Goal: Task Accomplishment & Management: Manage account settings

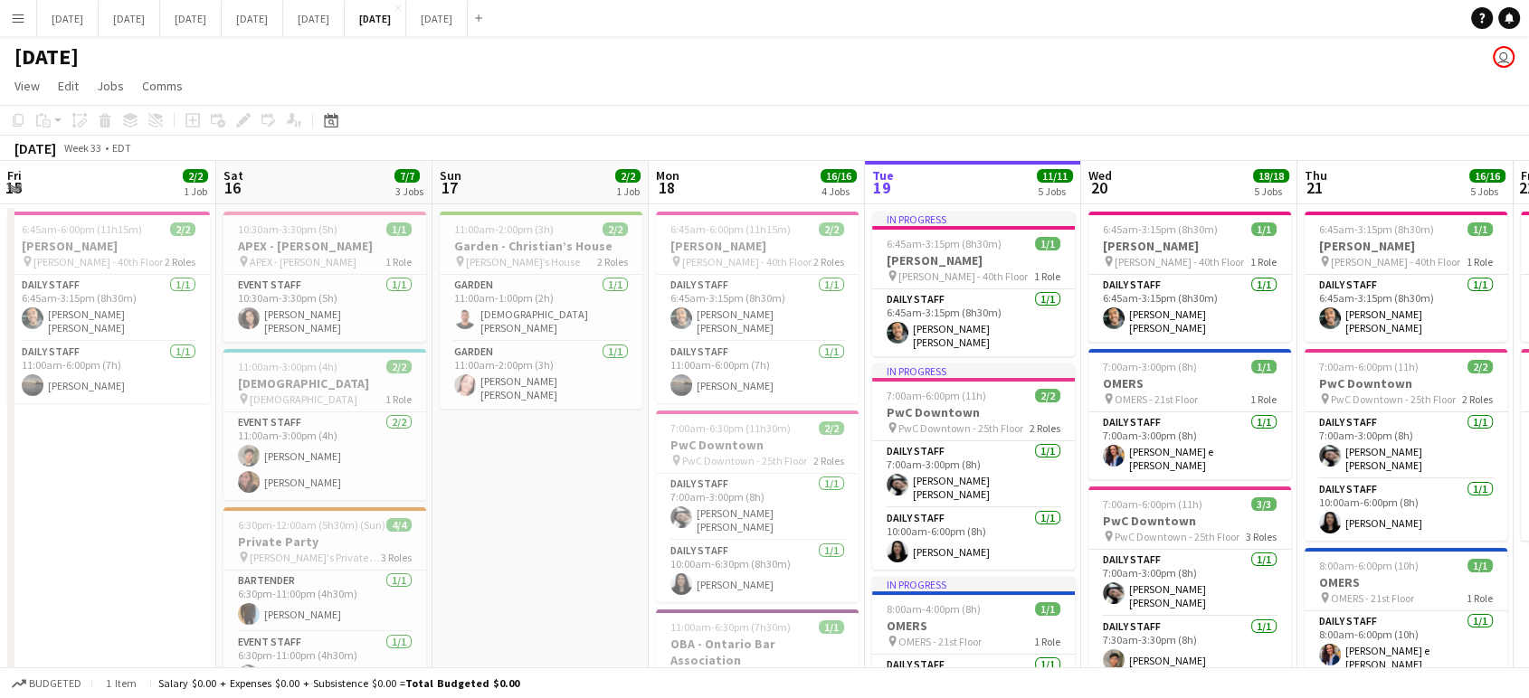
scroll to position [0, 466]
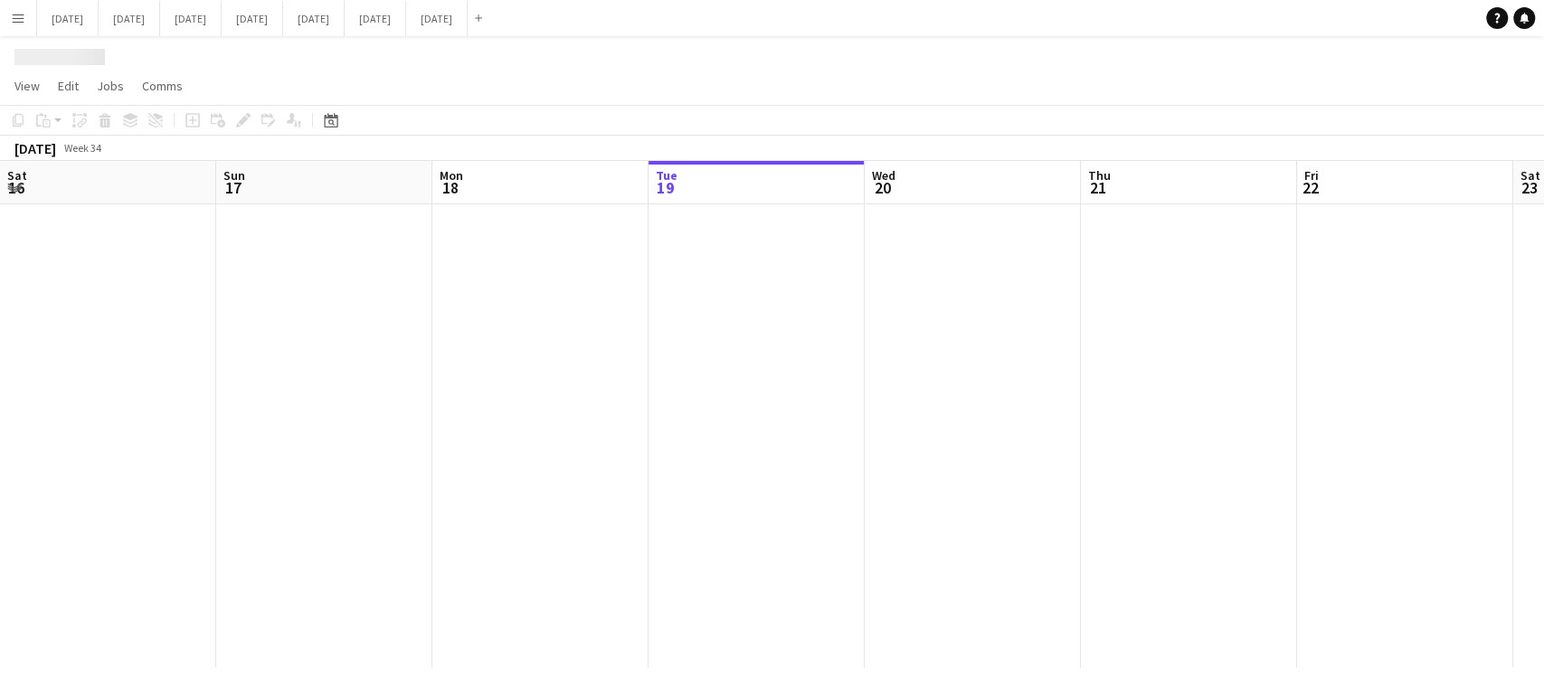
scroll to position [0, 432]
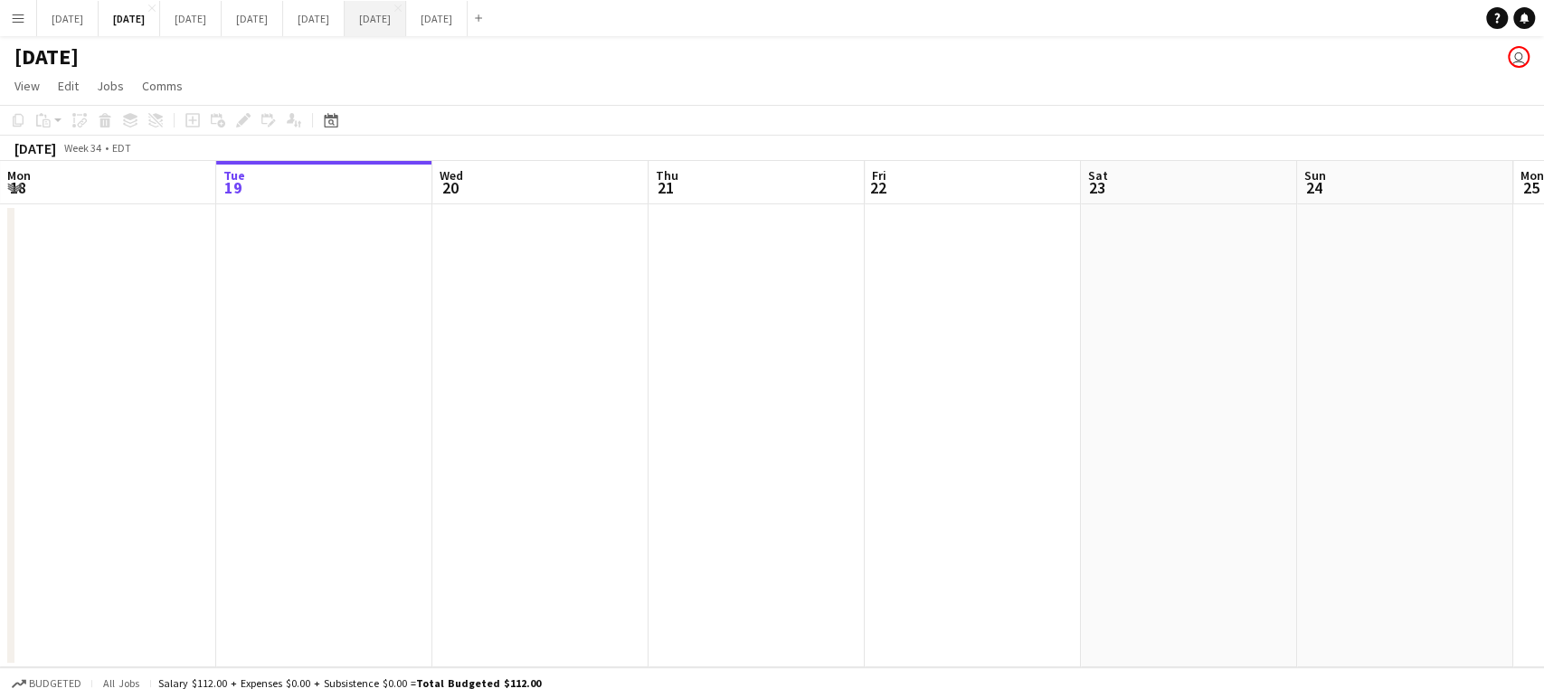
click at [406, 16] on button "August 2025 Close" at bounding box center [376, 18] width 62 height 35
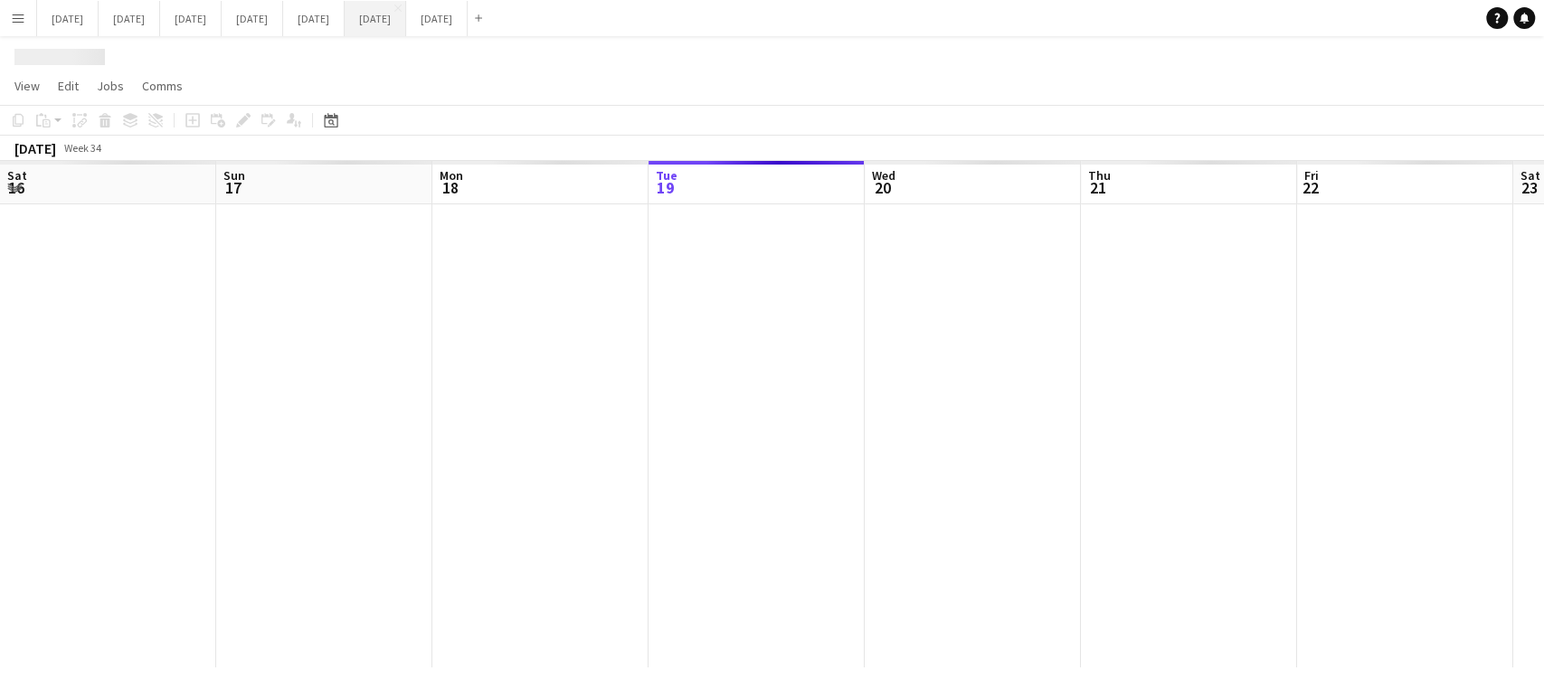
scroll to position [0, 432]
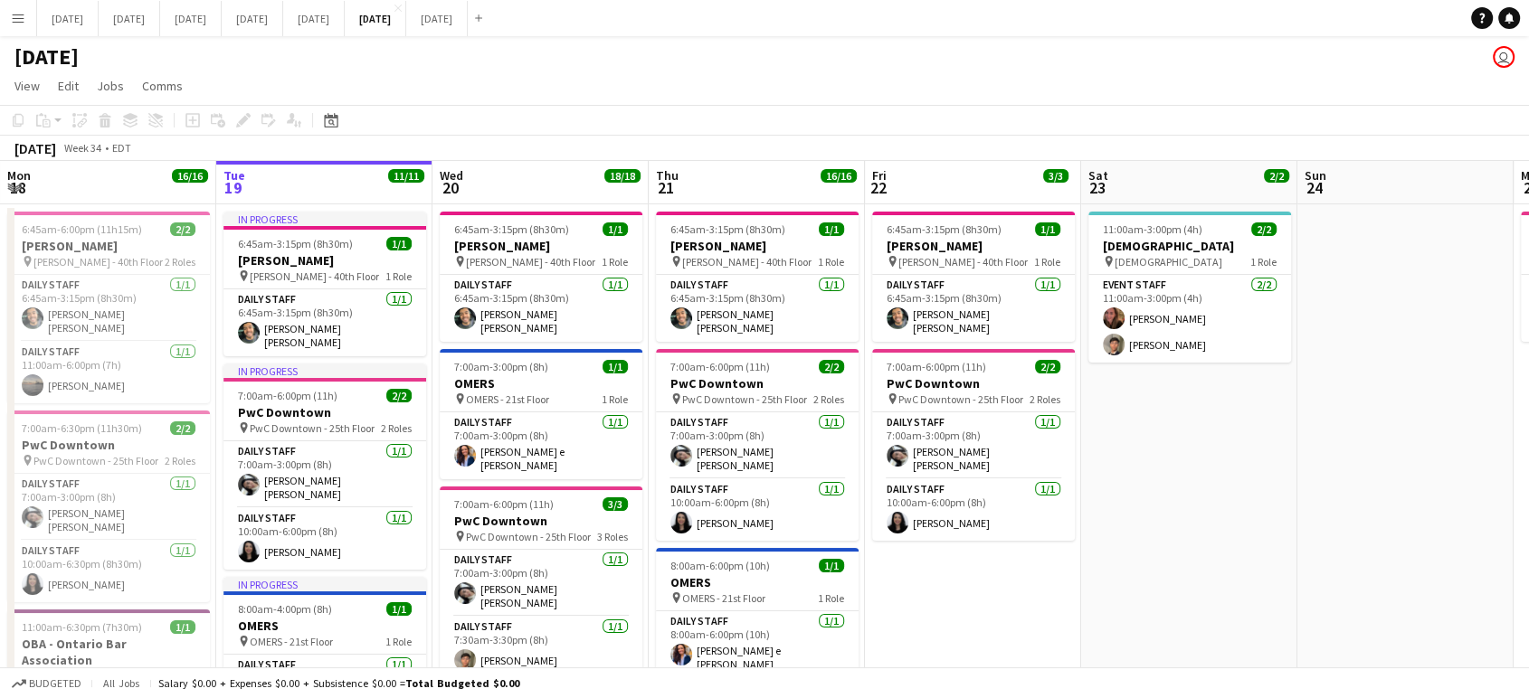
click at [24, 26] on button "Menu" at bounding box center [18, 18] width 36 height 36
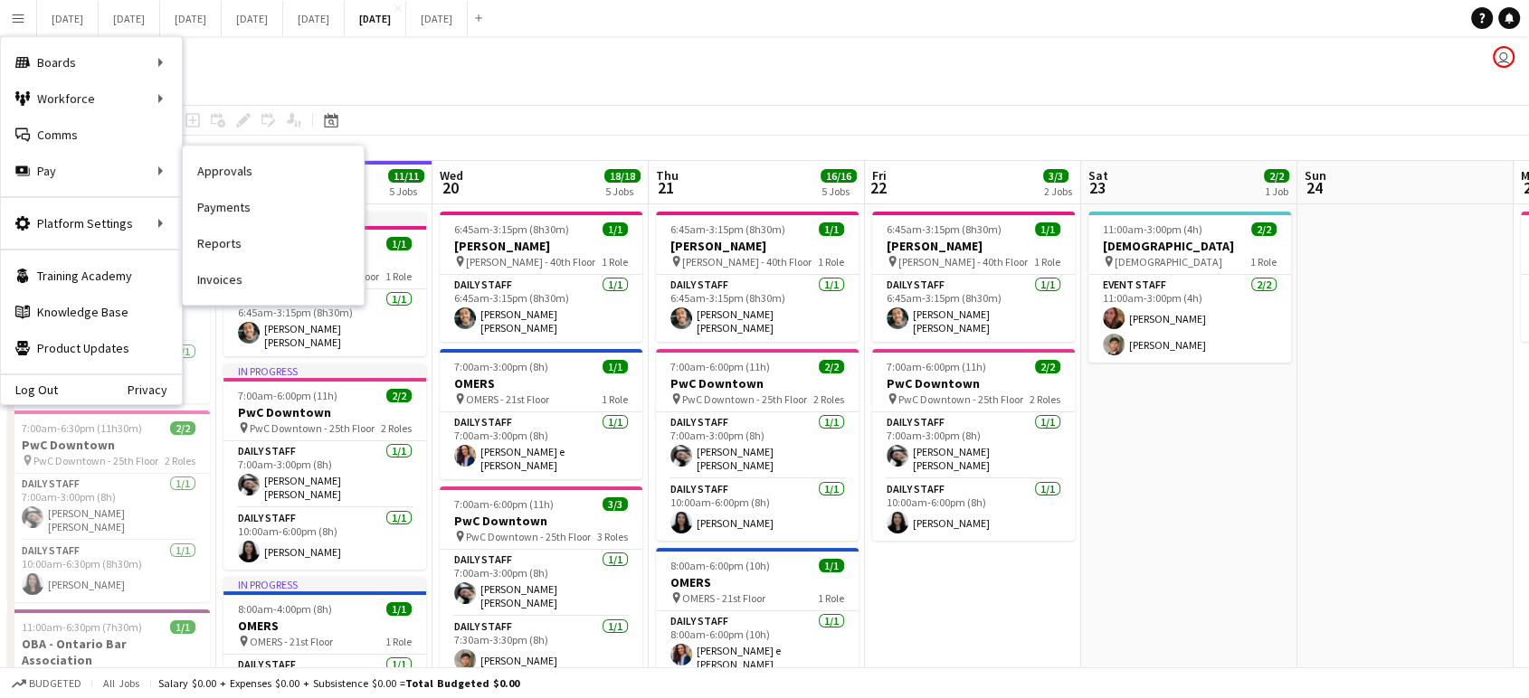
click at [224, 210] on link "Payments" at bounding box center [273, 207] width 181 height 36
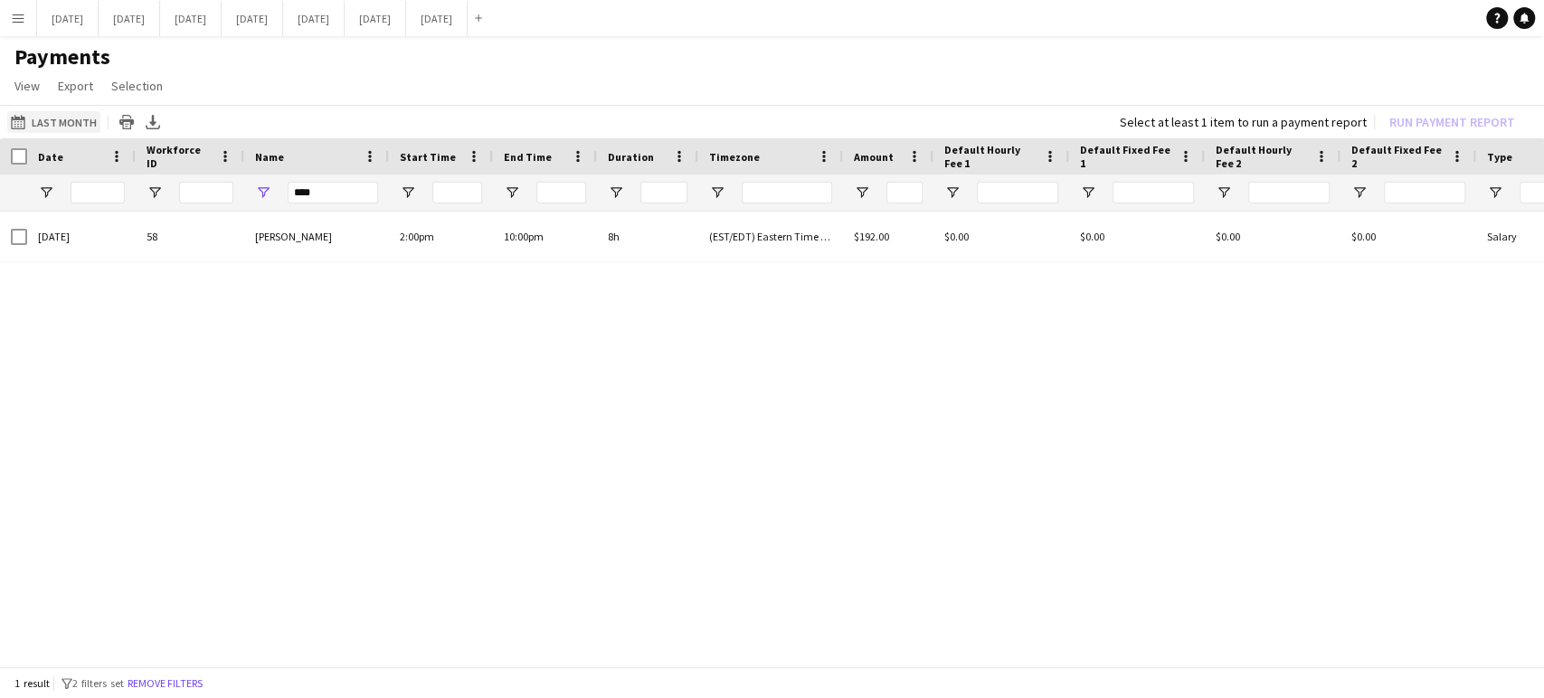
click at [85, 121] on button "Last Month Last Month" at bounding box center [53, 122] width 93 height 22
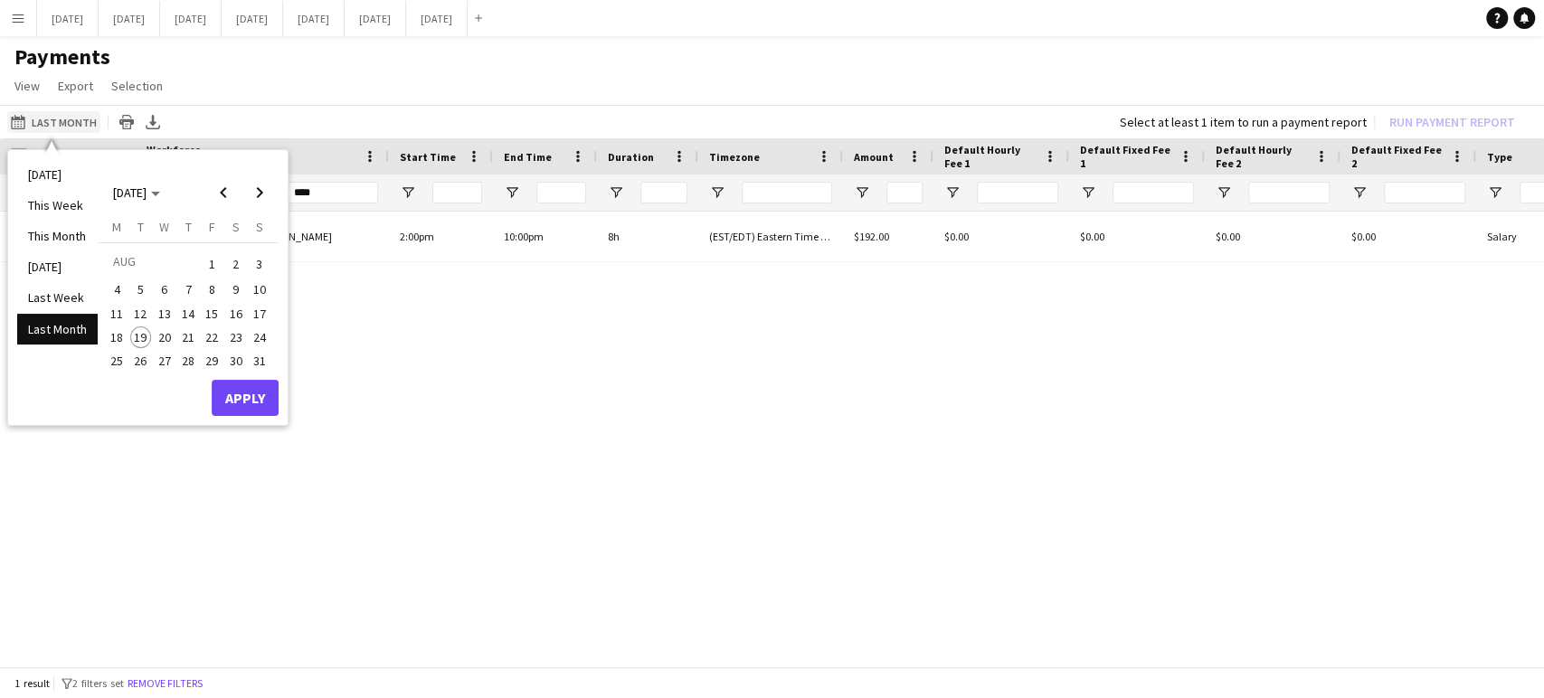
click at [86, 119] on button "Last Month Last Month" at bounding box center [53, 122] width 93 height 22
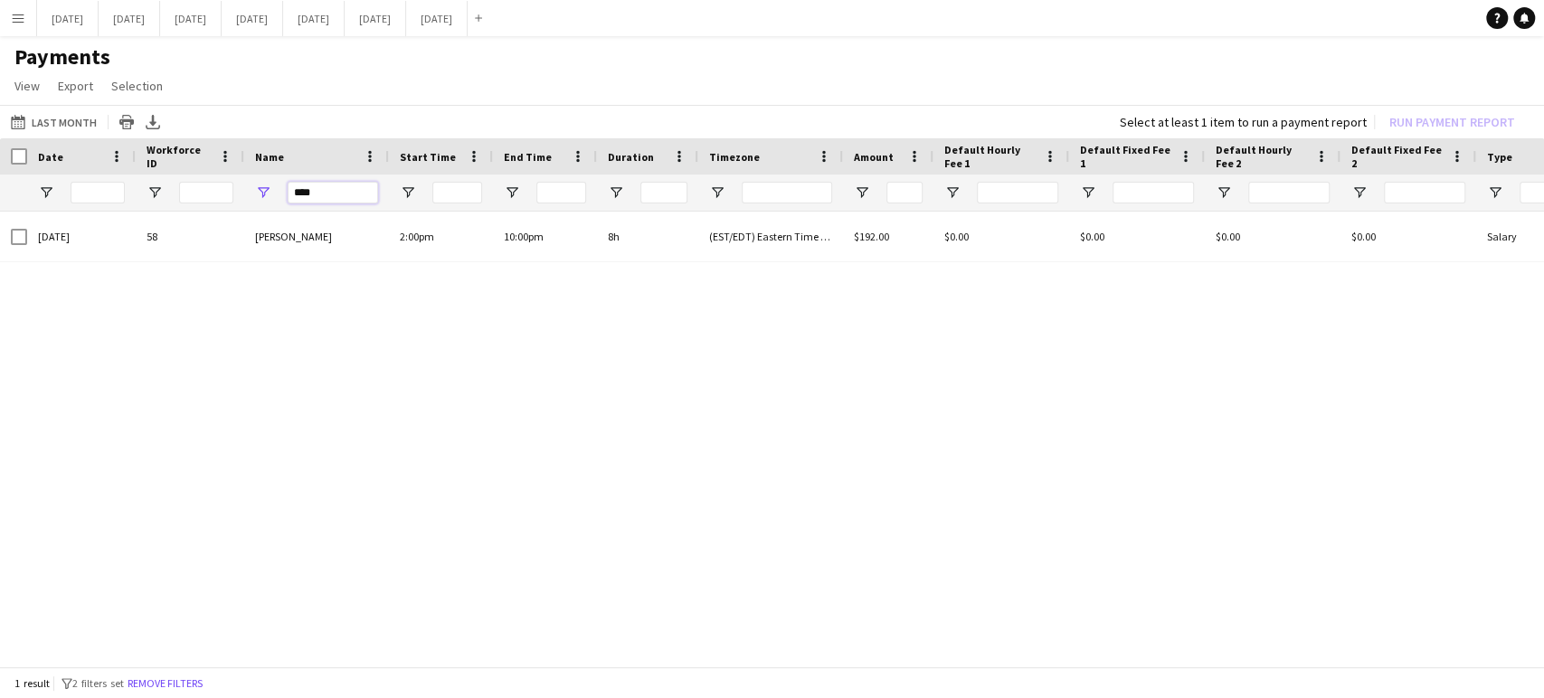
click at [336, 192] on input "****" at bounding box center [333, 193] width 90 height 22
type input "*"
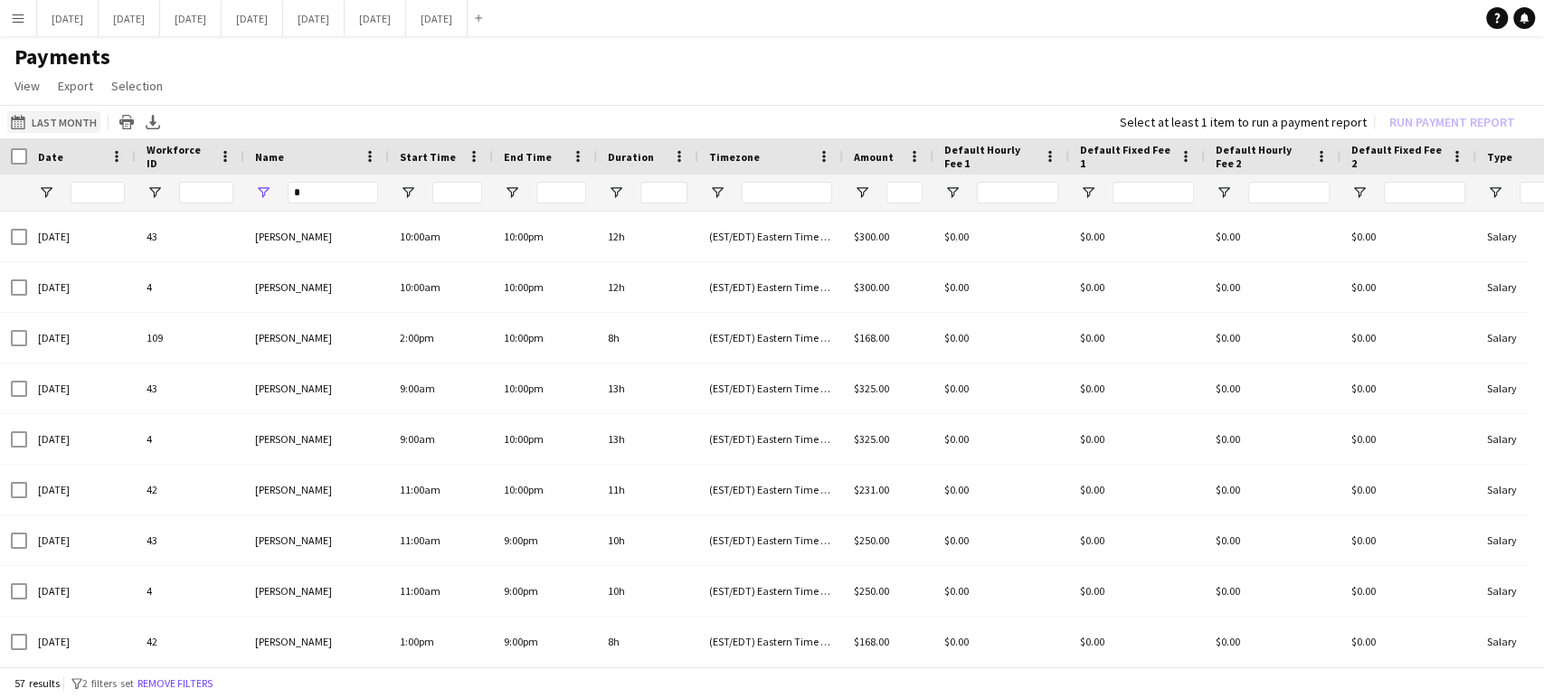
click at [43, 120] on button "Last Month Last Month" at bounding box center [53, 122] width 93 height 22
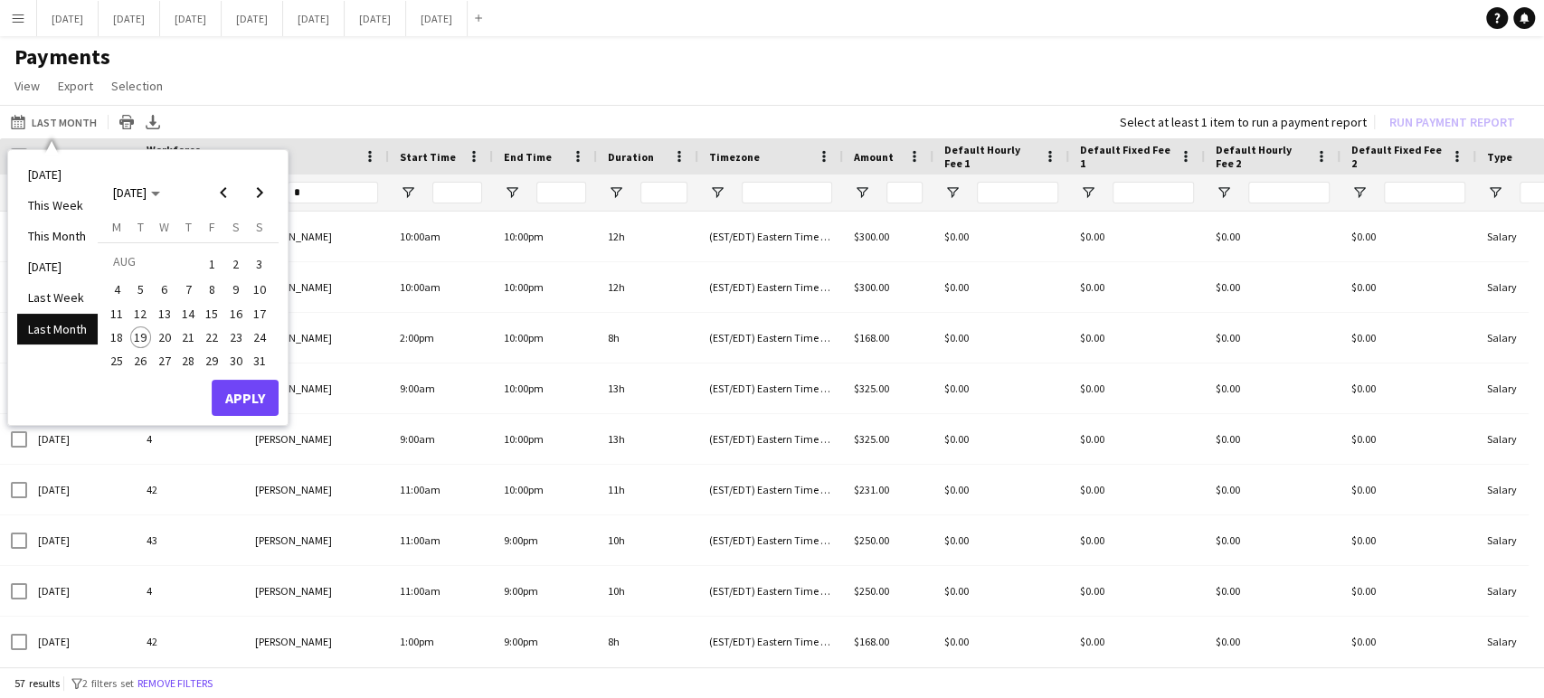
click at [65, 323] on li "Last Month" at bounding box center [57, 329] width 81 height 31
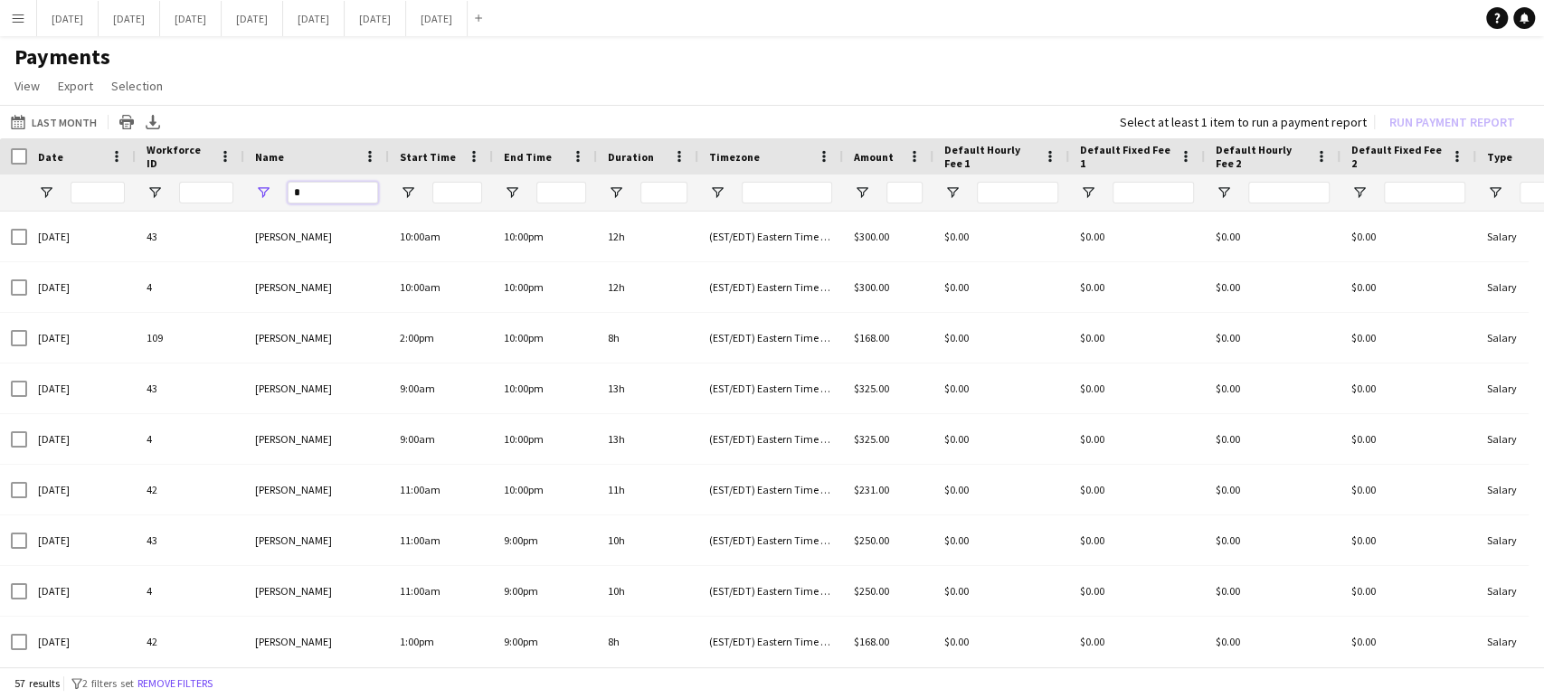
click at [328, 194] on input "*" at bounding box center [333, 193] width 90 height 22
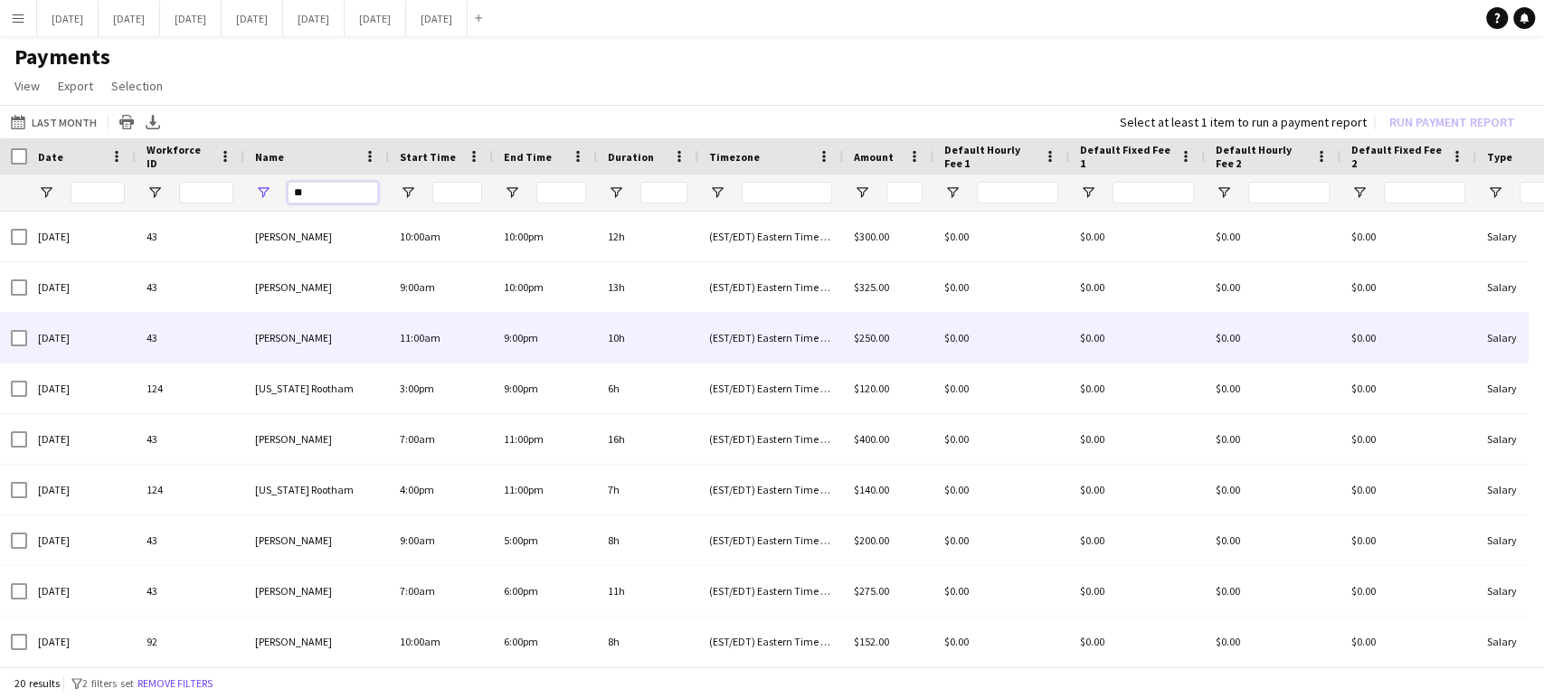
type input "*"
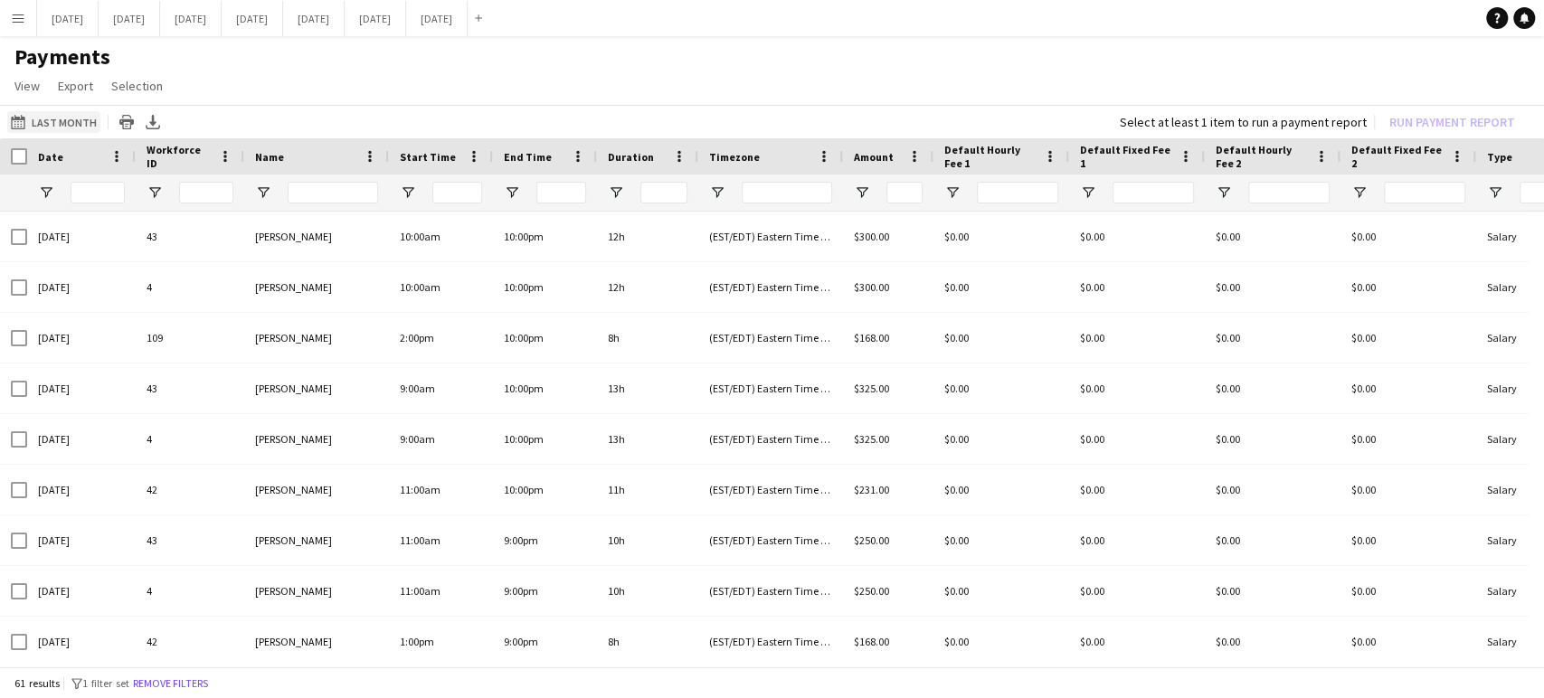
click at [57, 120] on button "Last Month Last Month" at bounding box center [53, 122] width 93 height 22
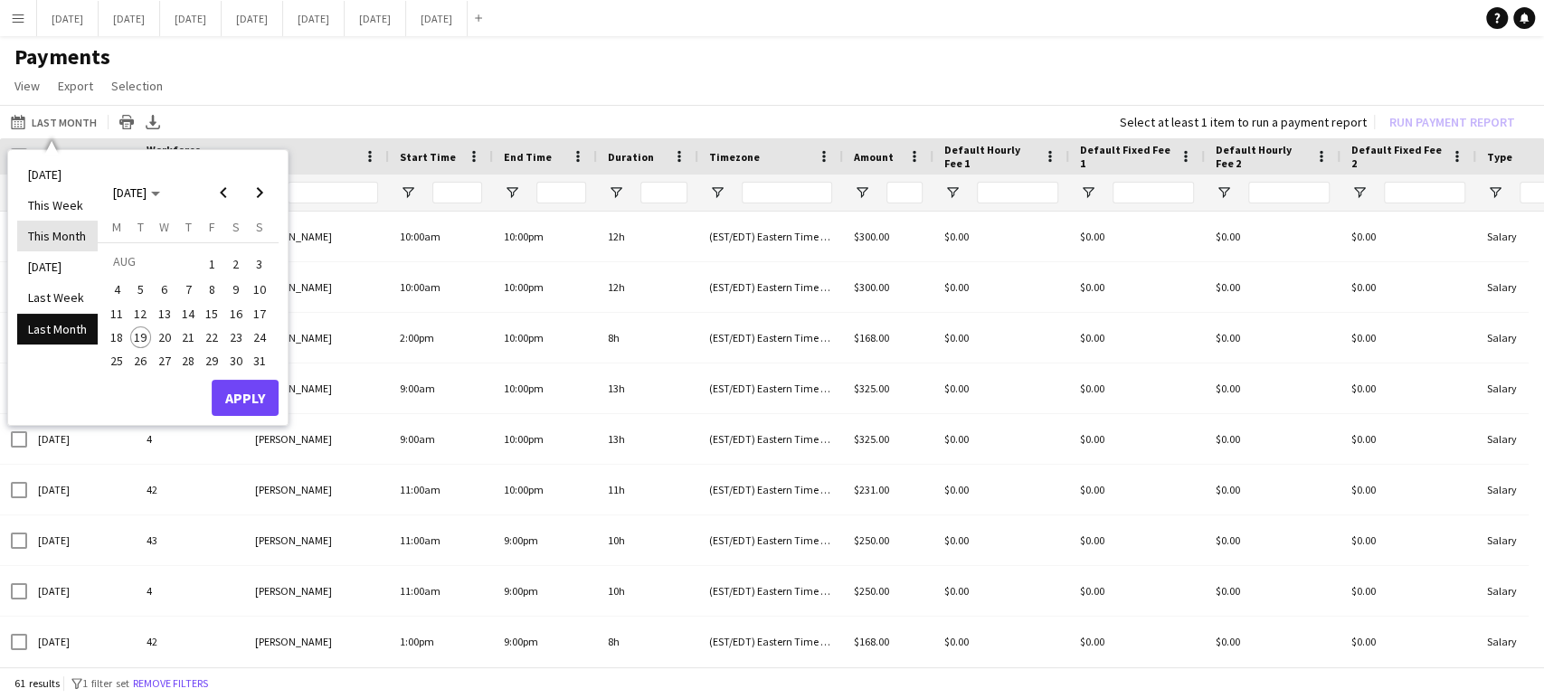
click at [71, 235] on li "This Month" at bounding box center [57, 236] width 81 height 31
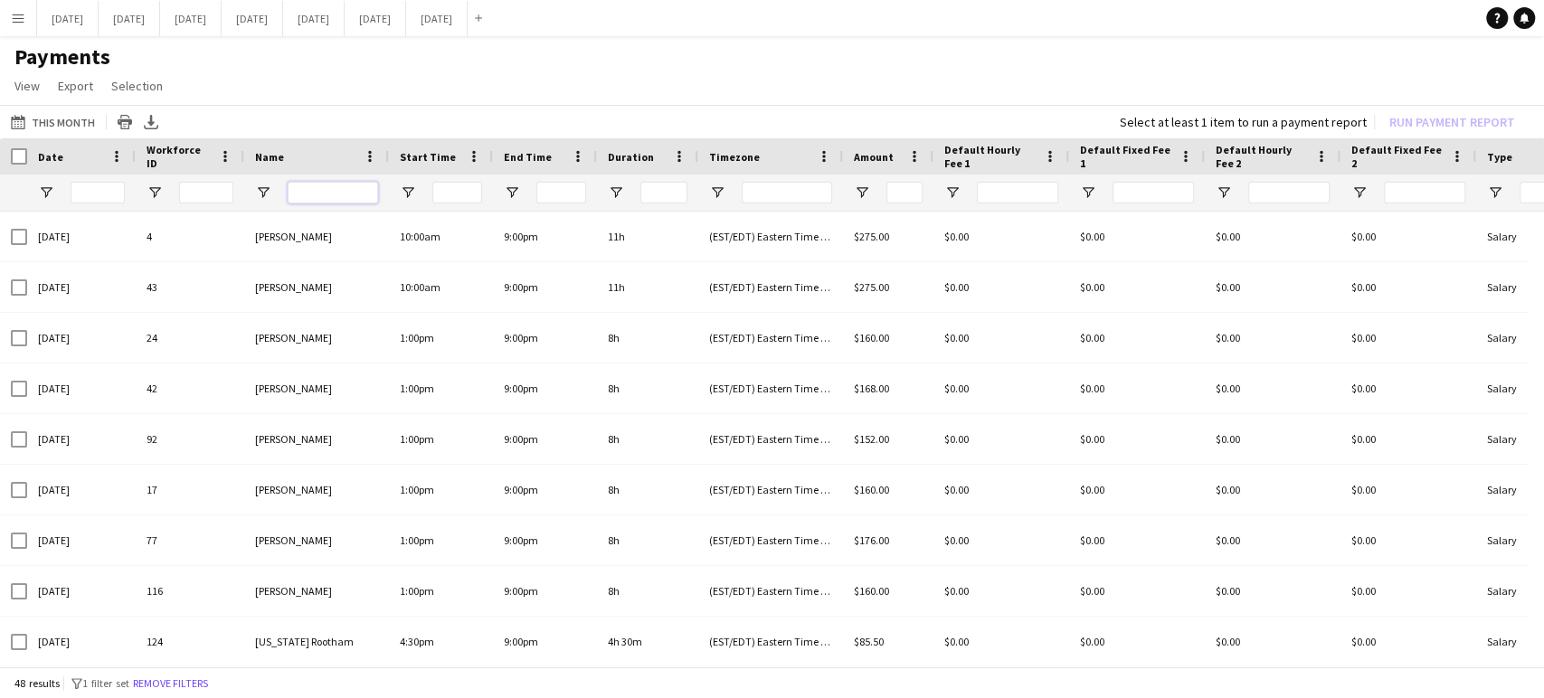
click at [309, 195] on input "Name Filter Input" at bounding box center [333, 193] width 90 height 22
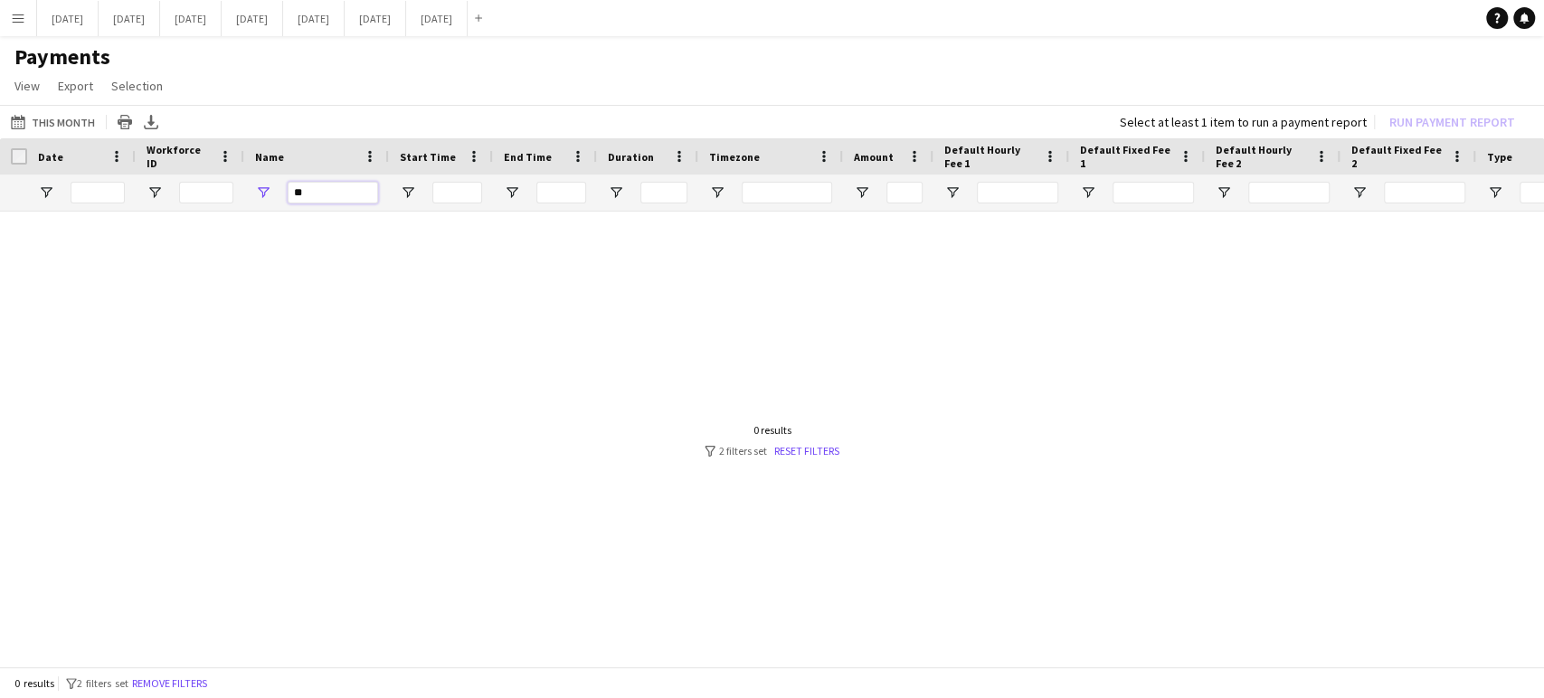
type input "*"
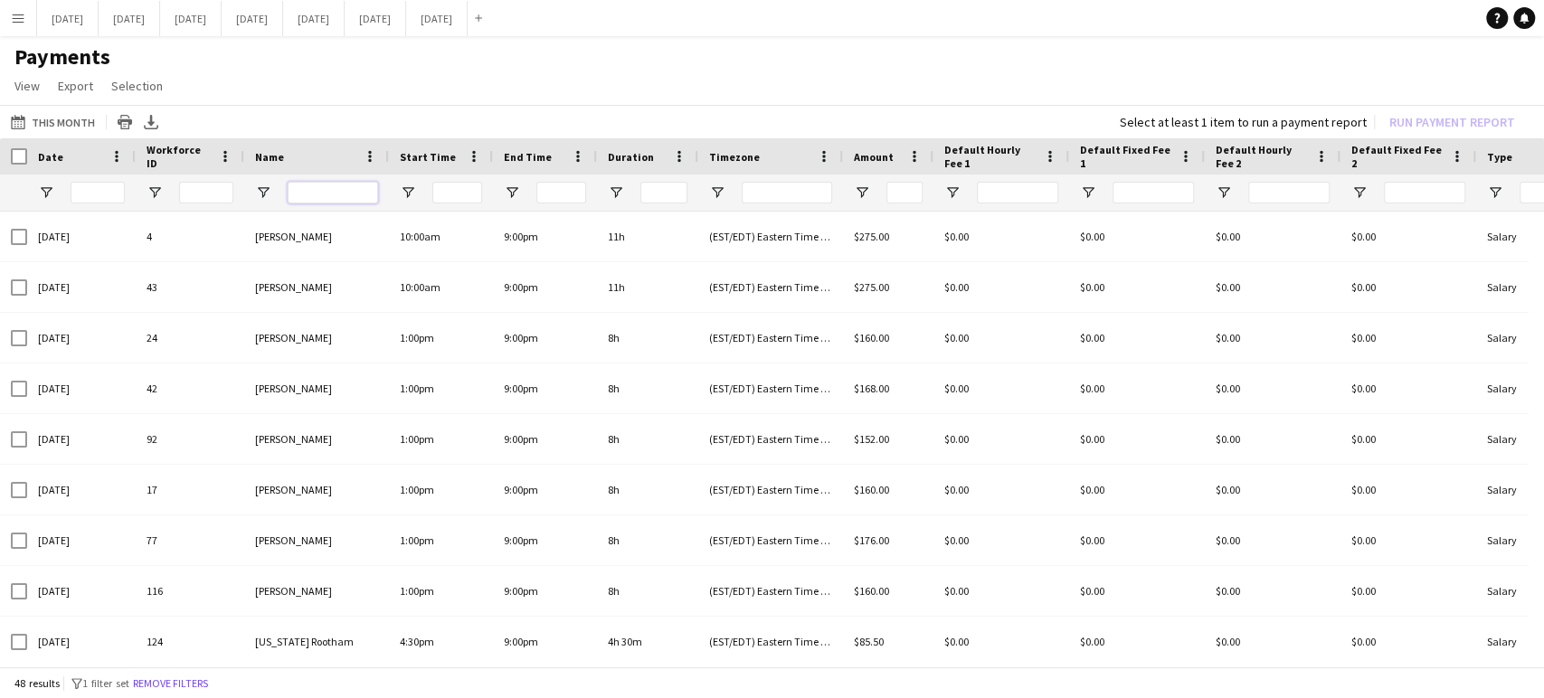
click at [307, 190] on input "Name Filter Input" at bounding box center [333, 193] width 90 height 22
type input "*"
click at [406, 25] on button "[DATE] Close" at bounding box center [376, 18] width 62 height 35
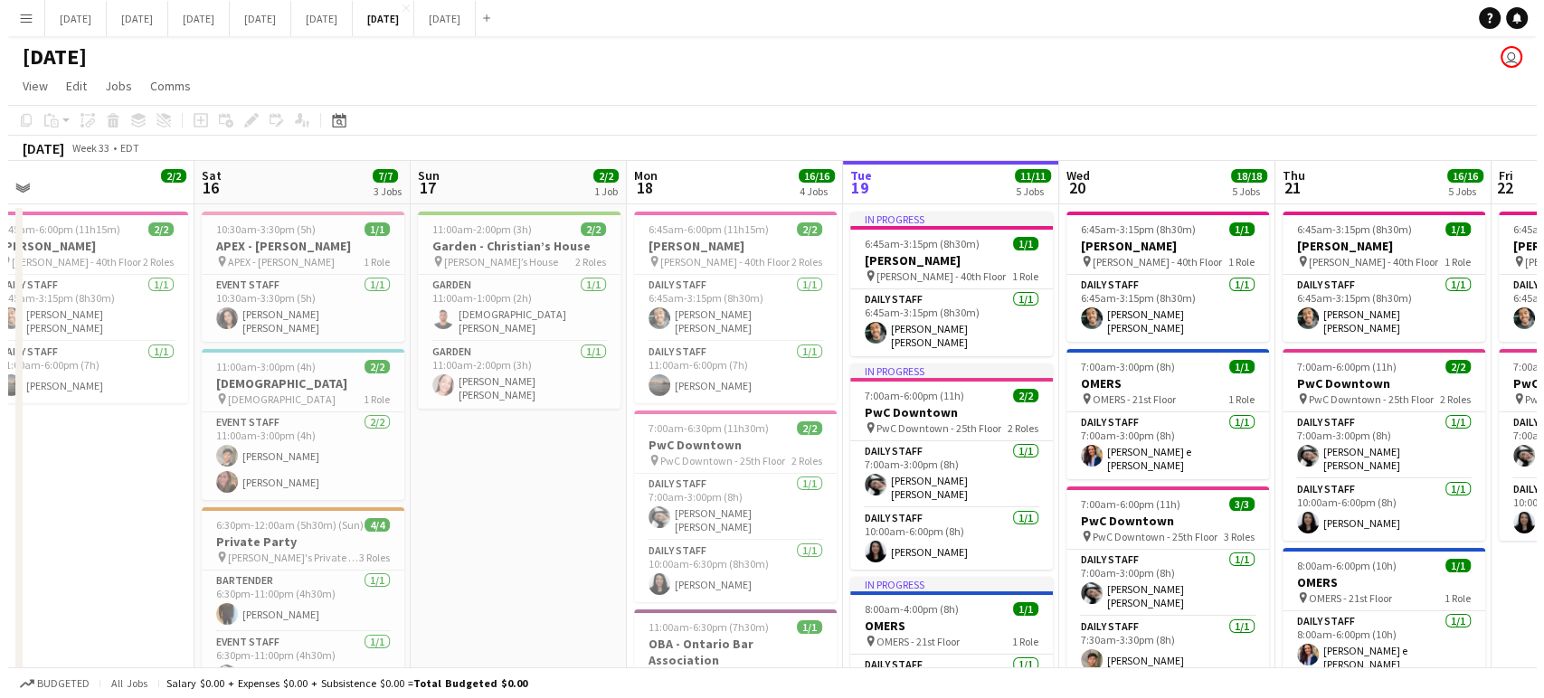
scroll to position [0, 461]
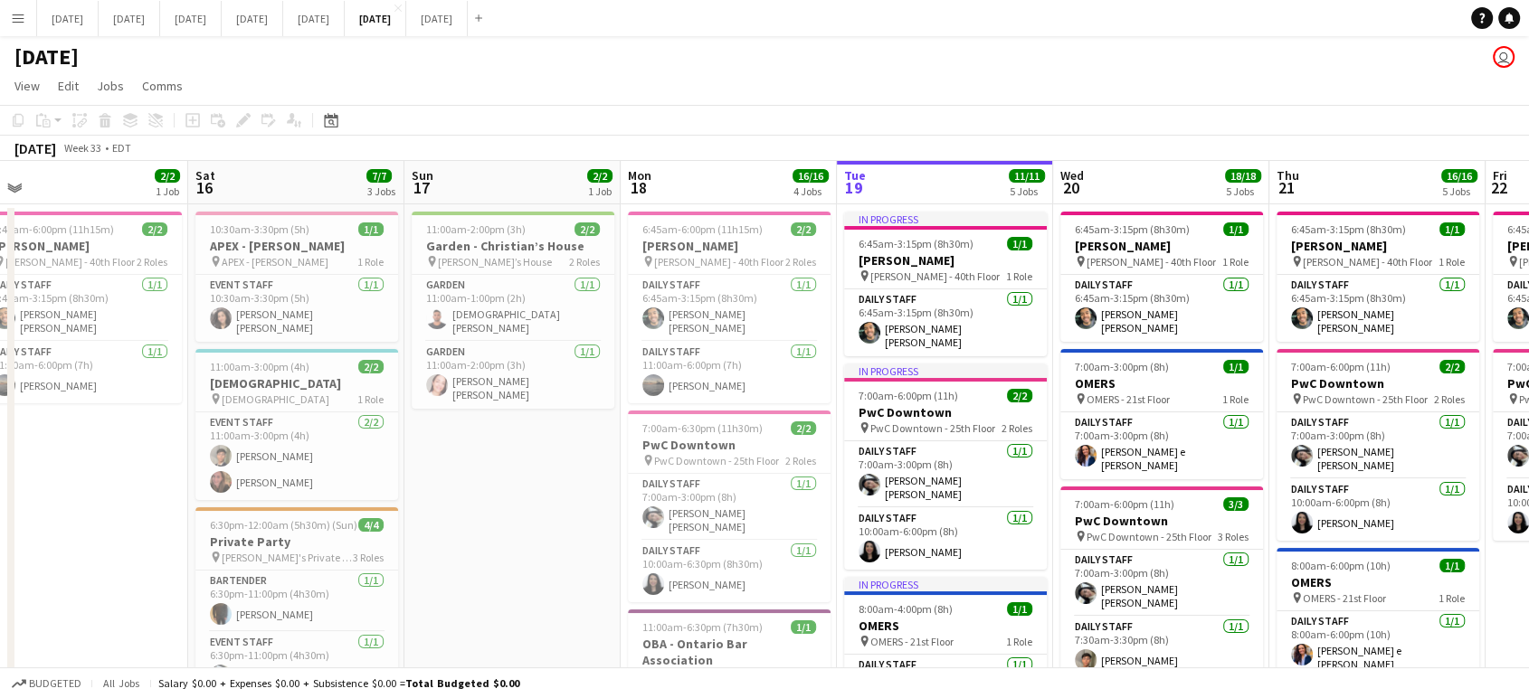
drag, startPoint x: 283, startPoint y: 432, endPoint x: 904, endPoint y: 516, distance: 626.2
click at [904, 516] on app-calendar-viewport "Wed 13 18/18 4 Jobs Thu 14 7/7 4 Jobs Fri 15 2/2 1 Job Sat 16 7/7 3 Jobs Sun 17…" at bounding box center [764, 675] width 1529 height 1028
click at [536, 364] on app-card-role "Garden 1/1 11:00am-2:00pm (3h) ROBERTA AGNES" at bounding box center [513, 375] width 203 height 67
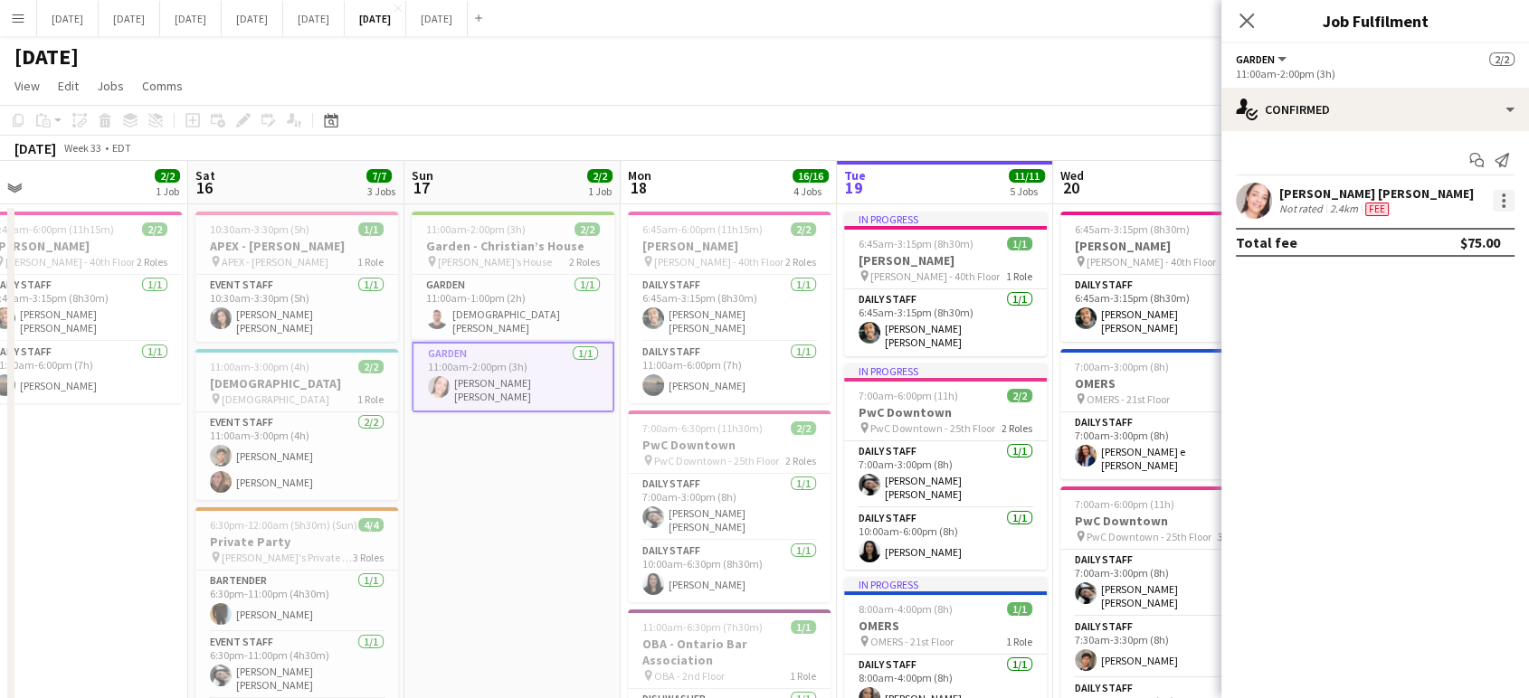
click at [1502, 201] on div at bounding box center [1504, 201] width 4 height 4
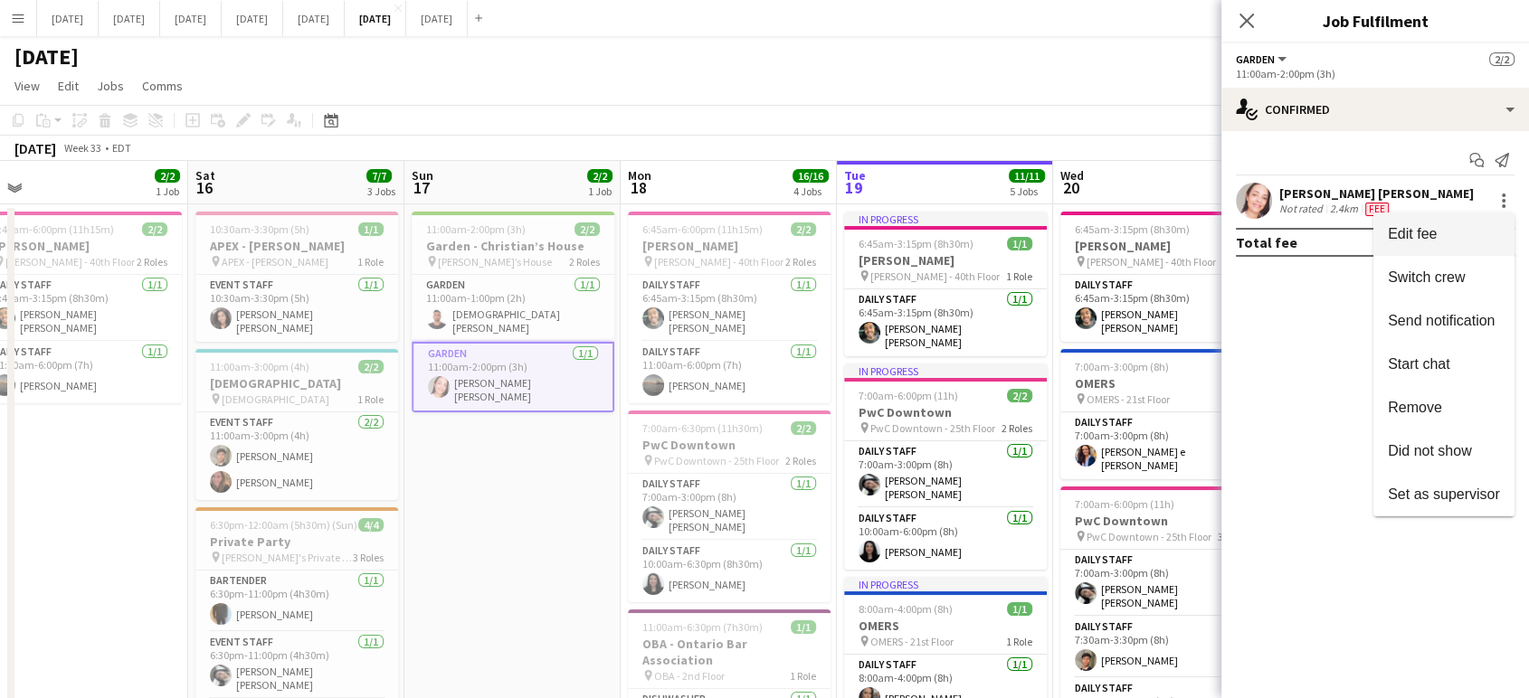
click at [1452, 237] on span "Edit fee" at bounding box center [1444, 234] width 112 height 16
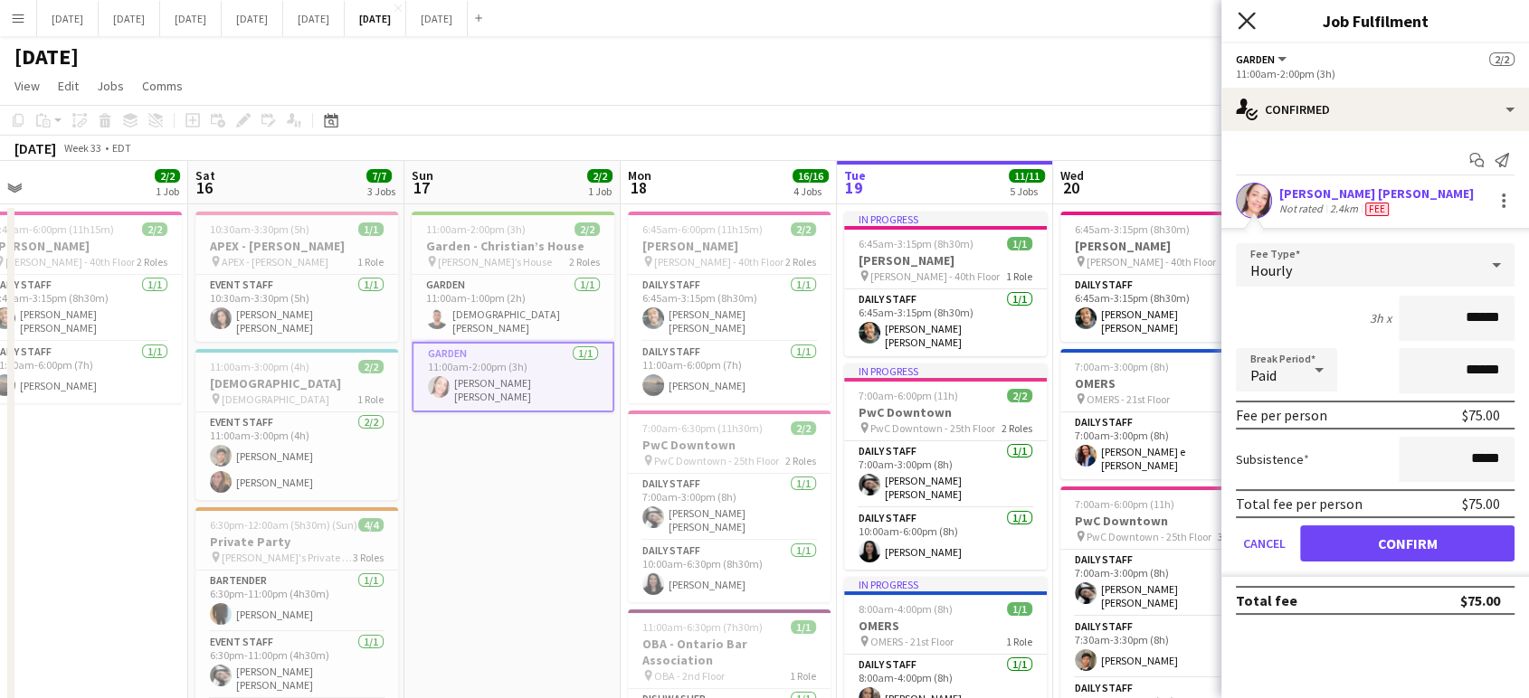
click at [1249, 21] on icon "Close pop-in" at bounding box center [1246, 20] width 17 height 17
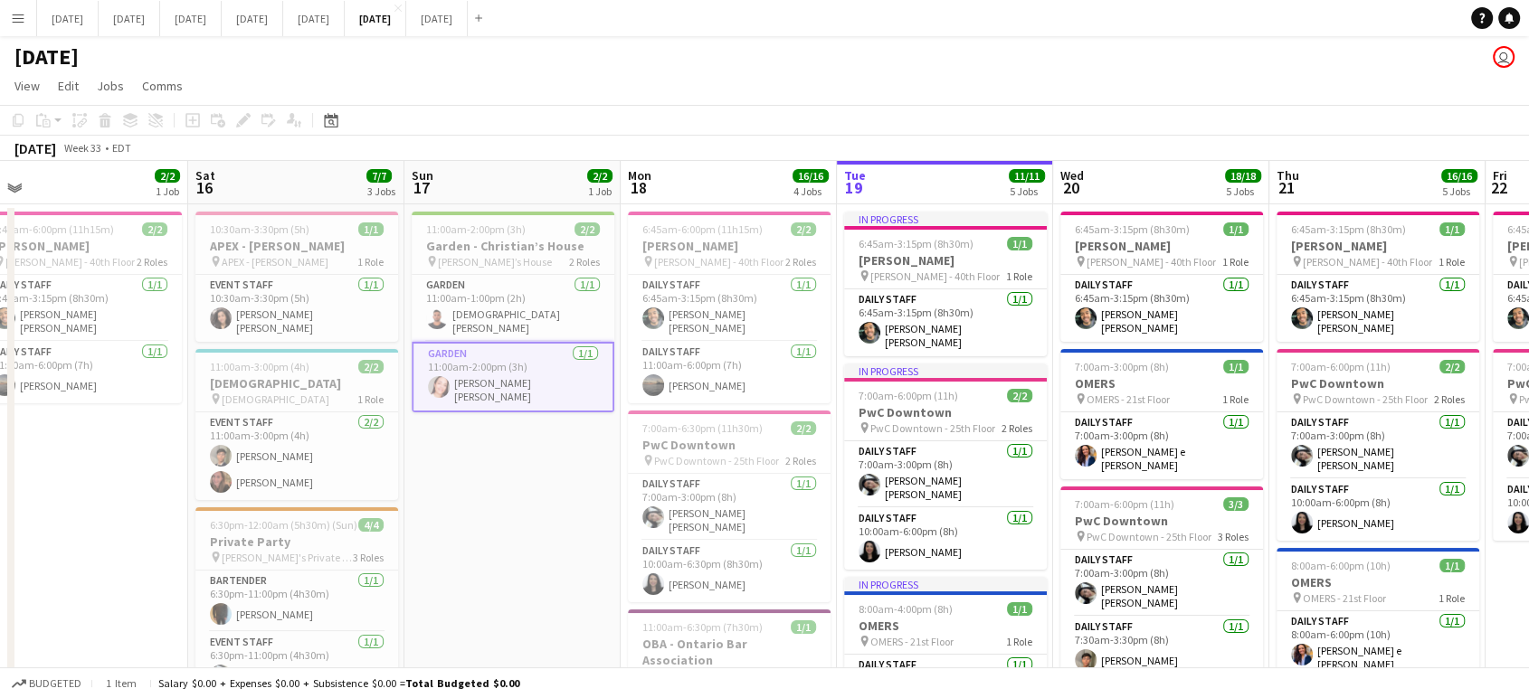
click at [496, 489] on app-date-cell "11:00am-2:00pm (3h) 2/2 Garden - Christian’s House pin Christian’s House 2 Role…" at bounding box center [512, 696] width 216 height 984
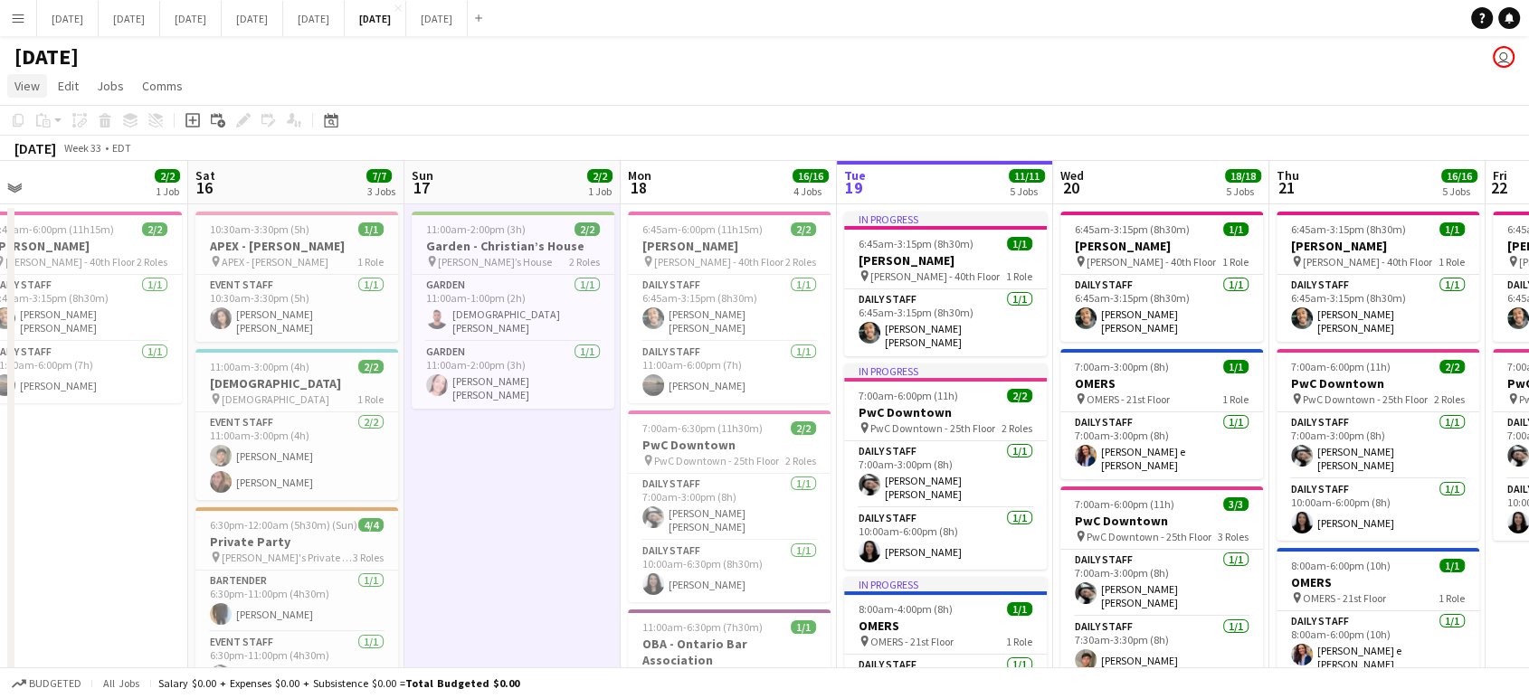
click at [35, 76] on link "View" at bounding box center [27, 86] width 40 height 24
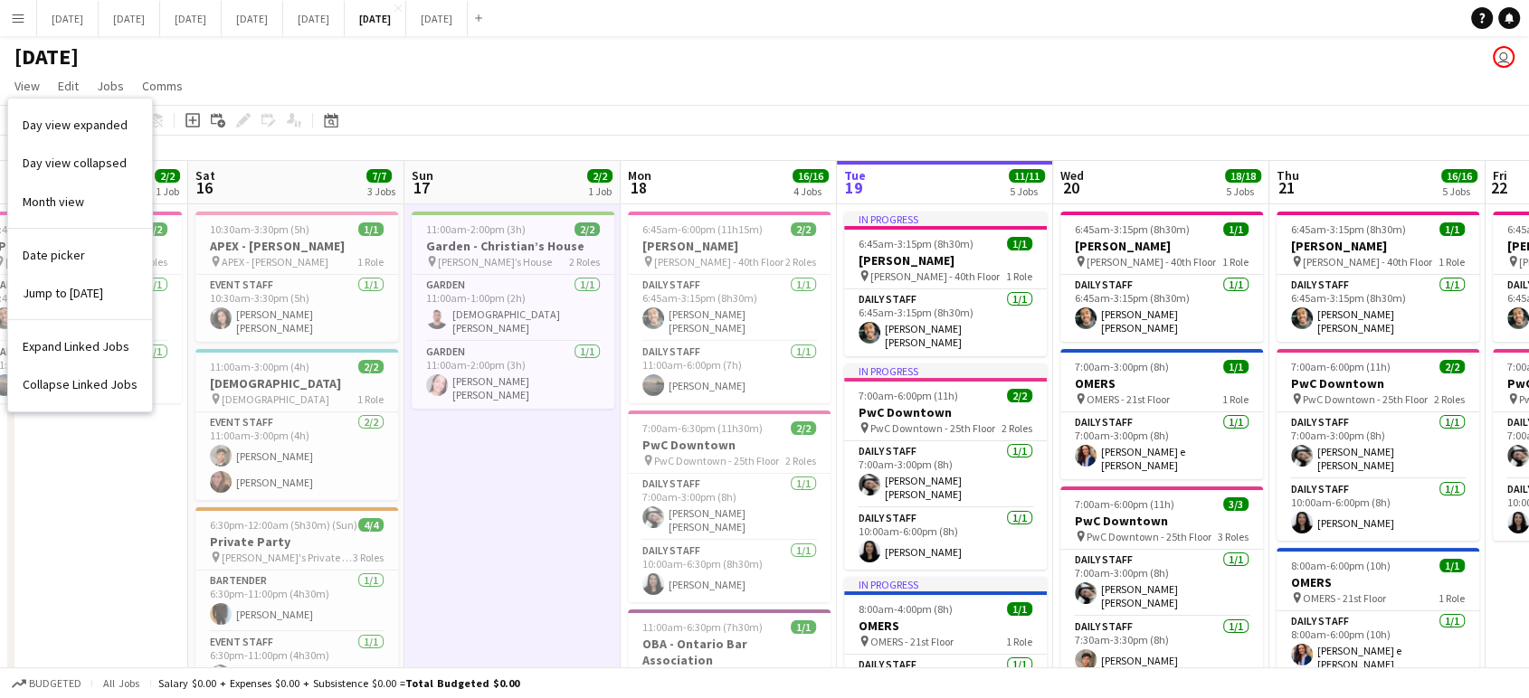
click at [349, 52] on div "[DATE] user" at bounding box center [764, 53] width 1529 height 34
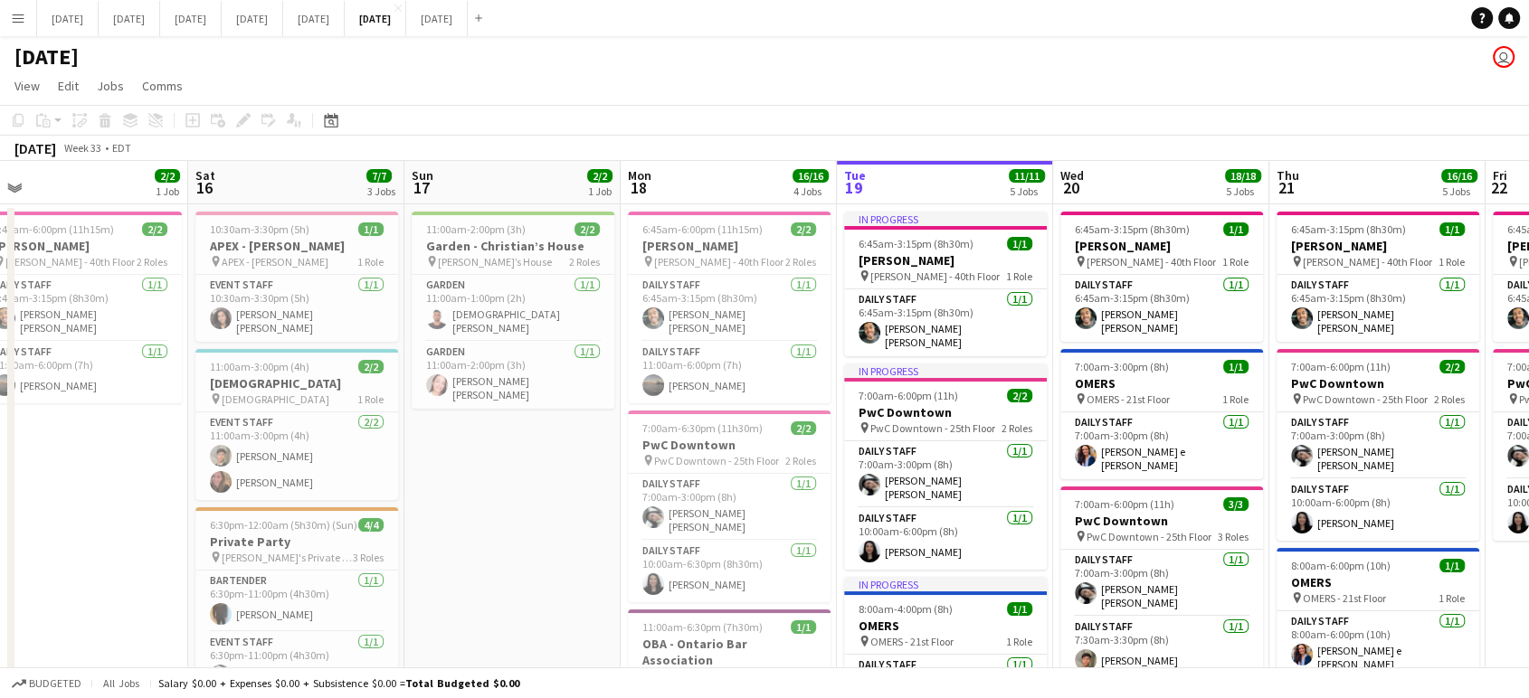
click at [11, 29] on button "Menu" at bounding box center [18, 18] width 36 height 36
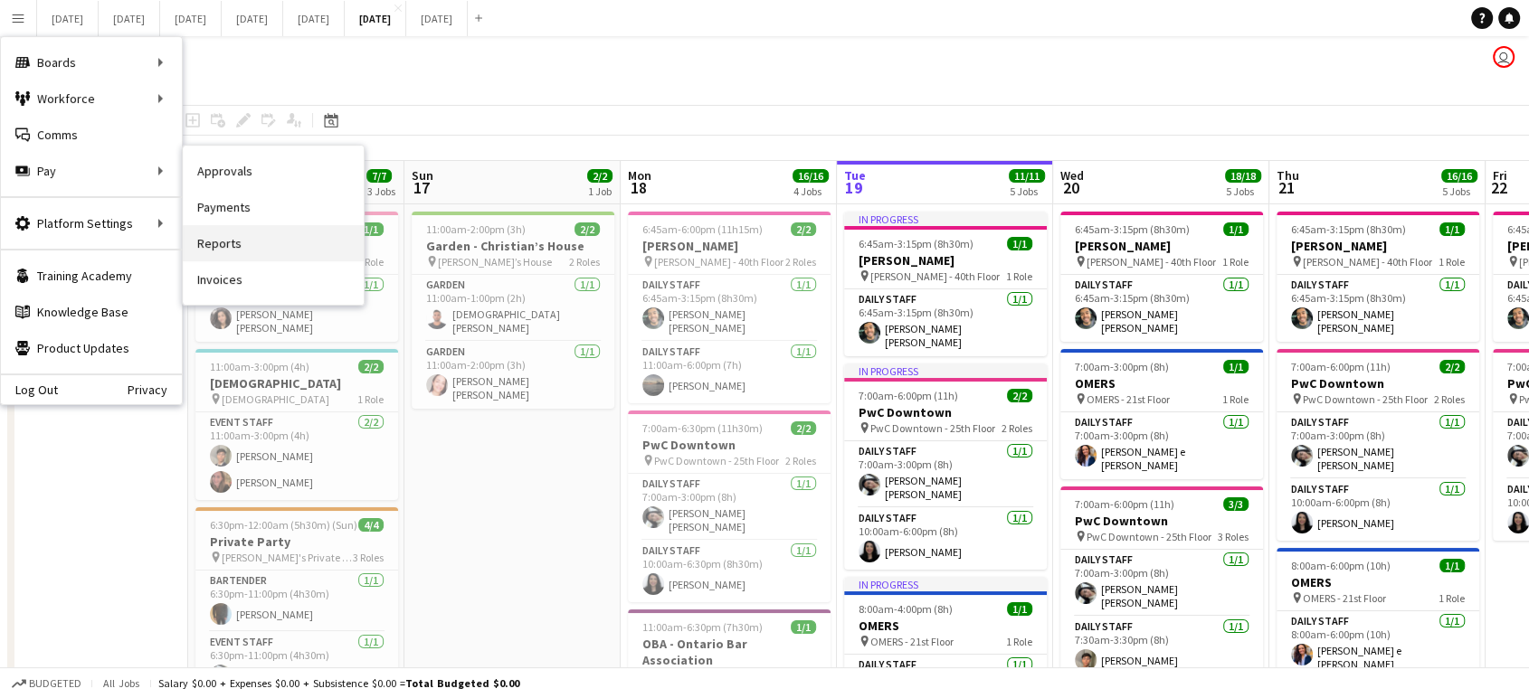
click at [238, 242] on link "Reports" at bounding box center [273, 243] width 181 height 36
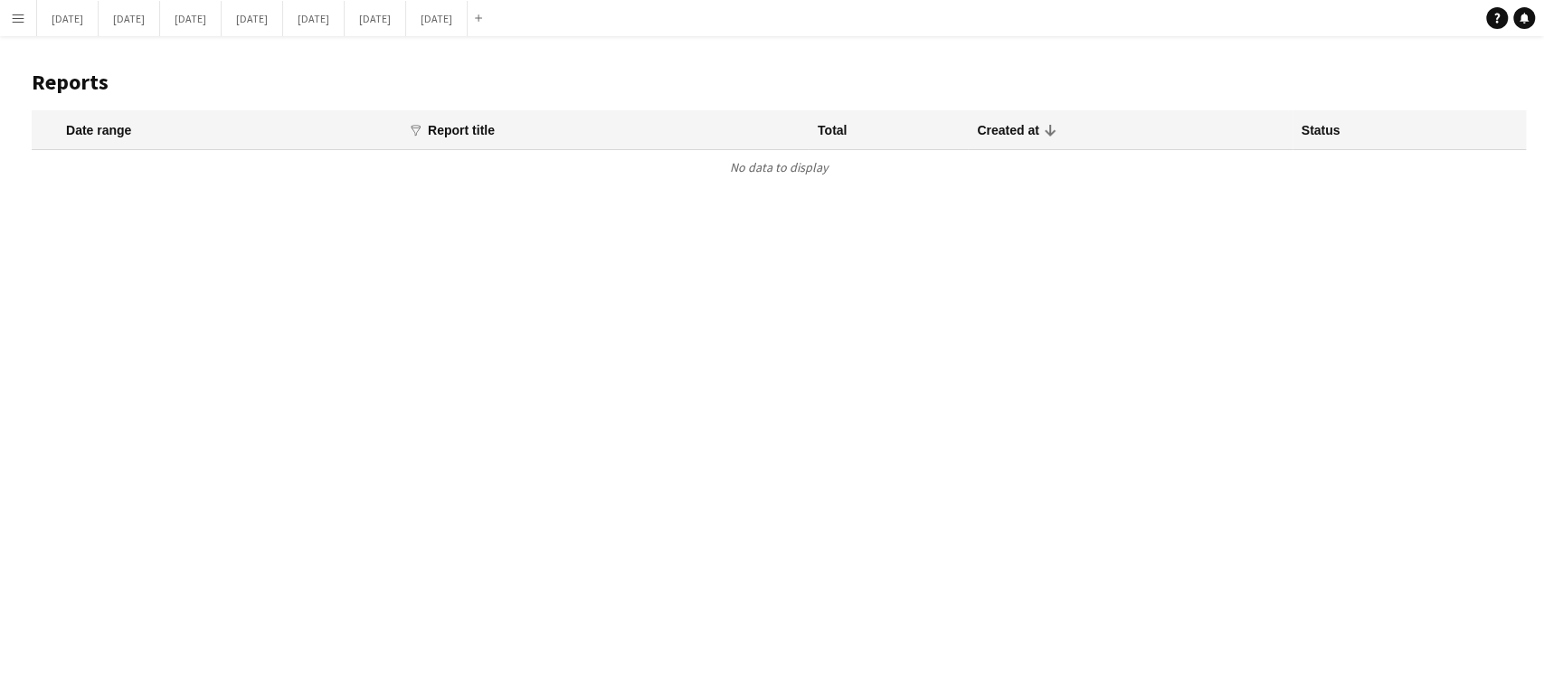
click at [15, 22] on app-icon "Menu" at bounding box center [18, 18] width 14 height 14
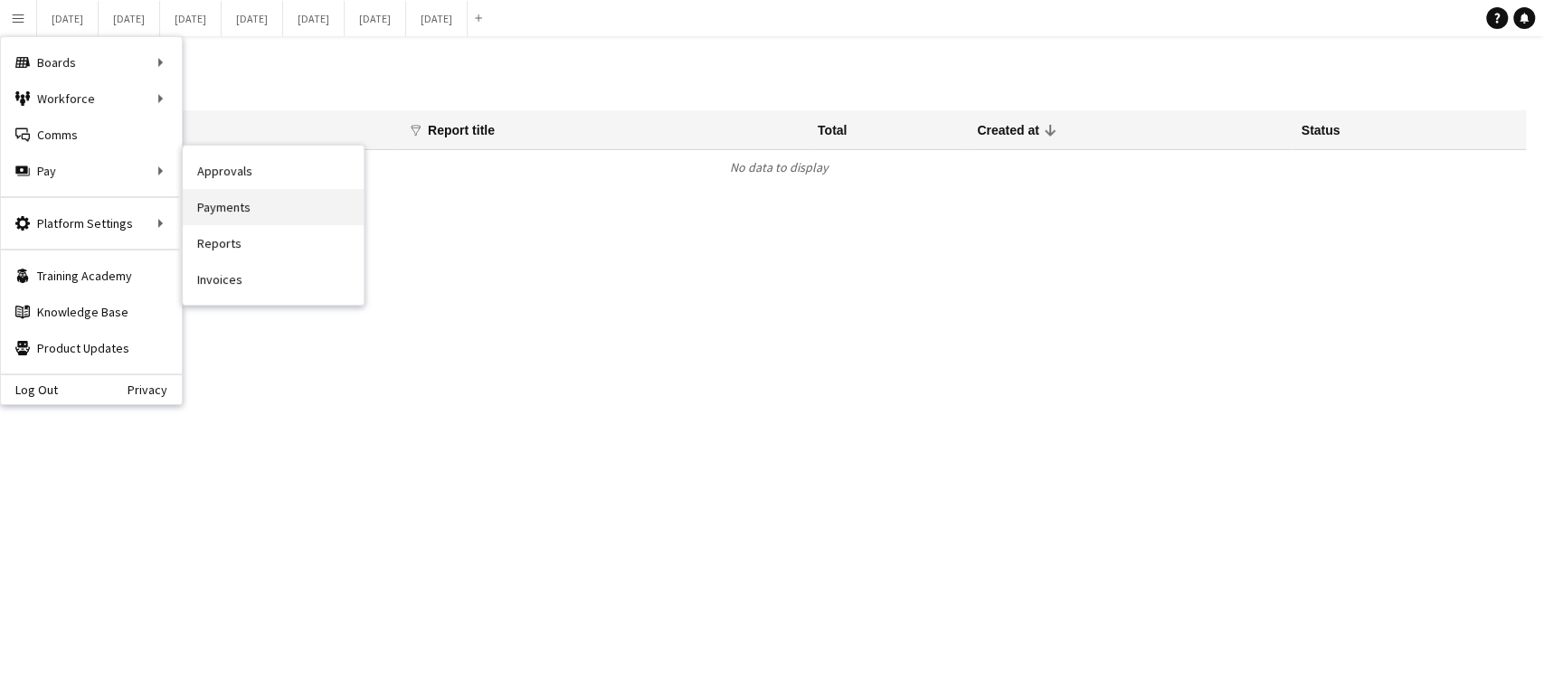
click at [231, 213] on link "Payments" at bounding box center [273, 207] width 181 height 36
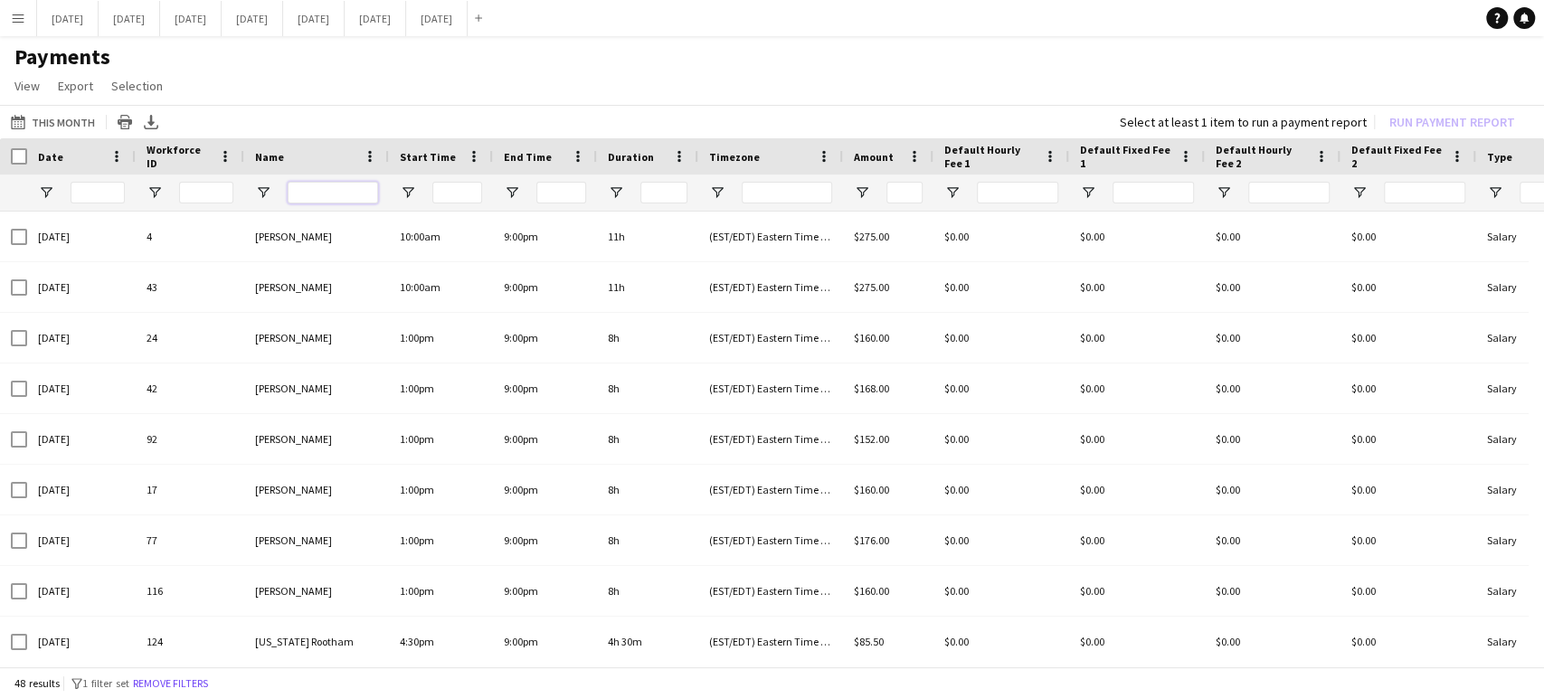
click at [309, 189] on input "Name Filter Input" at bounding box center [333, 193] width 90 height 22
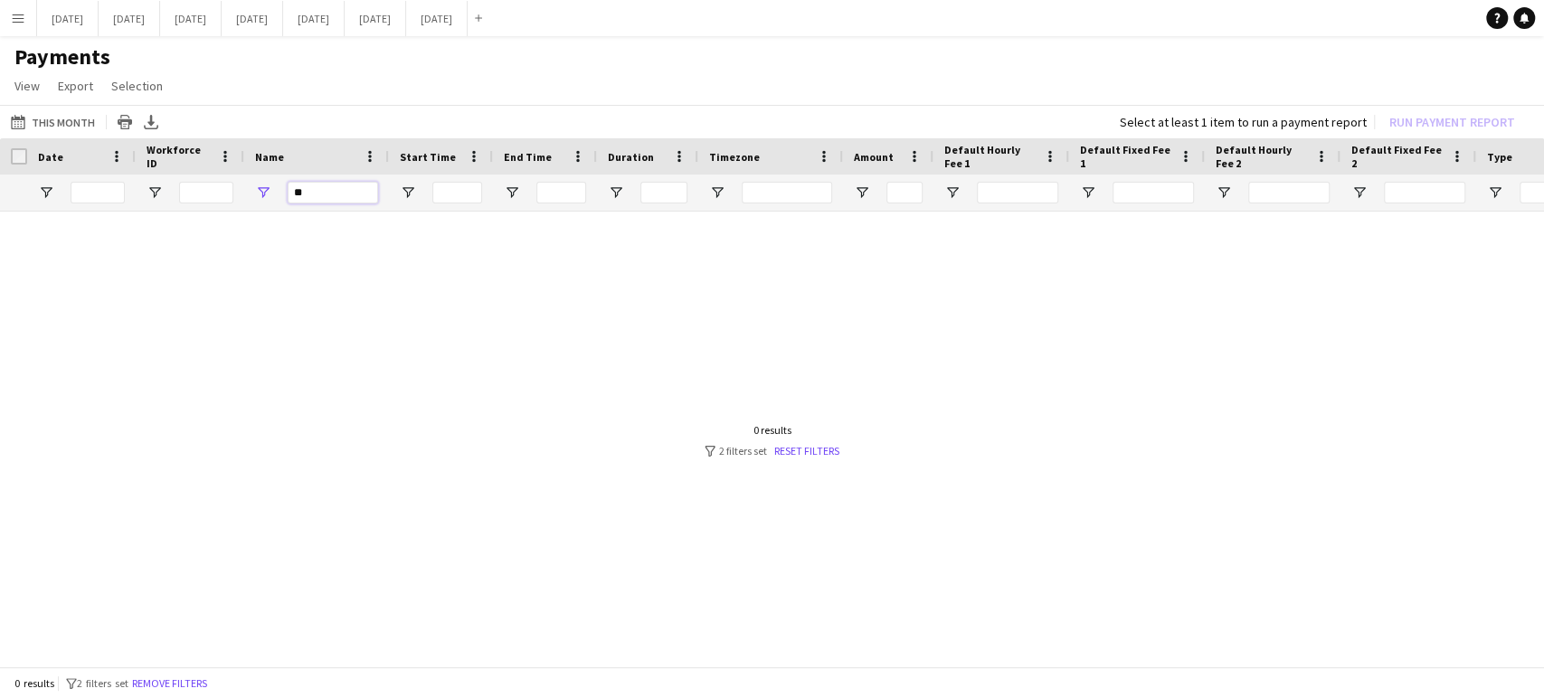
type input "*"
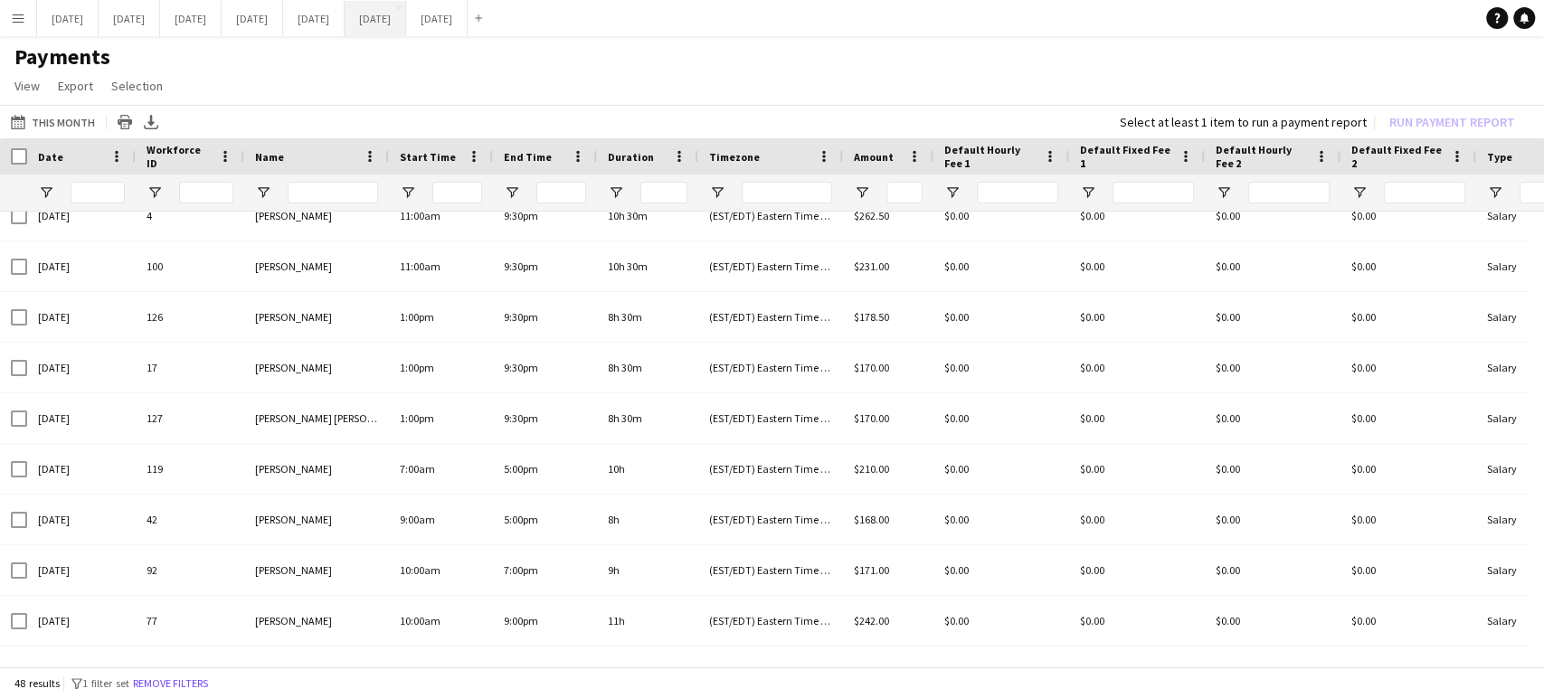
click at [406, 14] on button "August 2025 Close" at bounding box center [376, 18] width 62 height 35
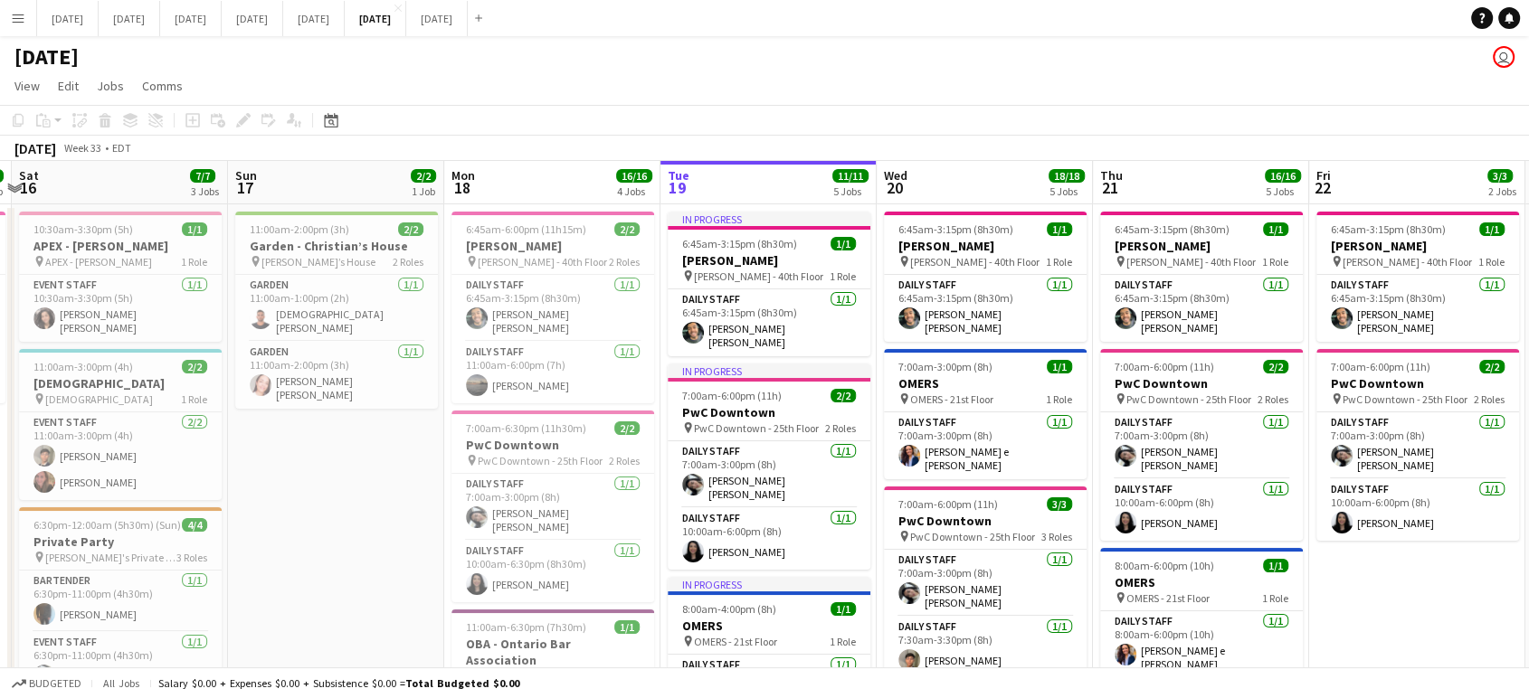
drag, startPoint x: 341, startPoint y: 577, endPoint x: 763, endPoint y: 541, distance: 423.1
click at [763, 541] on app-calendar-viewport "Wed 13 18/18 4 Jobs Thu 14 7/7 4 Jobs Fri 15 2/2 1 Job Sat 16 7/7 3 Jobs Sun 17…" at bounding box center [764, 675] width 1529 height 1028
click at [12, 22] on app-icon "Menu" at bounding box center [18, 18] width 14 height 14
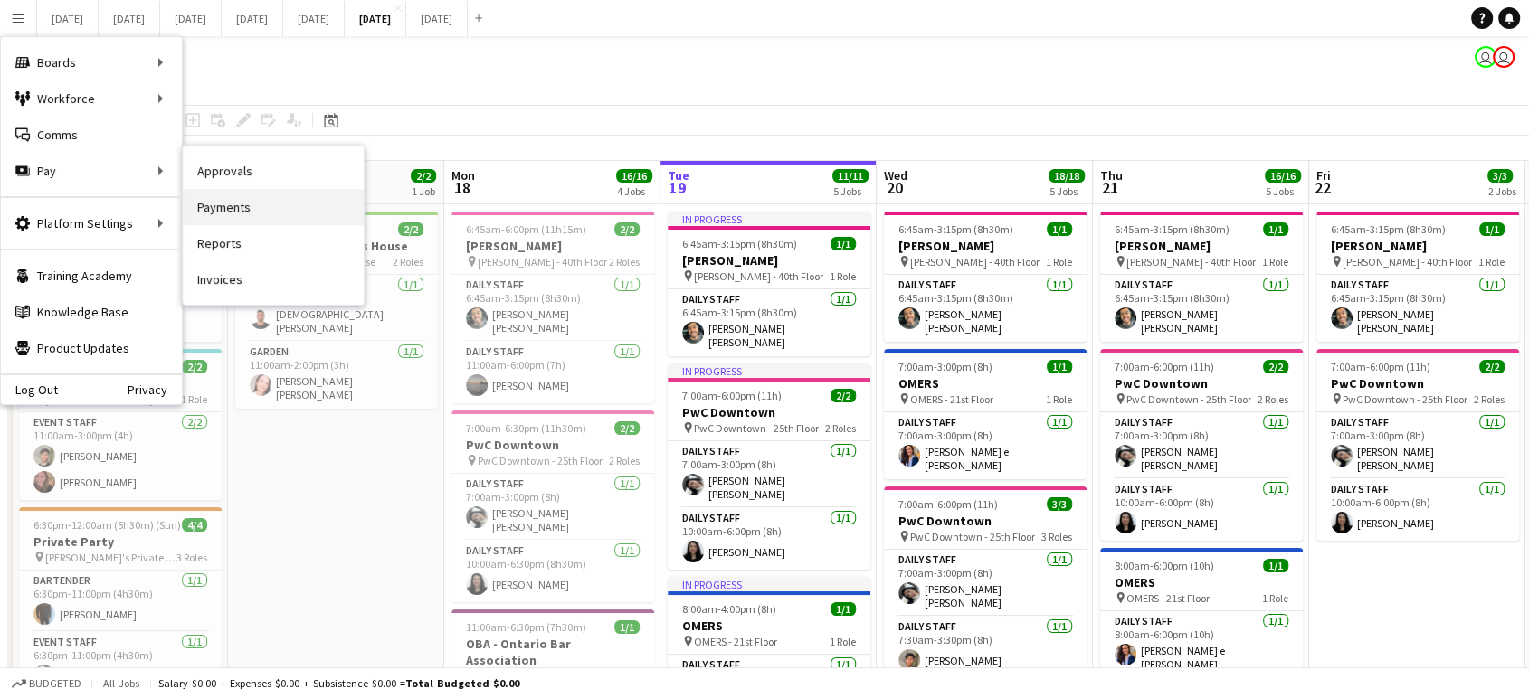
click at [273, 205] on link "Payments" at bounding box center [273, 207] width 181 height 36
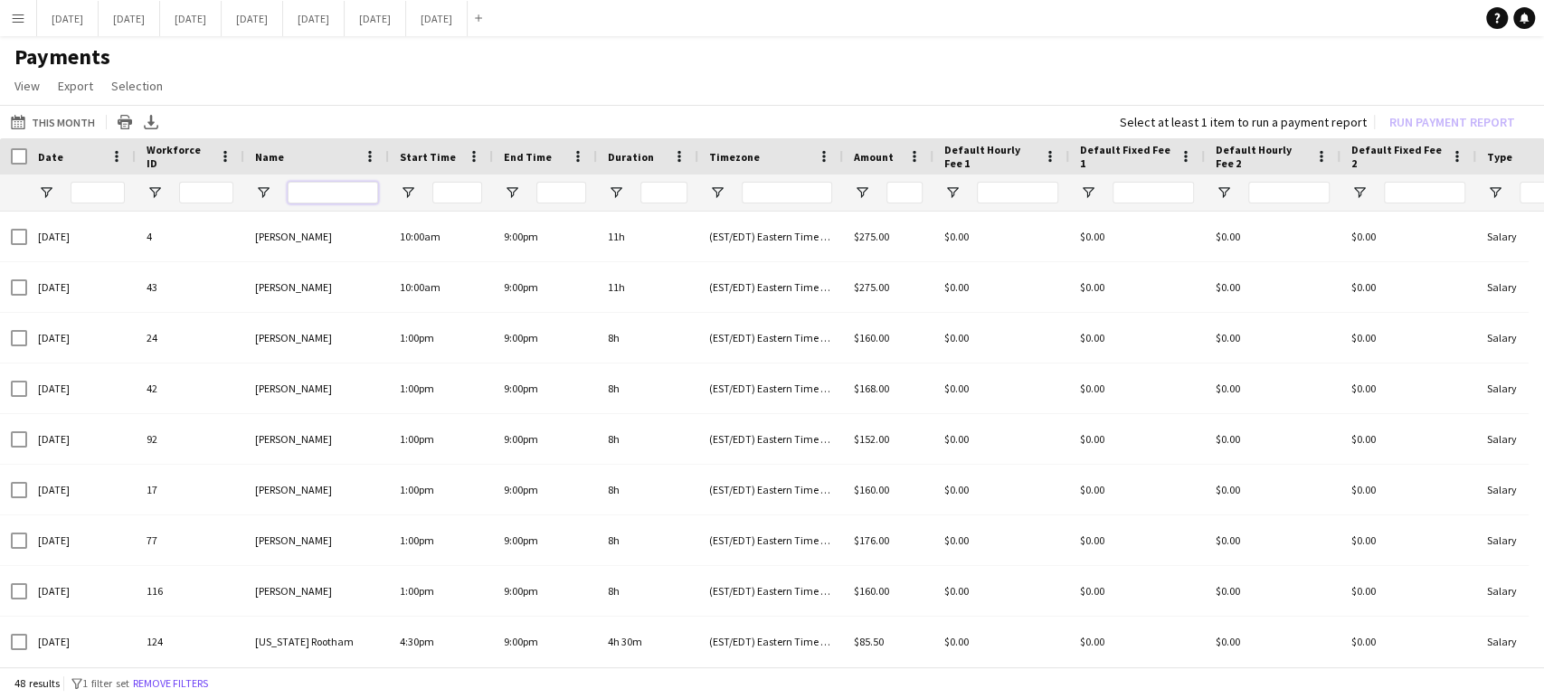
click at [340, 196] on input "Name Filter Input" at bounding box center [333, 193] width 90 height 22
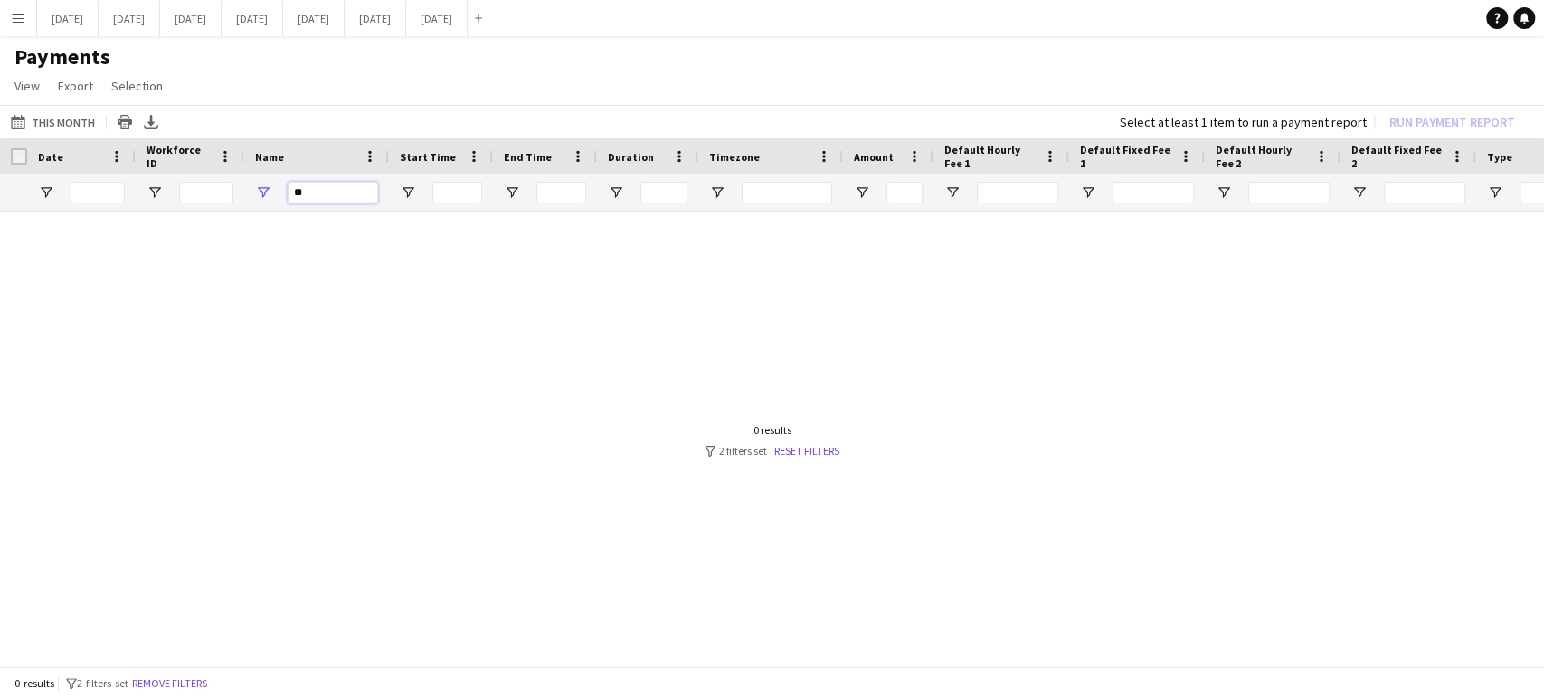
click at [340, 196] on input "**" at bounding box center [333, 193] width 90 height 22
type input "*"
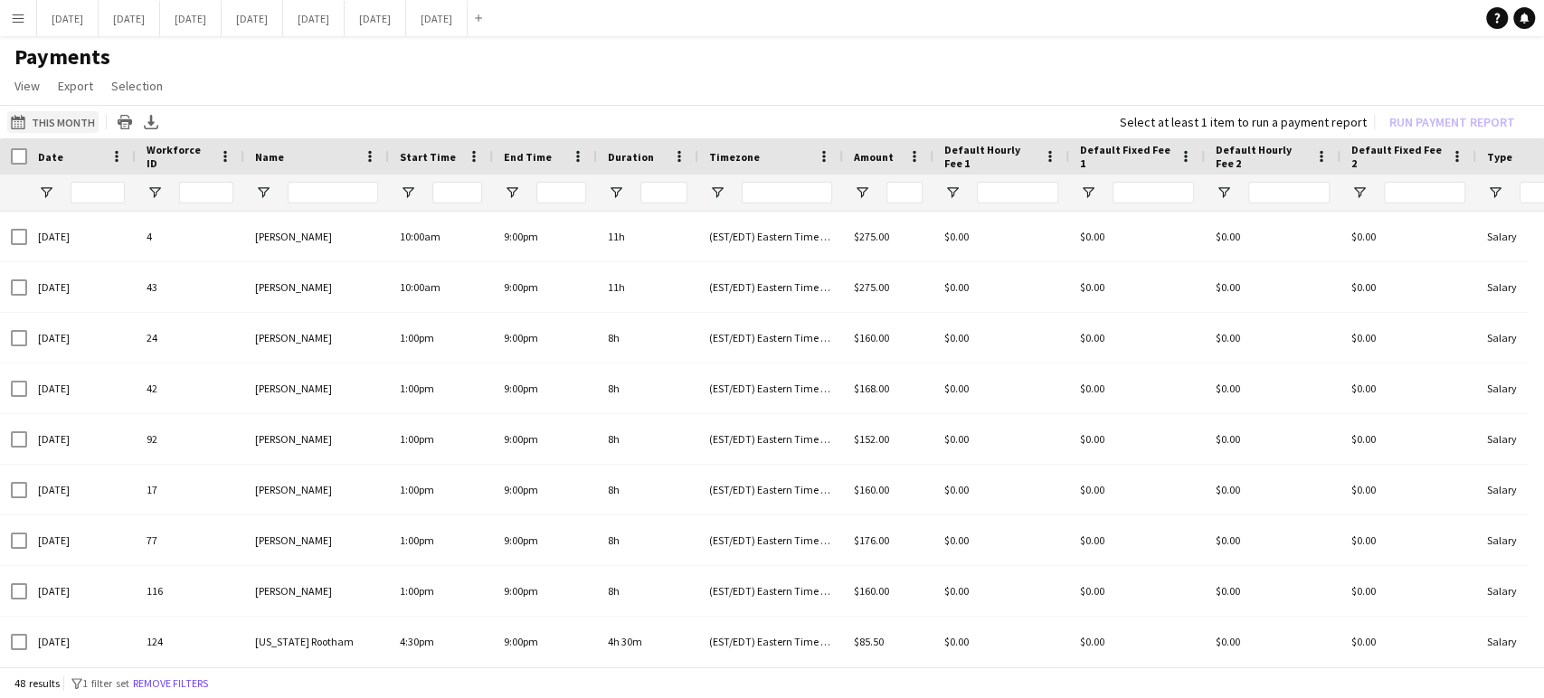
click at [38, 122] on button "This Month This Month" at bounding box center [52, 122] width 91 height 22
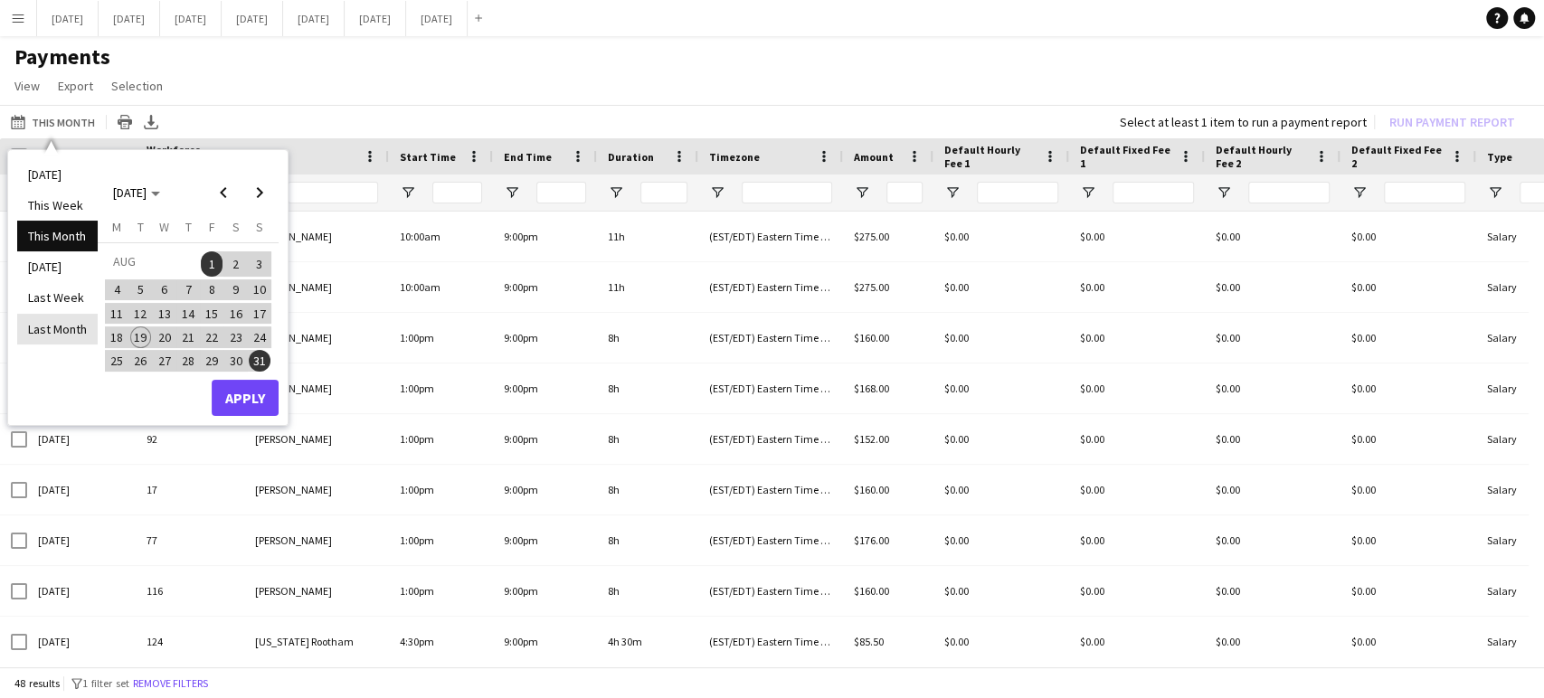
click at [65, 323] on li "Last Month" at bounding box center [57, 329] width 81 height 31
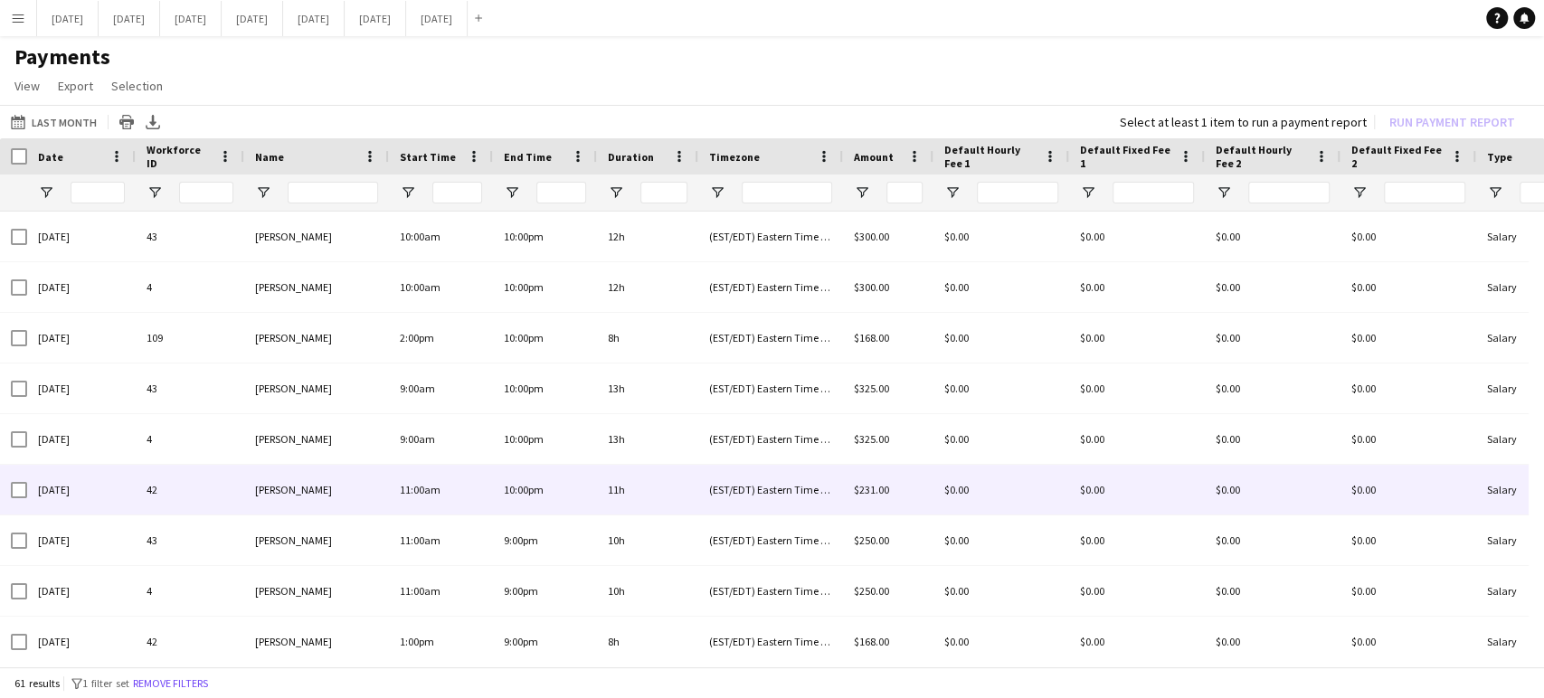
scroll to position [301, 0]
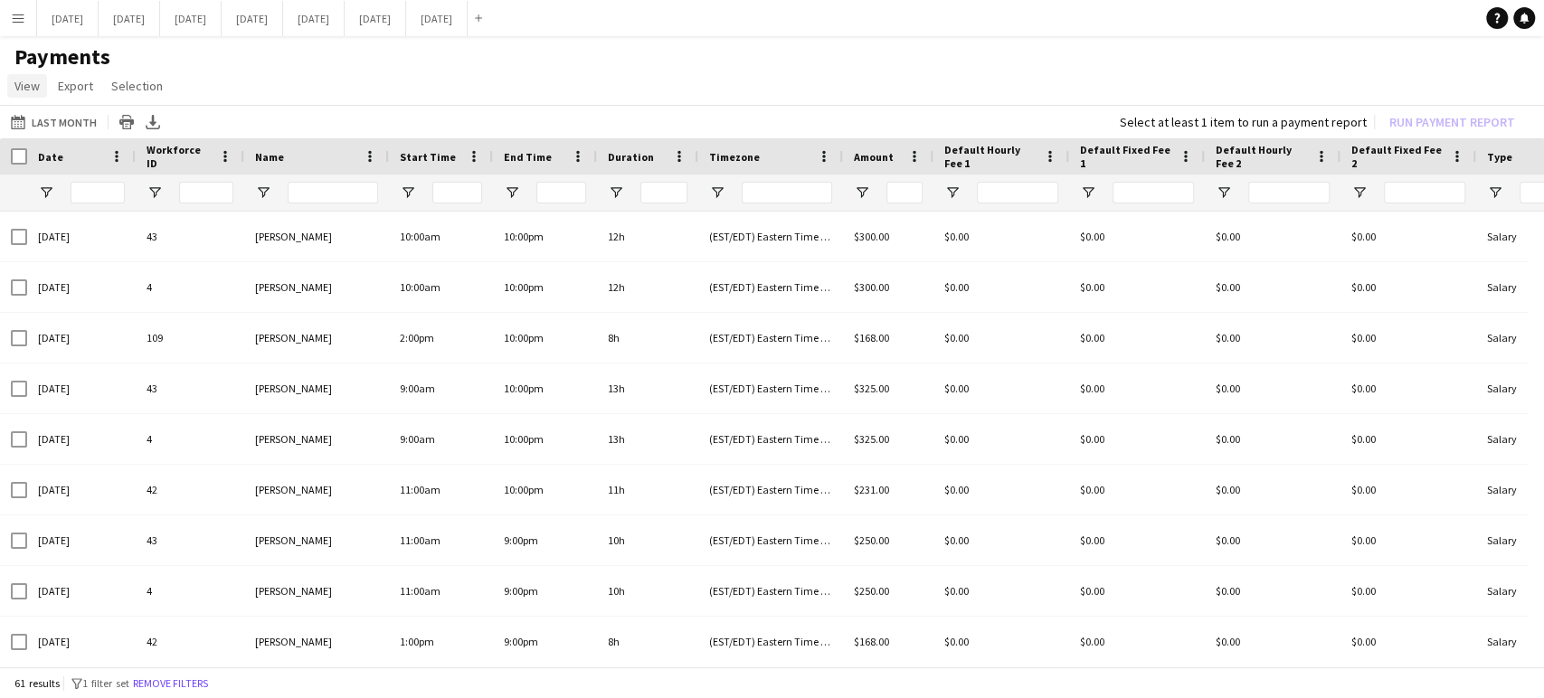
click at [27, 82] on span "View" at bounding box center [26, 86] width 25 height 16
click at [41, 120] on button "This Month Last Month" at bounding box center [53, 122] width 93 height 22
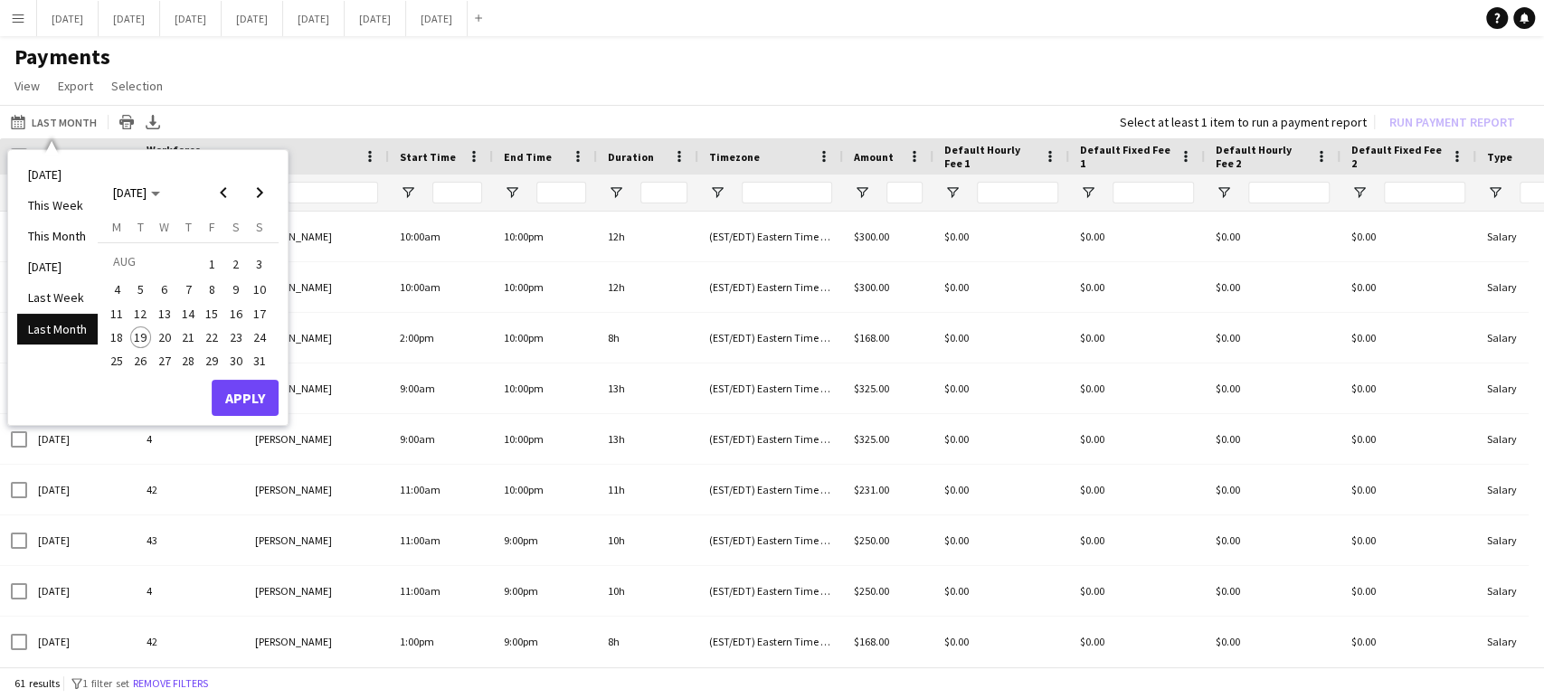
click at [59, 327] on li "Last Month" at bounding box center [57, 329] width 81 height 31
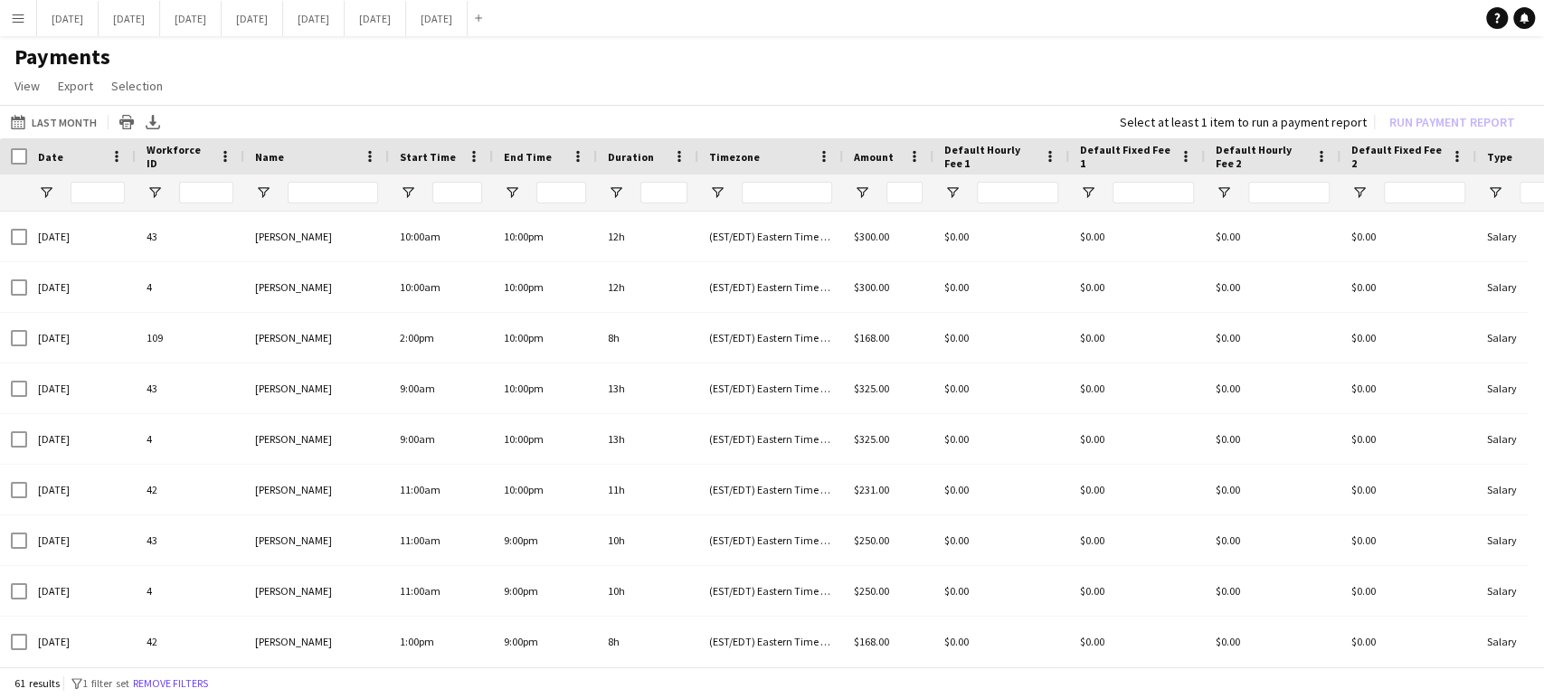
click at [17, 25] on button "Menu" at bounding box center [18, 18] width 36 height 36
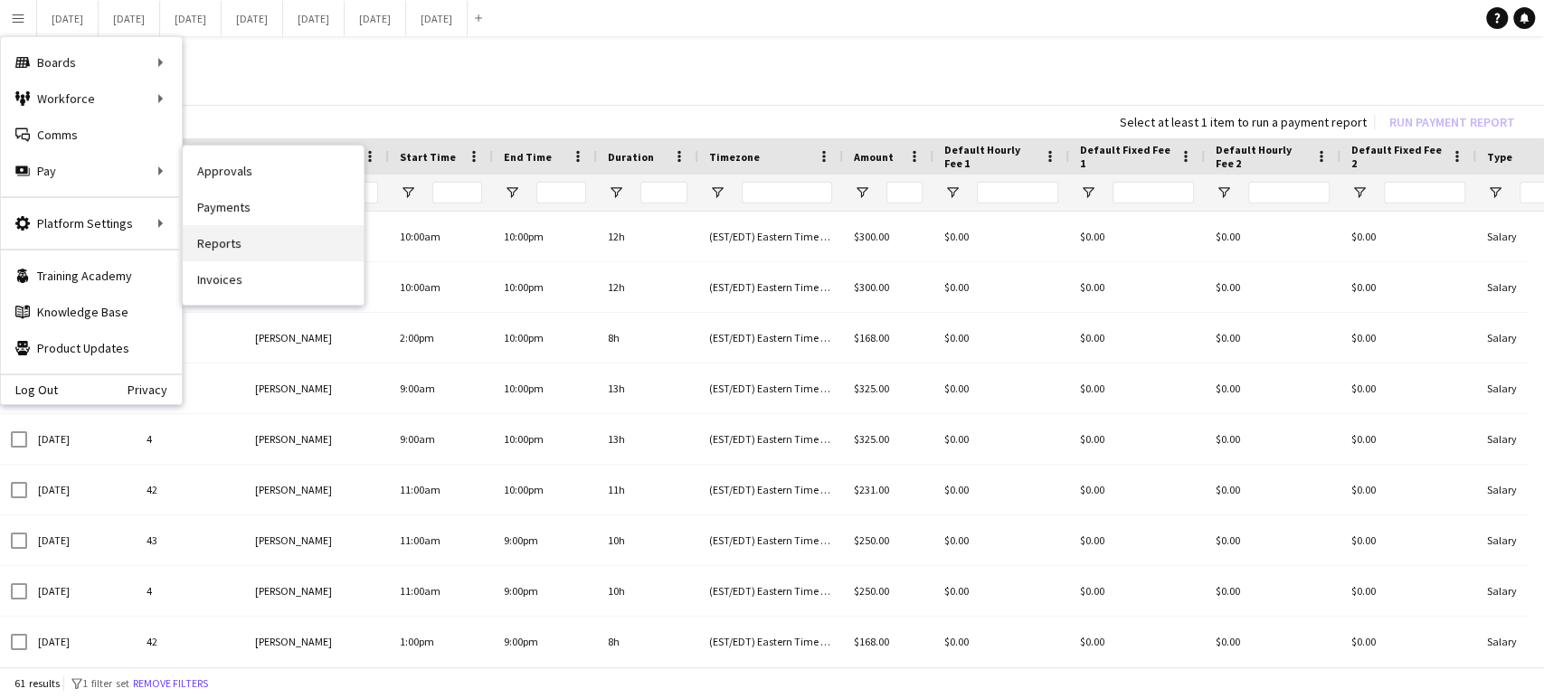
click at [227, 242] on link "Reports" at bounding box center [273, 243] width 181 height 36
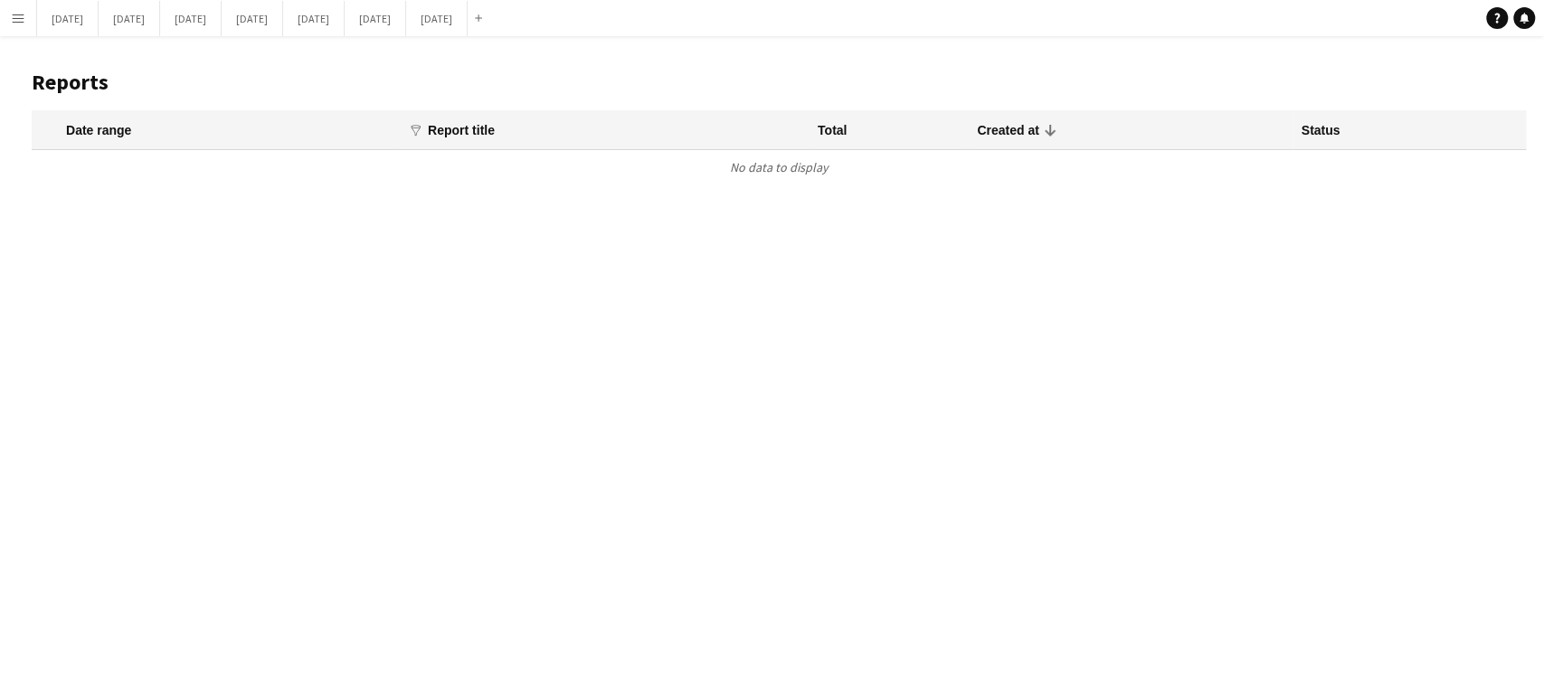
click at [13, 15] on app-icon "Menu" at bounding box center [18, 18] width 14 height 14
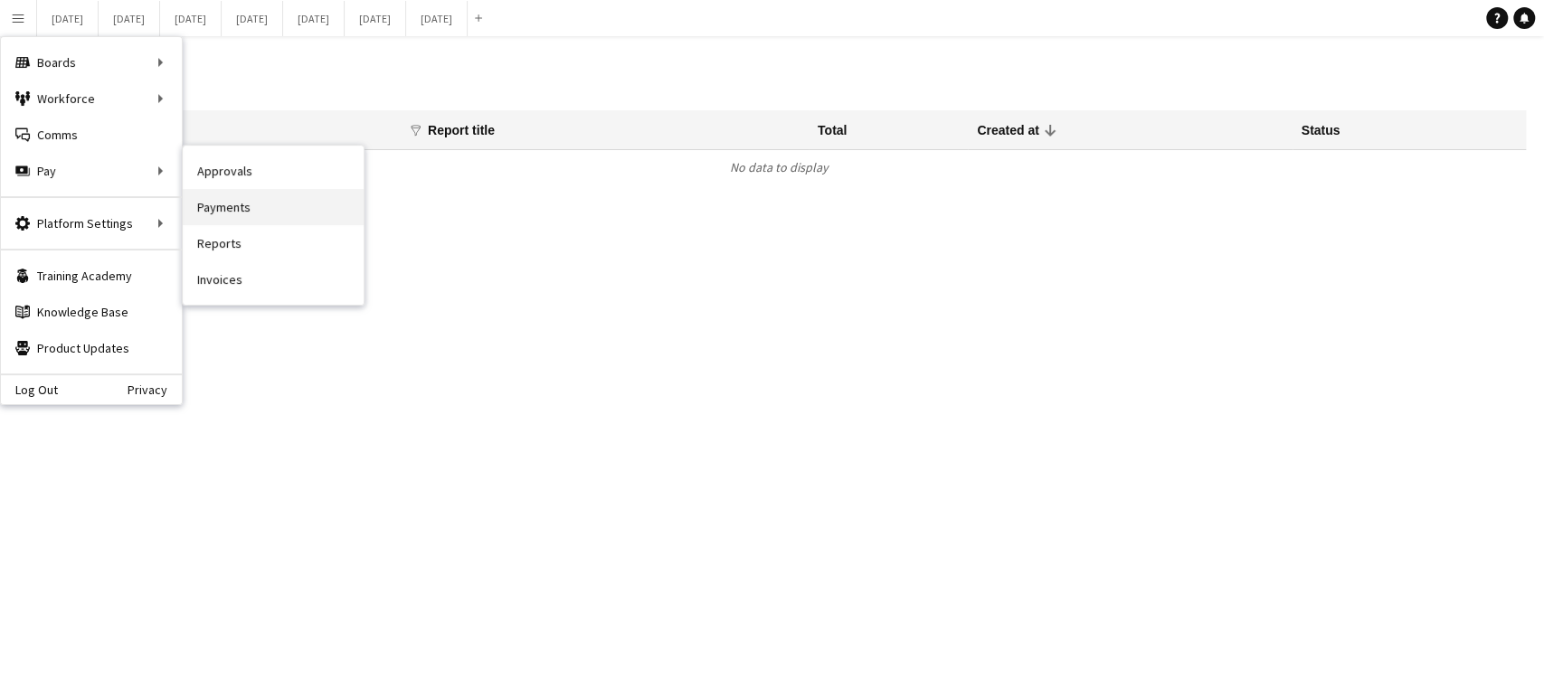
click at [206, 210] on link "Payments" at bounding box center [273, 207] width 181 height 36
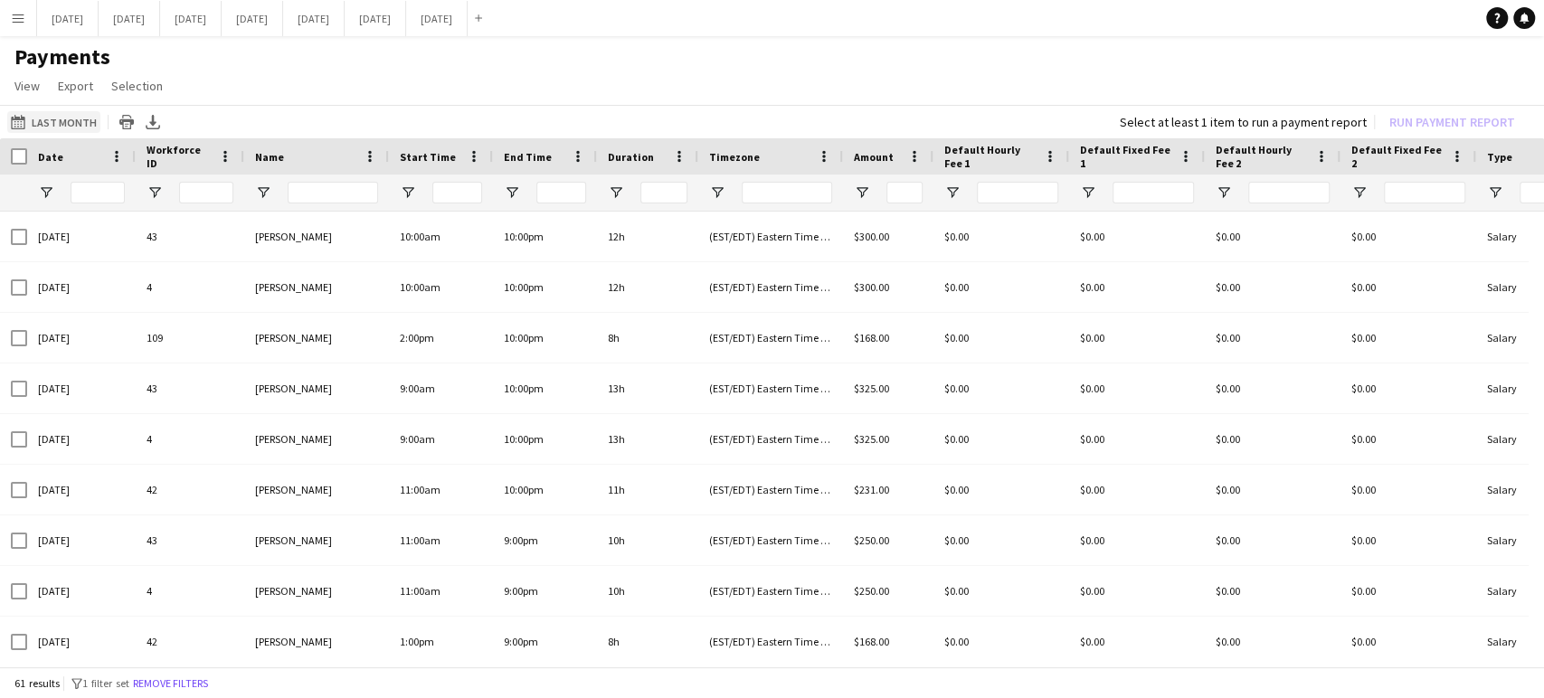
click at [40, 119] on button "Last Month Last Month" at bounding box center [53, 122] width 93 height 22
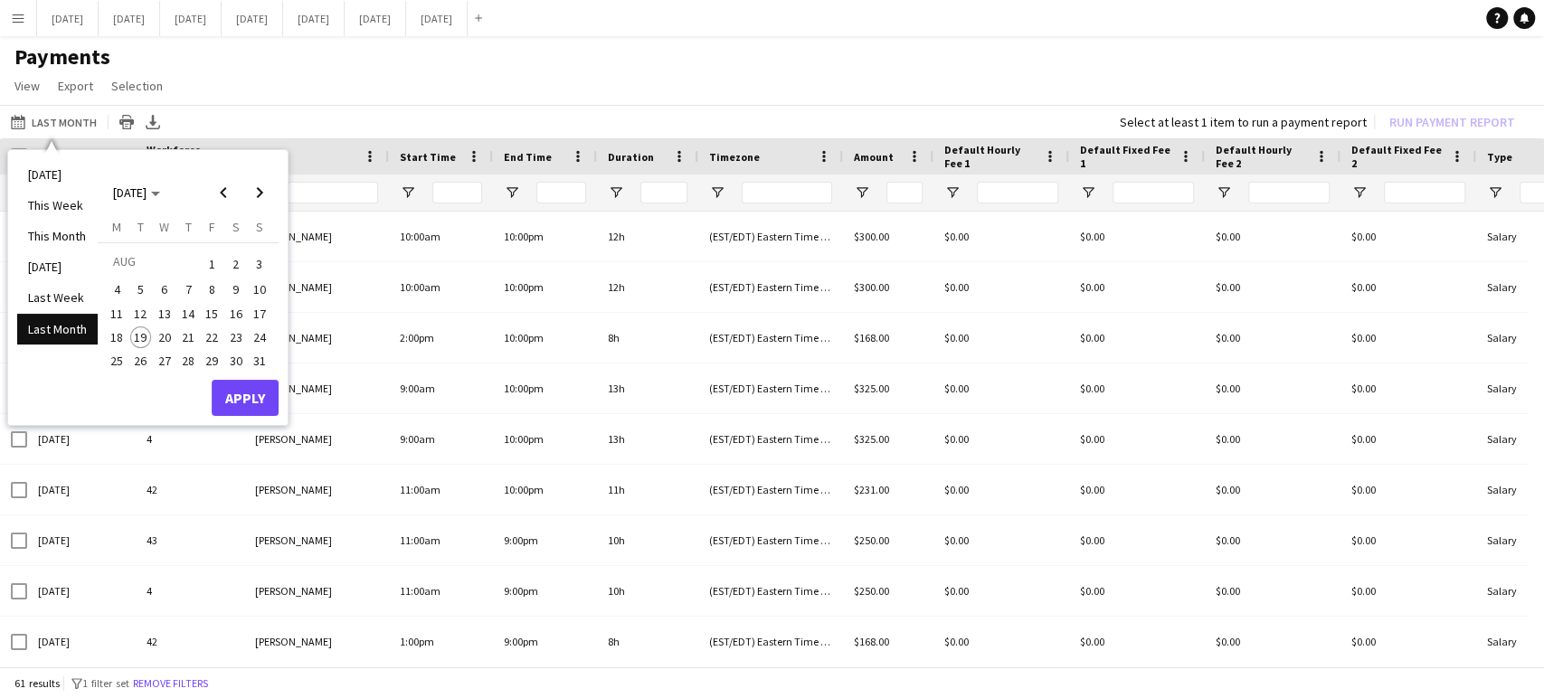
click at [201, 260] on span "1" at bounding box center [212, 264] width 22 height 25
click at [224, 182] on span "Previous month" at bounding box center [223, 193] width 36 height 36
click at [135, 286] on span "1" at bounding box center [141, 286] width 22 height 22
click at [195, 382] on span "31" at bounding box center [188, 381] width 22 height 22
click at [268, 192] on span "Next month" at bounding box center [260, 193] width 36 height 36
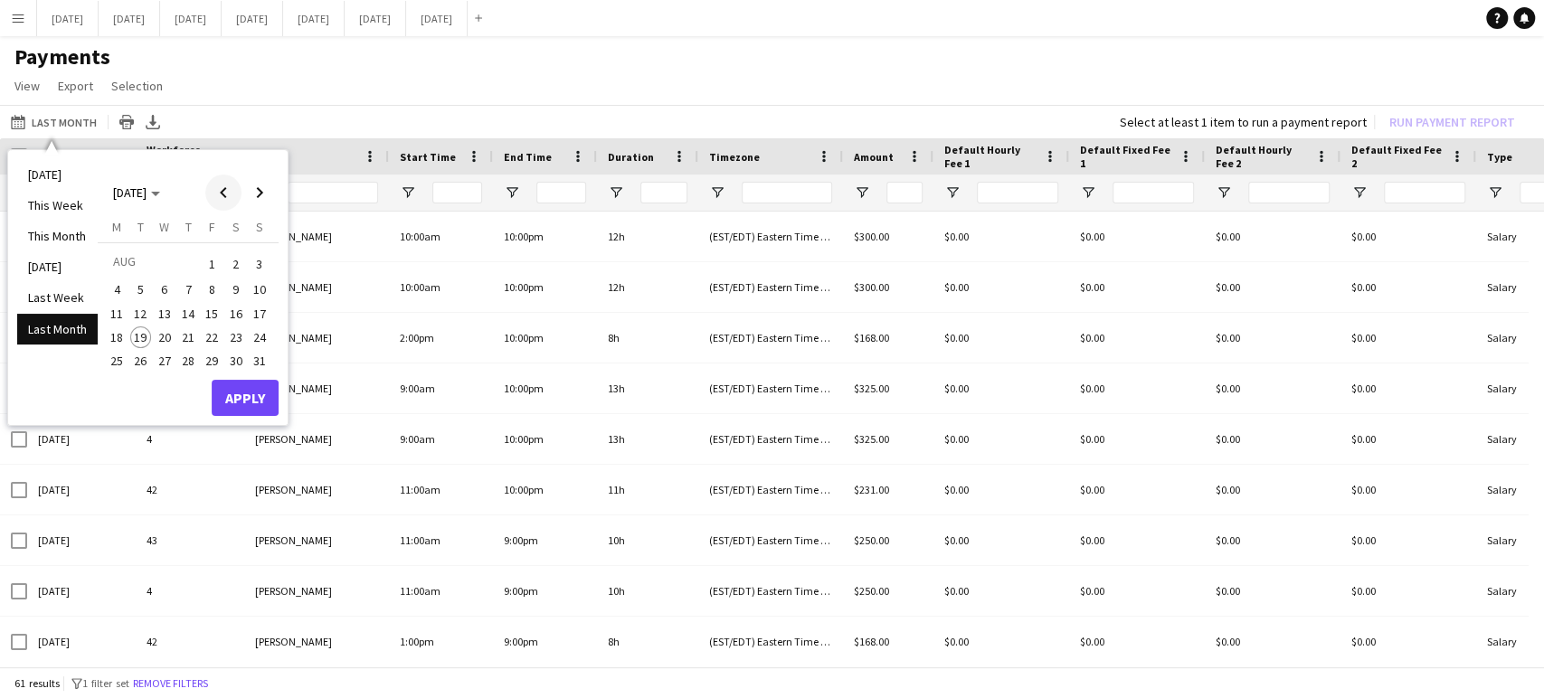
click at [223, 199] on span "Previous month" at bounding box center [223, 193] width 36 height 36
click at [141, 282] on span "1" at bounding box center [141, 286] width 22 height 22
click at [193, 385] on span "31" at bounding box center [188, 381] width 22 height 22
click at [140, 281] on span "1" at bounding box center [141, 286] width 22 height 22
click at [66, 323] on li "Last Month" at bounding box center [57, 329] width 81 height 31
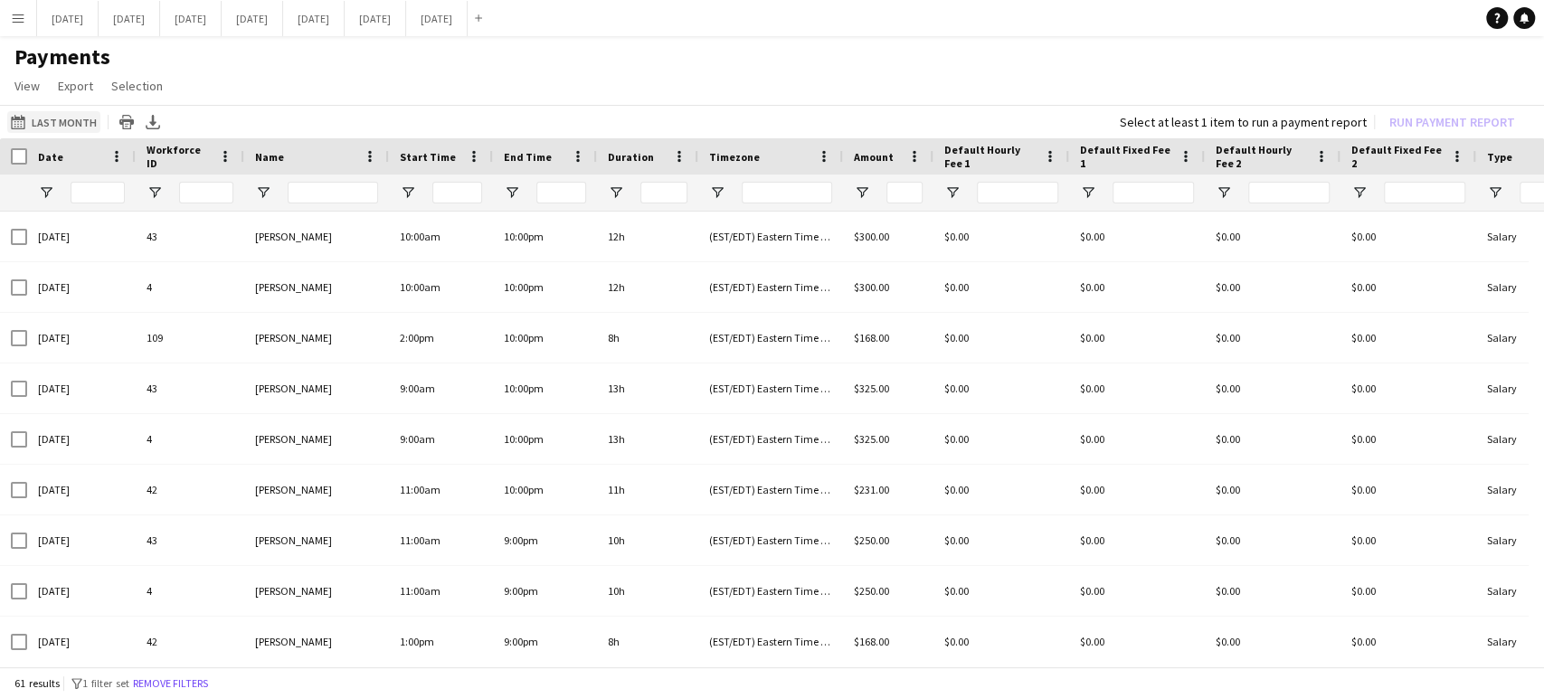
click at [58, 121] on button "Last Month Last Month" at bounding box center [53, 122] width 93 height 22
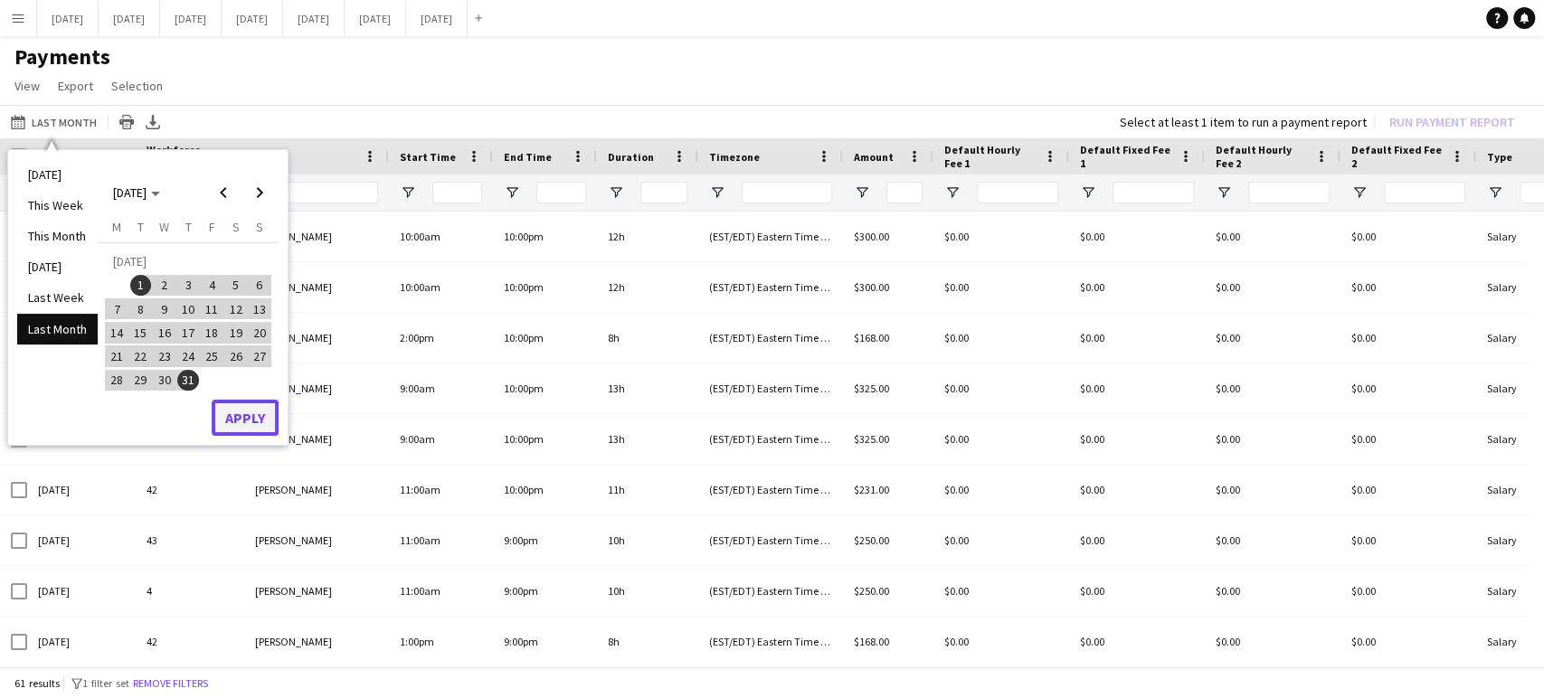
click at [239, 404] on button "Apply" at bounding box center [245, 418] width 67 height 36
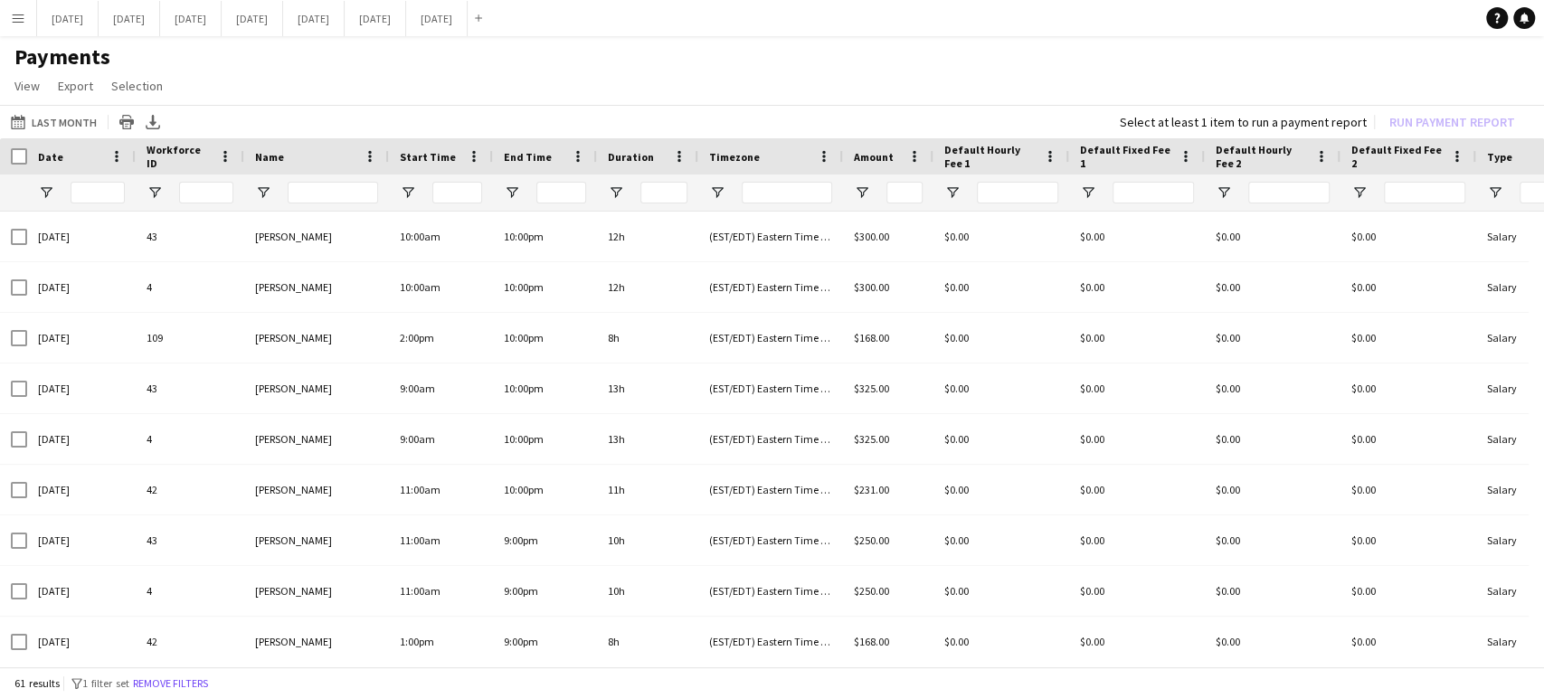
click at [1412, 119] on div "Select at least 1 item to run a payment report Run Payment Report" at bounding box center [1322, 121] width 432 height 25
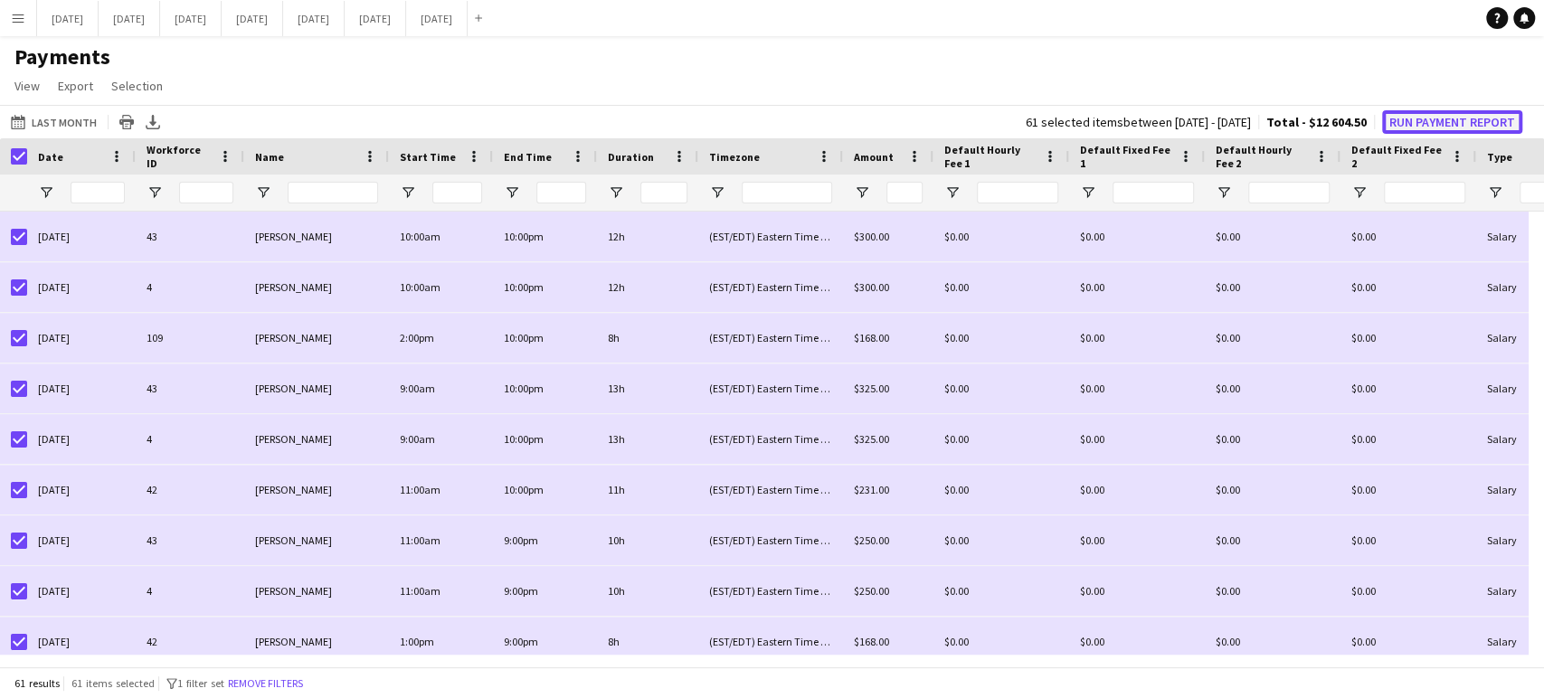
click at [1451, 118] on button "Run Payment Report" at bounding box center [1452, 122] width 140 height 24
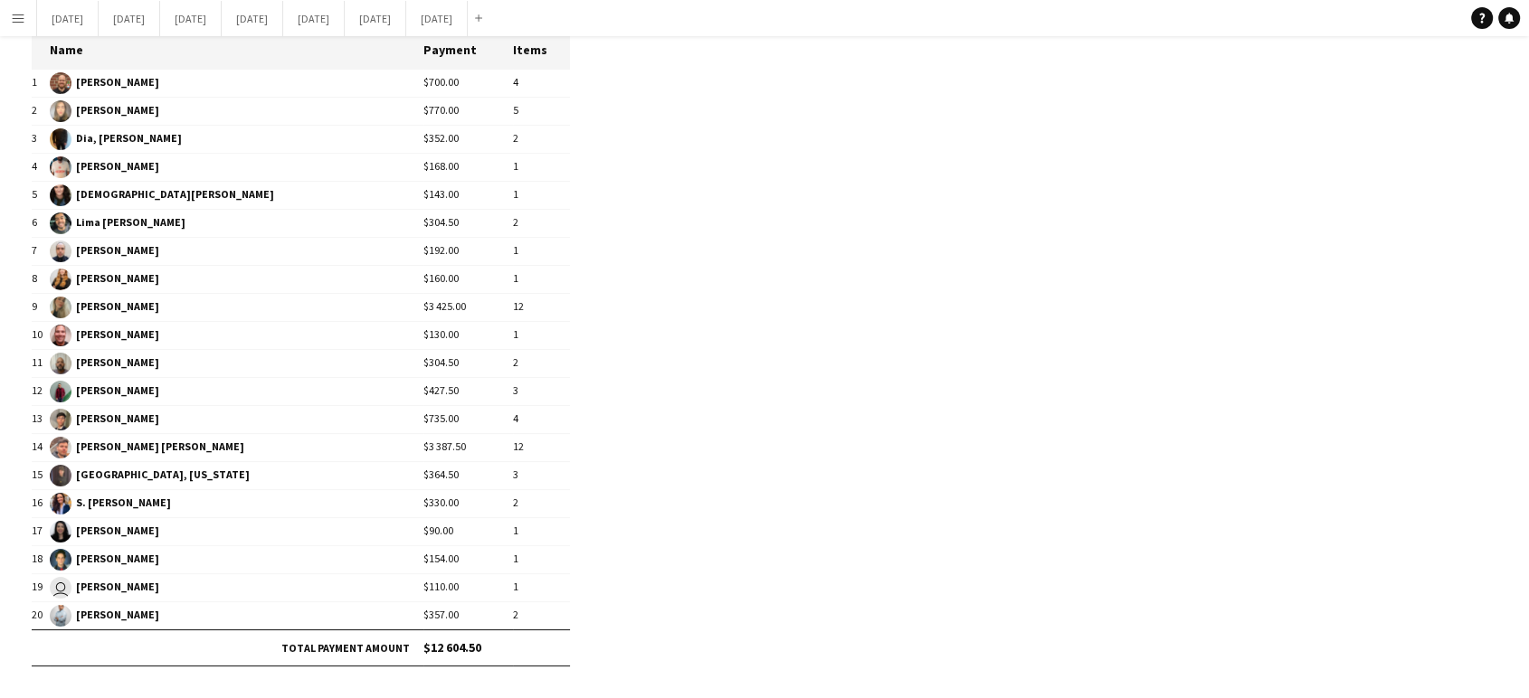
scroll to position [235, 0]
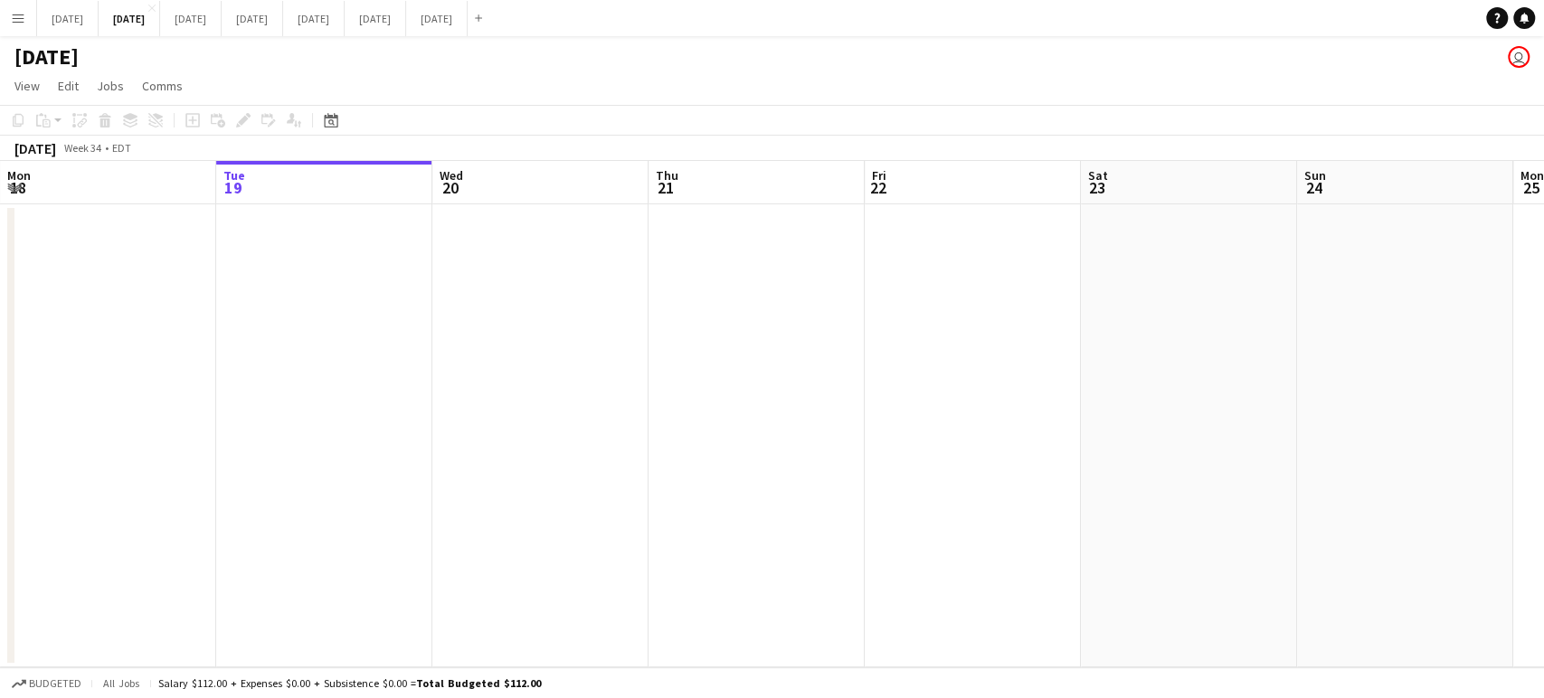
click at [14, 27] on button "Menu" at bounding box center [18, 18] width 36 height 36
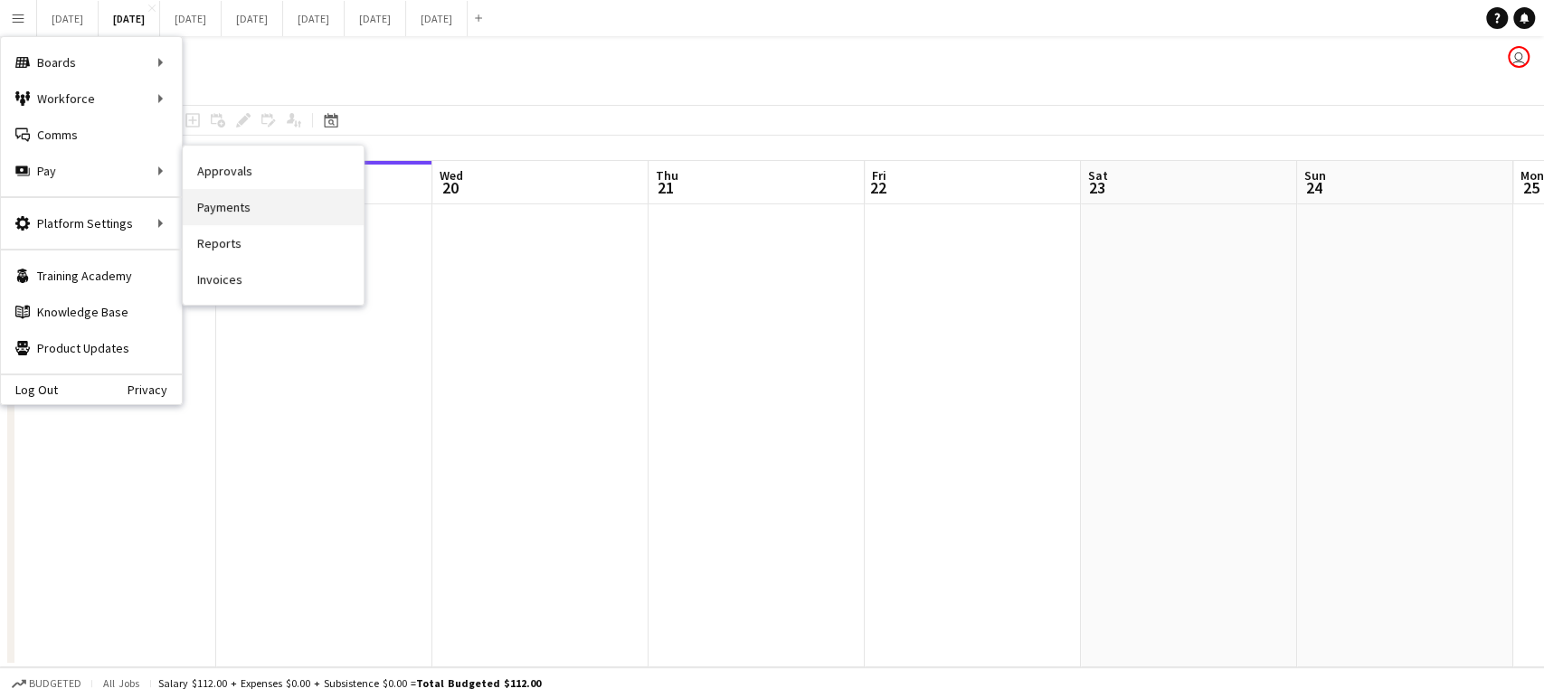
click at [238, 211] on link "Payments" at bounding box center [273, 207] width 181 height 36
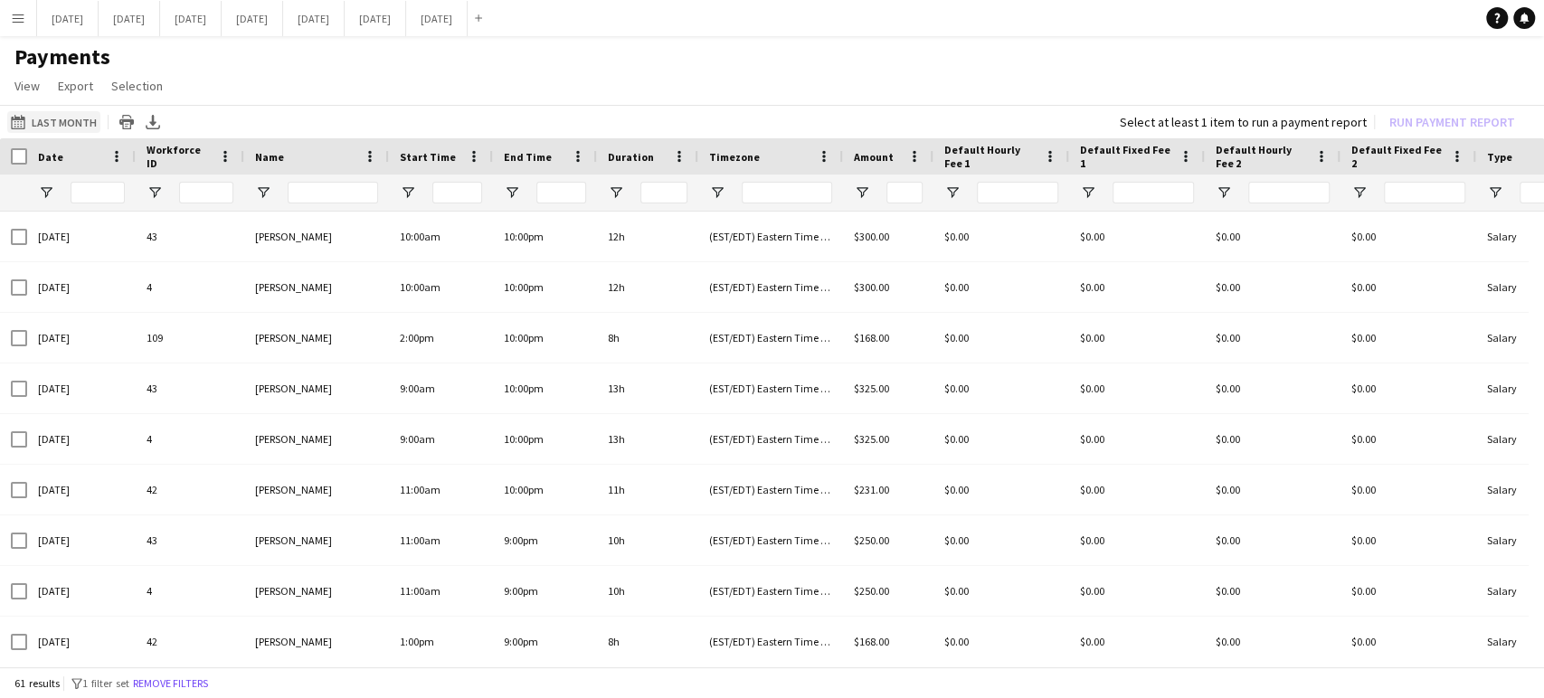
click at [85, 122] on button "Last Month Last Month" at bounding box center [53, 122] width 93 height 22
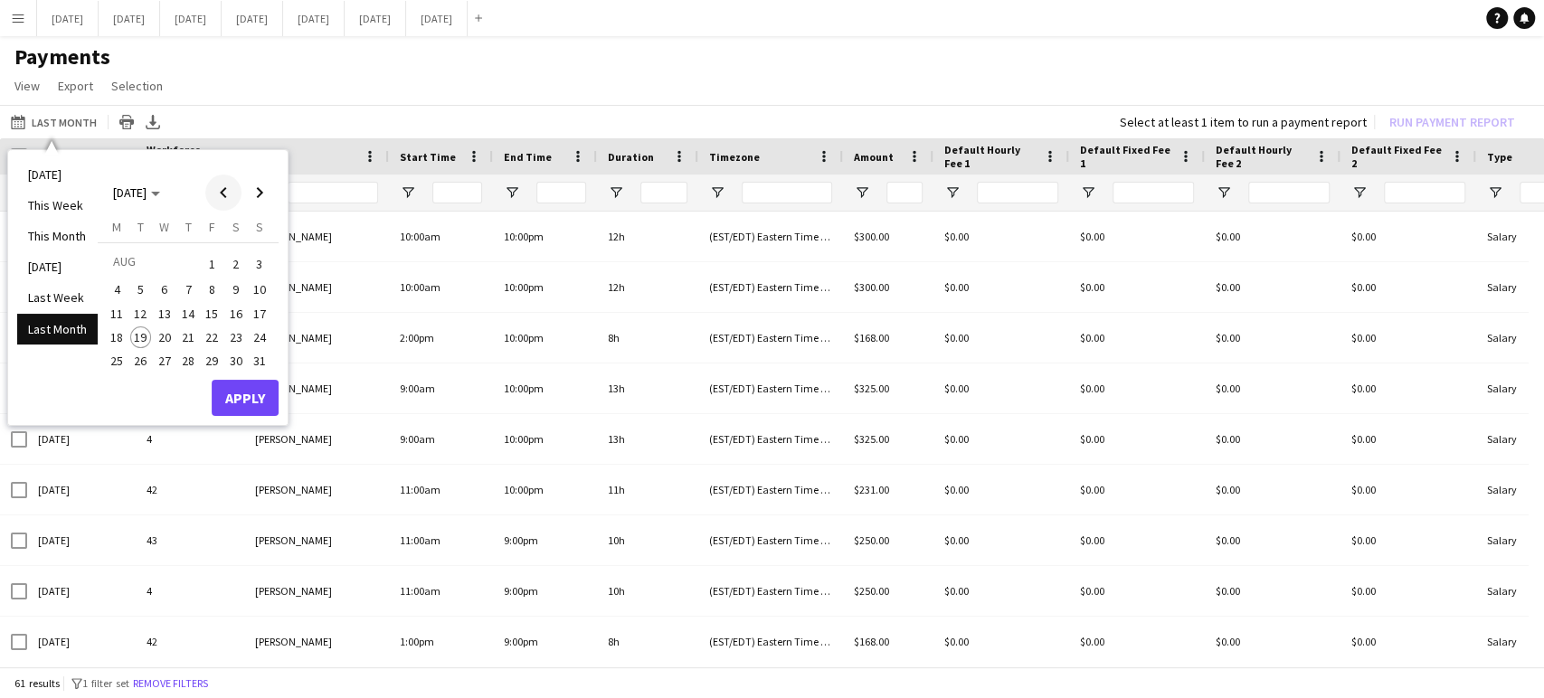
click at [224, 198] on span "Previous month" at bounding box center [223, 193] width 36 height 36
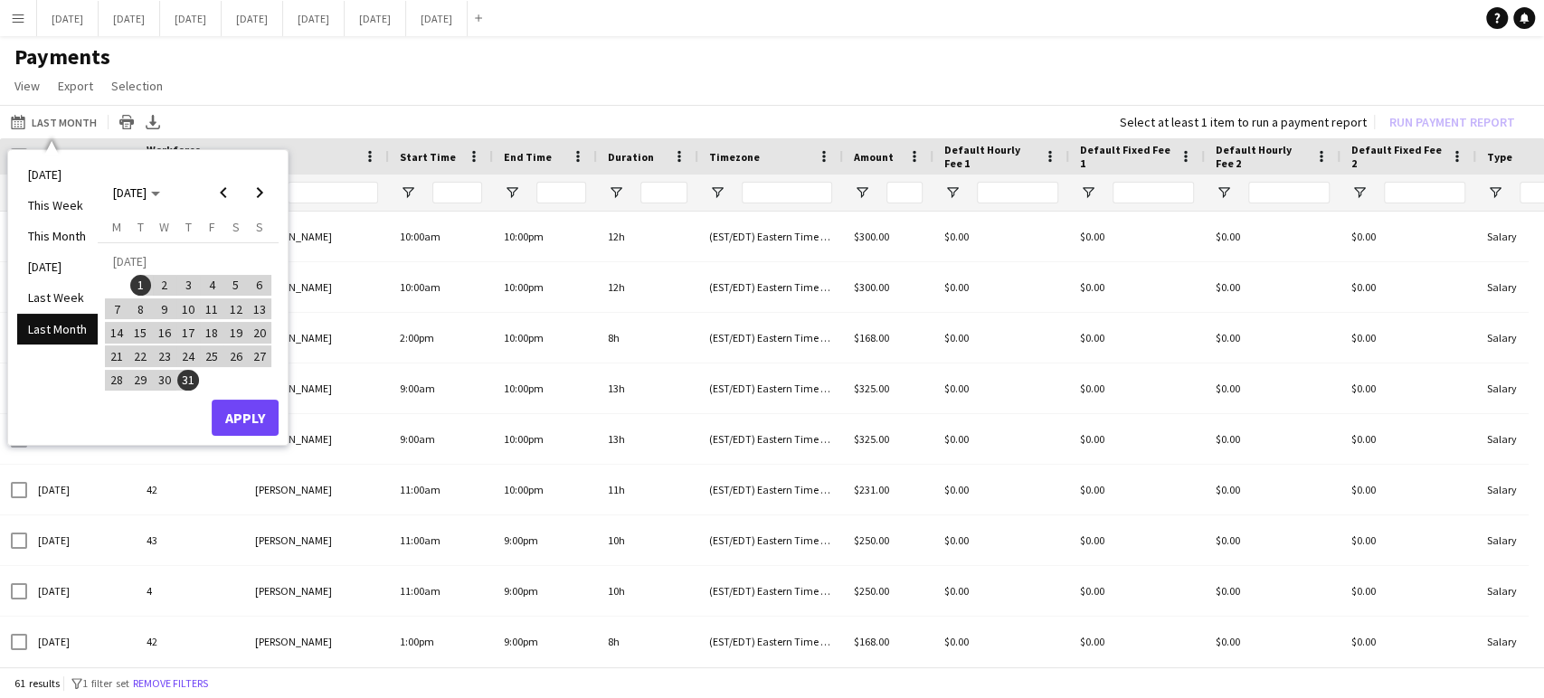
click at [139, 290] on span "1" at bounding box center [141, 286] width 22 height 22
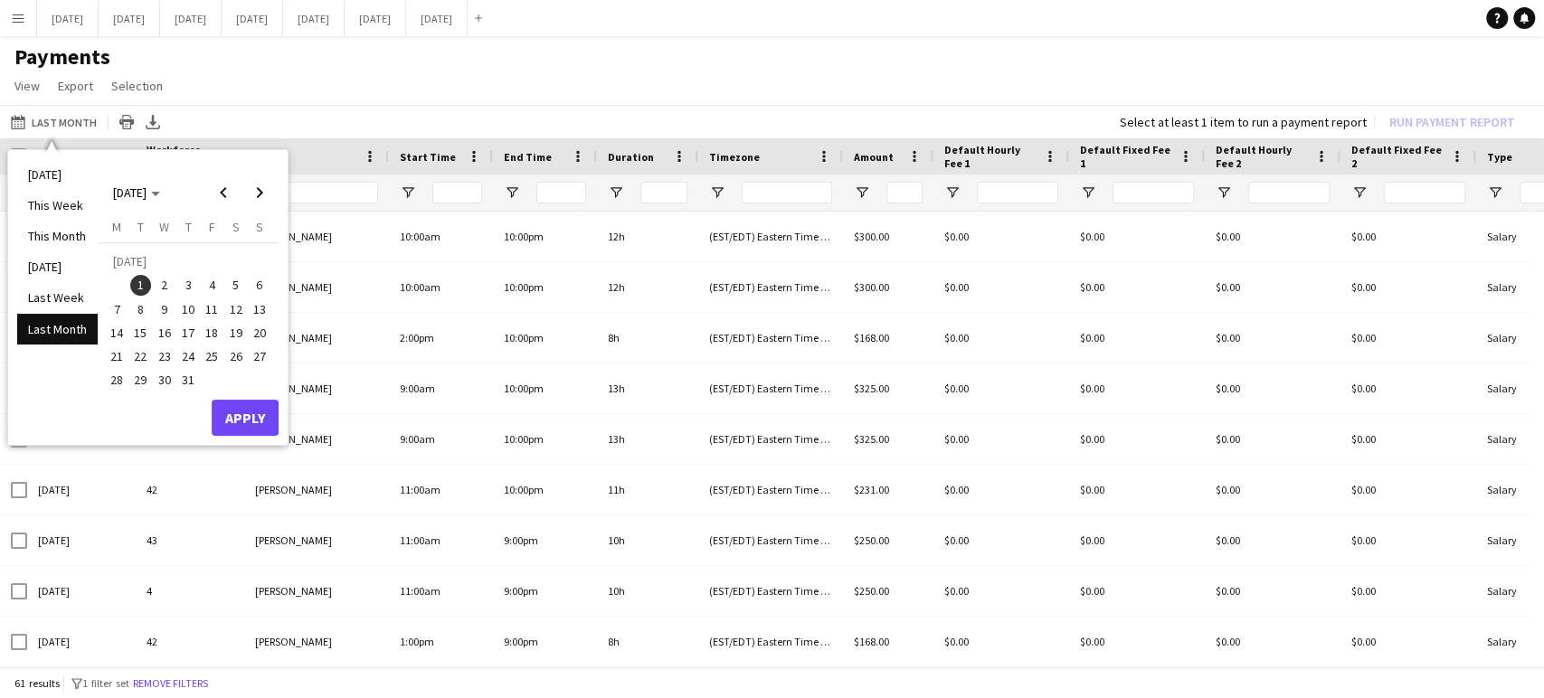
click at [144, 284] on span "1" at bounding box center [141, 286] width 22 height 22
click at [187, 382] on span "31" at bounding box center [188, 381] width 22 height 22
click at [138, 291] on span "1" at bounding box center [141, 286] width 22 height 22
click at [239, 425] on button "Apply" at bounding box center [245, 418] width 67 height 36
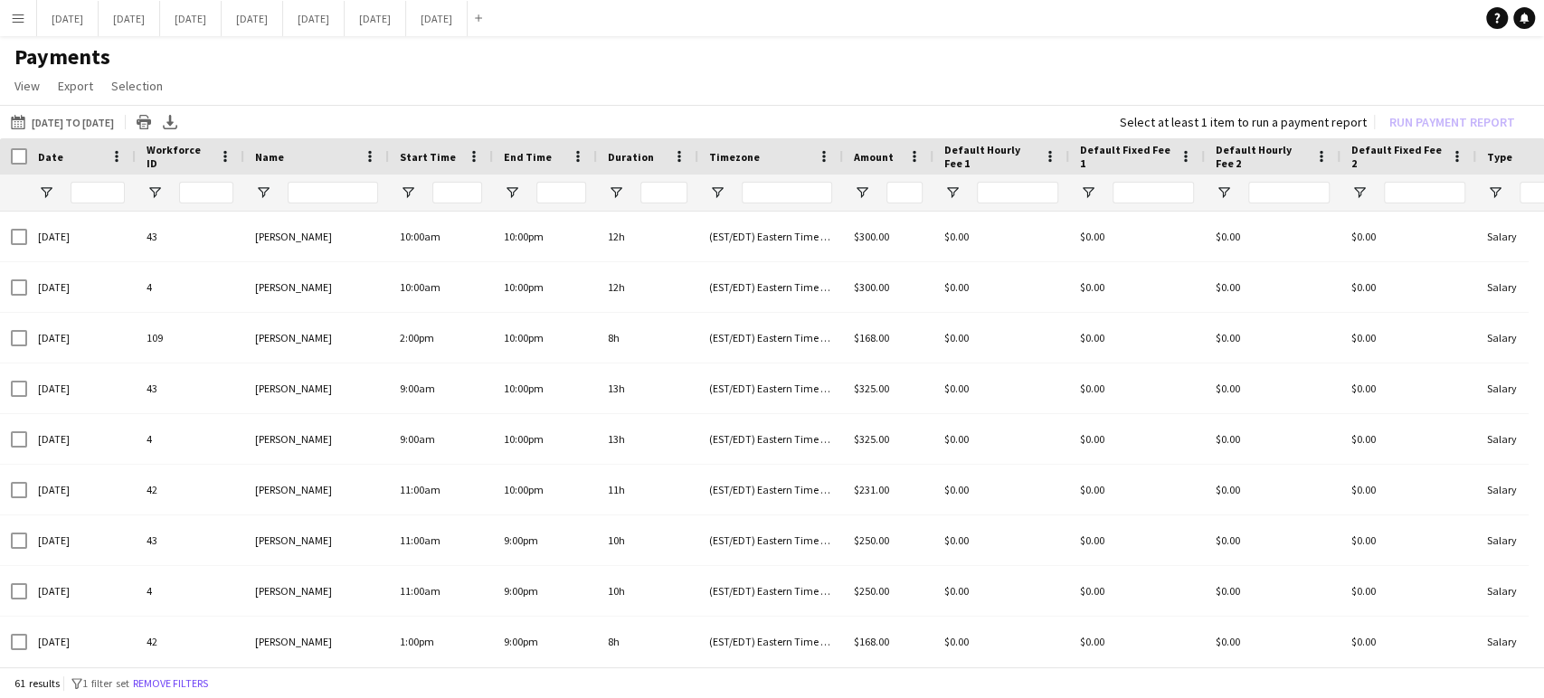
click at [5, 158] on div at bounding box center [13, 156] width 27 height 36
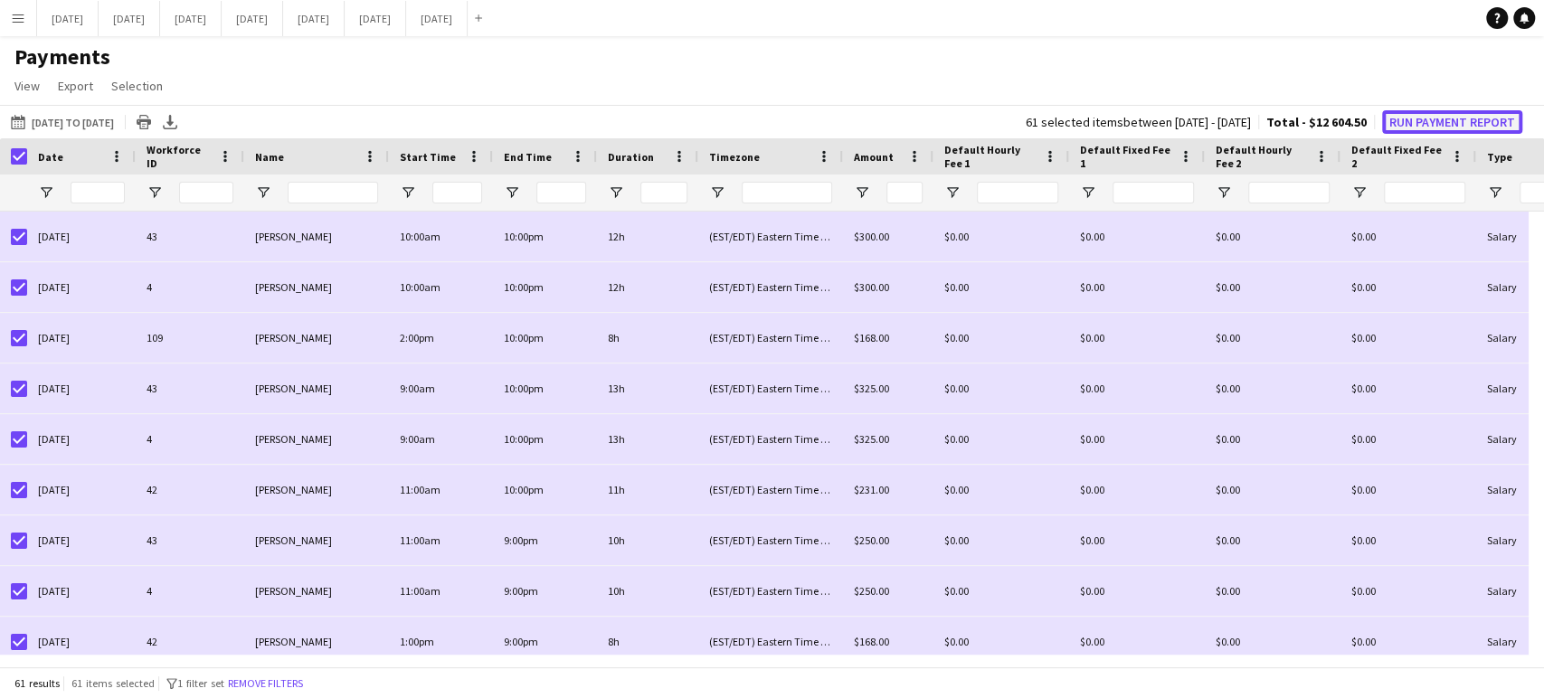
click at [1426, 119] on button "Run Payment Report" at bounding box center [1452, 122] width 140 height 24
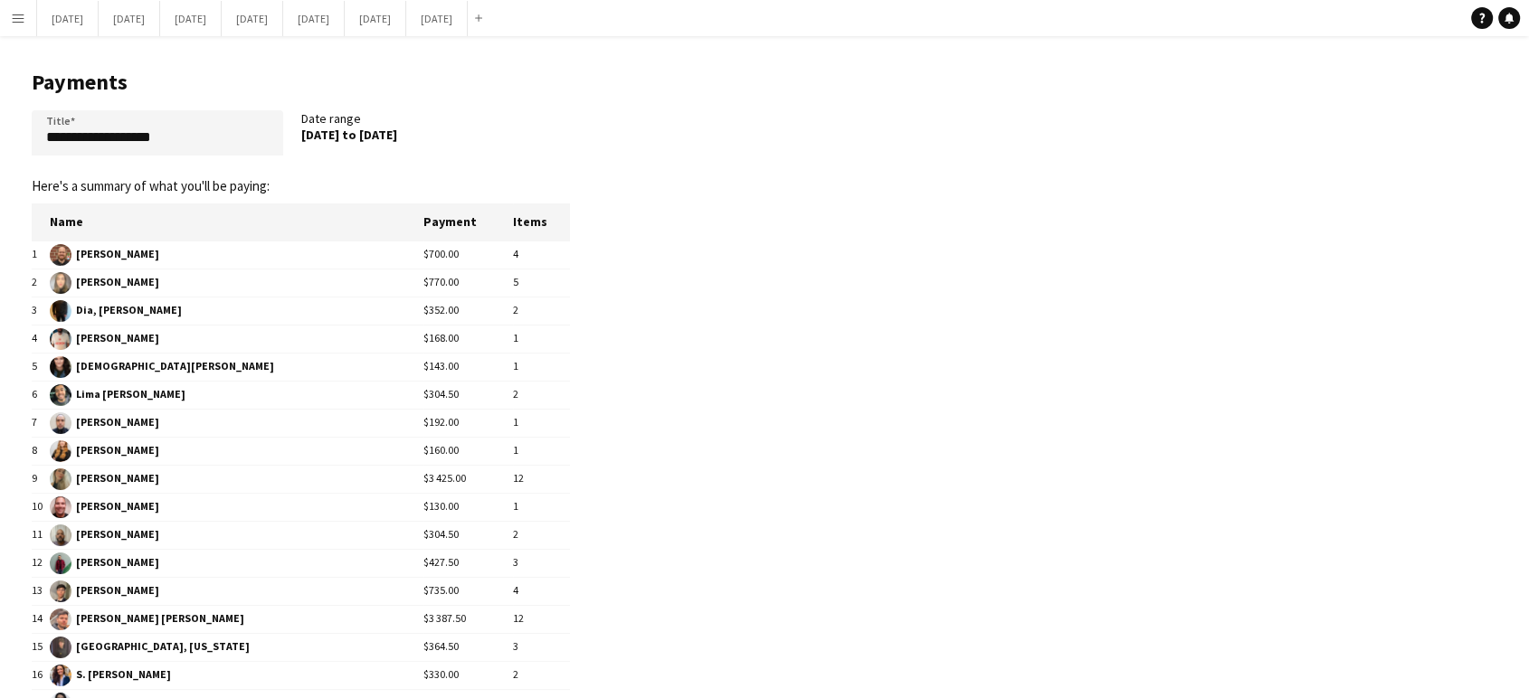
click at [26, 24] on button "Menu" at bounding box center [18, 18] width 36 height 36
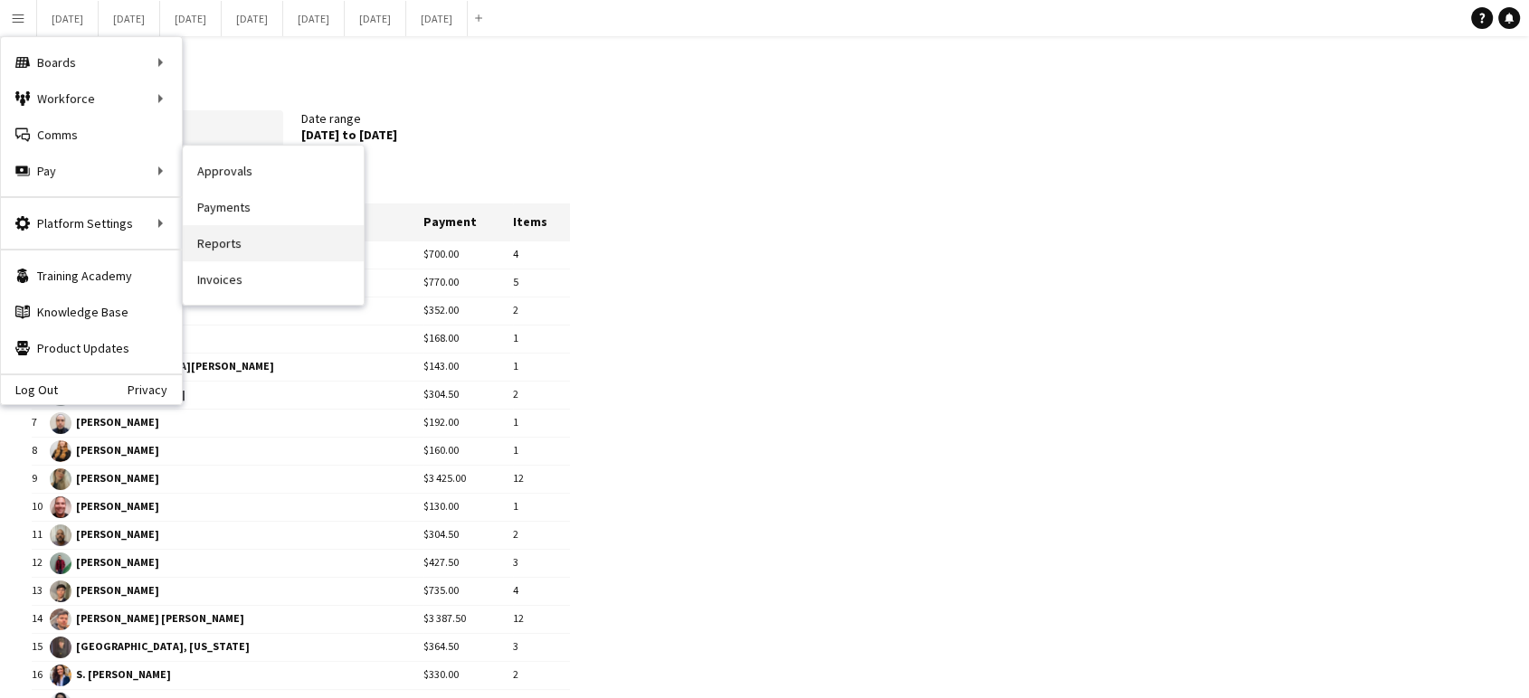
click at [236, 246] on link "Reports" at bounding box center [273, 243] width 181 height 36
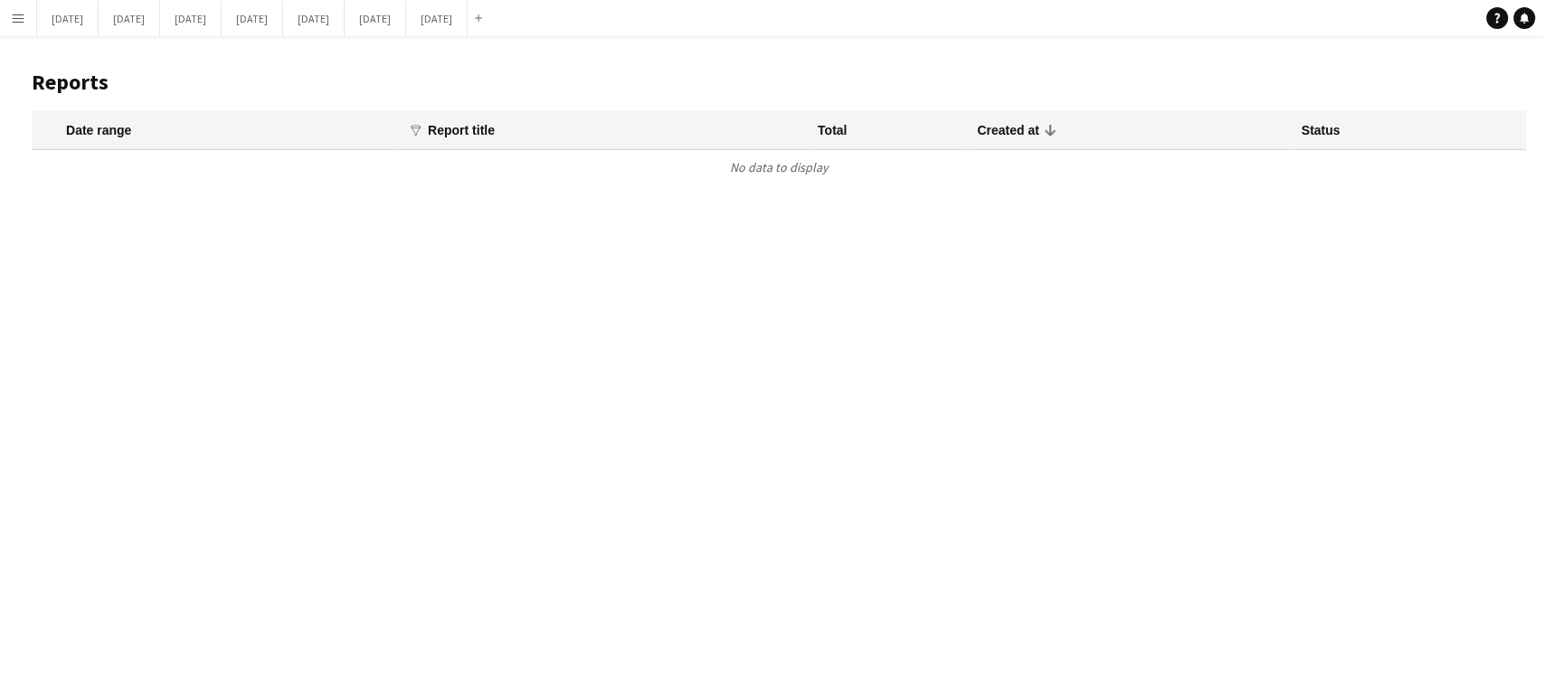
click at [16, 9] on button "Menu" at bounding box center [18, 18] width 36 height 36
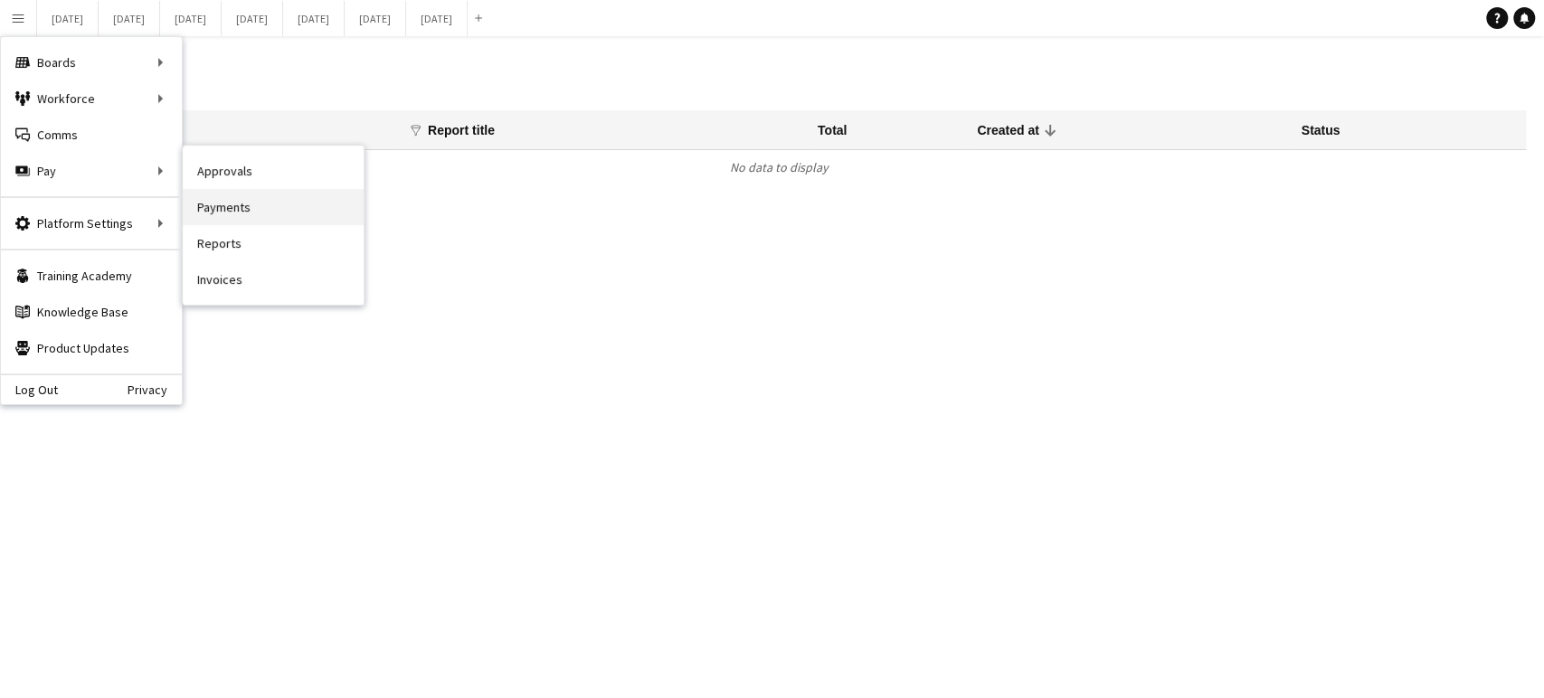
click at [229, 200] on link "Payments" at bounding box center [273, 207] width 181 height 36
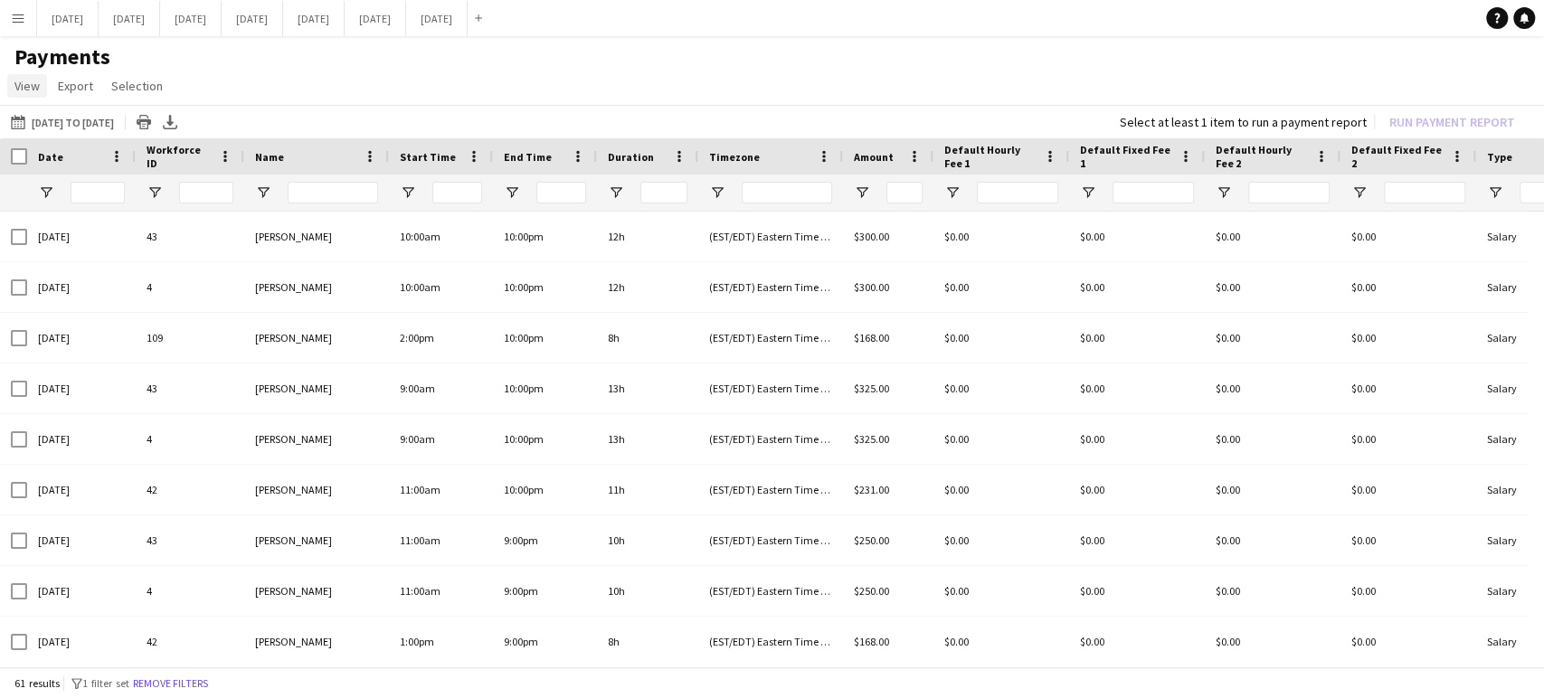
click at [33, 85] on span "View" at bounding box center [26, 86] width 25 height 16
click at [66, 122] on button "31-07-2025 to 01-07-2025 31-07-2025 to 01-07-2025" at bounding box center [62, 122] width 110 height 22
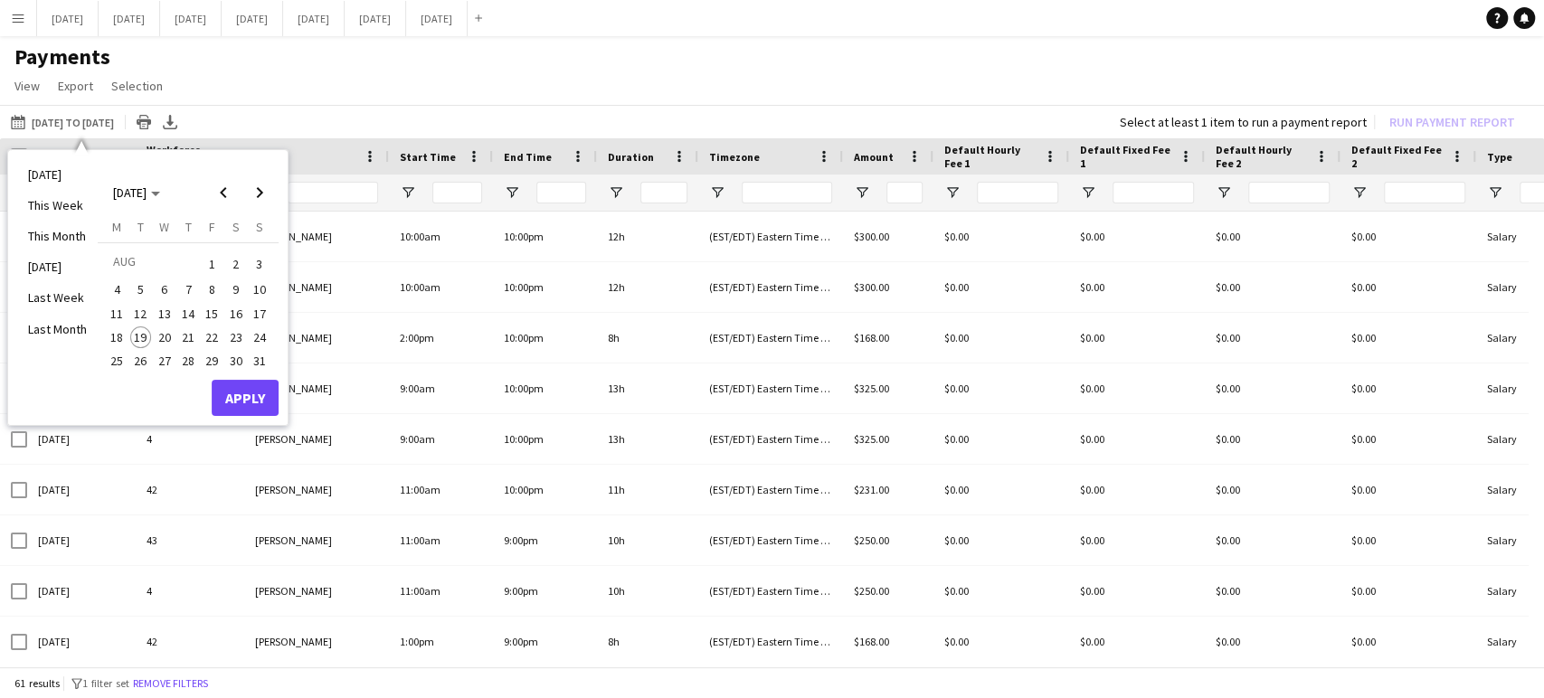
click at [215, 257] on span "1" at bounding box center [212, 264] width 22 height 25
click at [116, 334] on span "18" at bounding box center [117, 338] width 22 height 22
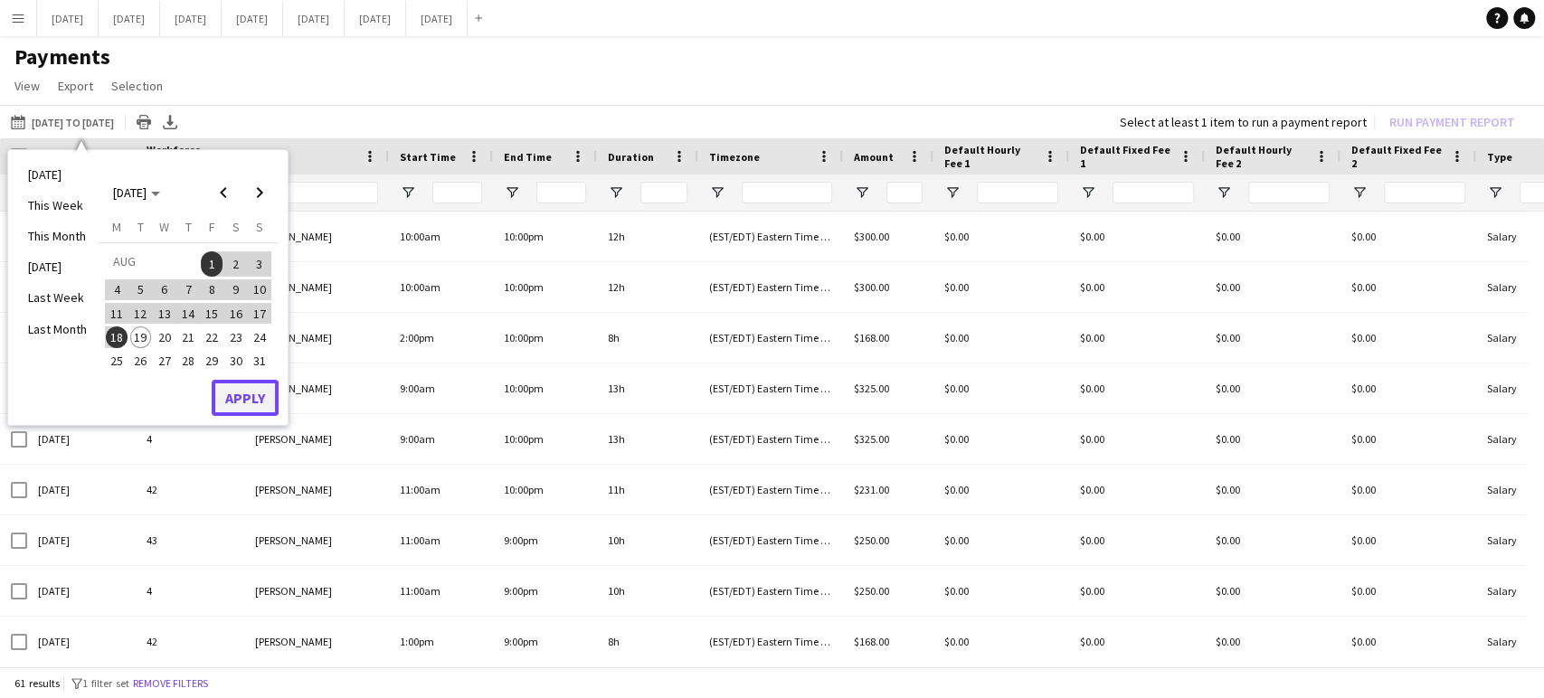
click at [268, 404] on button "Apply" at bounding box center [245, 398] width 67 height 36
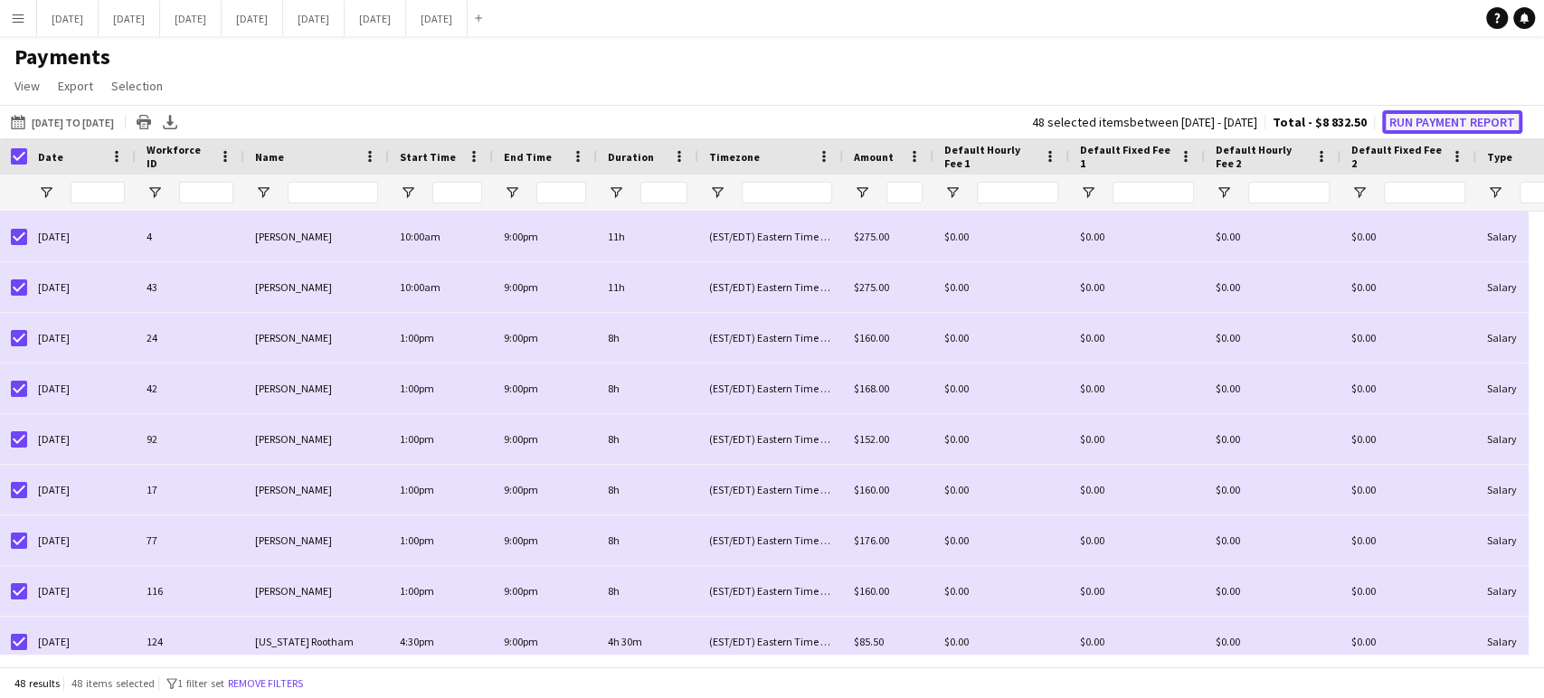
click at [1462, 119] on button "Run Payment Report" at bounding box center [1452, 122] width 140 height 24
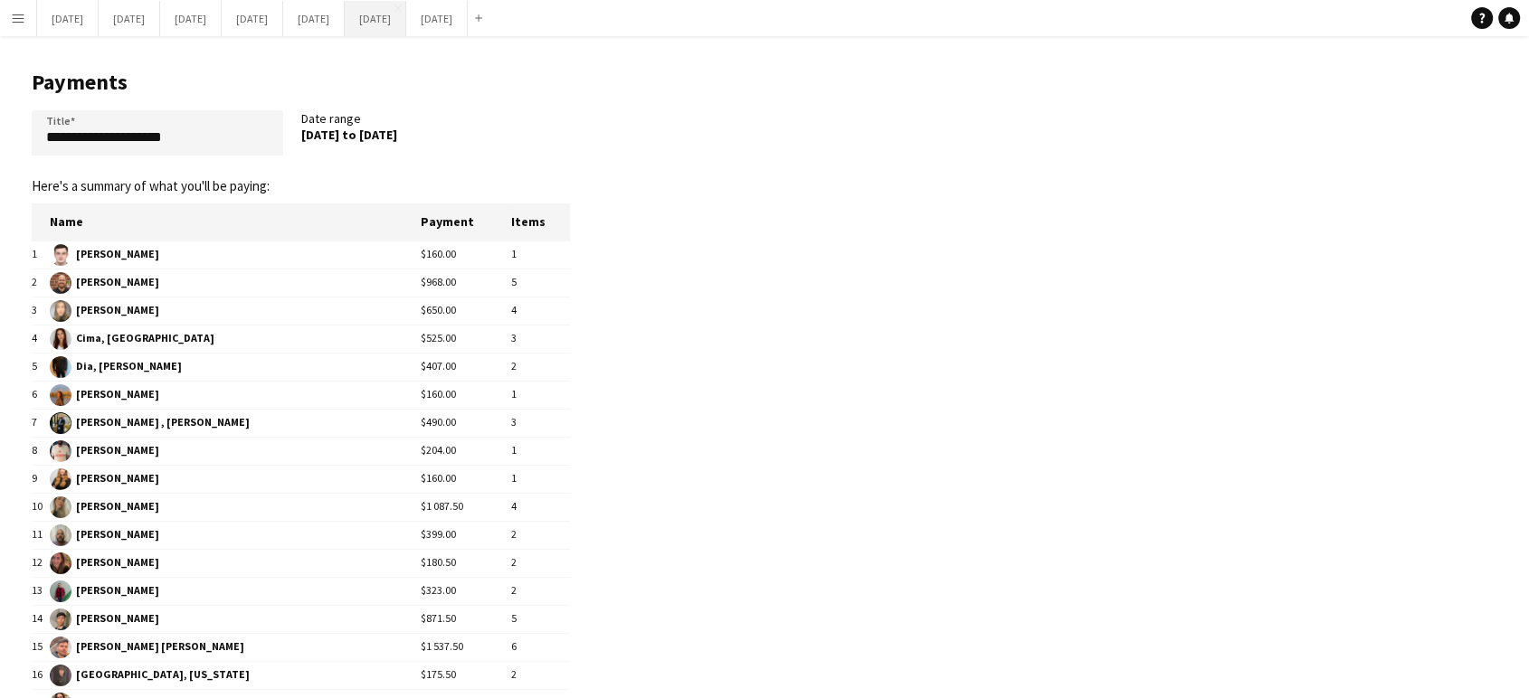
click at [406, 13] on button "[DATE] Close" at bounding box center [376, 18] width 62 height 35
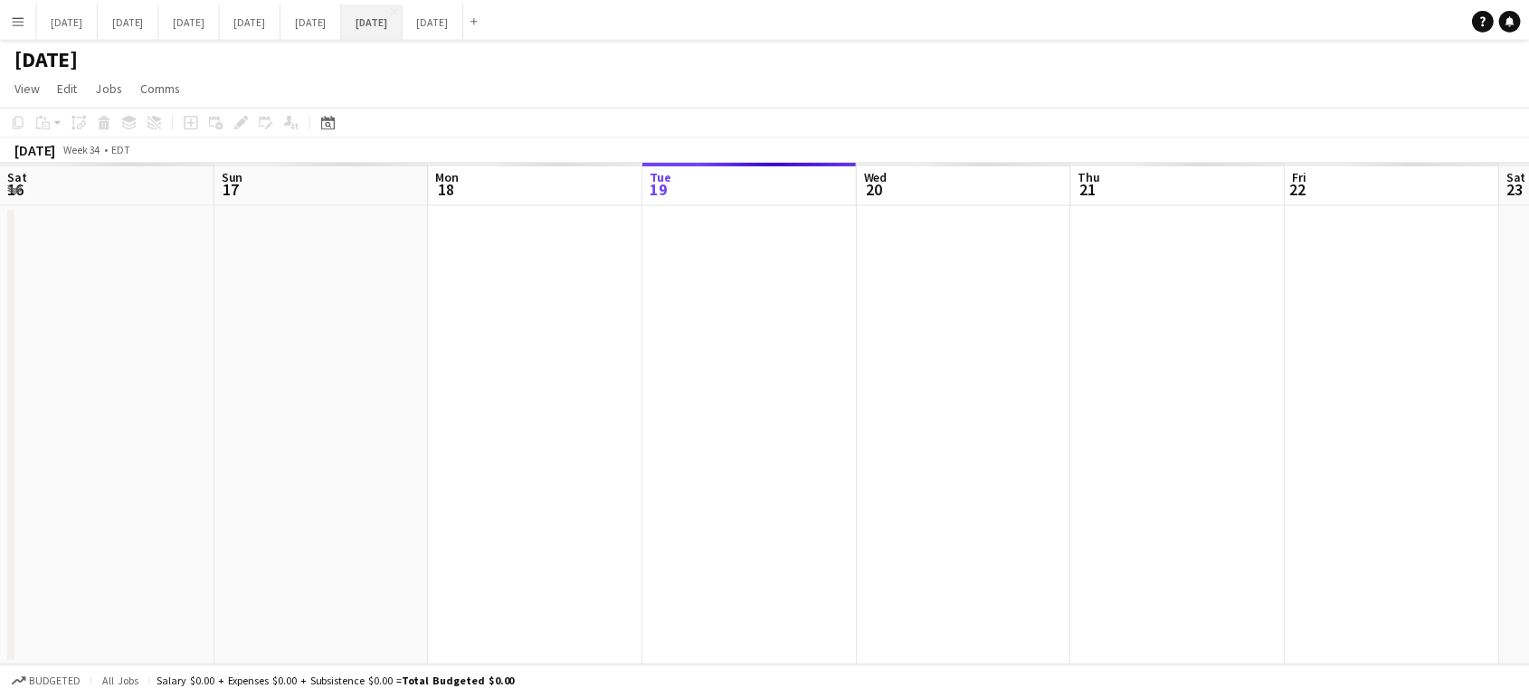
scroll to position [0, 432]
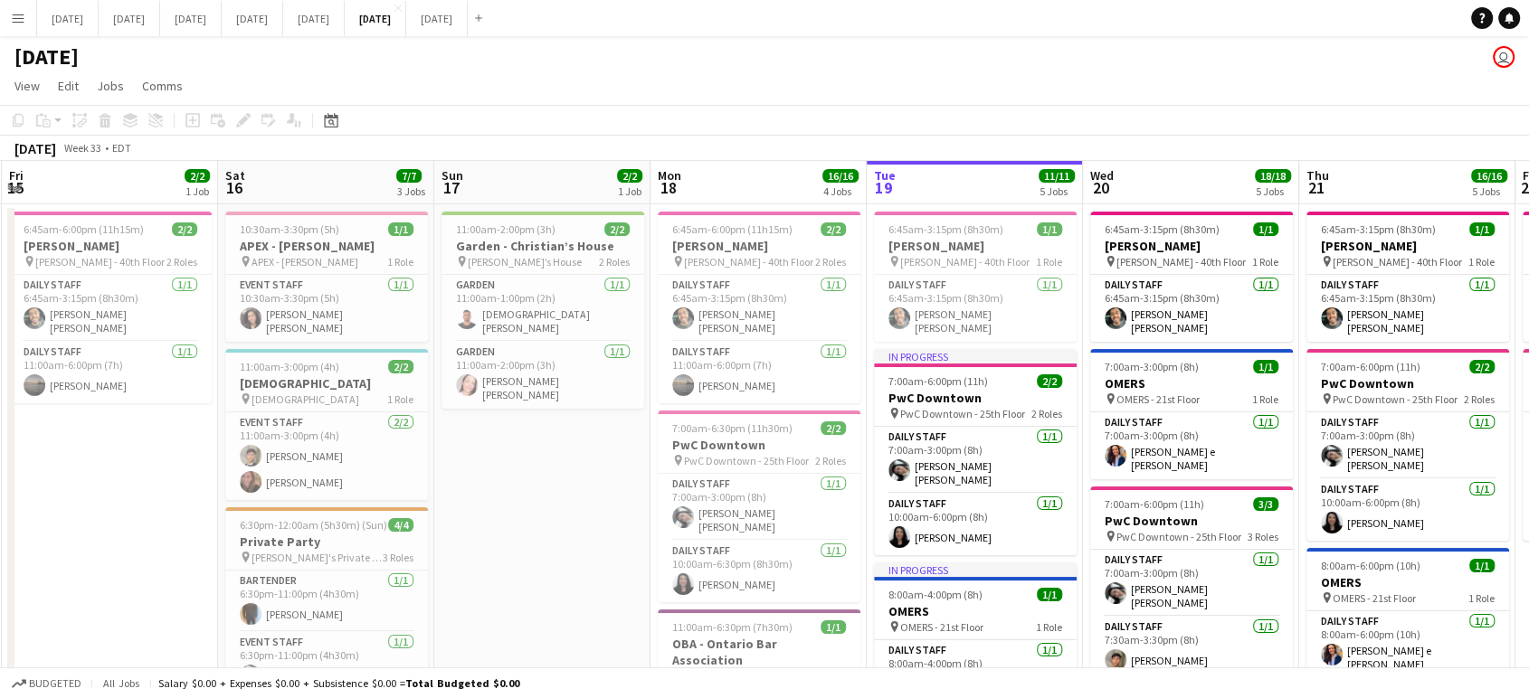
drag, startPoint x: 338, startPoint y: 441, endPoint x: 985, endPoint y: 532, distance: 653.3
click at [986, 534] on app-calendar-viewport "Mon 11 6/6 3 Jobs Tue 12 12/12 4 Jobs Wed 13 18/18 4 Jobs Thu 14 7/7 4 Jobs Fri…" at bounding box center [764, 675] width 1529 height 1028
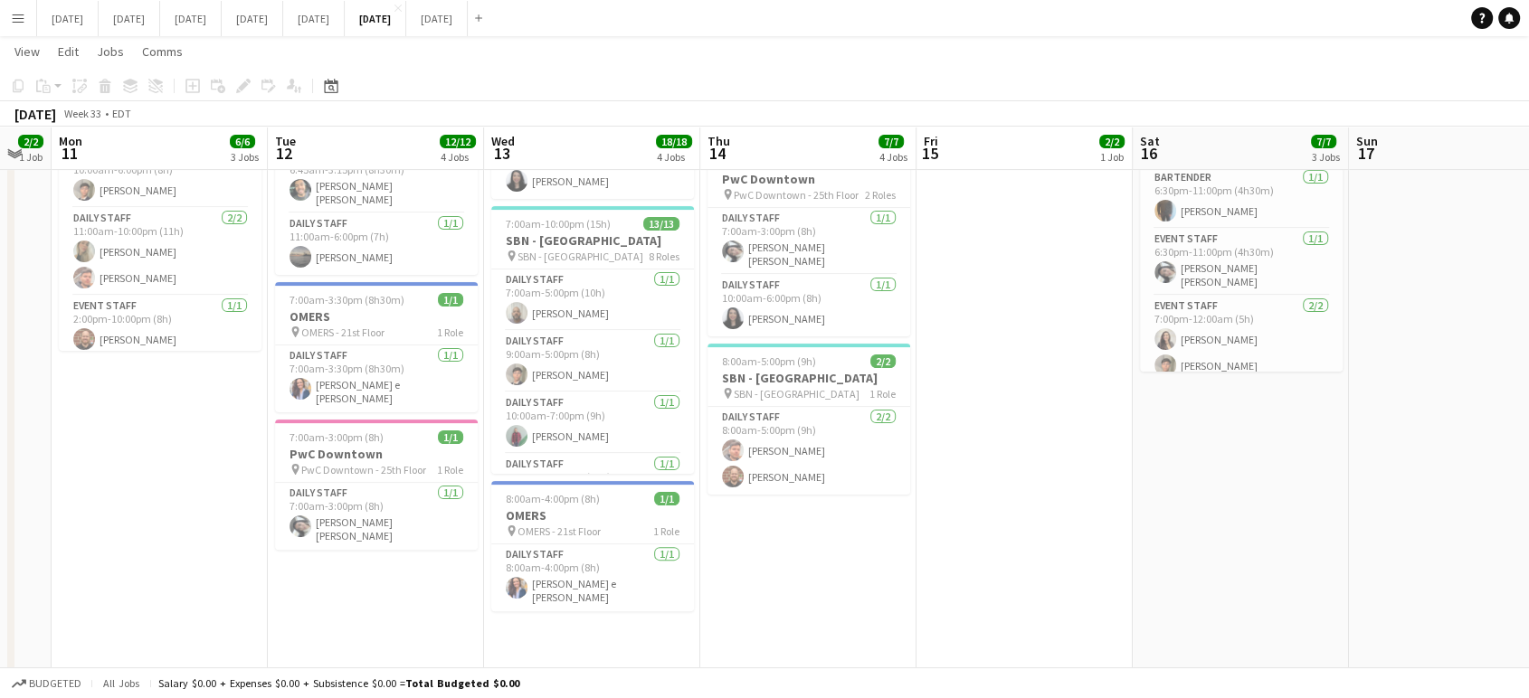
scroll to position [0, 570]
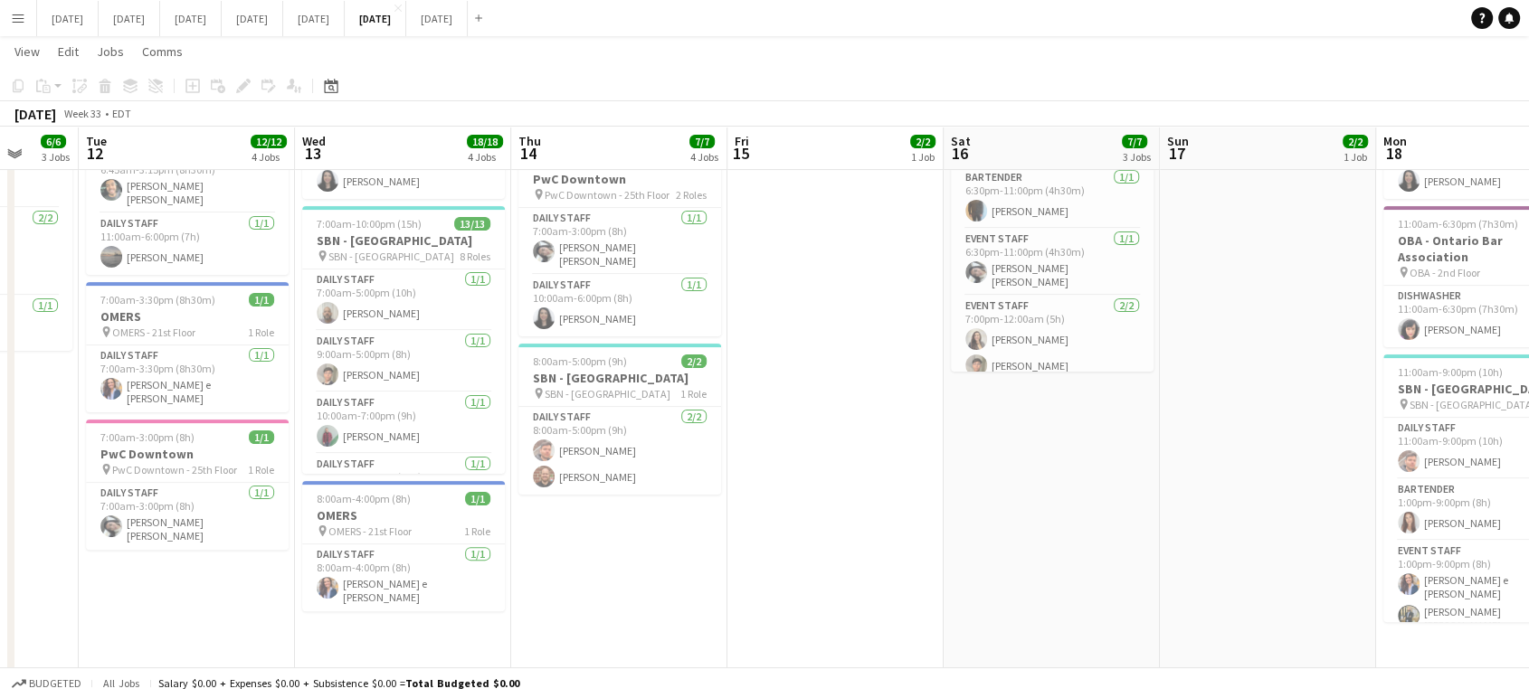
drag, startPoint x: 578, startPoint y: 455, endPoint x: 1228, endPoint y: 534, distance: 654.3
click at [1306, 556] on app-calendar-viewport "Sat 9 Sun 10 2/2 1 Job Mon 11 6/6 3 Jobs Tue 12 12/12 4 Jobs Wed 13 18/18 4 Job…" at bounding box center [764, 227] width 1529 height 1116
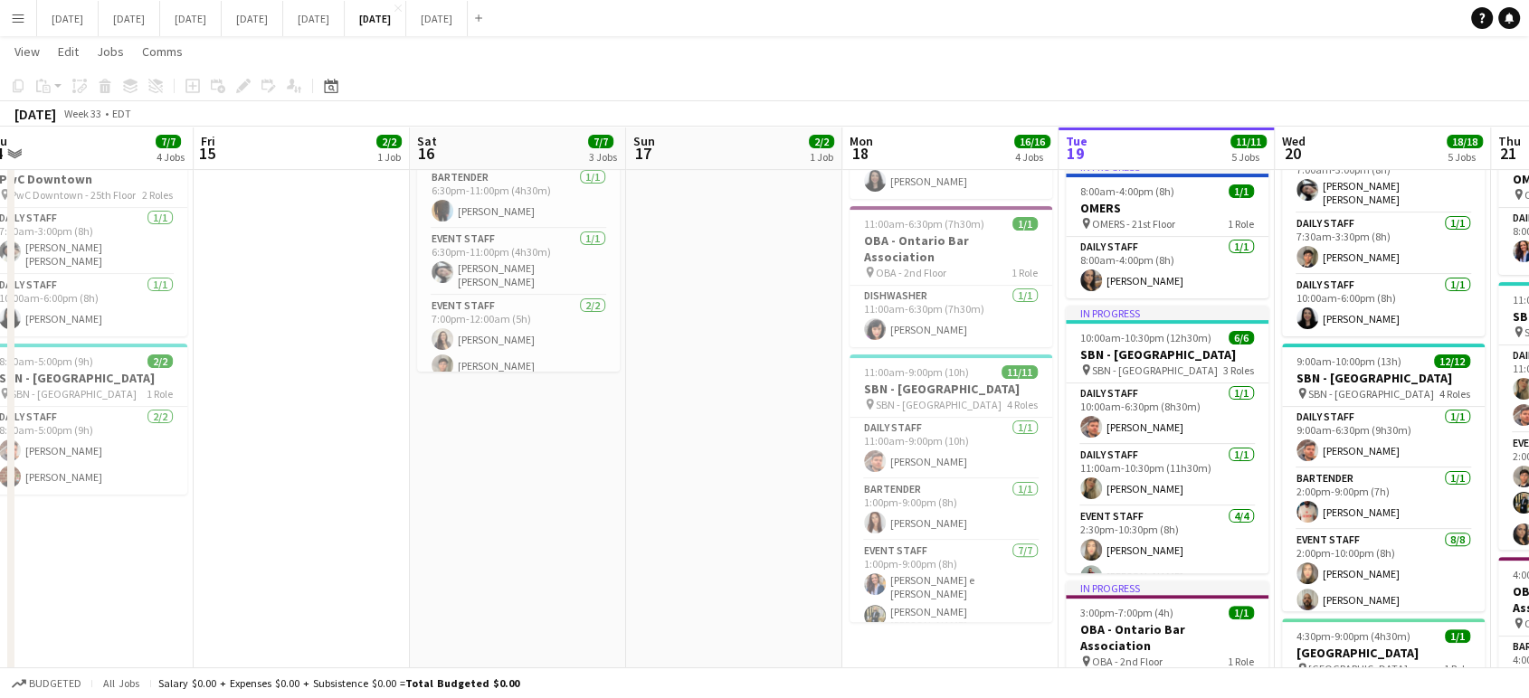
scroll to position [0, 679]
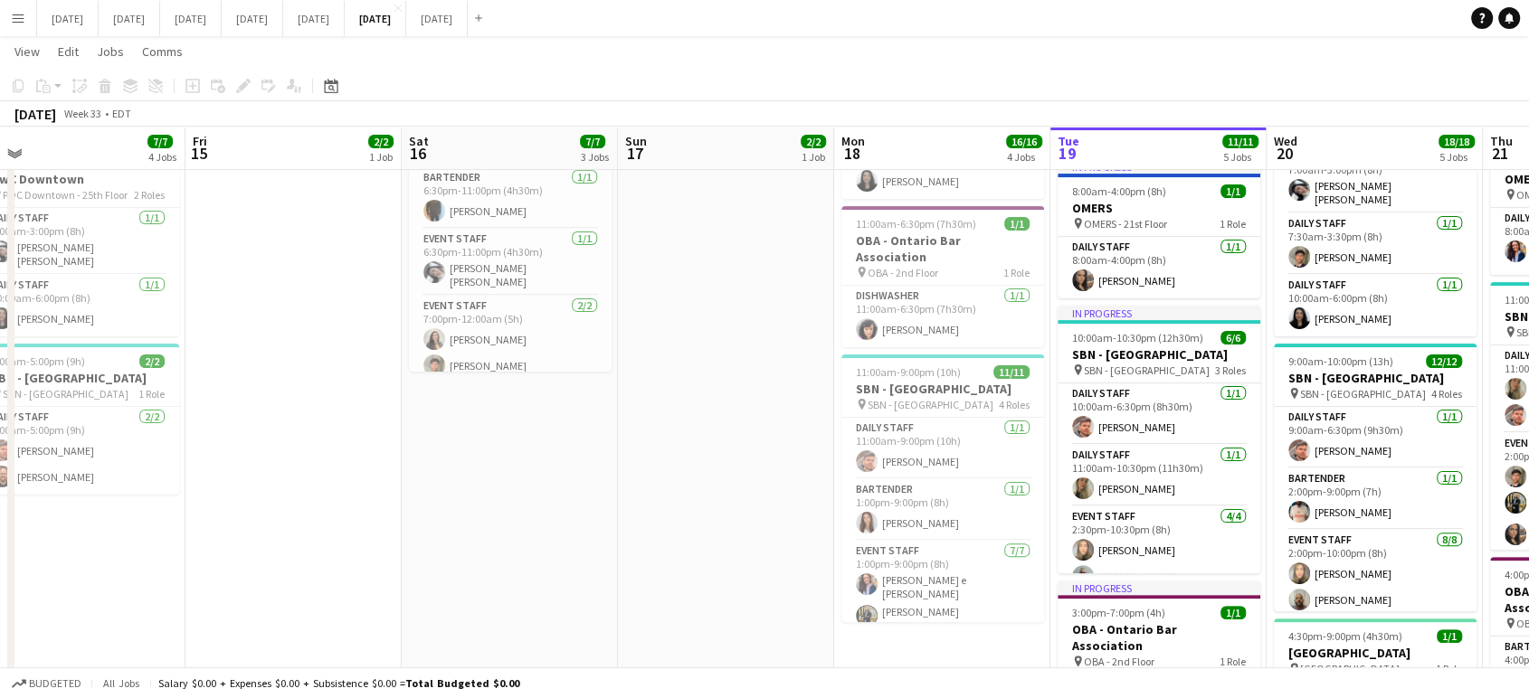
drag, startPoint x: 1203, startPoint y: 504, endPoint x: 661, endPoint y: 518, distance: 542.1
click at [661, 518] on app-calendar-viewport "Mon 11 6/6 3 Jobs Tue 12 12/12 4 Jobs Wed 13 18/18 4 Jobs Thu 14 7/7 4 Jobs Fri…" at bounding box center [764, 227] width 1529 height 1116
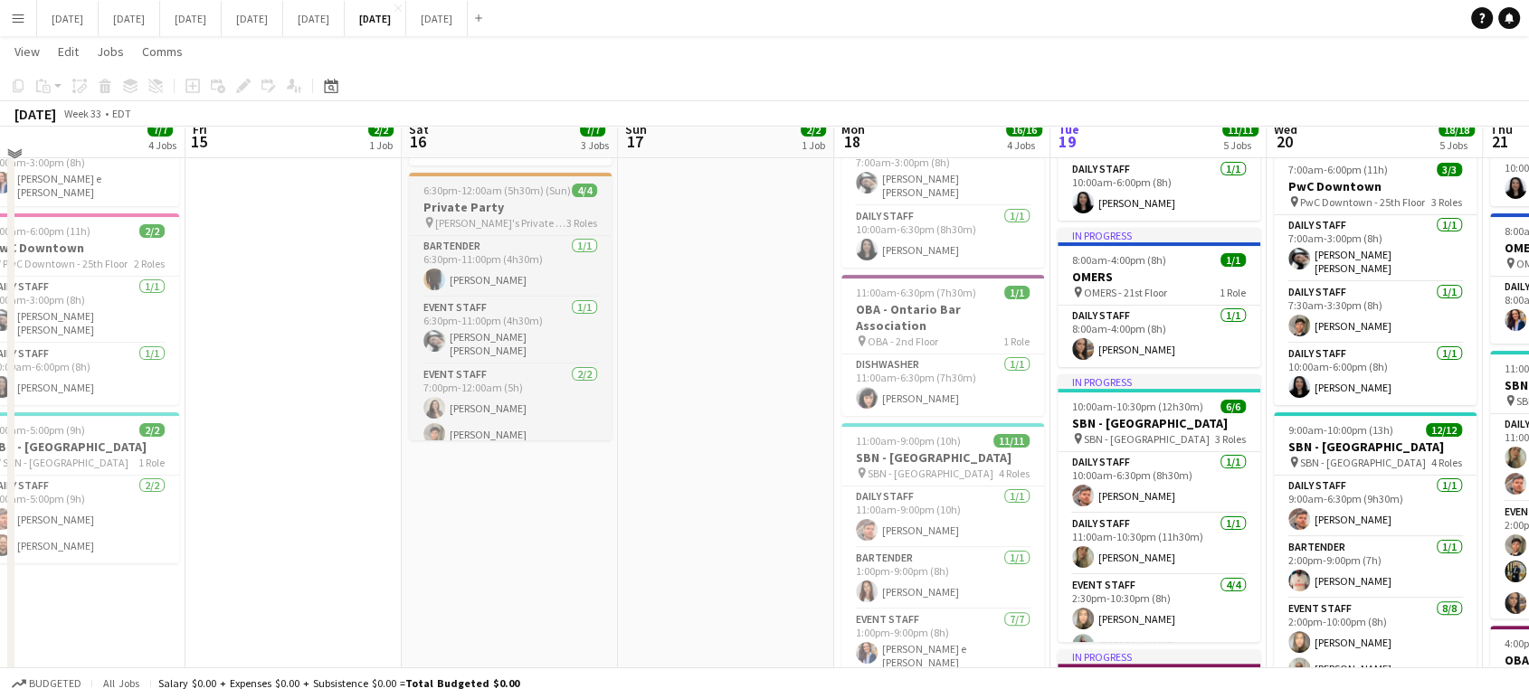
scroll to position [301, 0]
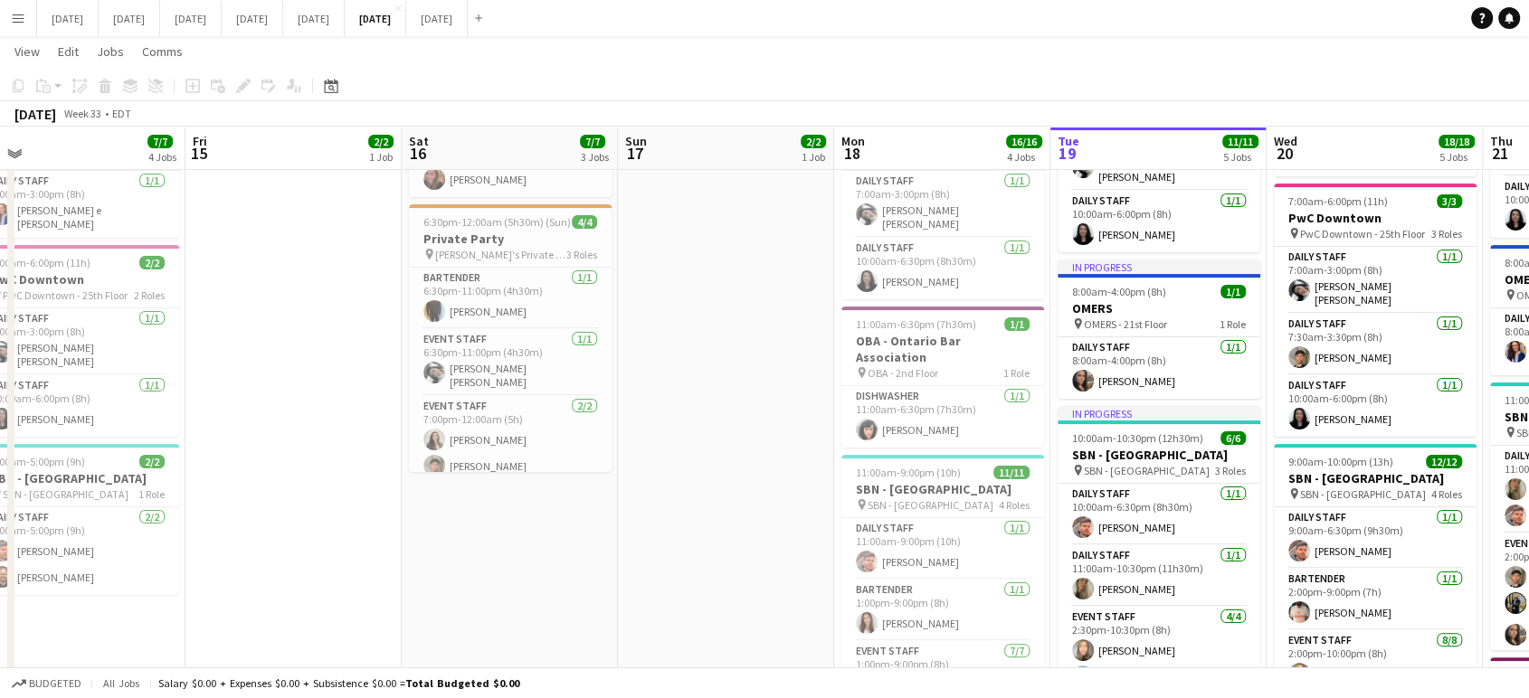
click at [14, 24] on app-icon "Menu" at bounding box center [18, 18] width 14 height 14
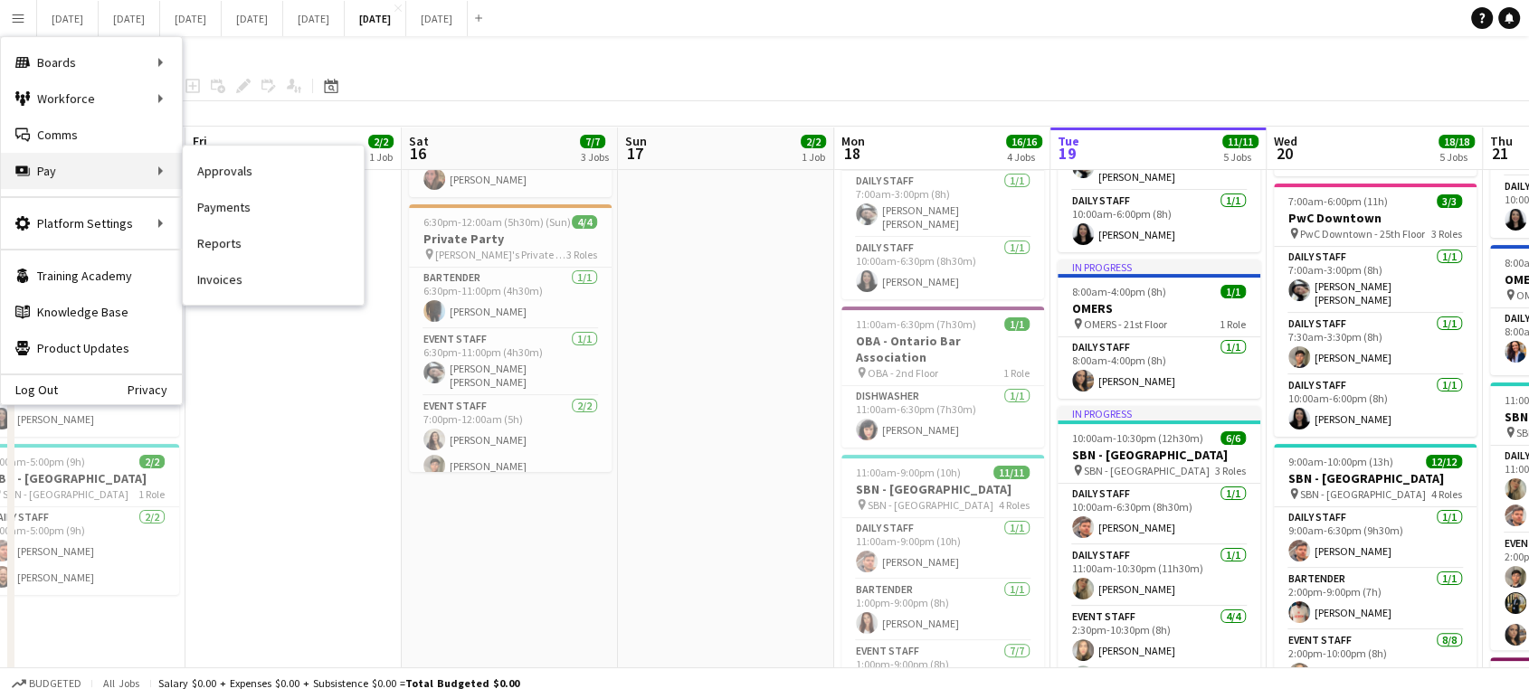
click at [39, 166] on div "Pay Pay" at bounding box center [91, 171] width 181 height 36
click at [229, 205] on link "Payments" at bounding box center [273, 207] width 181 height 36
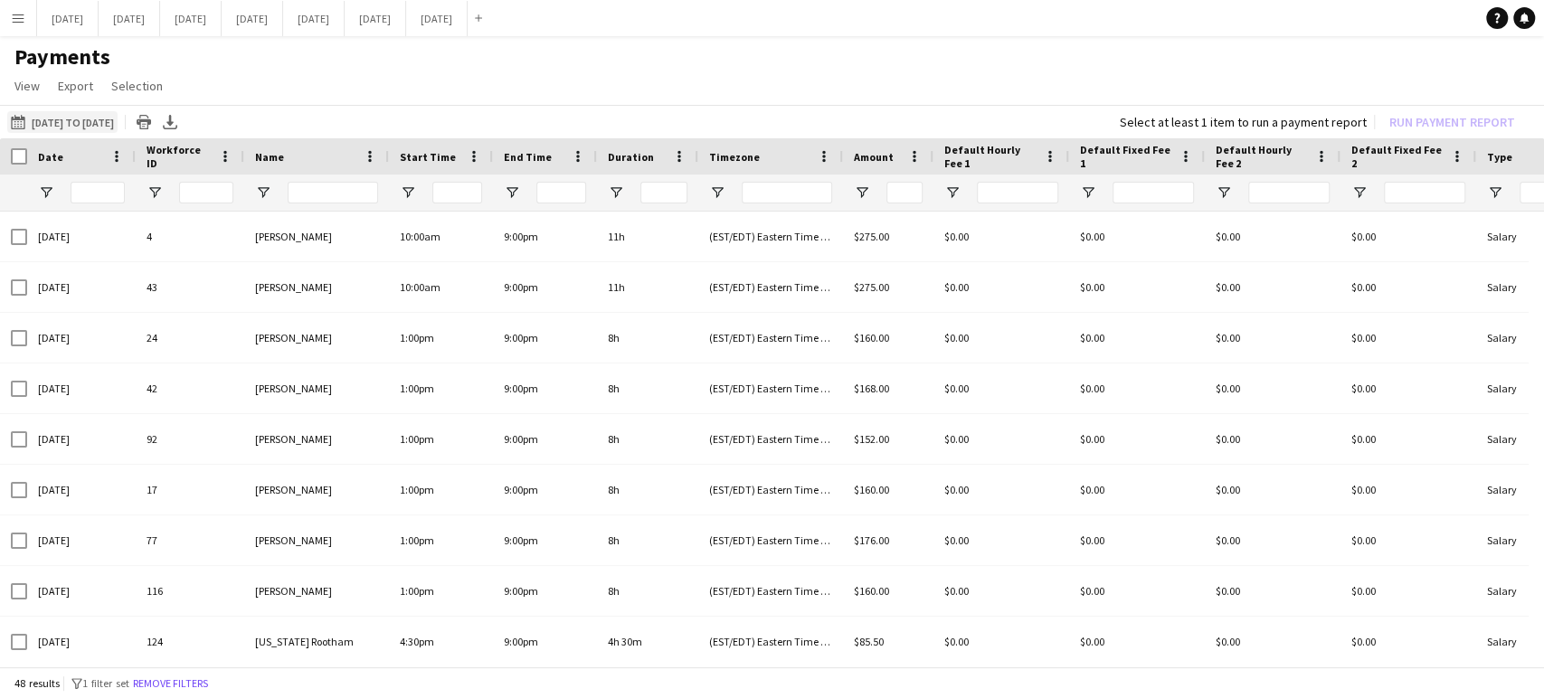
click at [118, 119] on button "01-08-2025 to 18-08-2025 01-08-2025 to 18-08-2025" at bounding box center [62, 122] width 110 height 22
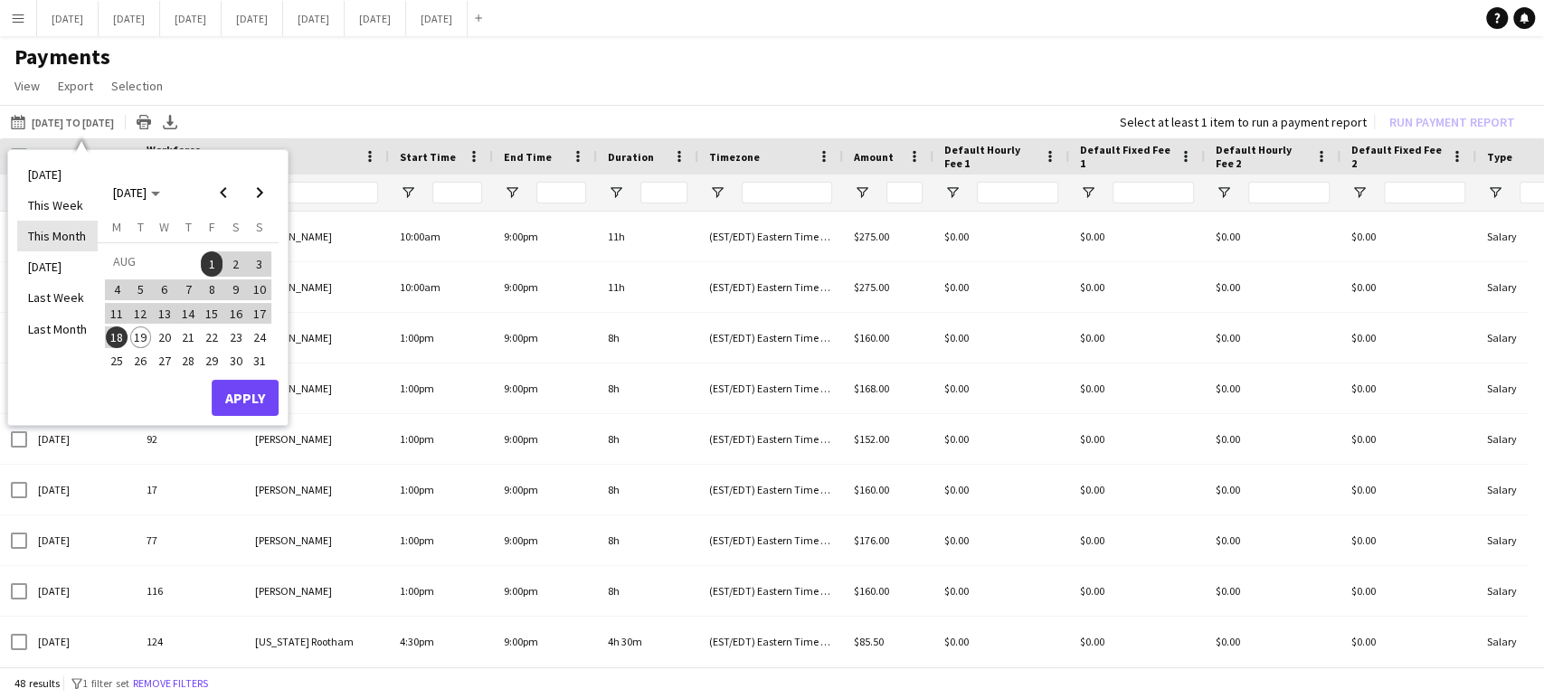
click at [72, 230] on li "This Month" at bounding box center [57, 236] width 81 height 31
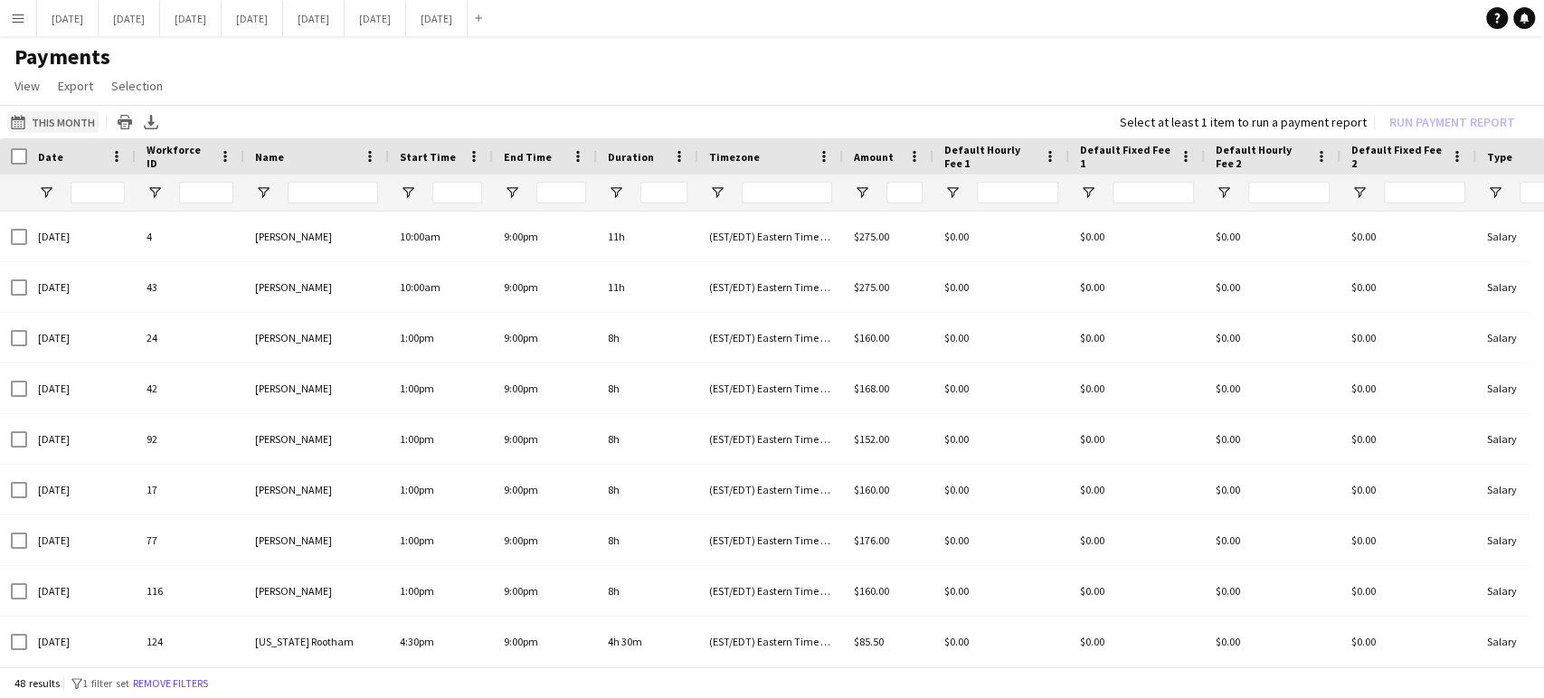
click at [26, 116] on app-icon "01-08-2025 to 18-08-2025" at bounding box center [21, 122] width 21 height 14
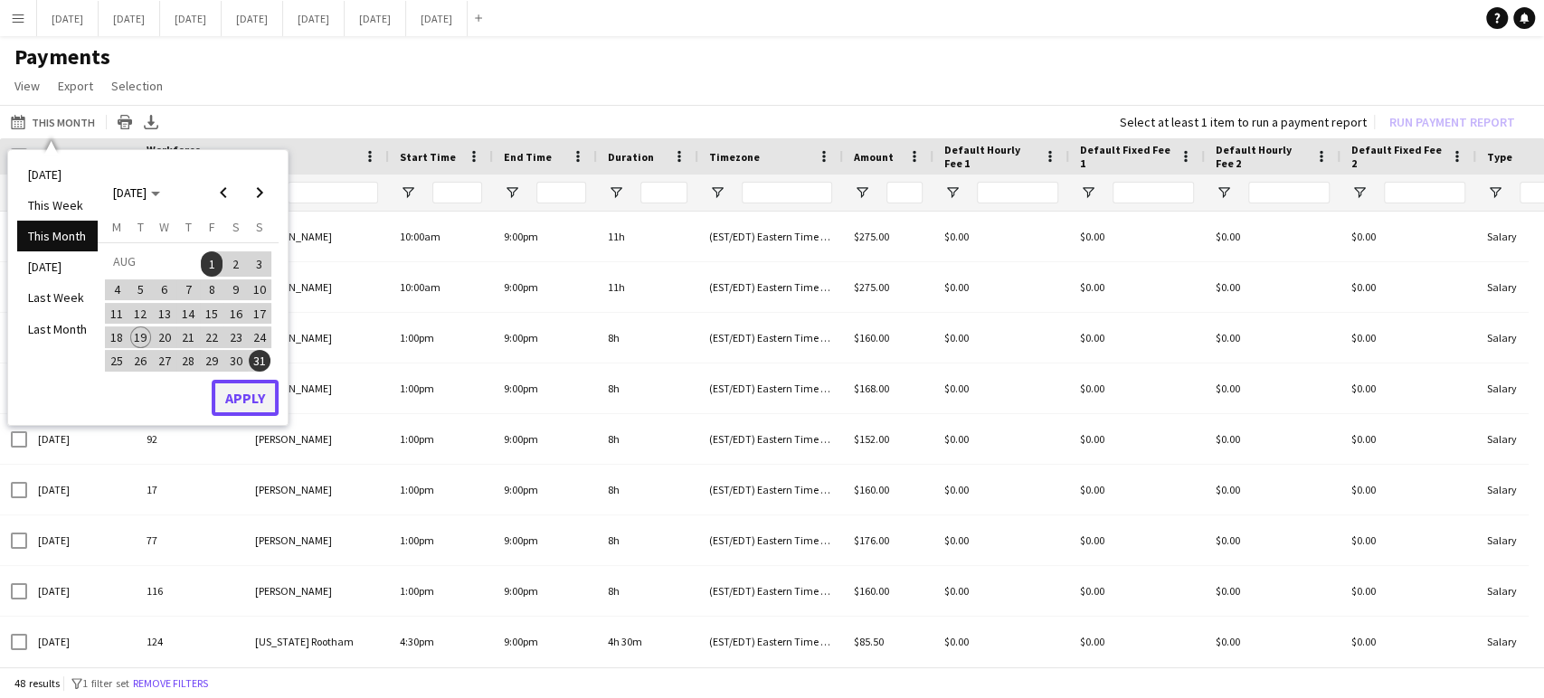
click at [252, 404] on button "Apply" at bounding box center [245, 398] width 67 height 36
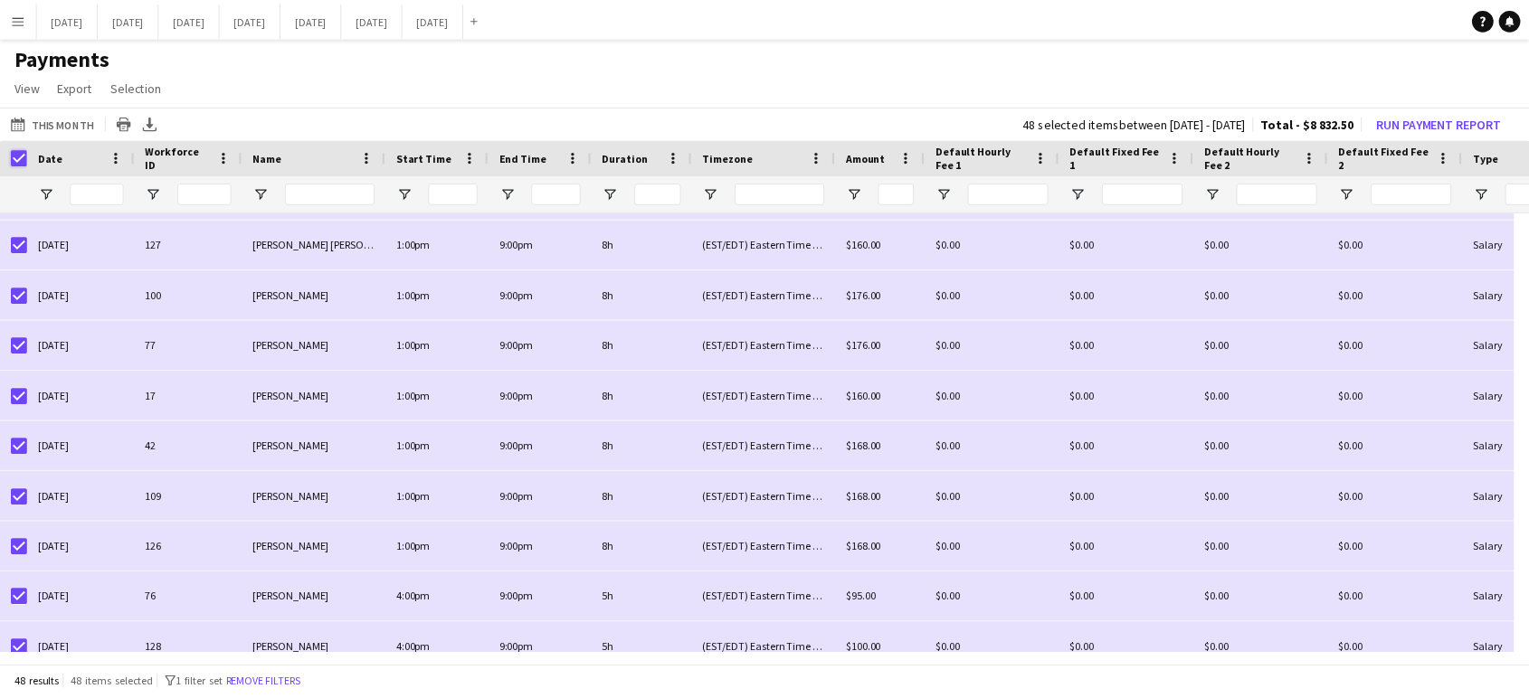
scroll to position [1988, 0]
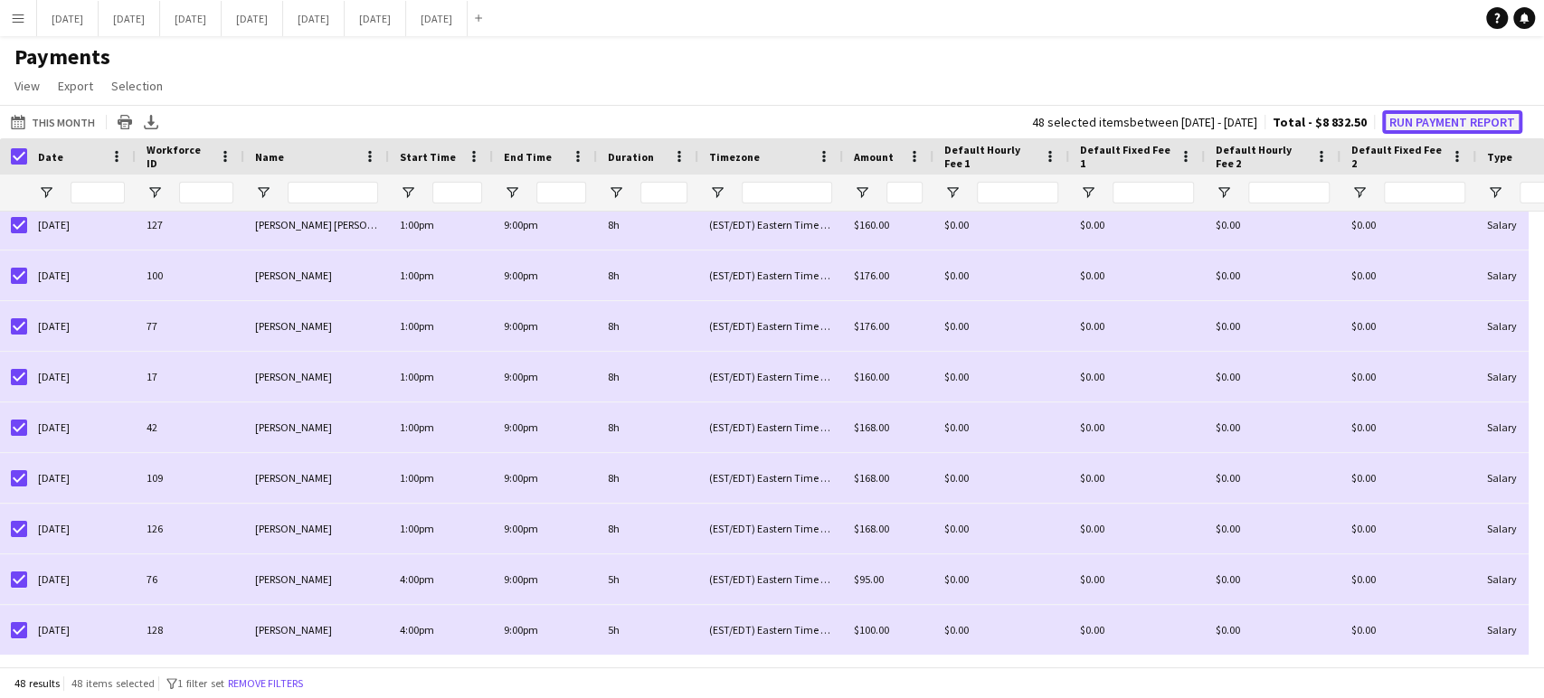
click at [1463, 123] on button "Run Payment Report" at bounding box center [1452, 122] width 140 height 24
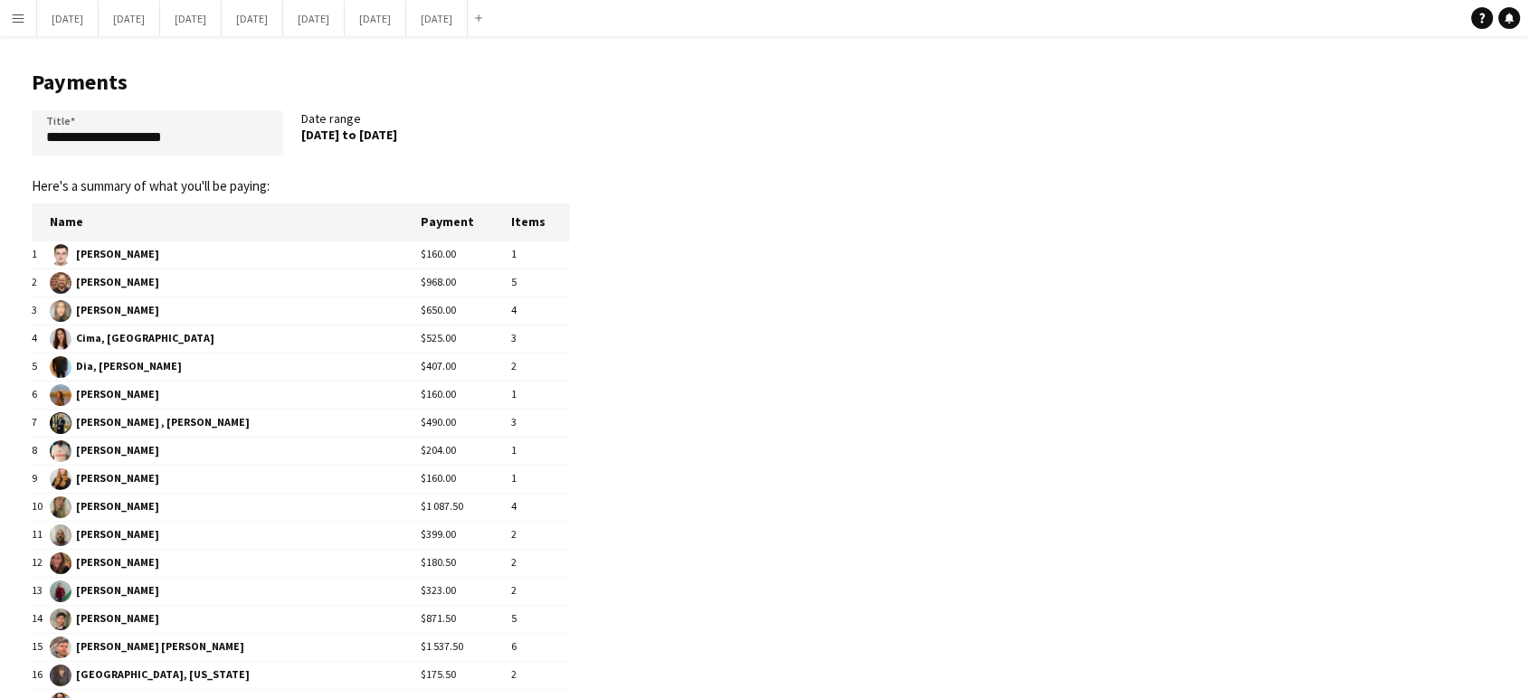
scroll to position [0, 0]
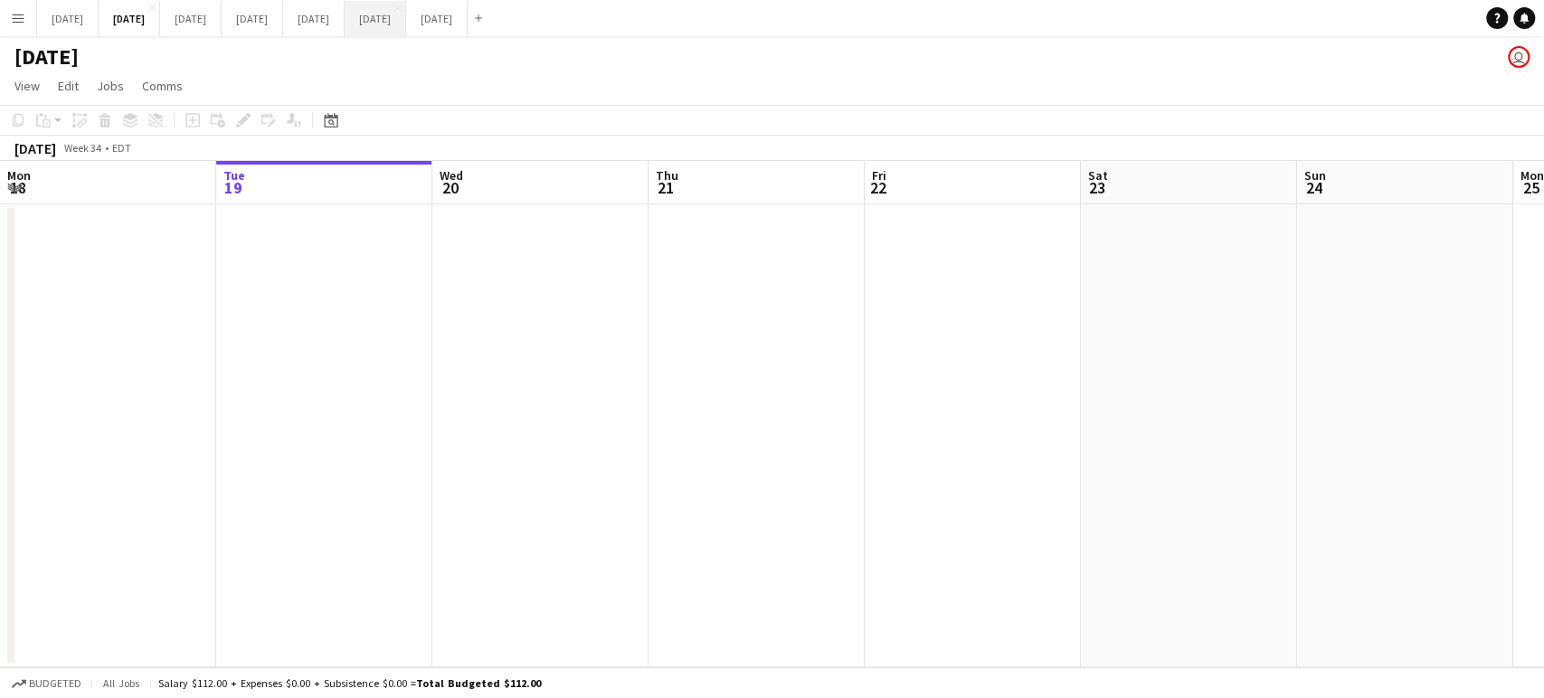
click at [406, 8] on button "[DATE] Close" at bounding box center [376, 18] width 62 height 35
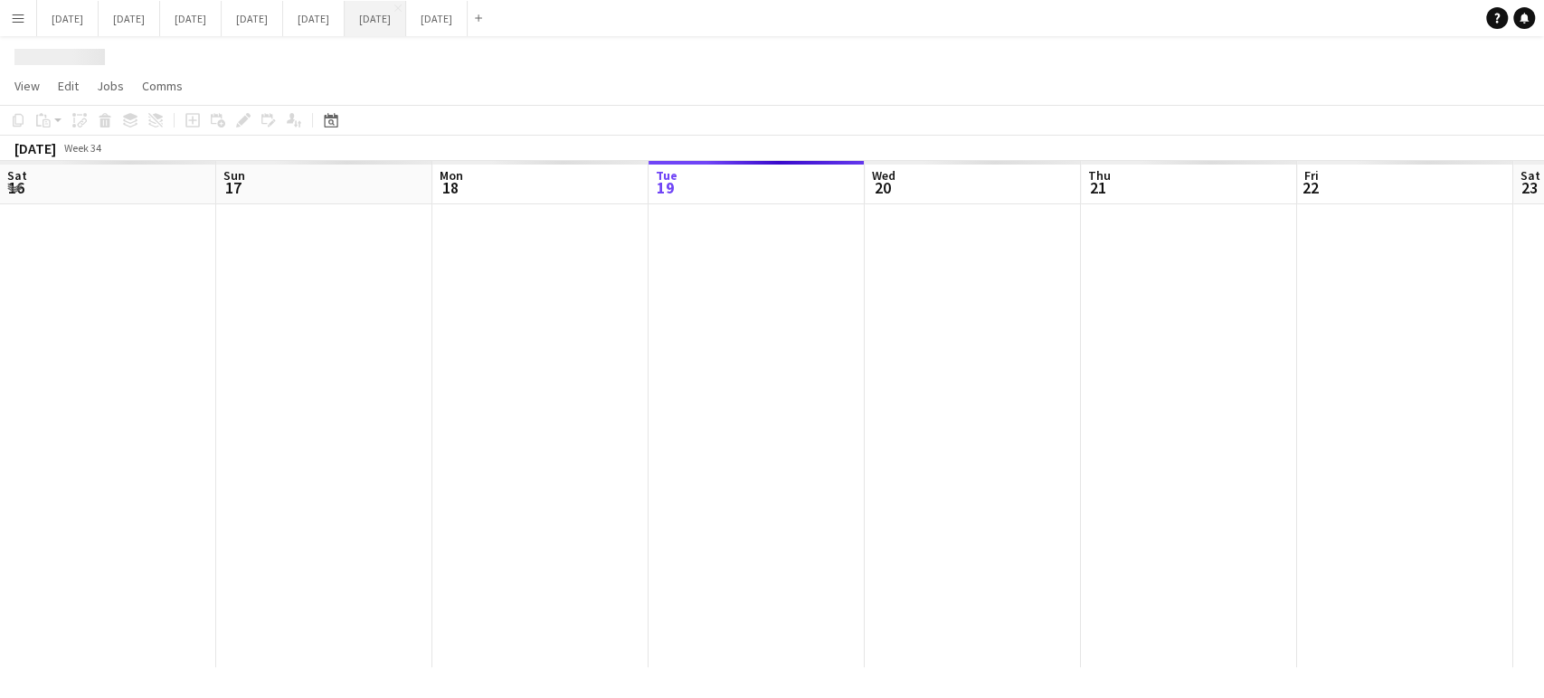
scroll to position [0, 432]
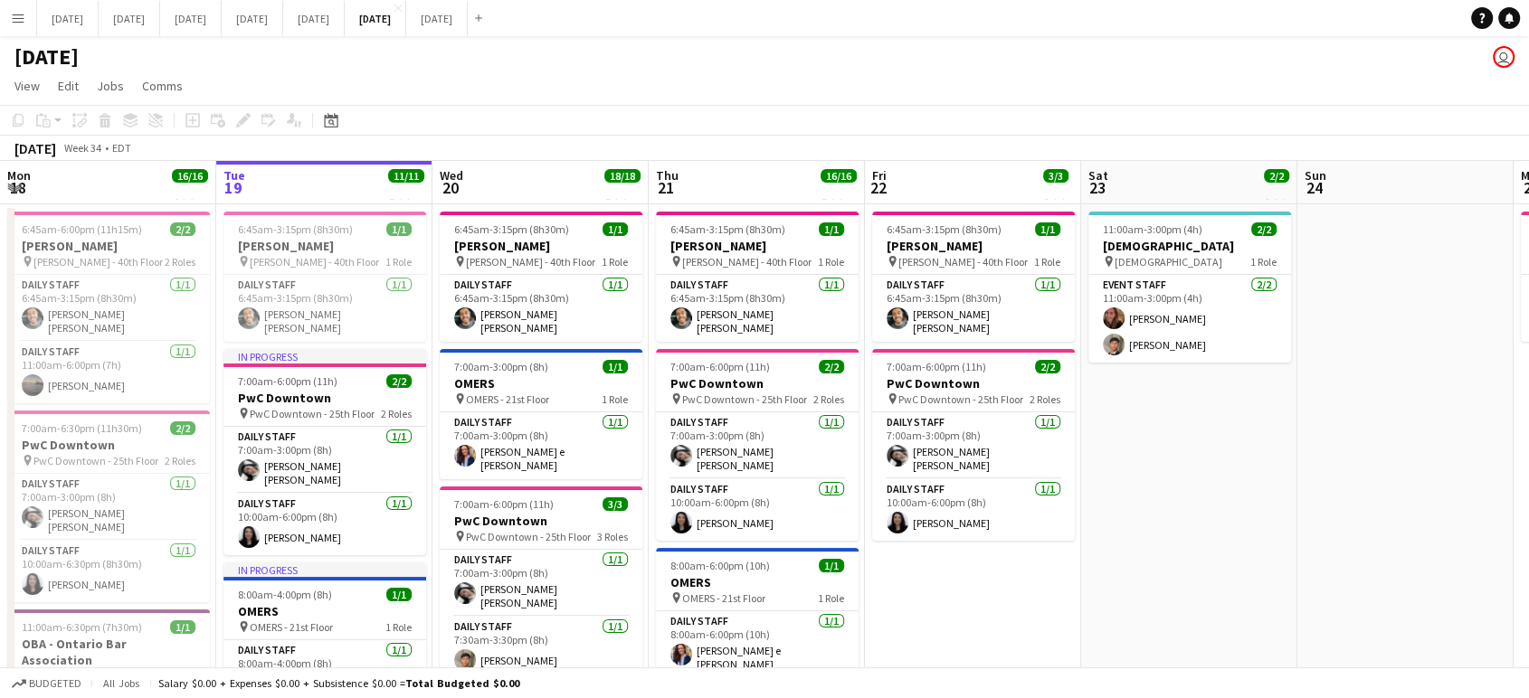
click at [12, 15] on app-icon "Menu" at bounding box center [18, 18] width 14 height 14
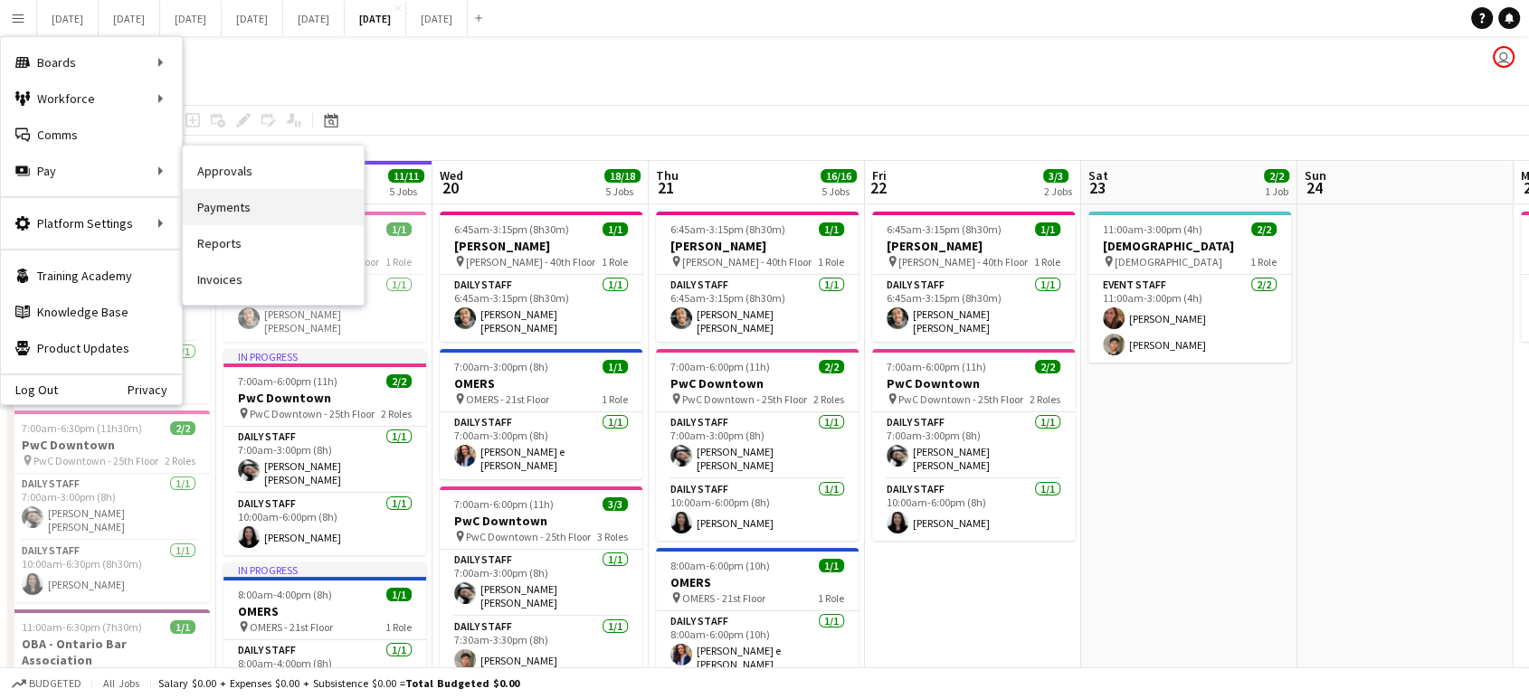
click at [252, 211] on link "Payments" at bounding box center [273, 207] width 181 height 36
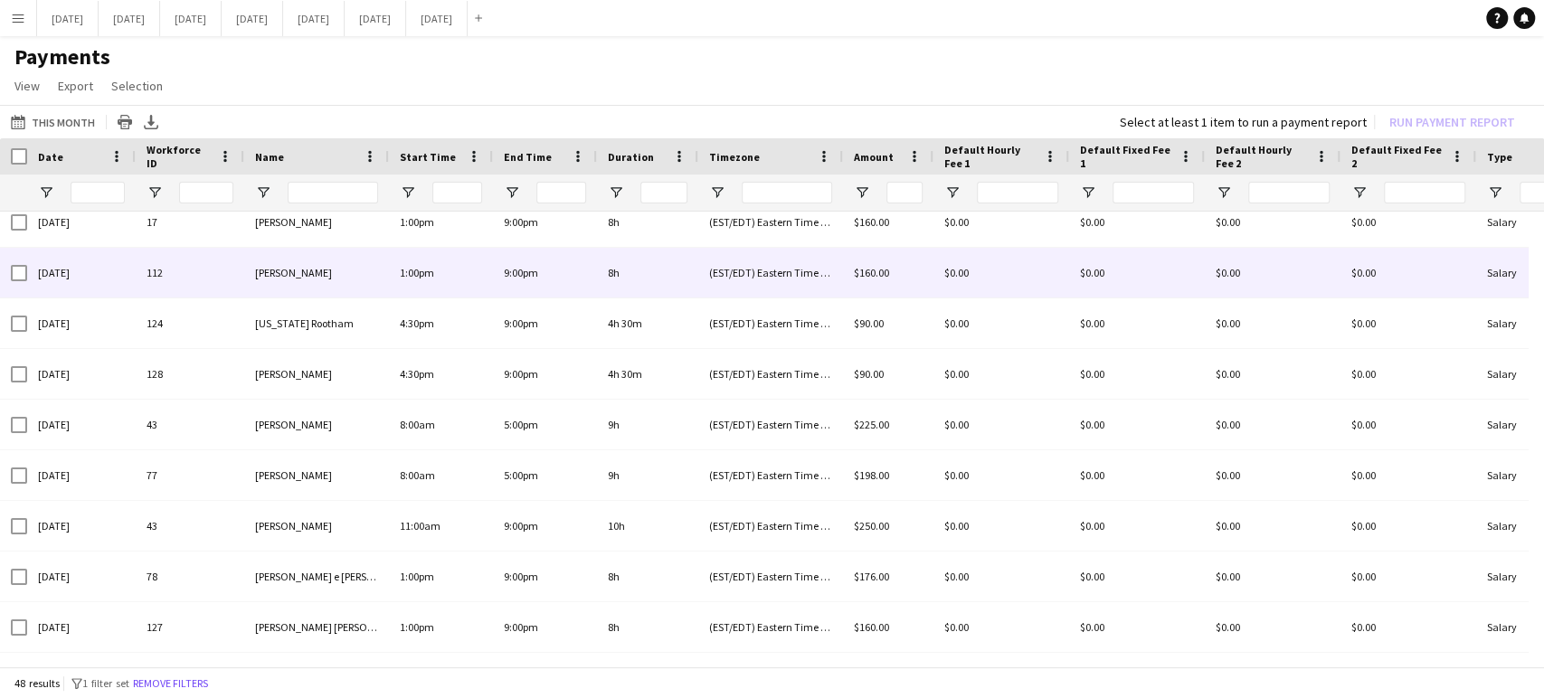
scroll to position [1520, 0]
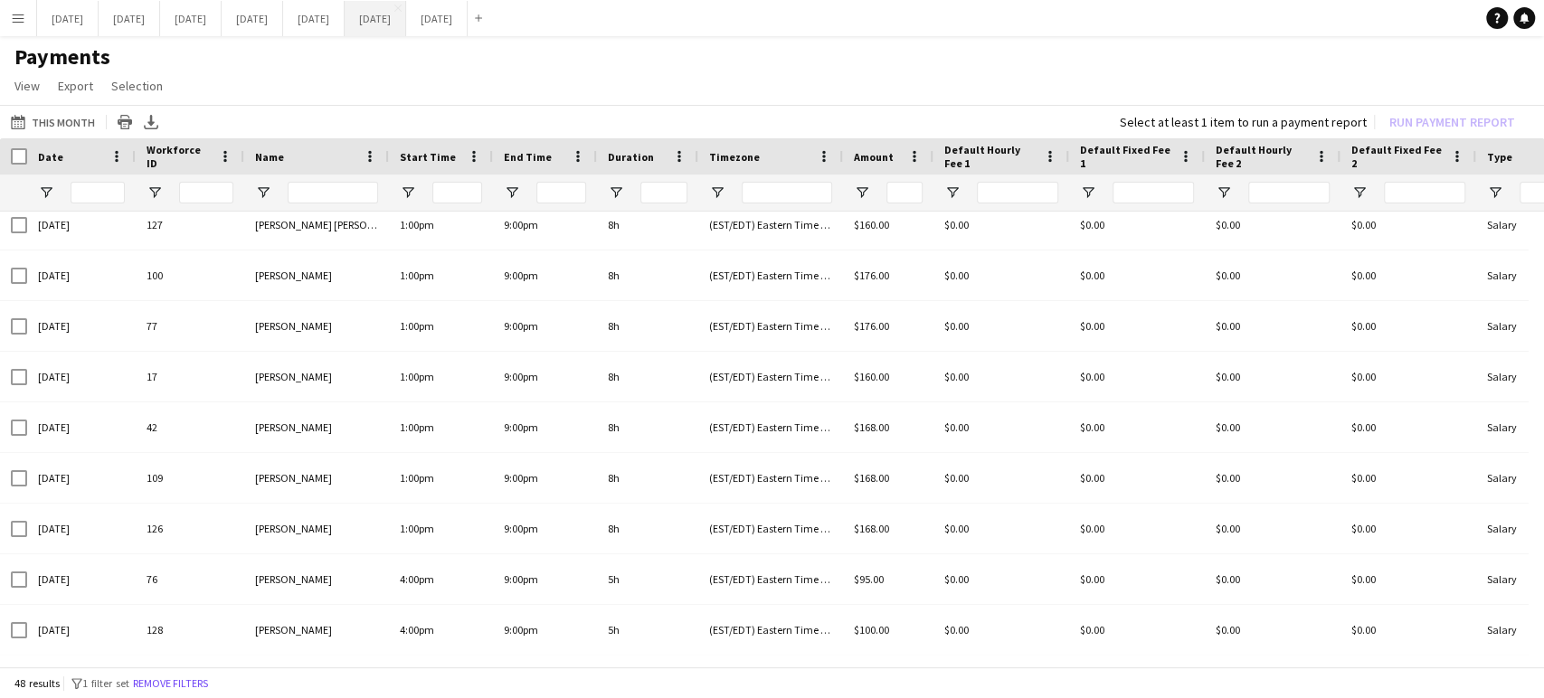
click at [406, 18] on button "[DATE] Close" at bounding box center [376, 18] width 62 height 35
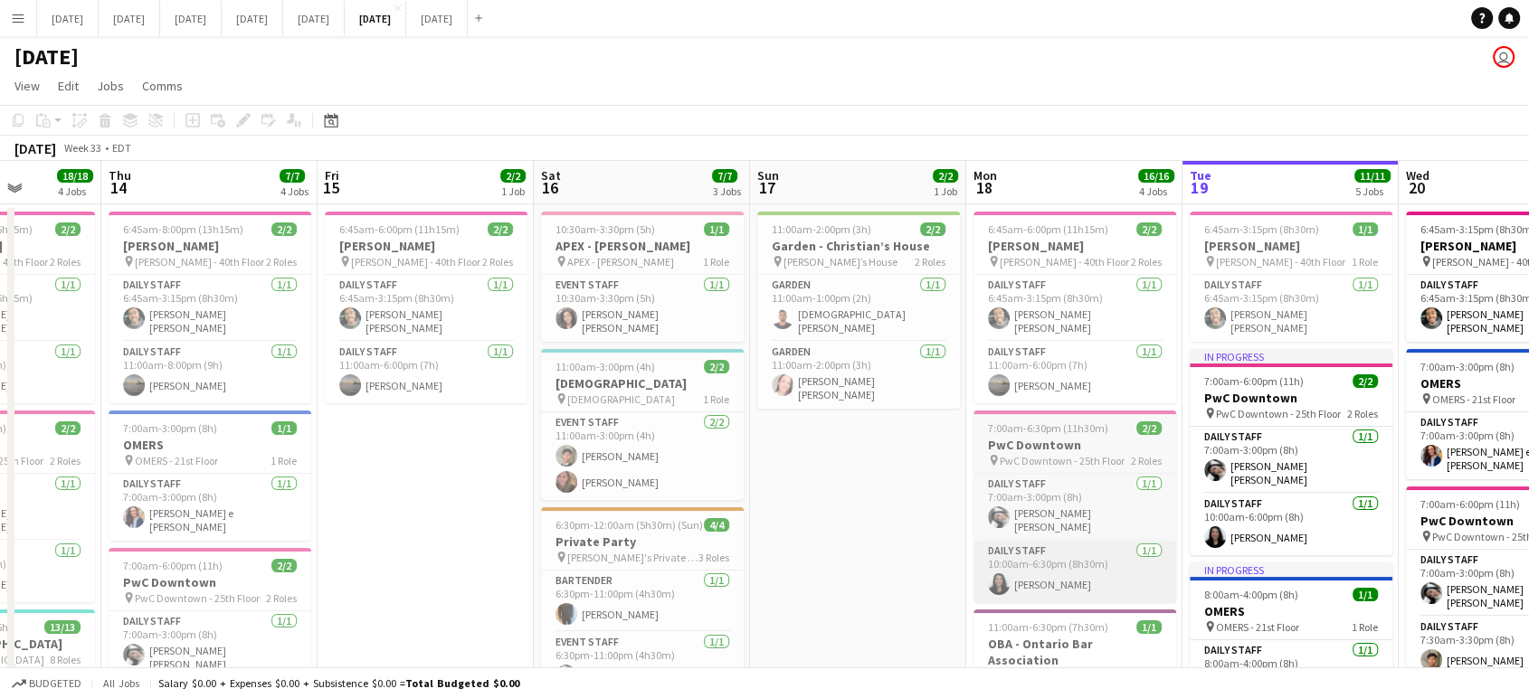
drag, startPoint x: 275, startPoint y: 469, endPoint x: 1034, endPoint y: 542, distance: 762.6
click at [1240, 577] on app-calendar-viewport "Mon 11 6/6 3 Jobs Tue 12 12/12 4 Jobs Wed 13 18/18 4 Jobs Thu 14 7/7 4 Jobs Fri…" at bounding box center [764, 675] width 1529 height 1028
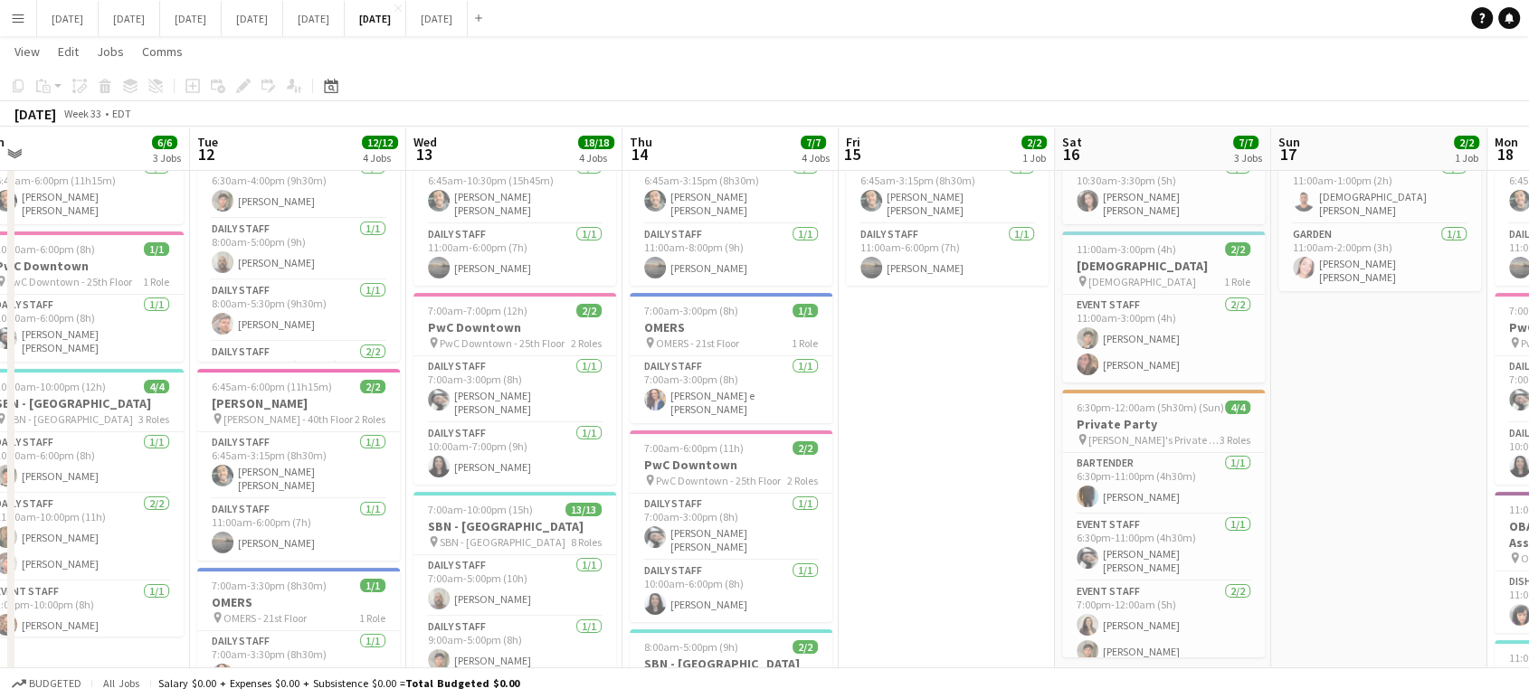
drag, startPoint x: 478, startPoint y: 478, endPoint x: 1000, endPoint y: 490, distance: 522.2
click at [1000, 490] on app-calendar-viewport "Sat 9 3/3 2 Jobs Sun 10 2/2 1 Job Mon 11 6/6 3 Jobs Tue 12 12/12 4 Jobs Wed 13 …" at bounding box center [764, 513] width 1529 height 1116
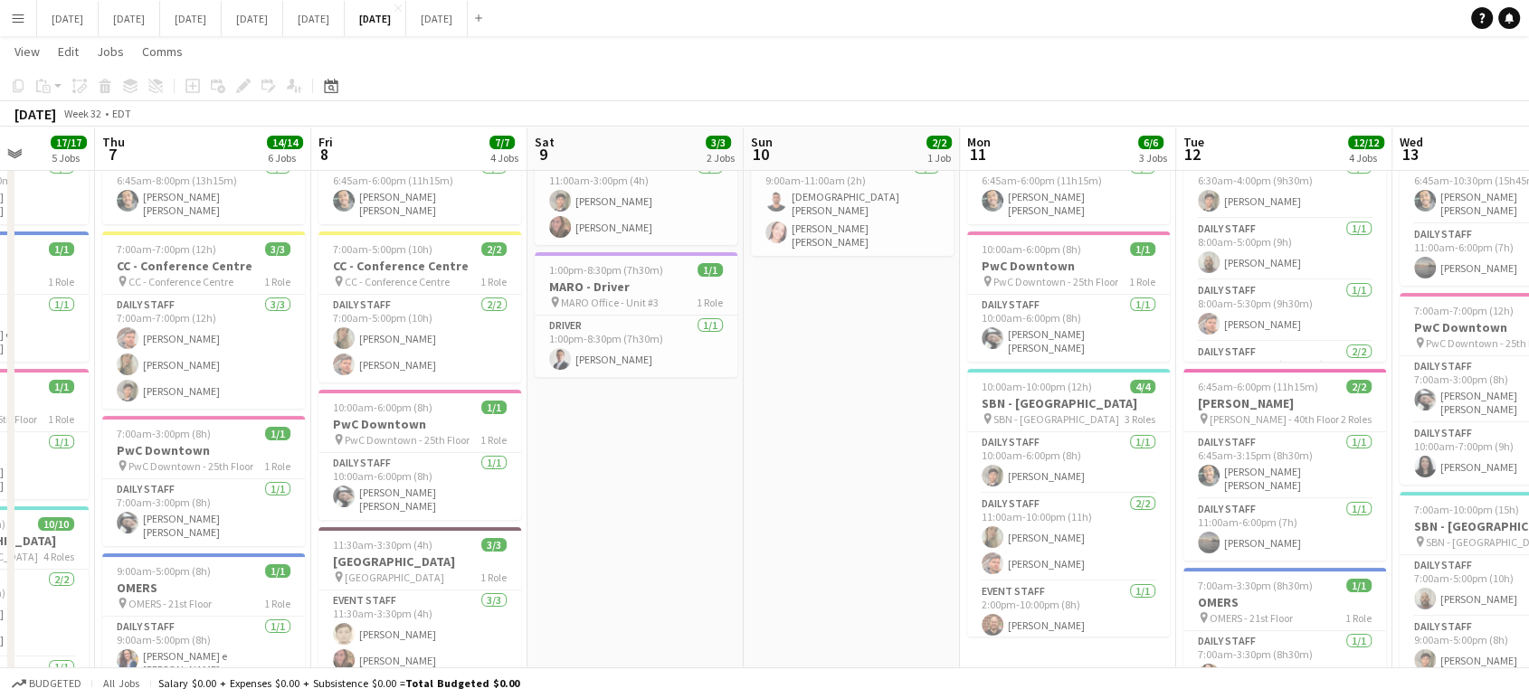
drag, startPoint x: 395, startPoint y: 485, endPoint x: 1382, endPoint y: 651, distance: 1000.1
click at [1382, 651] on app-calendar-viewport "Mon 4 Tue 5 3/3 3 Jobs Wed 6 17/17 5 Jobs Thu 7 14/14 6 Jobs Fri 8 7/7 4 Jobs S…" at bounding box center [764, 558] width 1529 height 1206
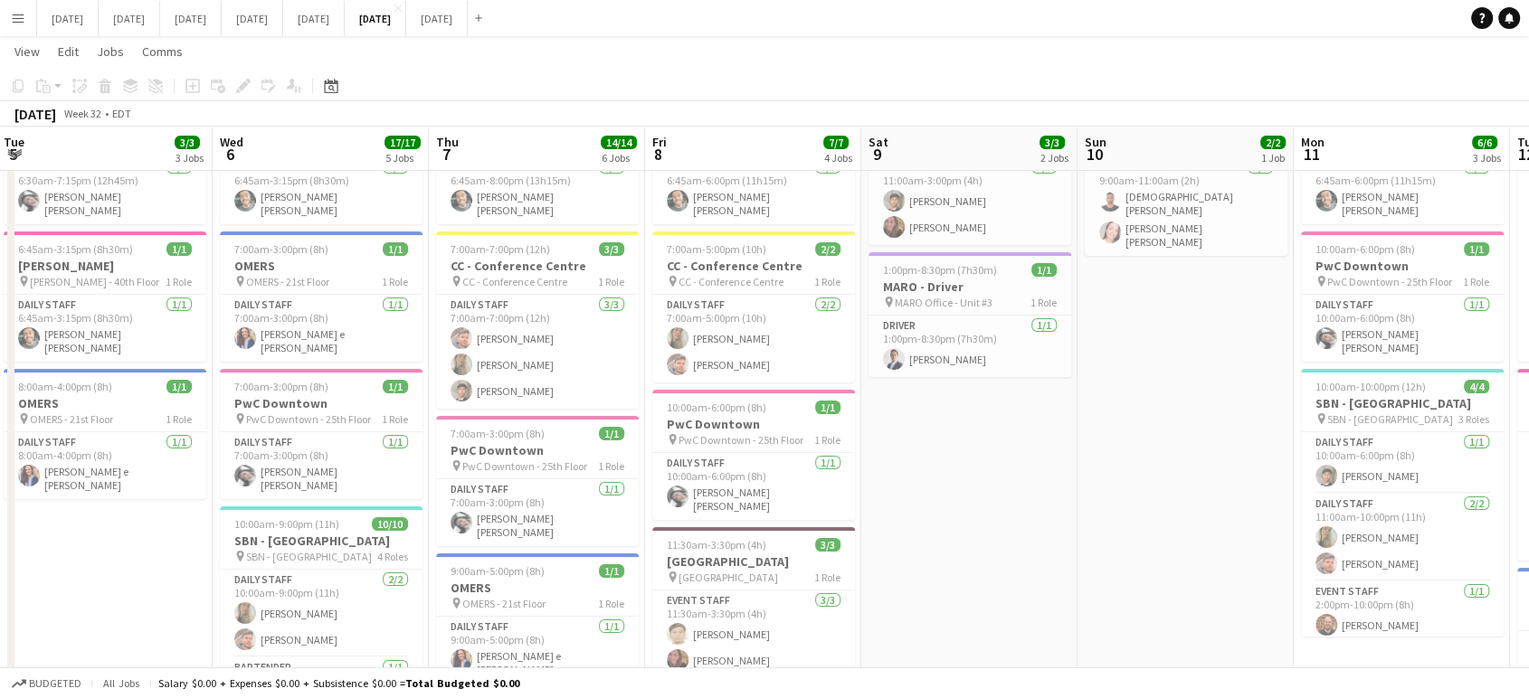
drag, startPoint x: 653, startPoint y: 483, endPoint x: 987, endPoint y: 495, distance: 334.0
click at [986, 499] on app-calendar-viewport "Sun 3 2/2 1 Job Mon 4 Tue 5 3/3 3 Jobs Wed 6 17/17 5 Jobs Thu 7 14/14 6 Jobs Fr…" at bounding box center [764, 558] width 1529 height 1206
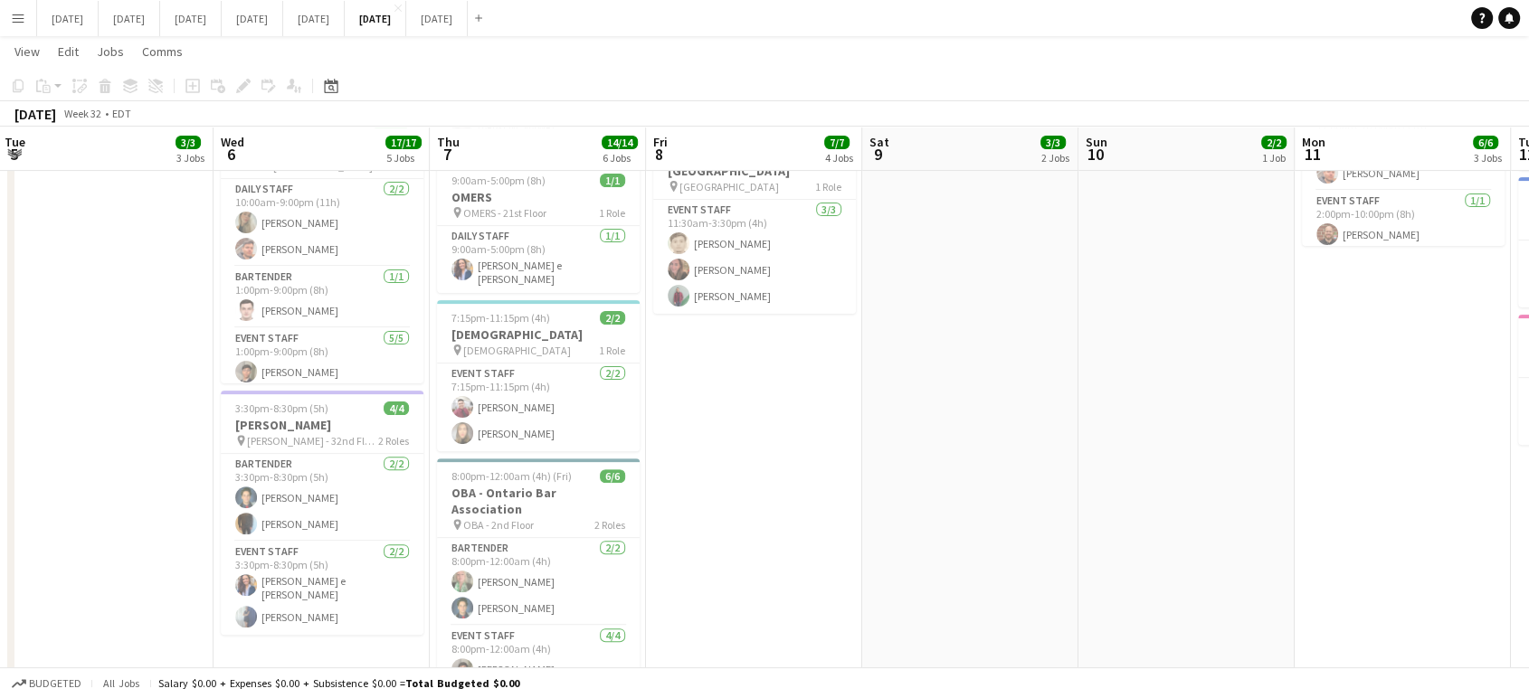
click at [15, 24] on app-icon "Menu" at bounding box center [18, 18] width 14 height 14
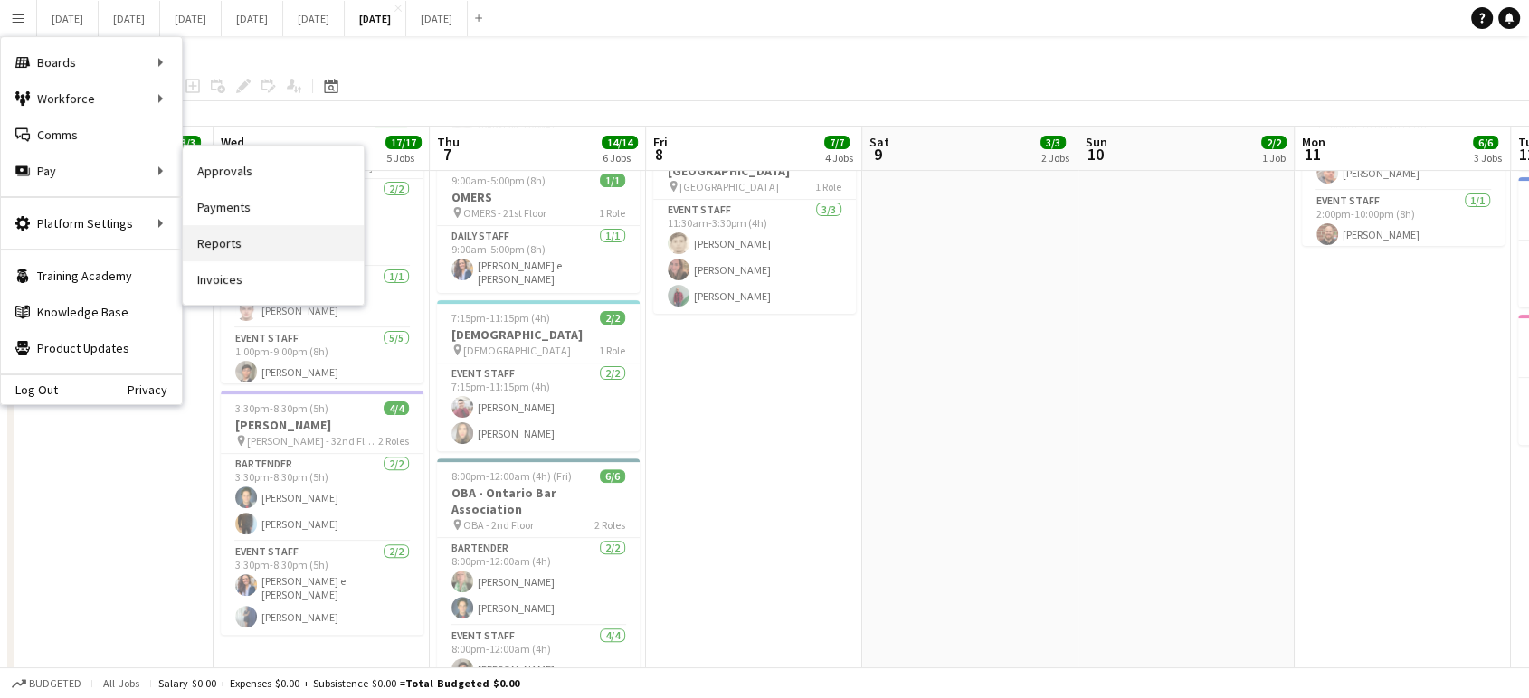
click at [242, 235] on link "Reports" at bounding box center [273, 243] width 181 height 36
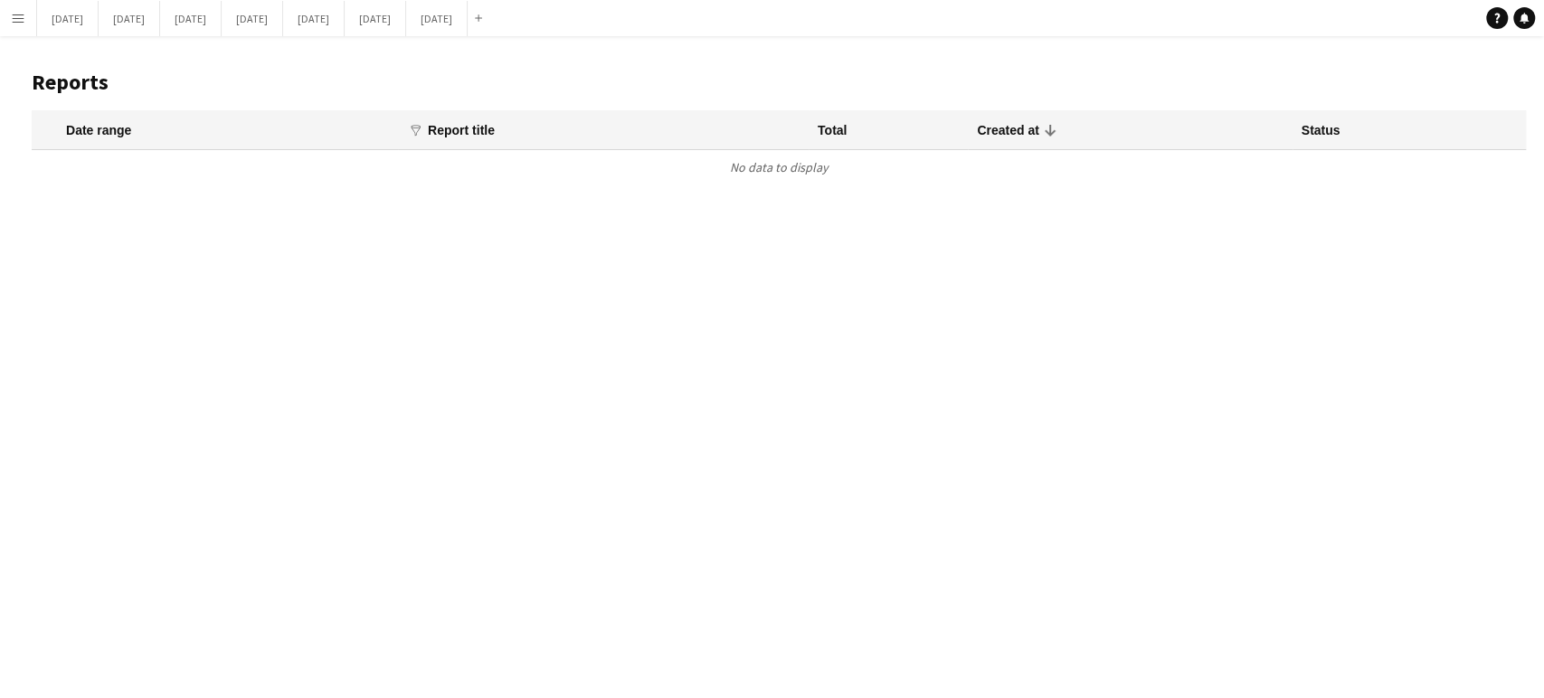
click at [16, 21] on app-icon "Menu" at bounding box center [18, 18] width 14 height 14
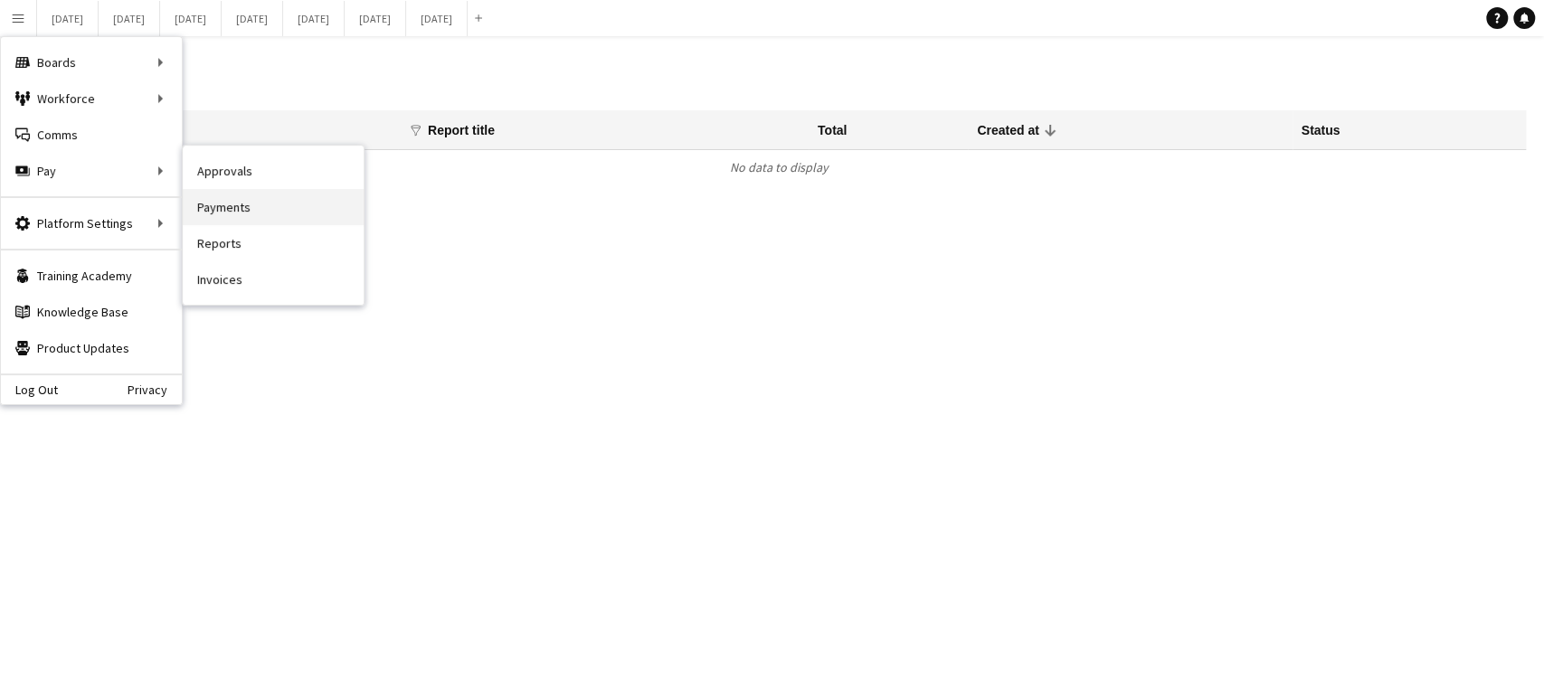
click at [223, 215] on link "Payments" at bounding box center [273, 207] width 181 height 36
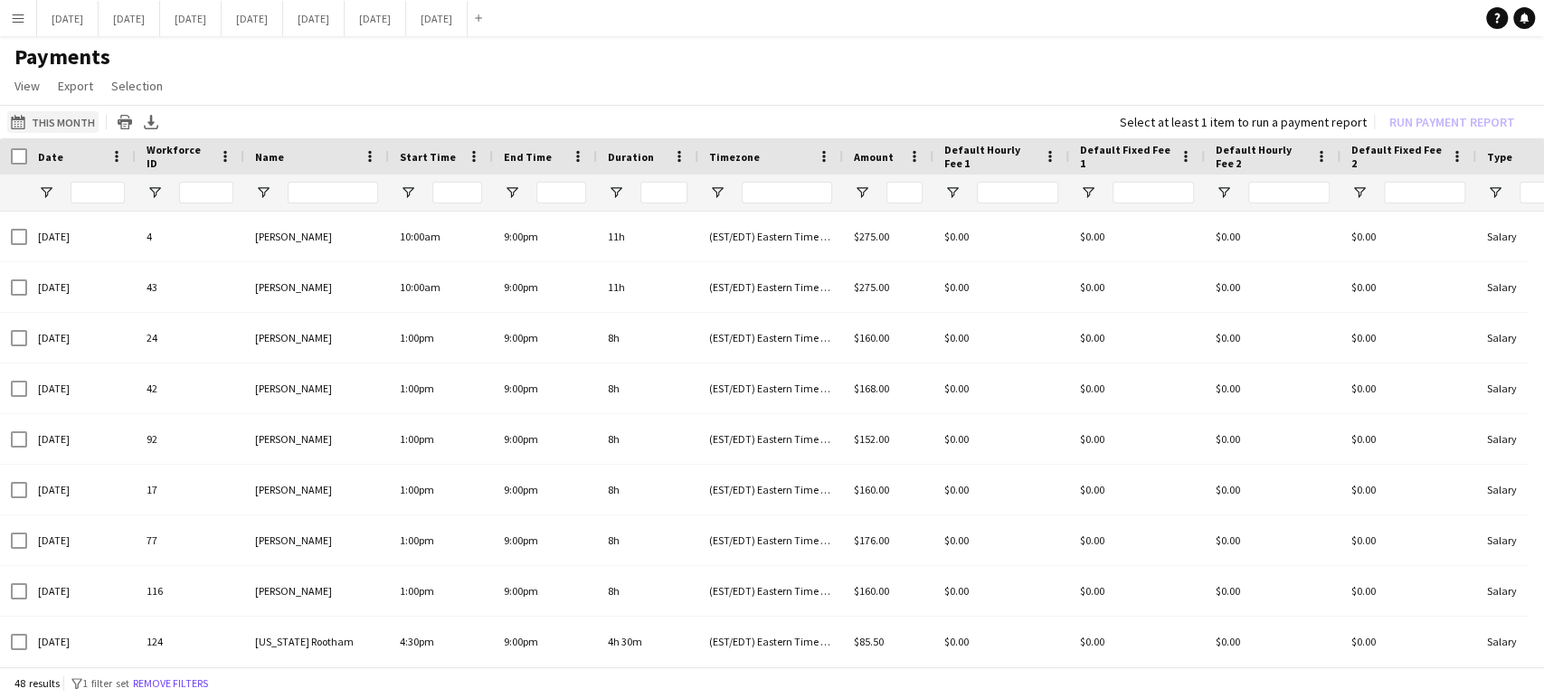
click at [75, 121] on button "This Month This Month" at bounding box center [52, 122] width 91 height 22
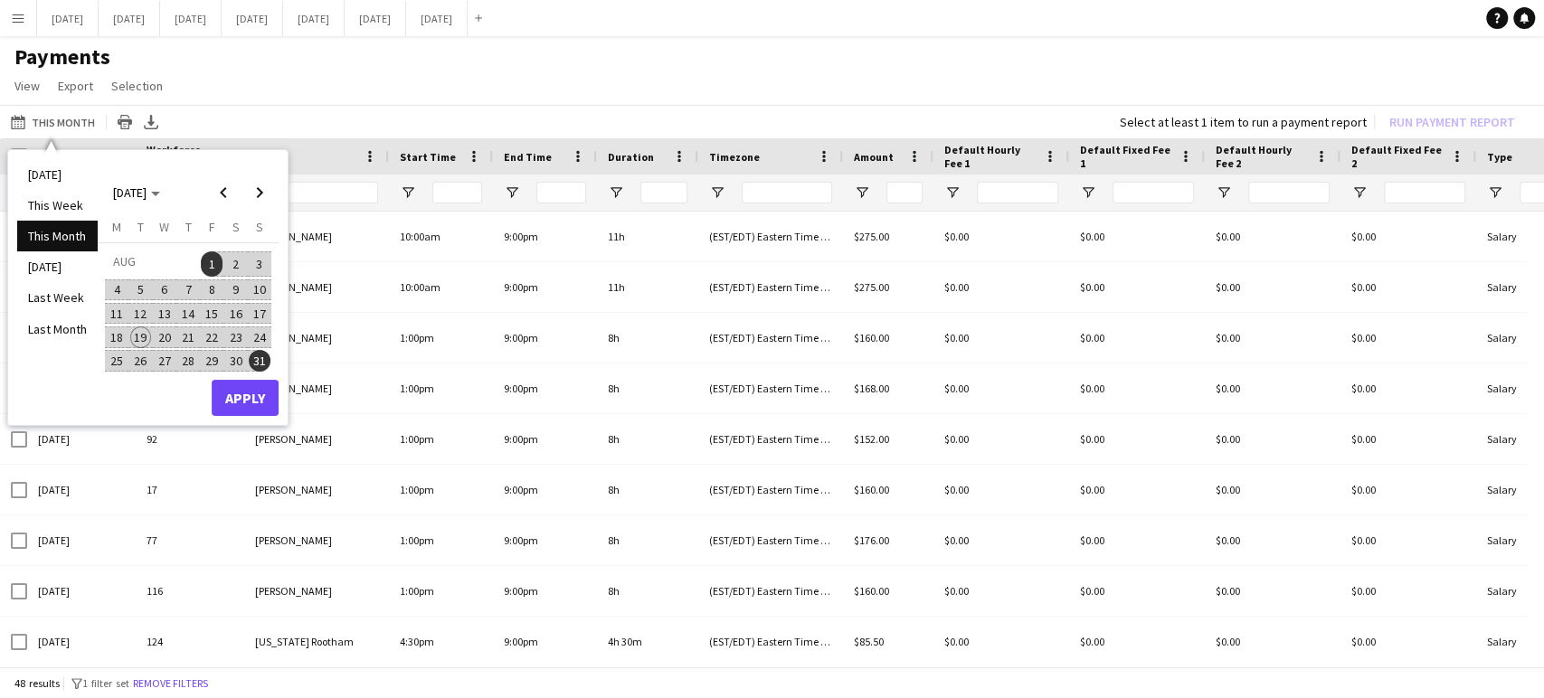
click at [212, 259] on span "1" at bounding box center [212, 264] width 22 height 25
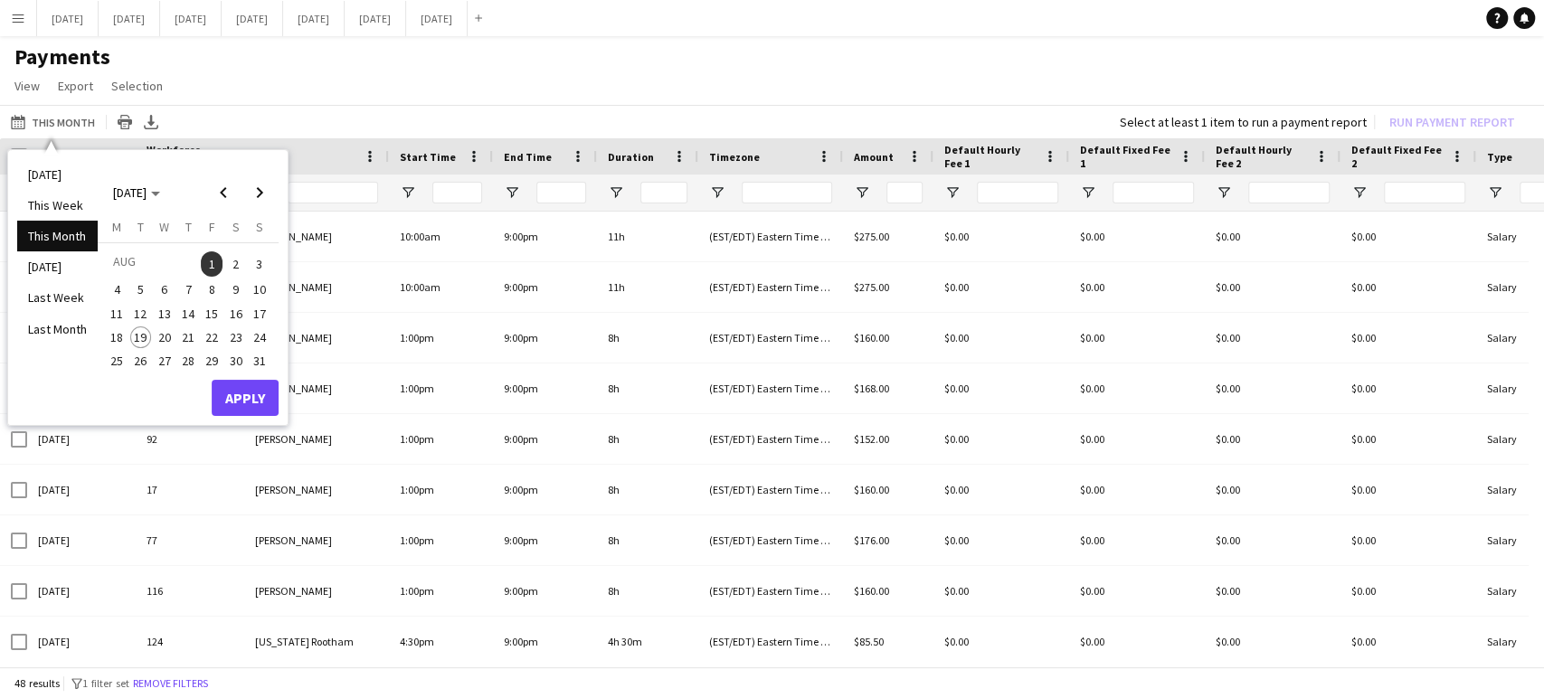
click at [210, 259] on span "1" at bounding box center [212, 264] width 22 height 25
click at [143, 338] on span "19" at bounding box center [141, 338] width 22 height 22
click at [207, 268] on span "1" at bounding box center [212, 264] width 22 height 25
click at [232, 404] on button "Apply" at bounding box center [245, 398] width 67 height 36
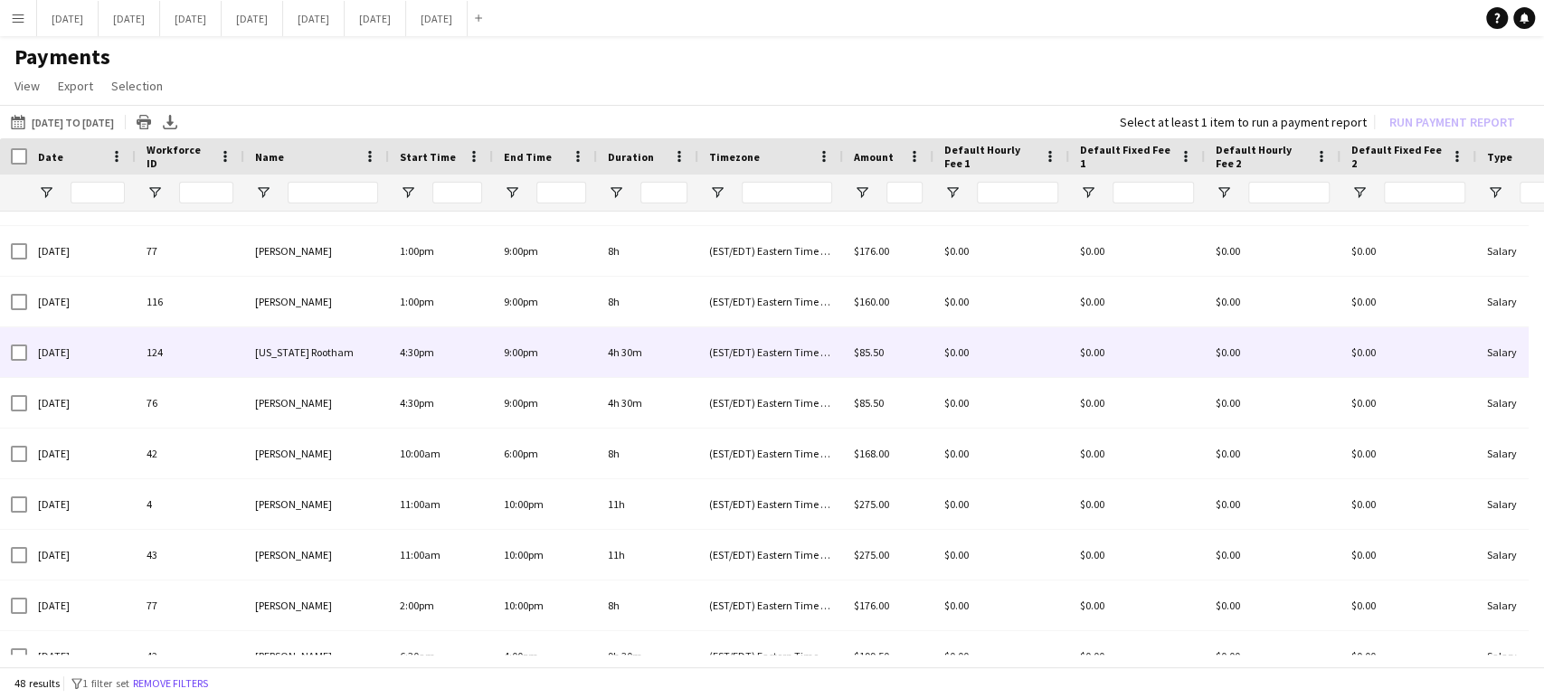
scroll to position [301, 0]
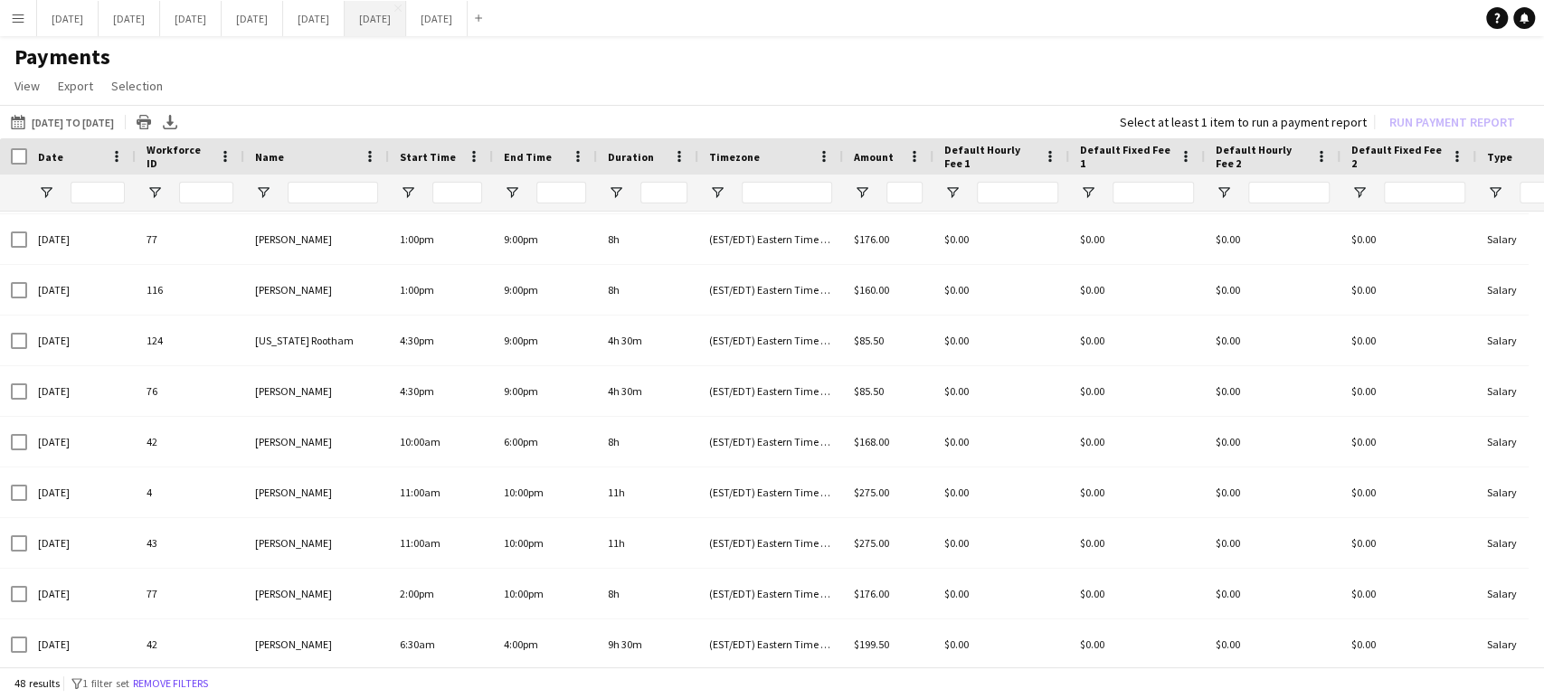
click at [406, 27] on button "August 2025 Close" at bounding box center [376, 18] width 62 height 35
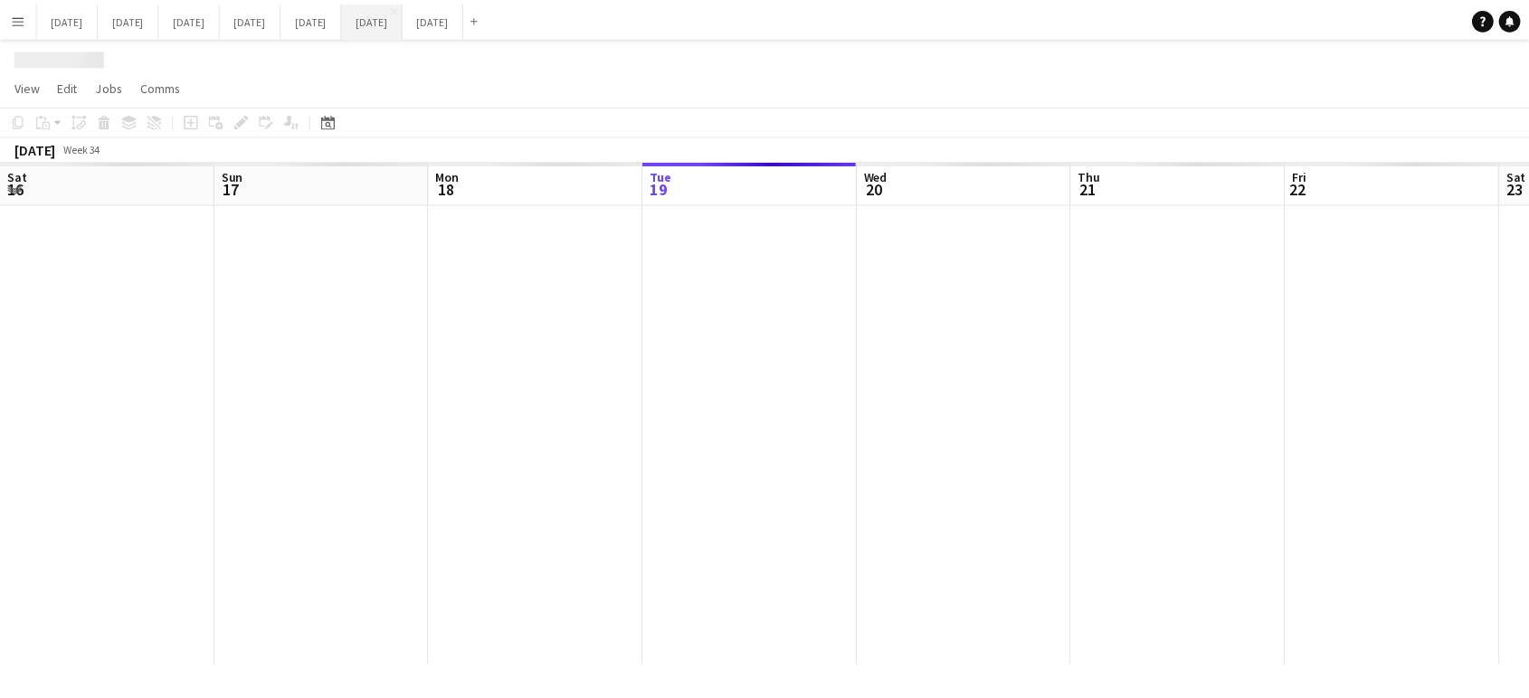
scroll to position [0, 432]
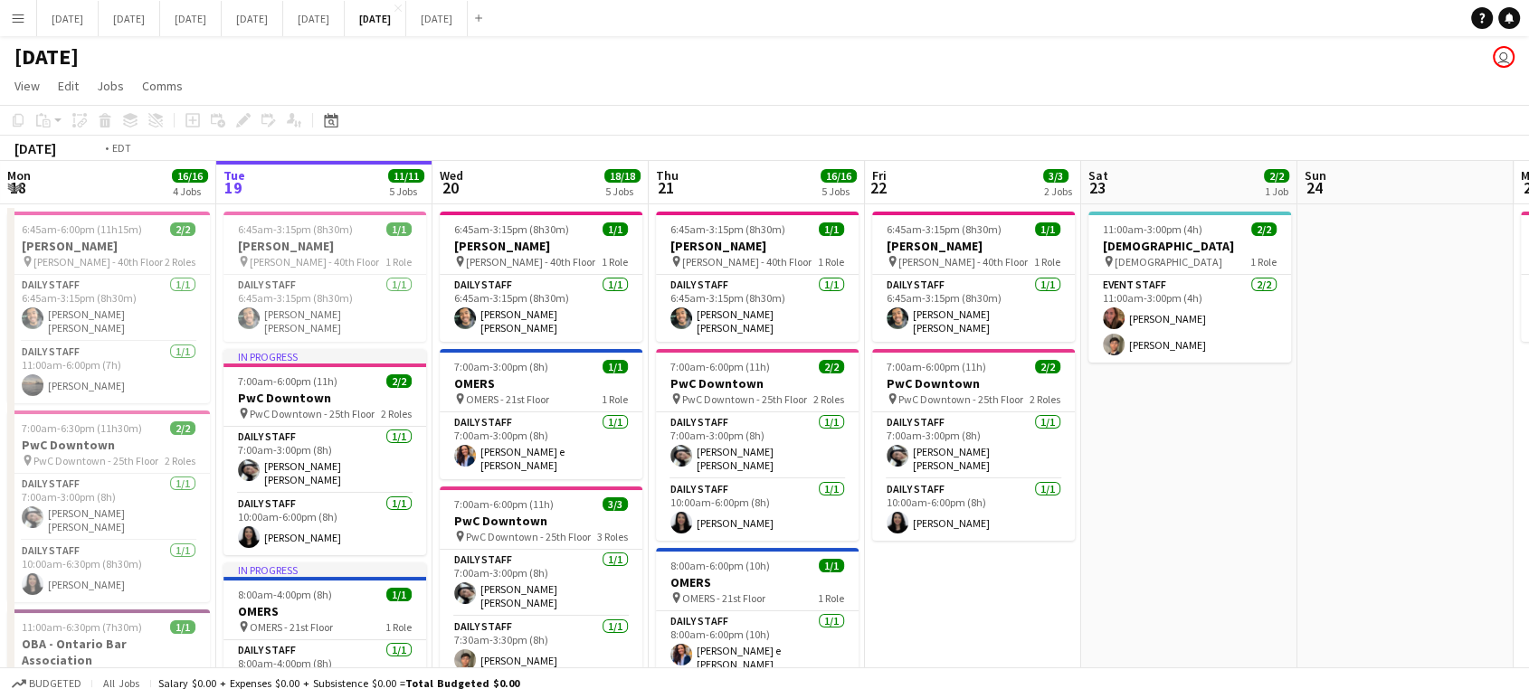
drag, startPoint x: 427, startPoint y: 390, endPoint x: 1375, endPoint y: 575, distance: 966.1
click at [1529, 578] on html "Menu Boards Boards Boards All jobs Status Workforce Workforce My Workforce Recr…" at bounding box center [764, 610] width 1529 height 1220
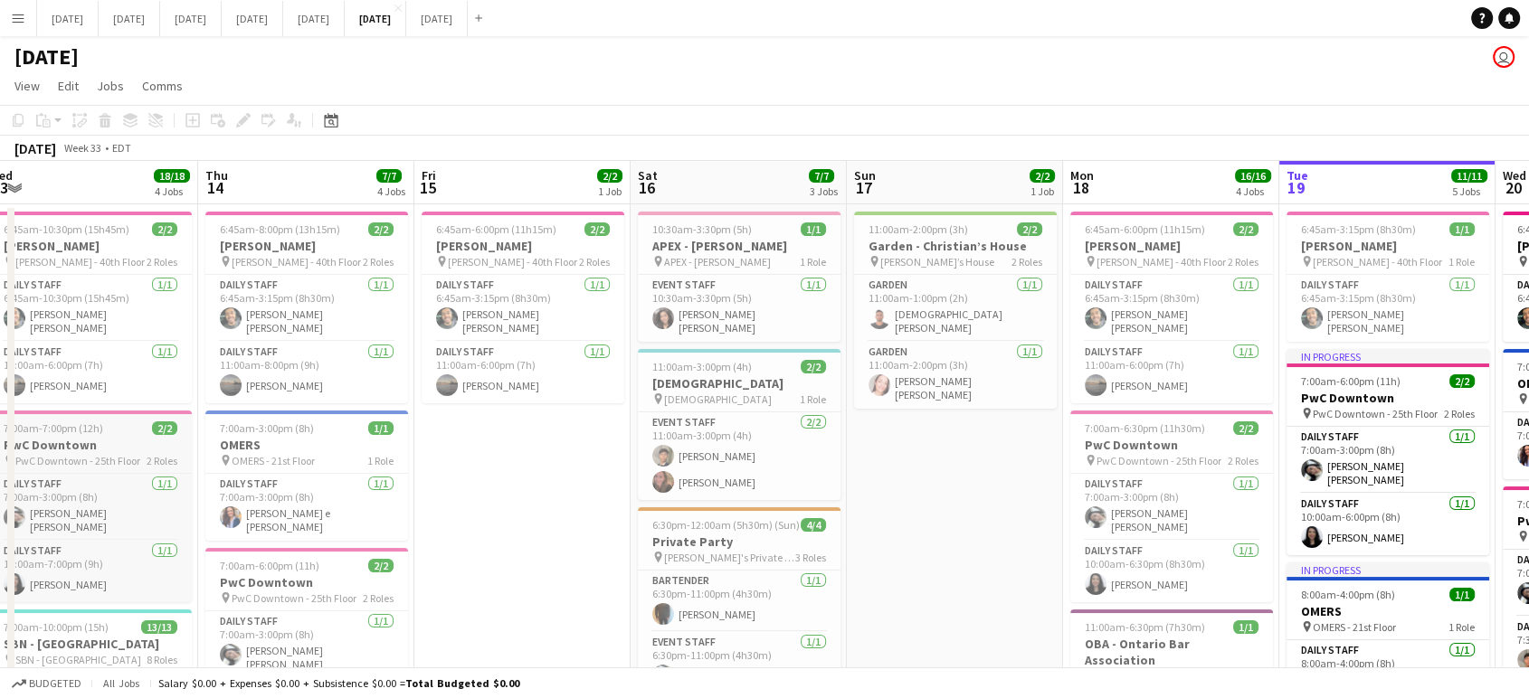
drag, startPoint x: 436, startPoint y: 441, endPoint x: 292, endPoint y: 447, distance: 144.0
click at [1208, 527] on app-calendar-viewport "Wed 13 18/18 4 Jobs Thu 14 7/7 4 Jobs Fri 15 2/2 1 Job Sat 16 7/7 3 Jobs Sun 17…" at bounding box center [764, 675] width 1529 height 1028
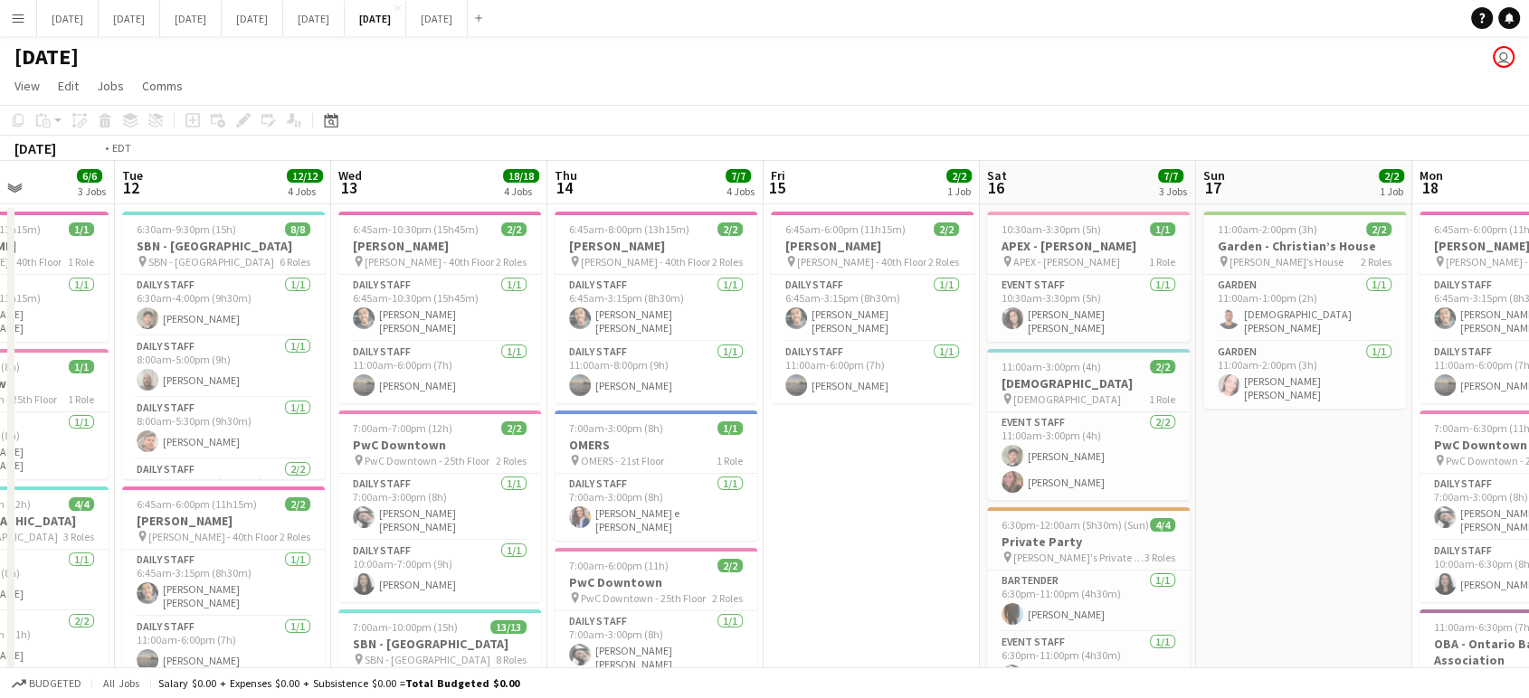
drag, startPoint x: 305, startPoint y: 432, endPoint x: 781, endPoint y: 478, distance: 478.0
click at [781, 478] on app-calendar-viewport "Sat 9 Sun 10 2/2 1 Job Mon 11 6/6 3 Jobs Tue 12 12/12 4 Jobs Wed 13 18/18 4 Job…" at bounding box center [764, 675] width 1529 height 1028
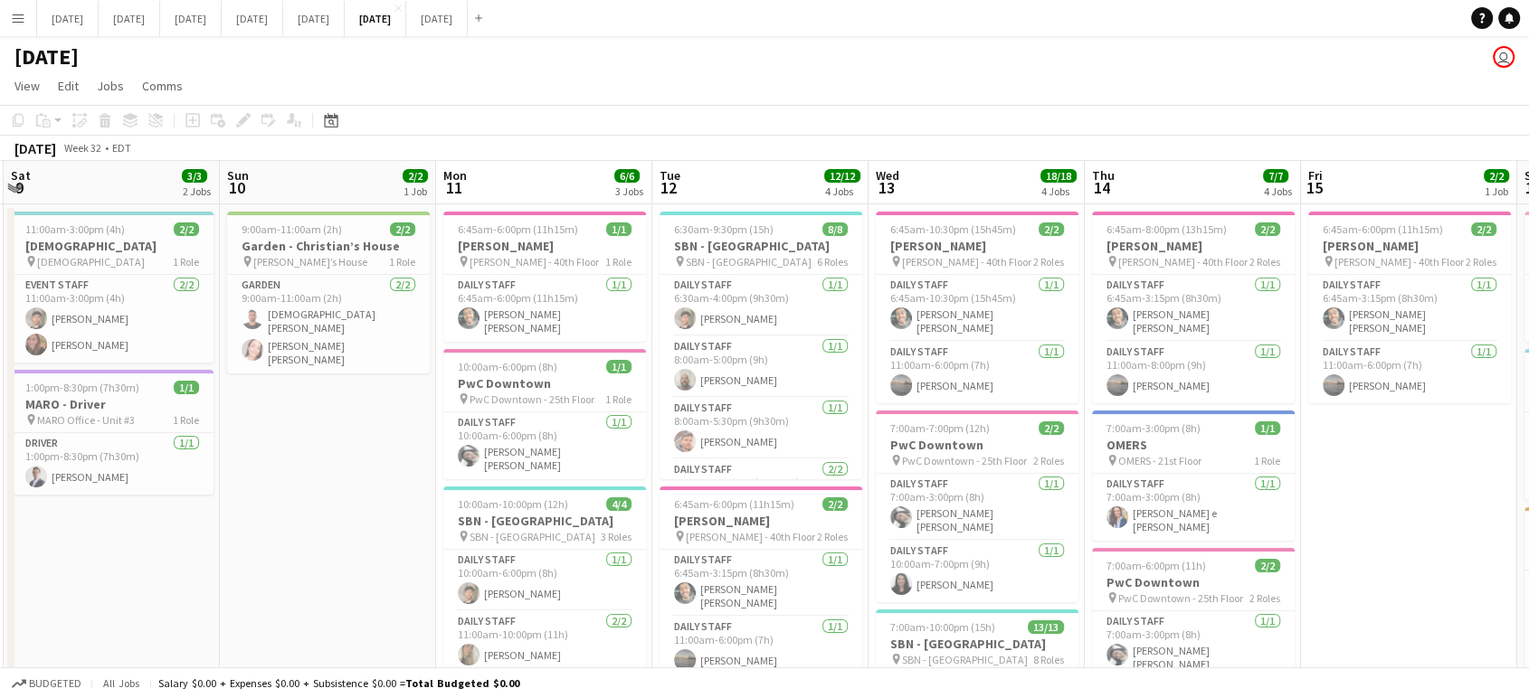
drag, startPoint x: 310, startPoint y: 442, endPoint x: 719, endPoint y: 508, distance: 414.2
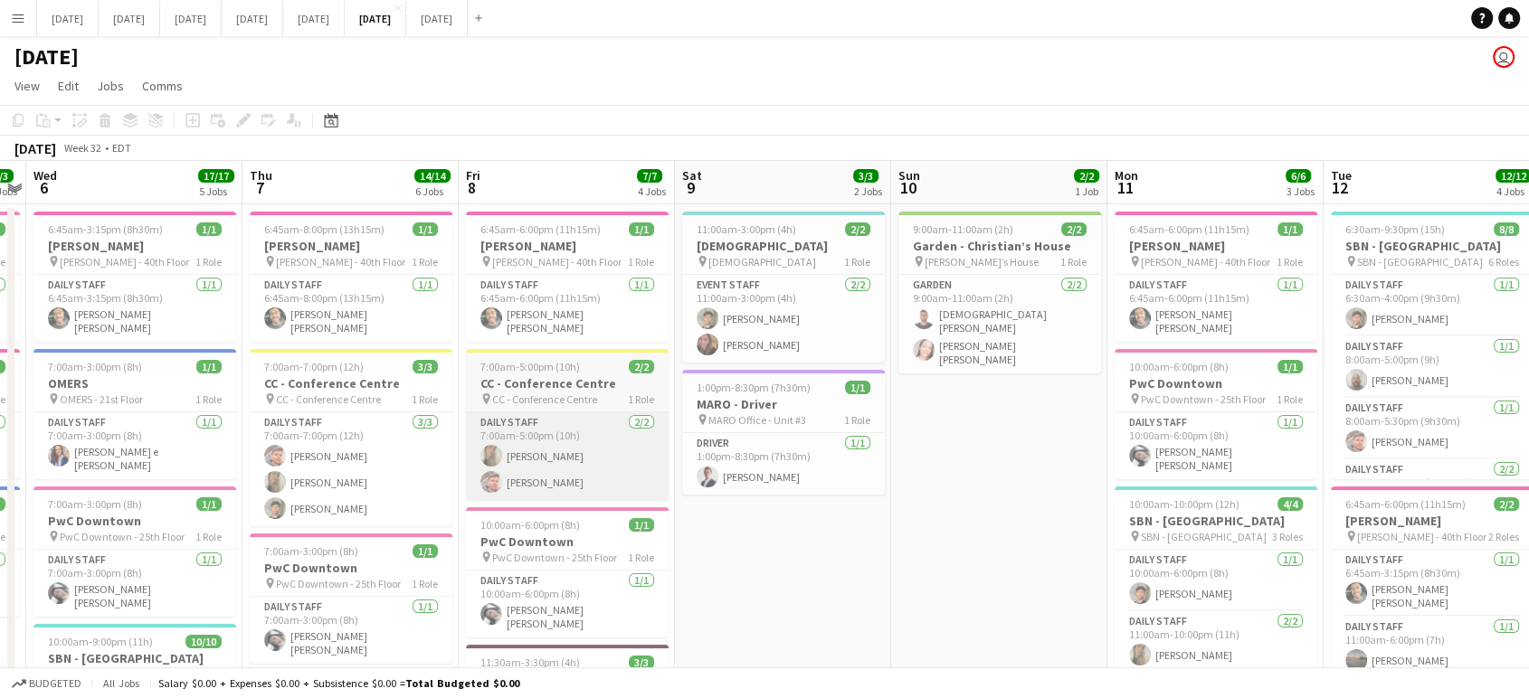
drag, startPoint x: 292, startPoint y: 468, endPoint x: 568, endPoint y: 426, distance: 279.1
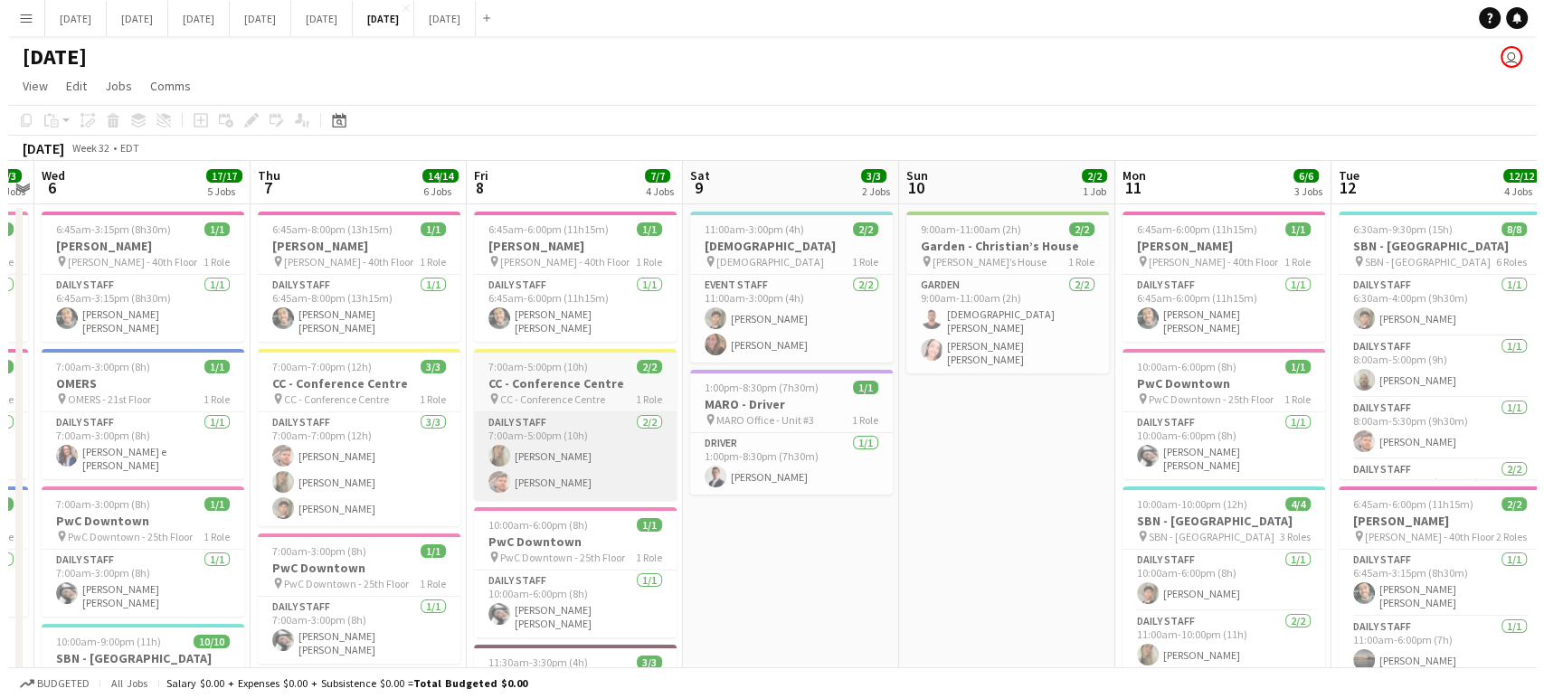
scroll to position [0, 404]
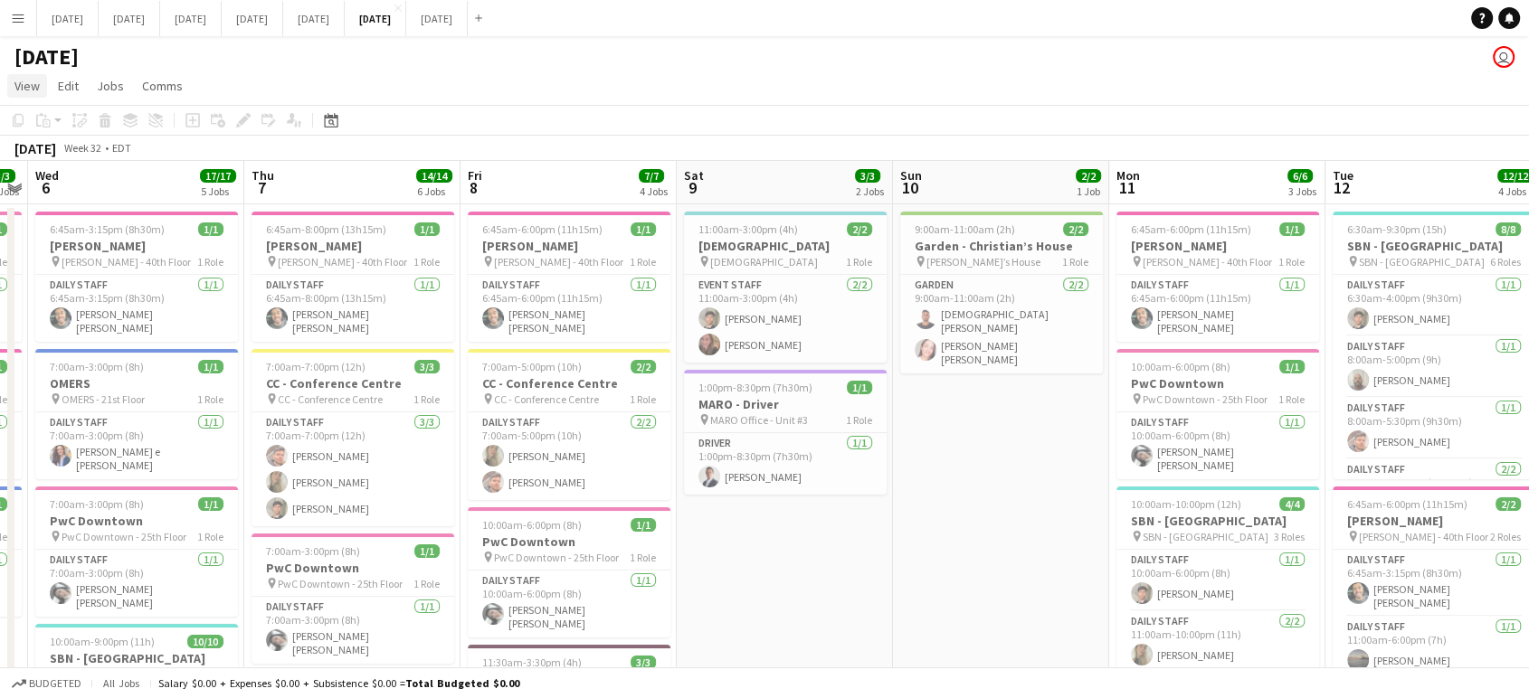
click at [26, 91] on span "View" at bounding box center [26, 86] width 25 height 16
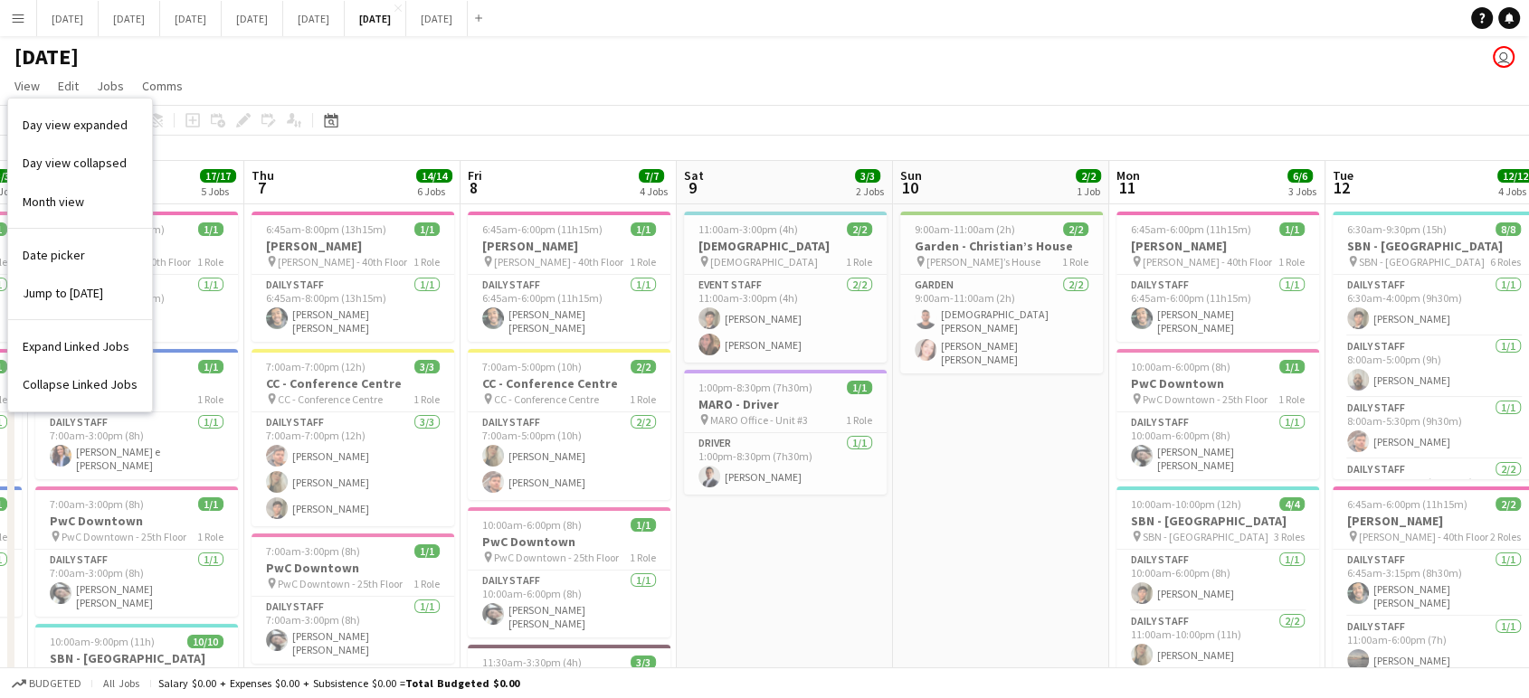
click at [2, 30] on button "Menu" at bounding box center [18, 18] width 36 height 36
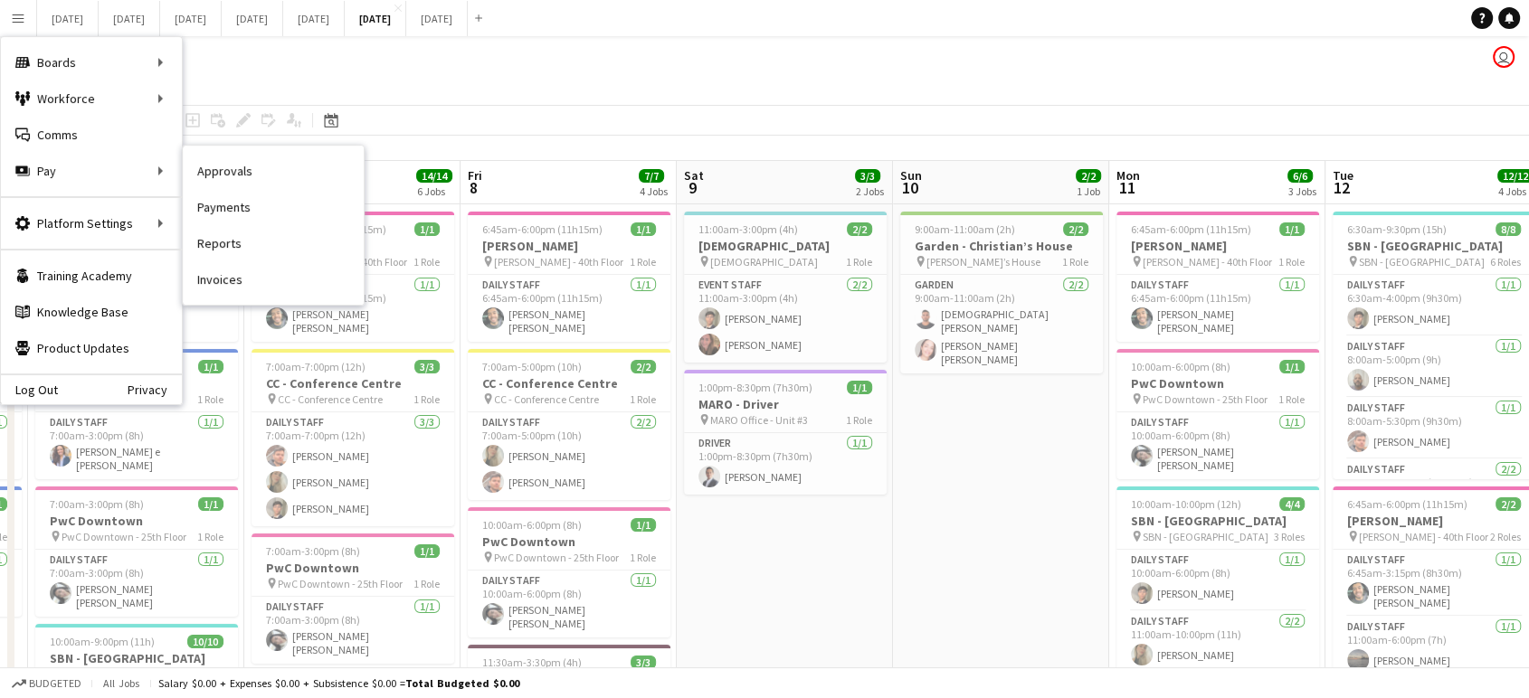
click at [238, 215] on link "Payments" at bounding box center [273, 207] width 181 height 36
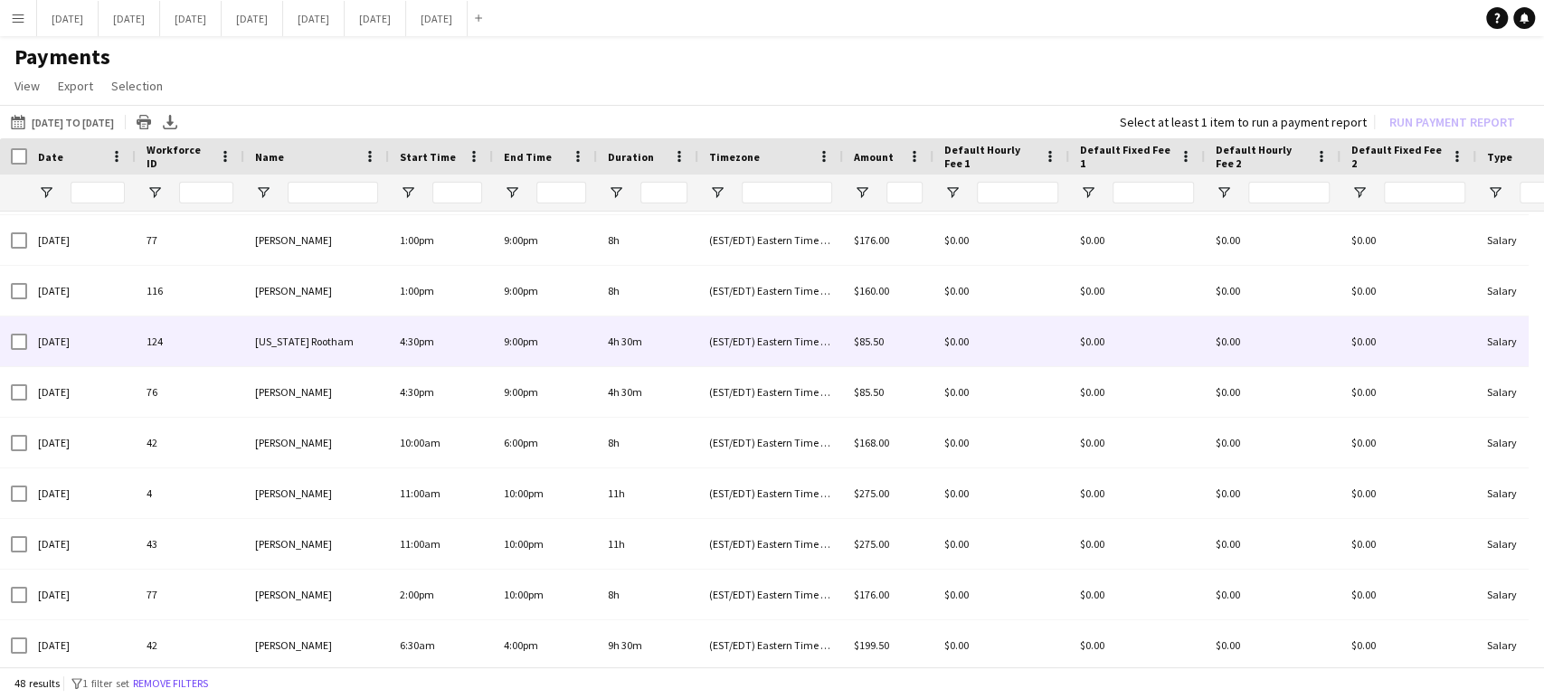
scroll to position [301, 0]
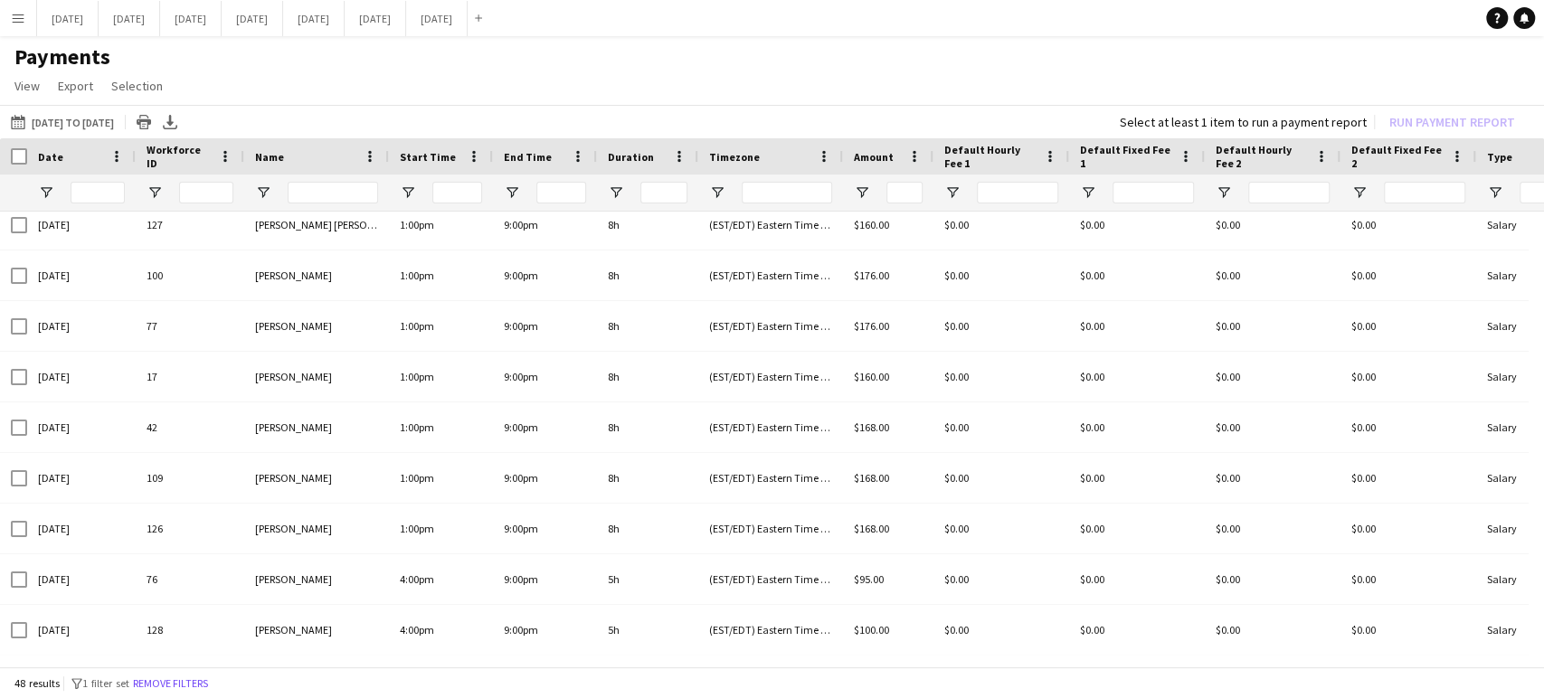
click at [57, 151] on span "Date" at bounding box center [50, 157] width 25 height 14
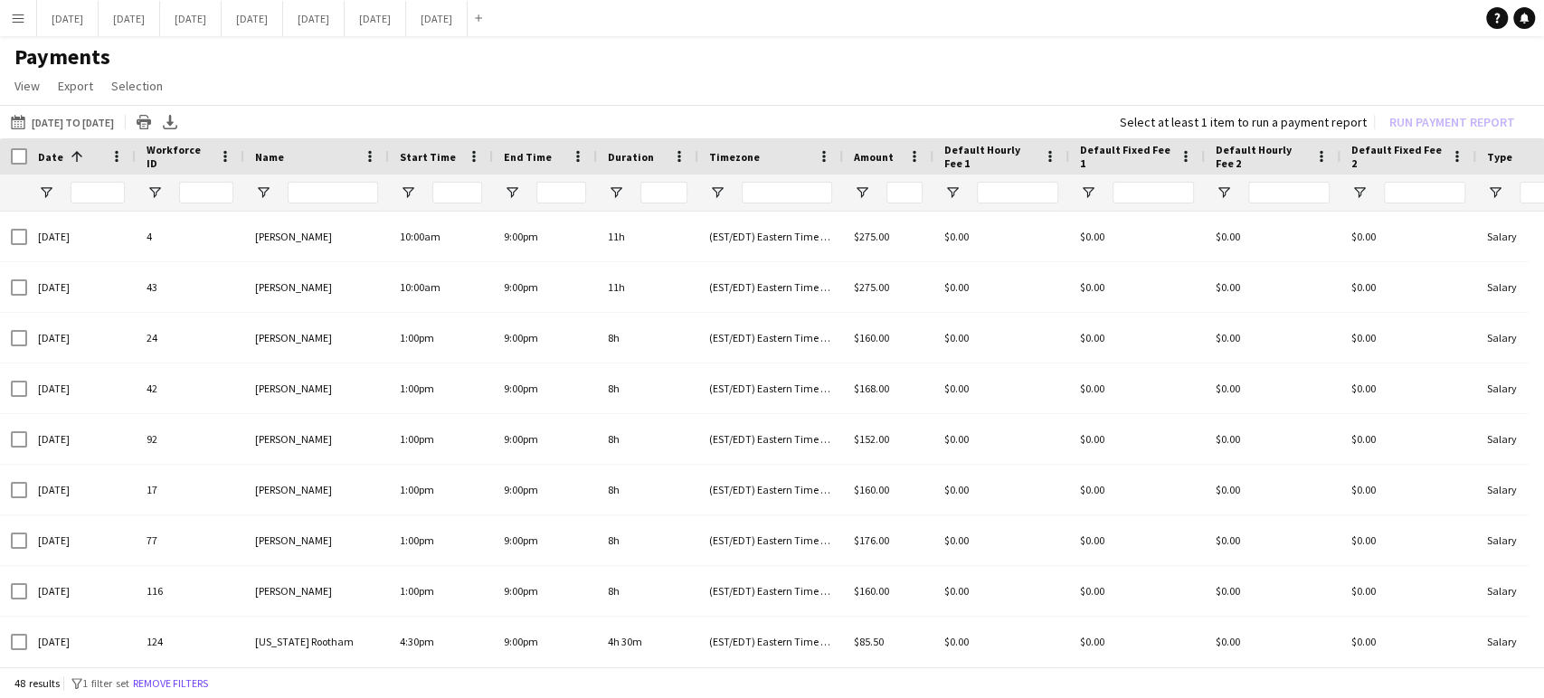
click at [78, 154] on span at bounding box center [77, 156] width 16 height 16
click at [78, 154] on div "Date" at bounding box center [70, 156] width 65 height 27
click at [31, 82] on span "View" at bounding box center [26, 86] width 25 height 16
click at [21, 37] on main "Payments View Customise view Customise filters Reset Filters Reset View Reset A…" at bounding box center [772, 356] width 1544 height 641
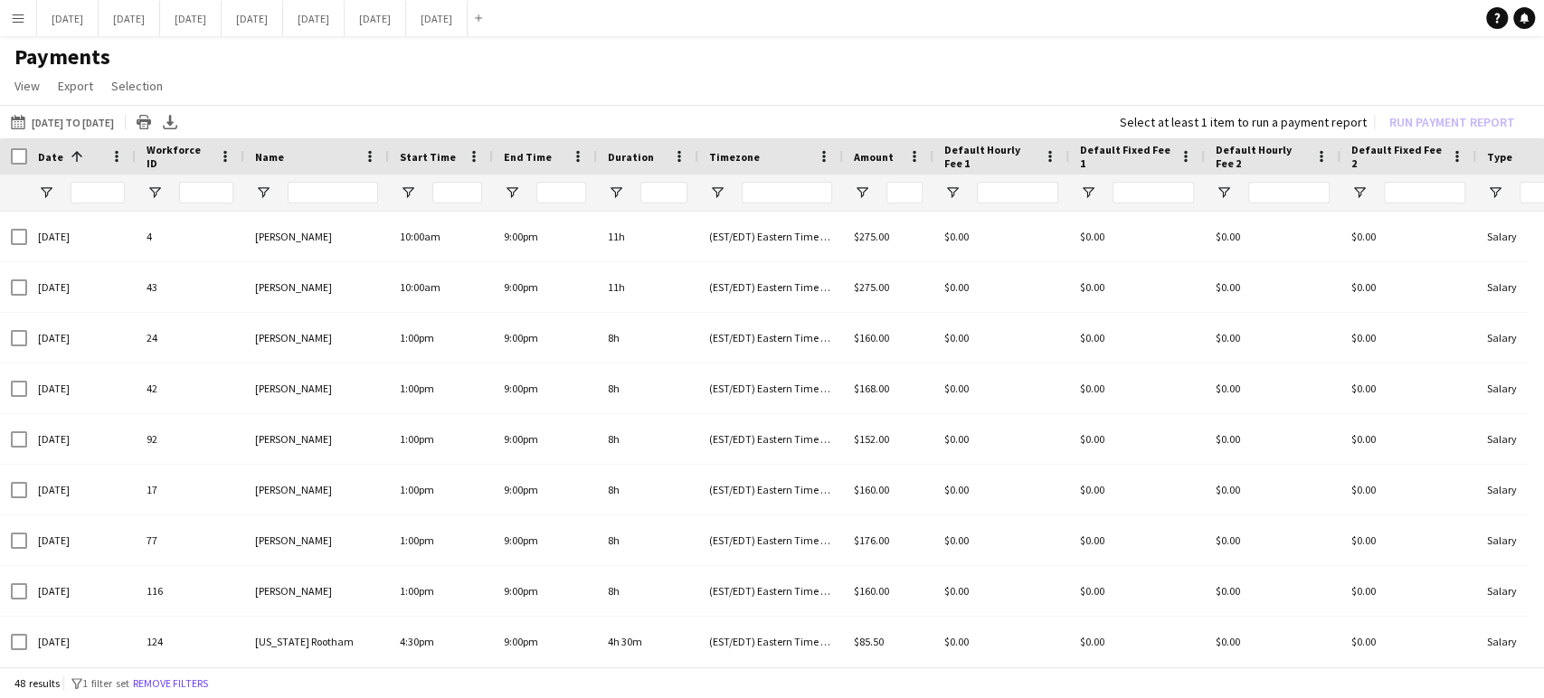
click at [21, 14] on app-icon "Menu" at bounding box center [18, 18] width 14 height 14
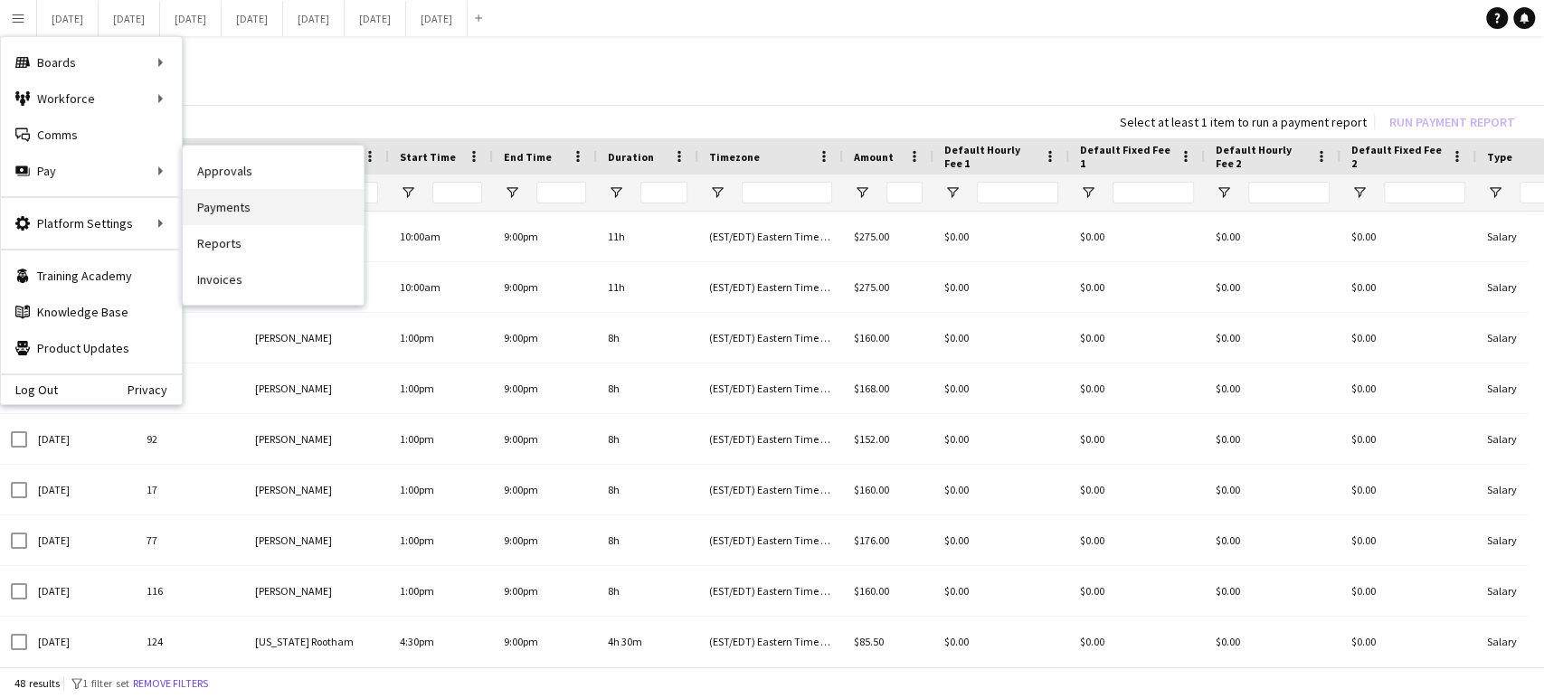
click at [228, 213] on link "Payments" at bounding box center [273, 207] width 181 height 36
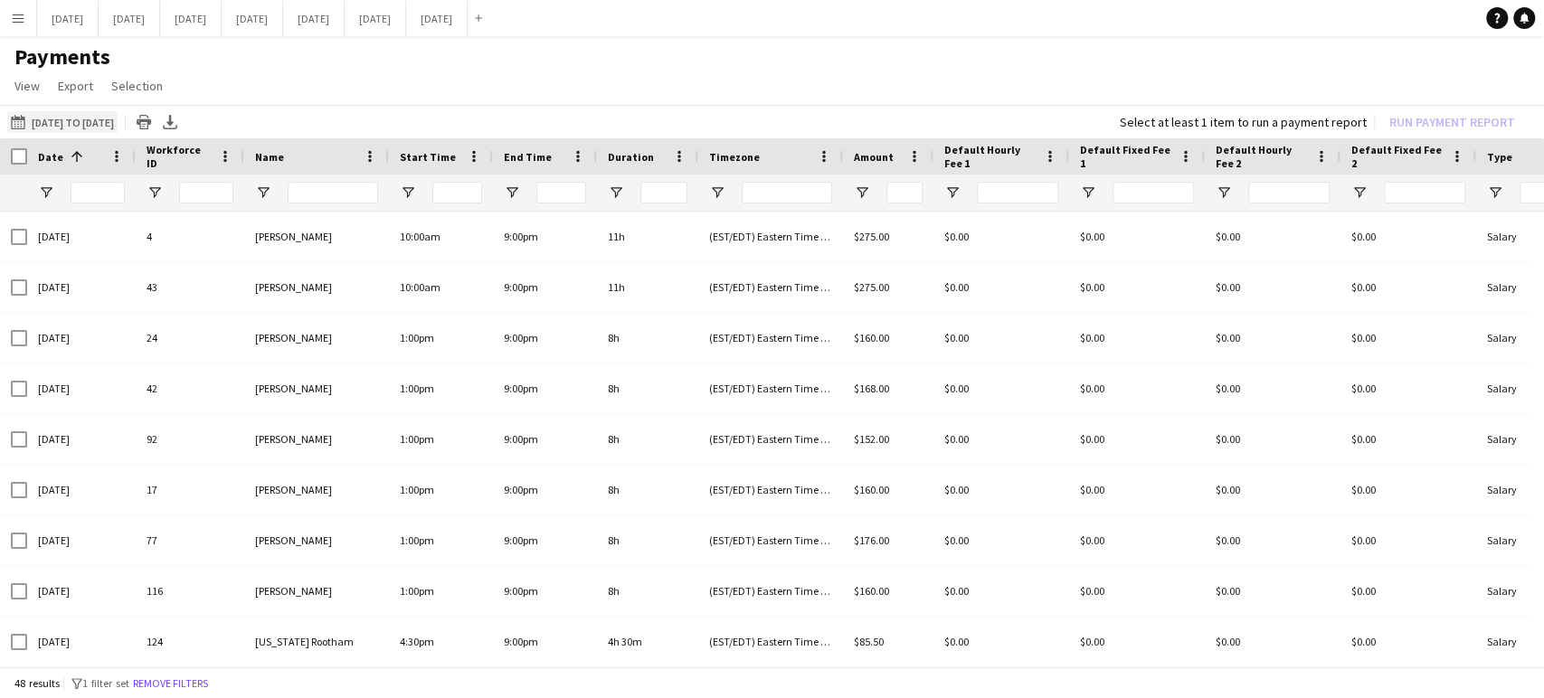
click at [36, 116] on button "19-08-2025 to 01-08-2025 19-08-2025 to 01-08-2025" at bounding box center [62, 122] width 110 height 22
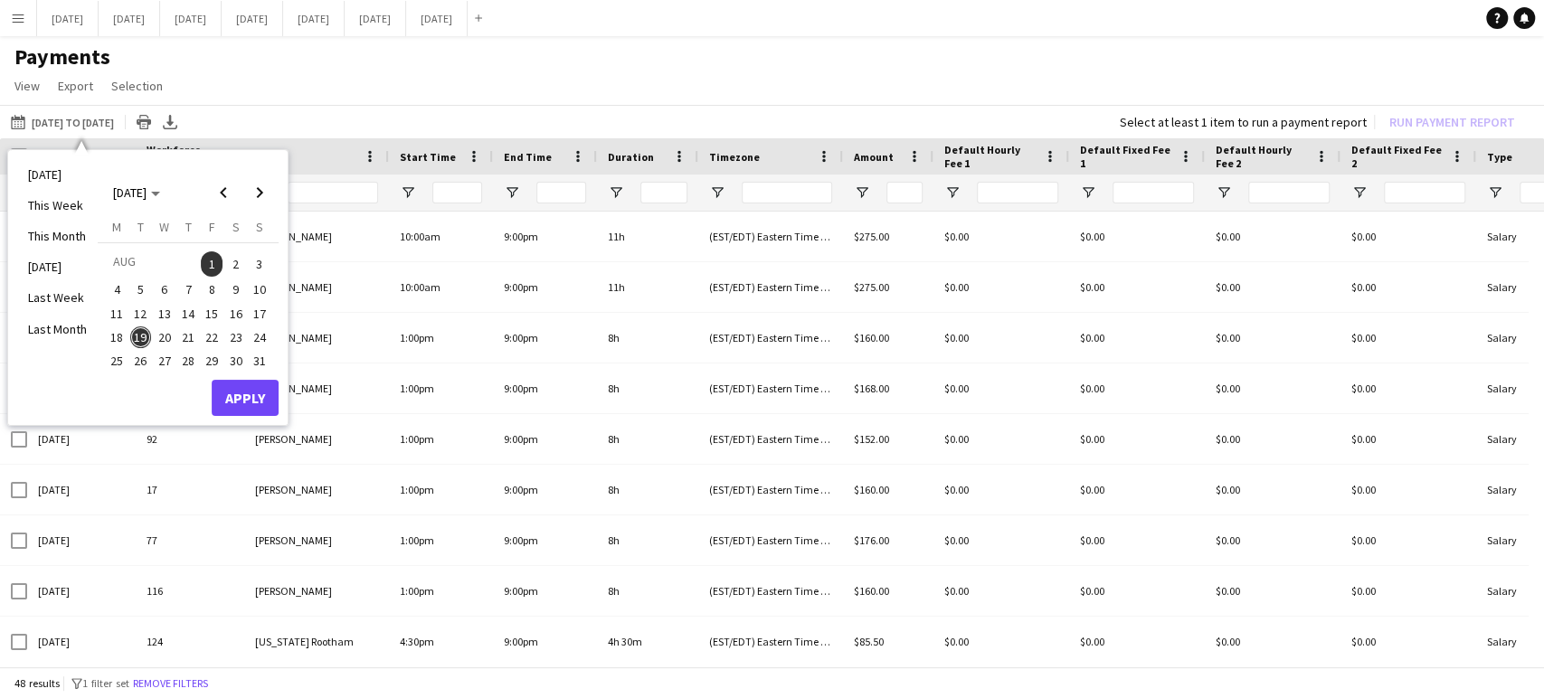
click at [194, 288] on span "7" at bounding box center [188, 291] width 22 height 22
click at [224, 399] on button "Apply" at bounding box center [245, 398] width 67 height 36
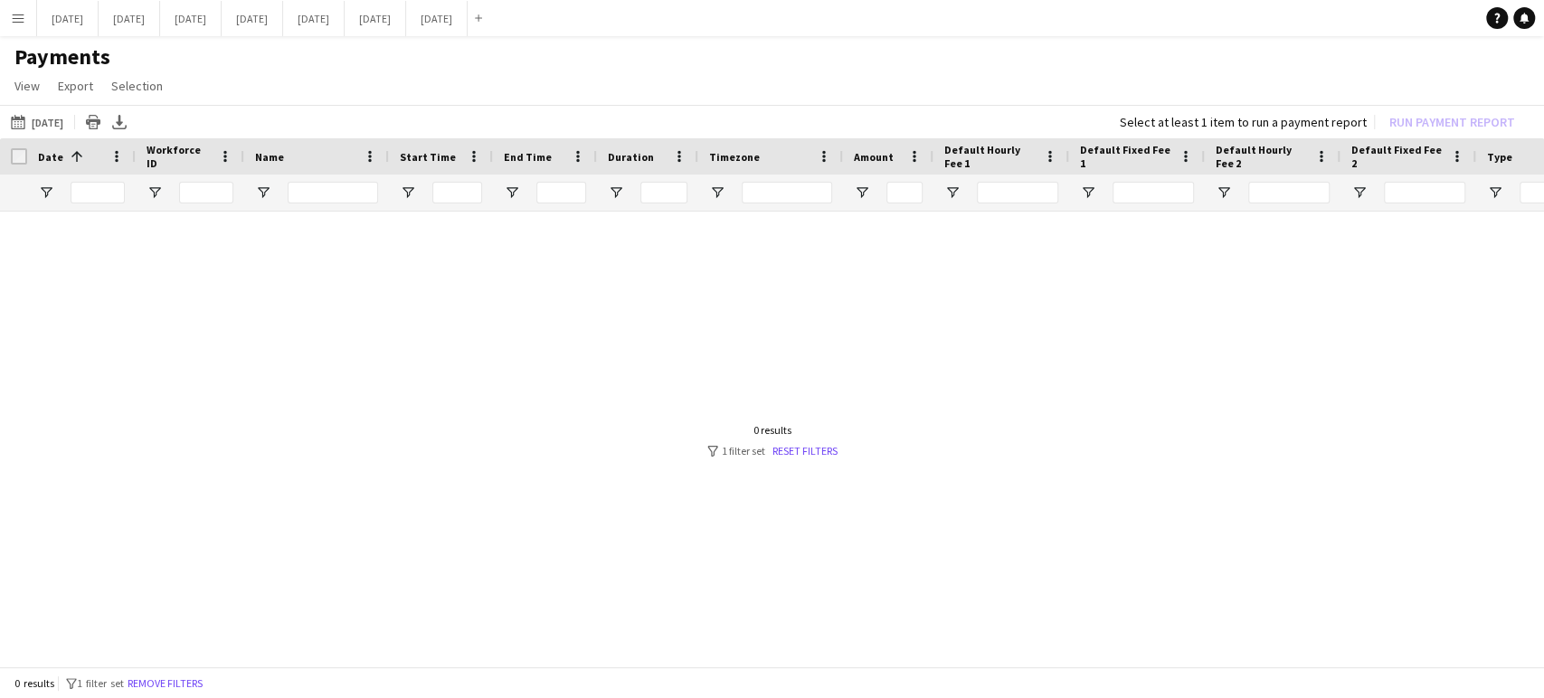
click at [188, 349] on div at bounding box center [772, 433] width 1544 height 443
click at [32, 85] on span "View" at bounding box center [26, 86] width 25 height 16
drag, startPoint x: 269, startPoint y: 375, endPoint x: 269, endPoint y: 360, distance: 14.5
click at [271, 374] on div at bounding box center [772, 433] width 1544 height 443
click at [16, 11] on app-icon "Menu" at bounding box center [18, 18] width 14 height 14
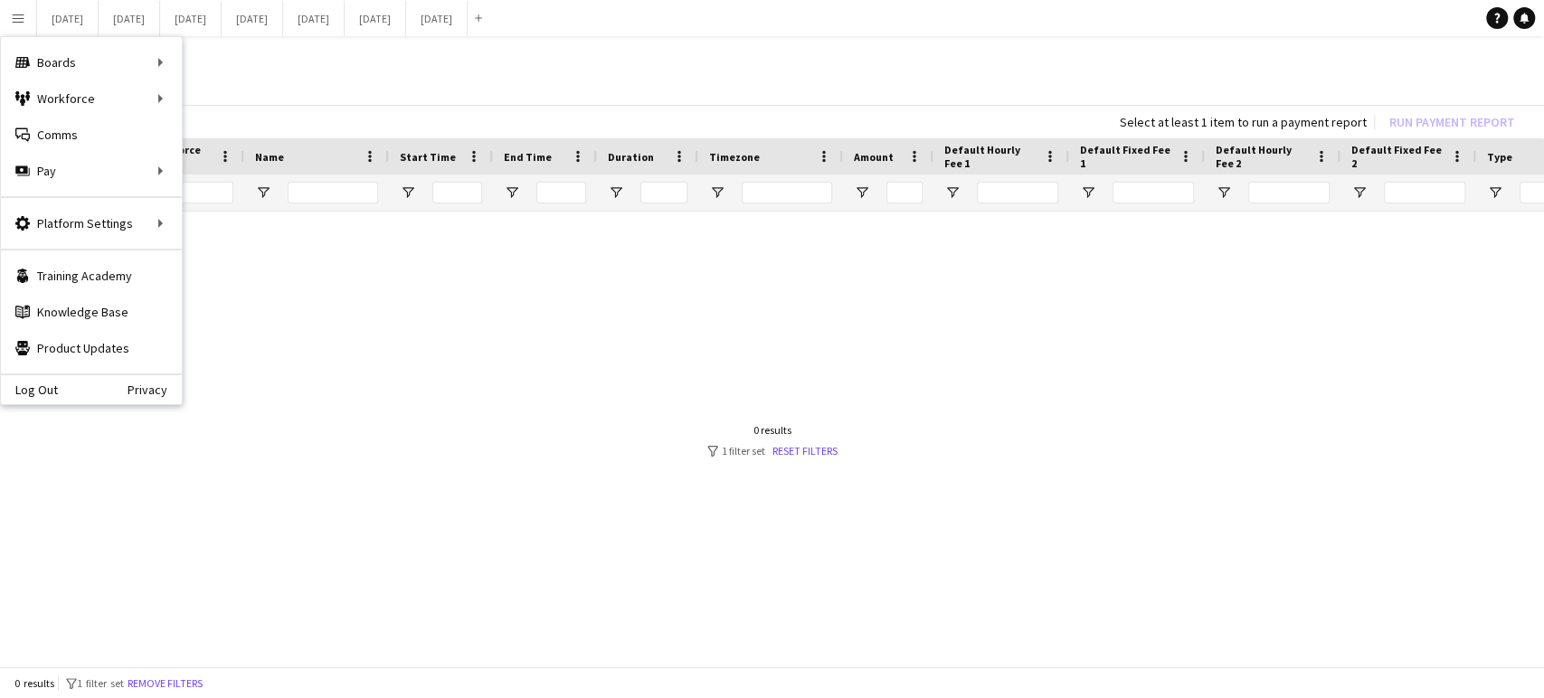
click at [1361, 346] on div at bounding box center [772, 433] width 1544 height 443
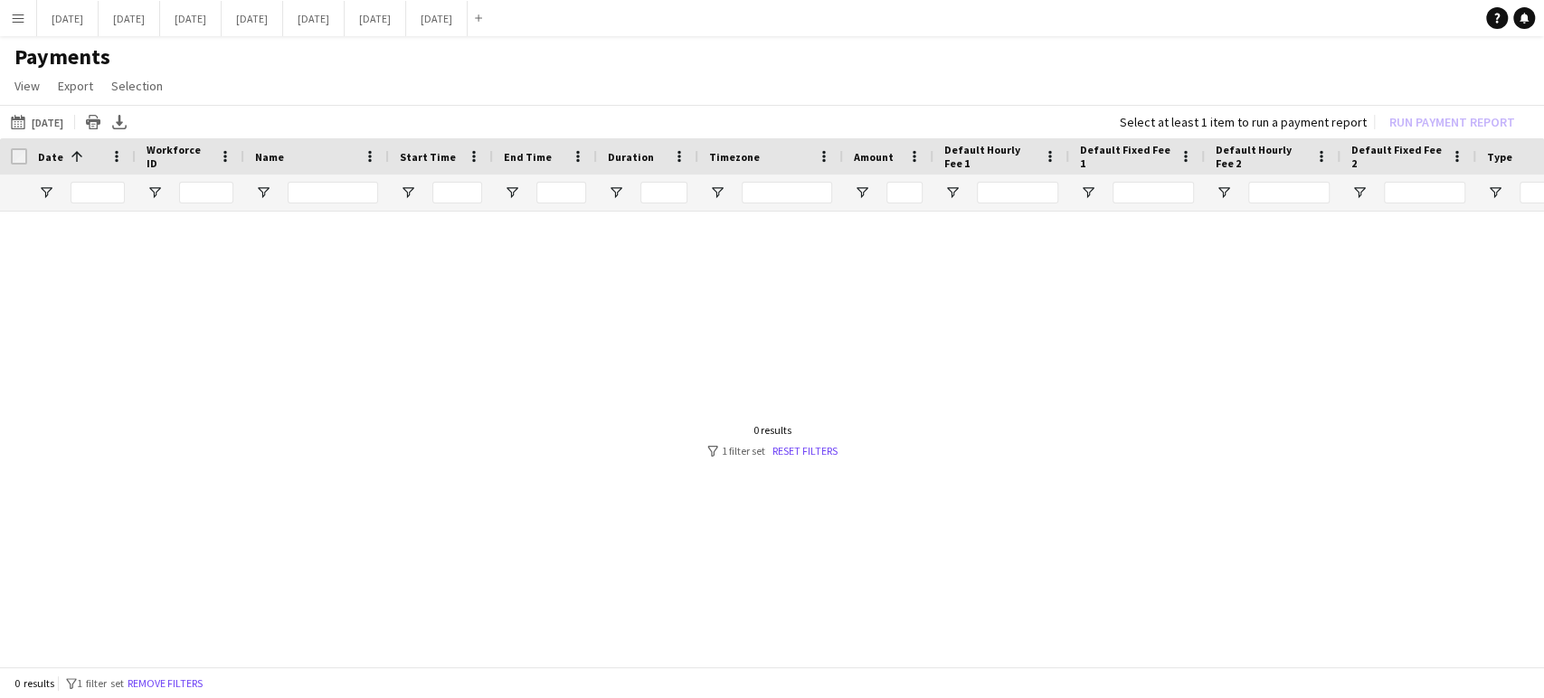
click at [13, 20] on app-icon "Menu" at bounding box center [18, 18] width 14 height 14
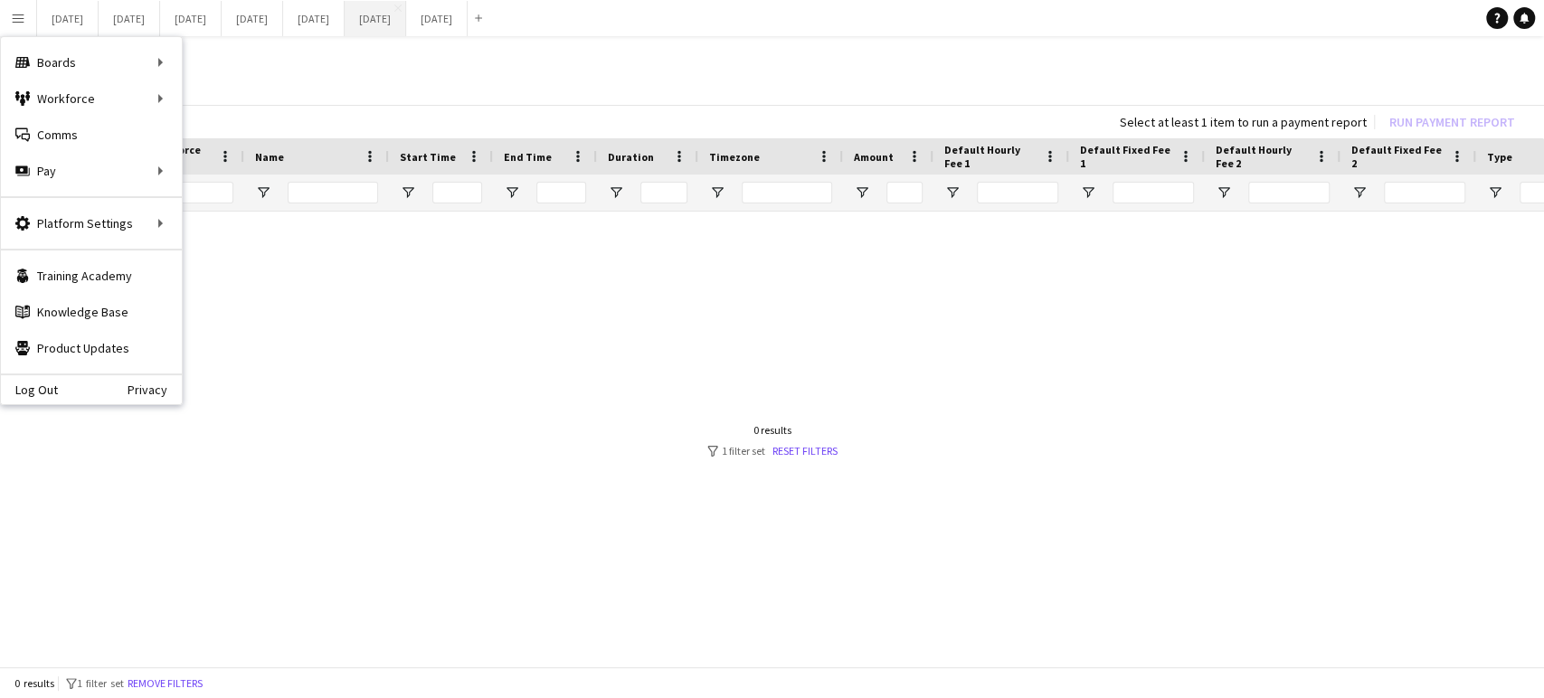
click at [406, 12] on button "August 2025 Close" at bounding box center [376, 18] width 62 height 35
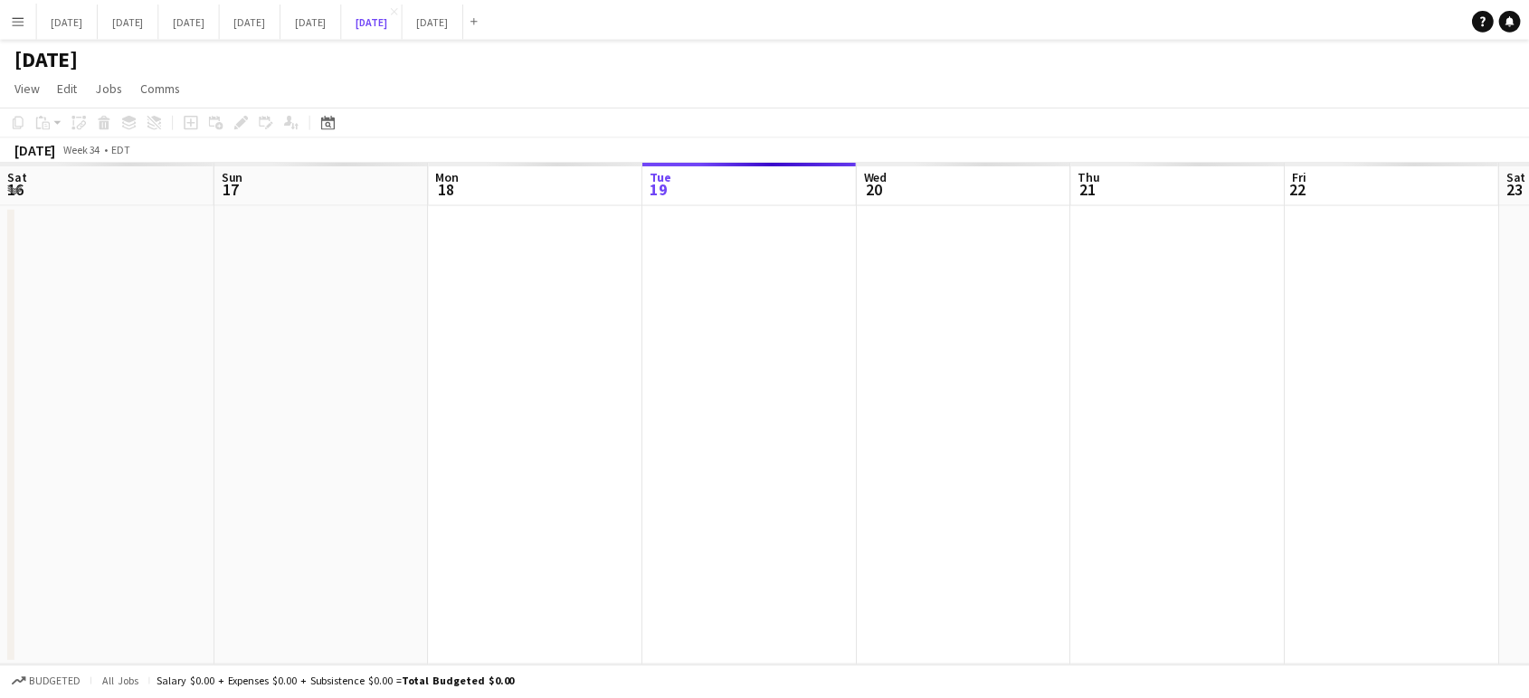
scroll to position [0, 432]
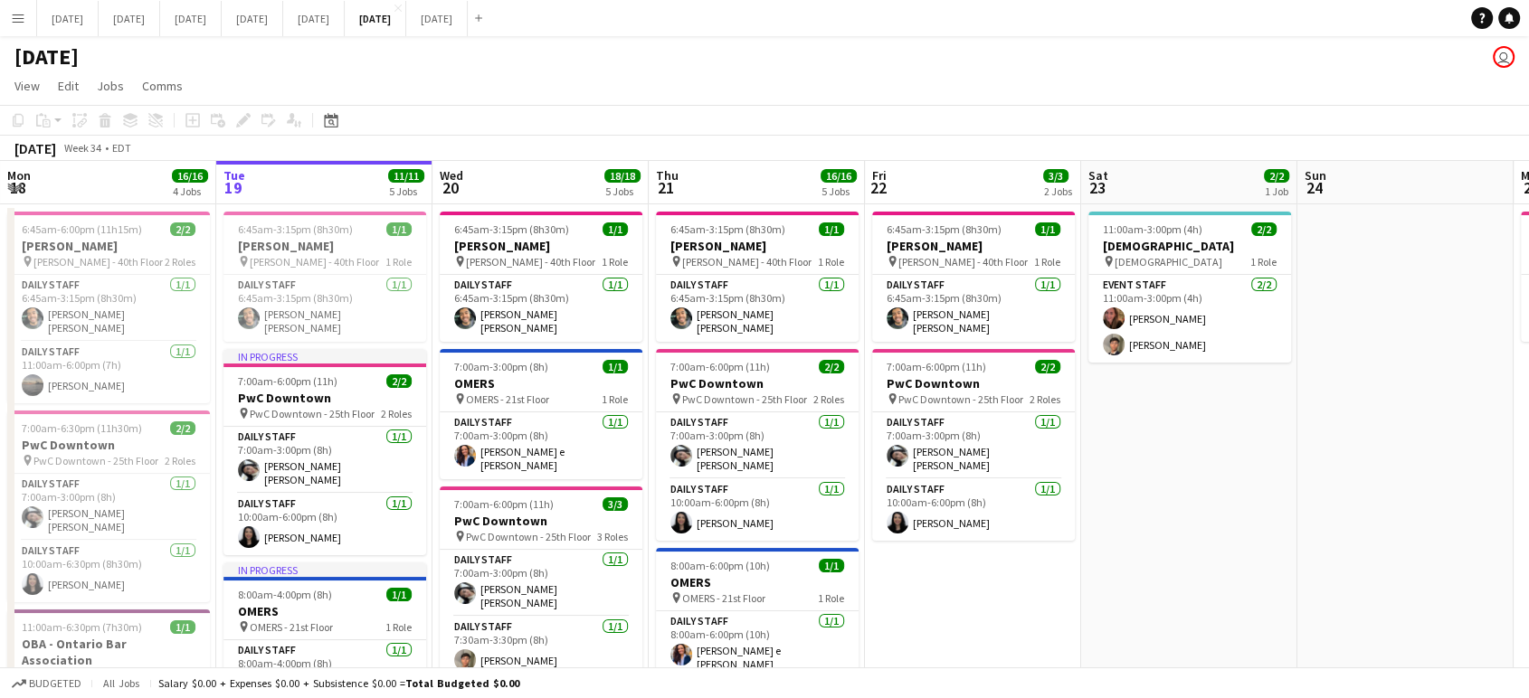
click at [1515, 59] on div "August 2025 user" at bounding box center [764, 53] width 1529 height 34
click at [1505, 59] on app-user-avatar "user" at bounding box center [1504, 57] width 22 height 22
click at [1504, 61] on app-user-avatar "user" at bounding box center [1504, 57] width 22 height 22
click at [8, 13] on button "Menu" at bounding box center [18, 18] width 36 height 36
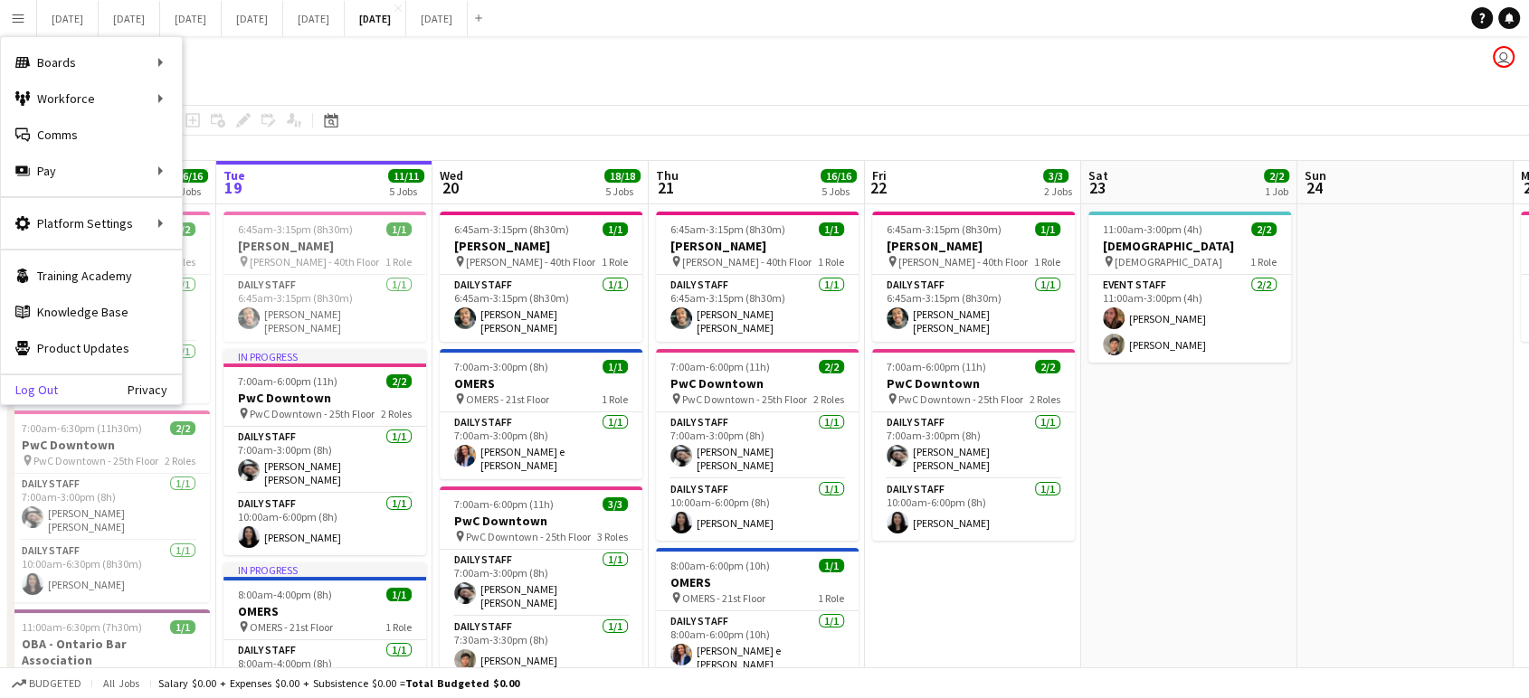
click at [32, 385] on link "Log Out" at bounding box center [29, 390] width 57 height 14
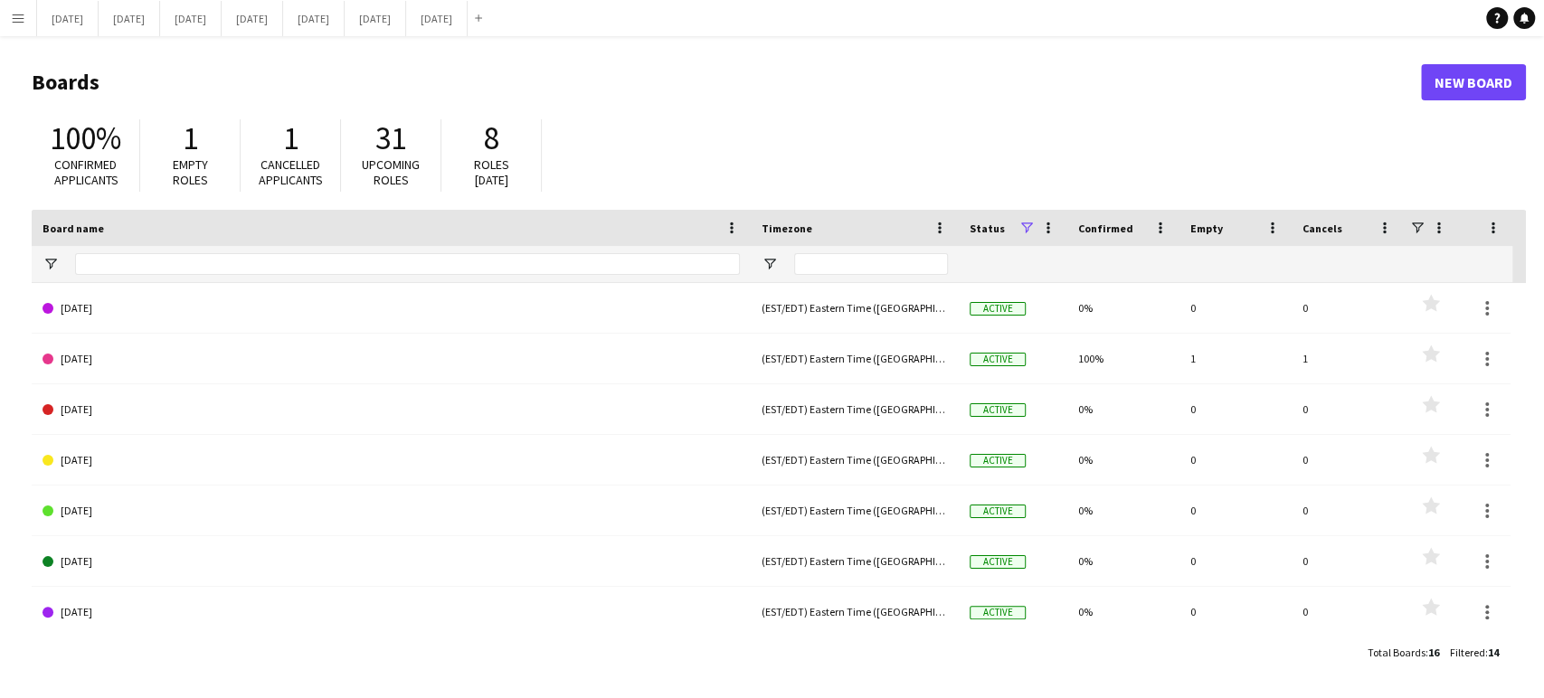
click at [14, 23] on app-icon "Menu" at bounding box center [18, 18] width 14 height 14
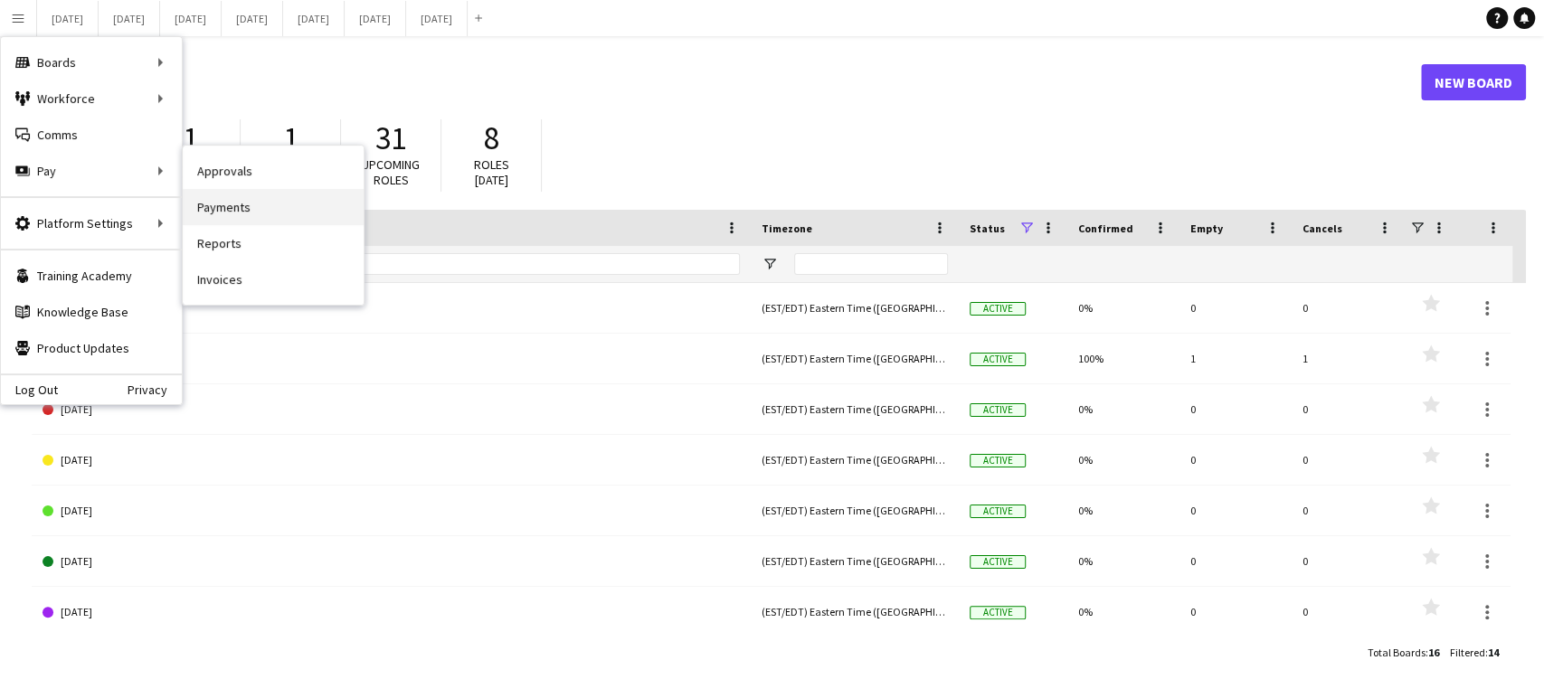
click at [225, 204] on link "Payments" at bounding box center [273, 207] width 181 height 36
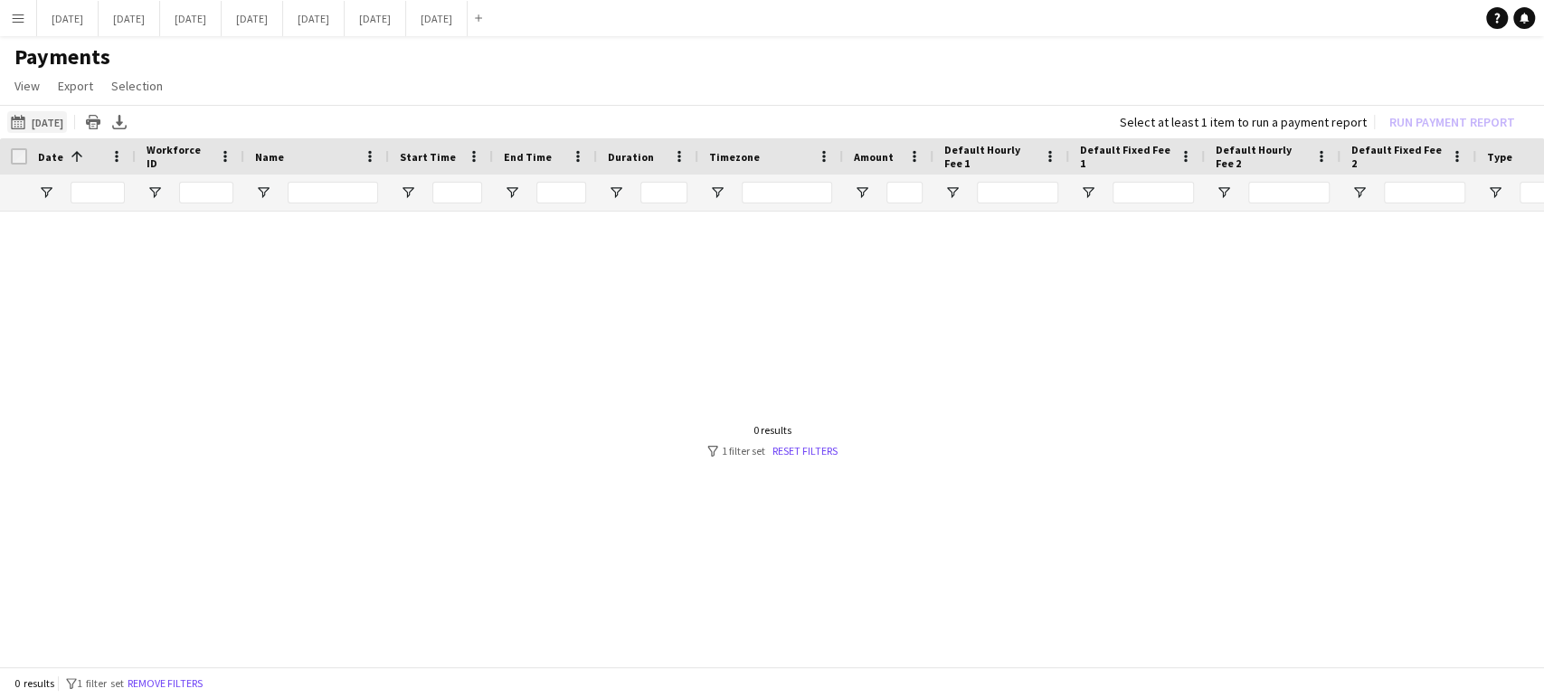
click at [43, 118] on button "[DATE] [DATE]" at bounding box center [37, 122] width 60 height 22
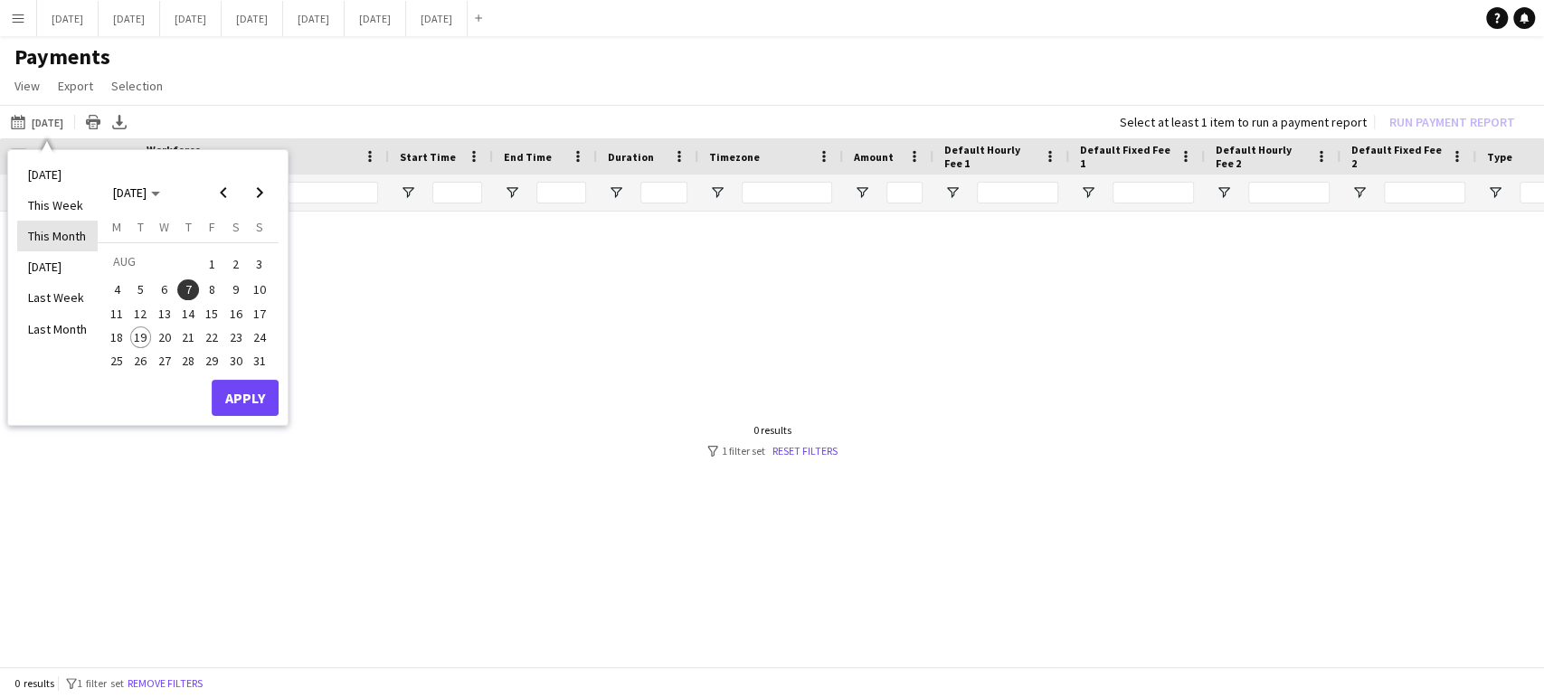
click at [71, 229] on li "This Month" at bounding box center [57, 236] width 81 height 31
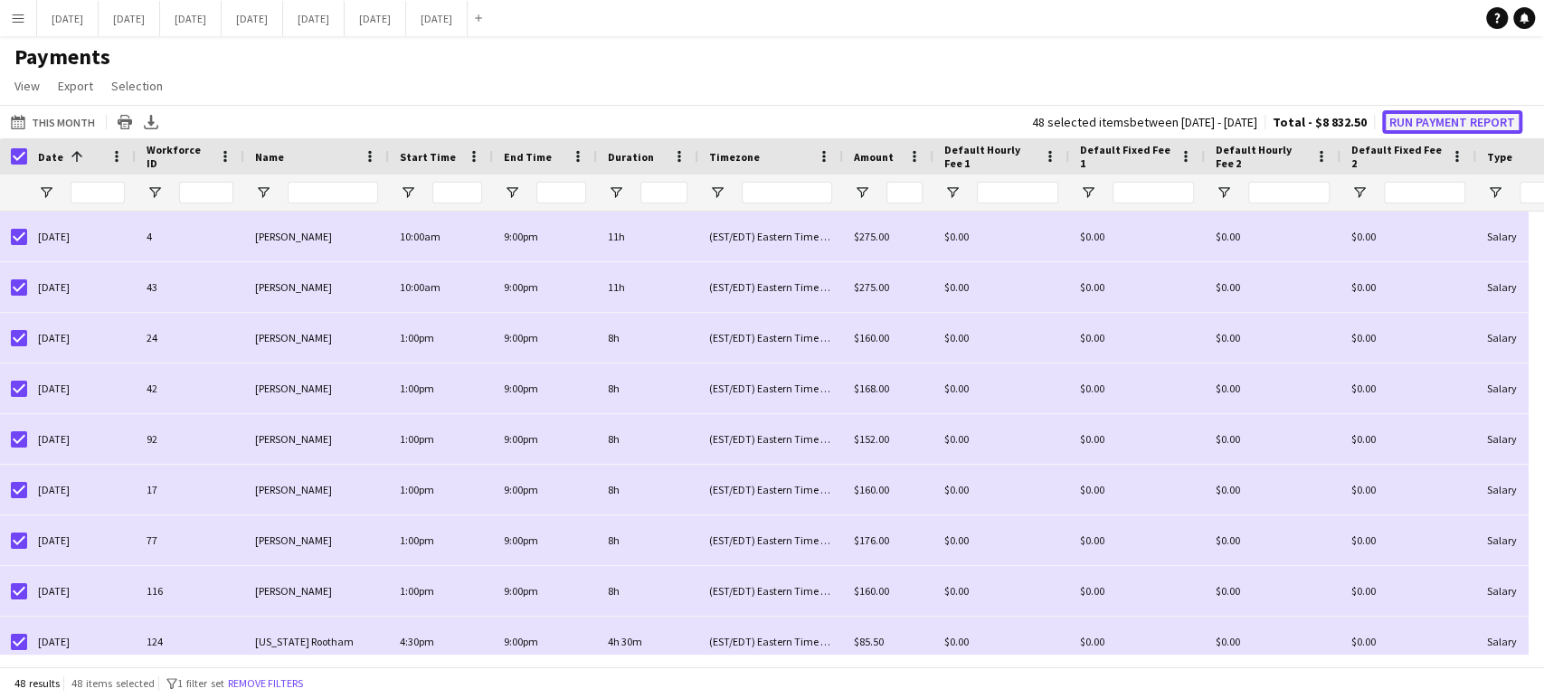
click at [1499, 115] on button "Run Payment Report" at bounding box center [1452, 122] width 140 height 24
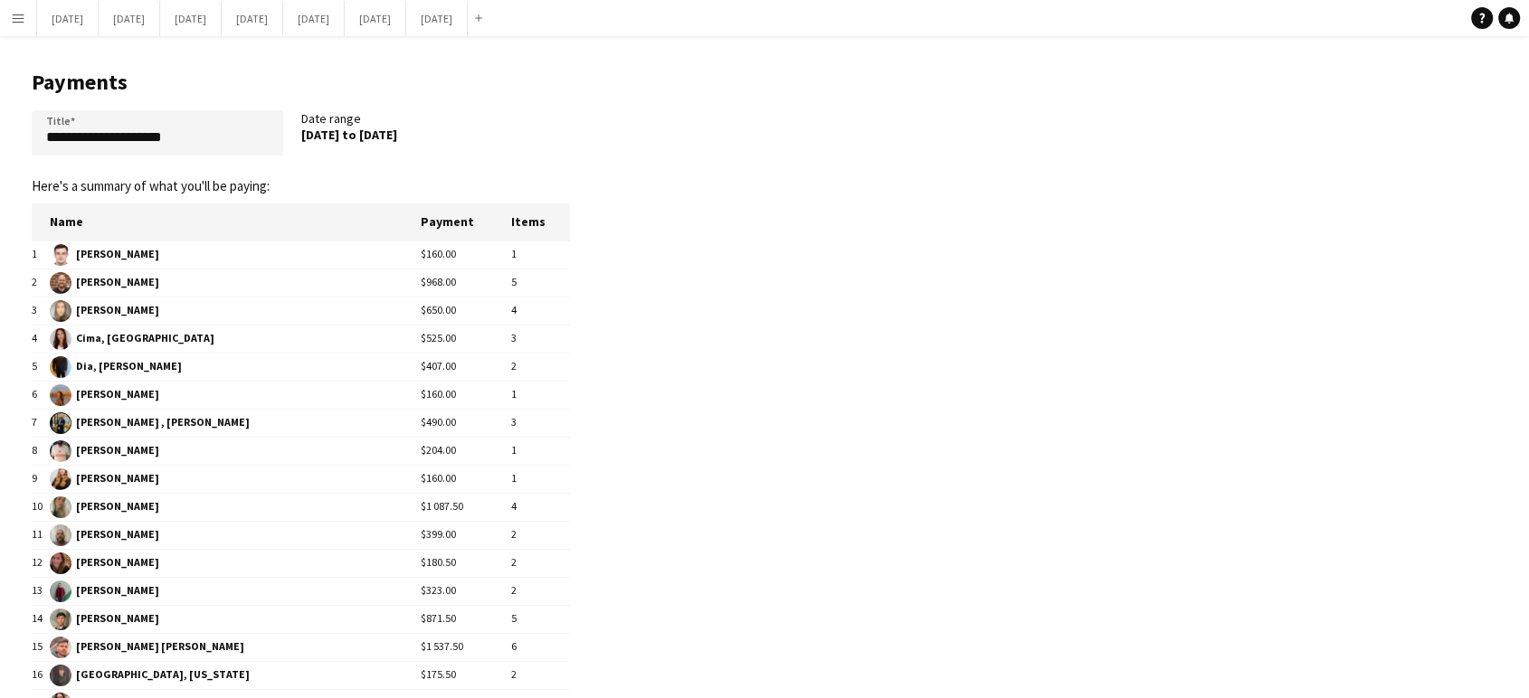
click at [1490, 8] on div "Help Notifications" at bounding box center [1500, 18] width 58 height 22
click at [1479, 27] on link "Help" at bounding box center [1482, 18] width 22 height 22
click at [999, 242] on app-pay-new-report "**********" at bounding box center [764, 473] width 1529 height 874
click at [851, 126] on app-pay-new-report "**********" at bounding box center [764, 473] width 1529 height 874
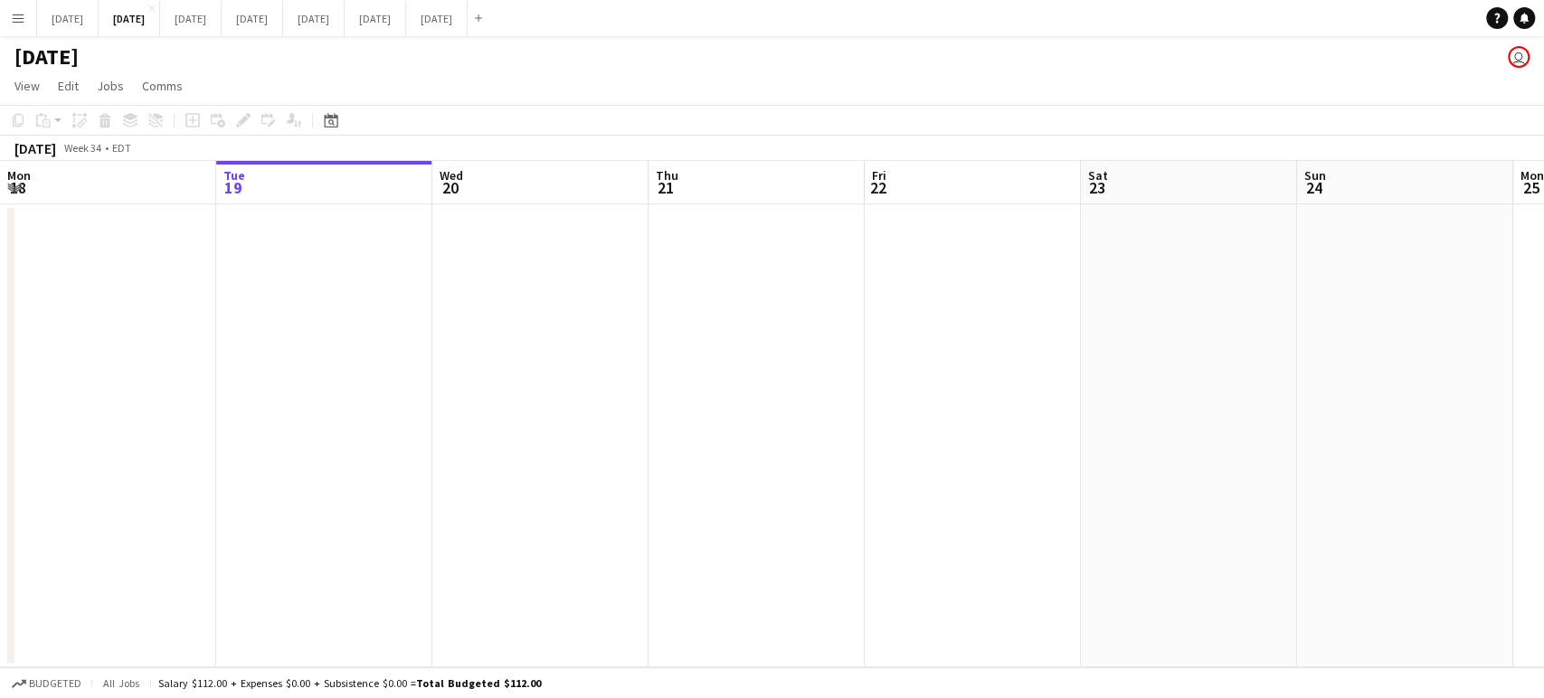
click at [11, 14] on app-icon "Menu" at bounding box center [18, 18] width 14 height 14
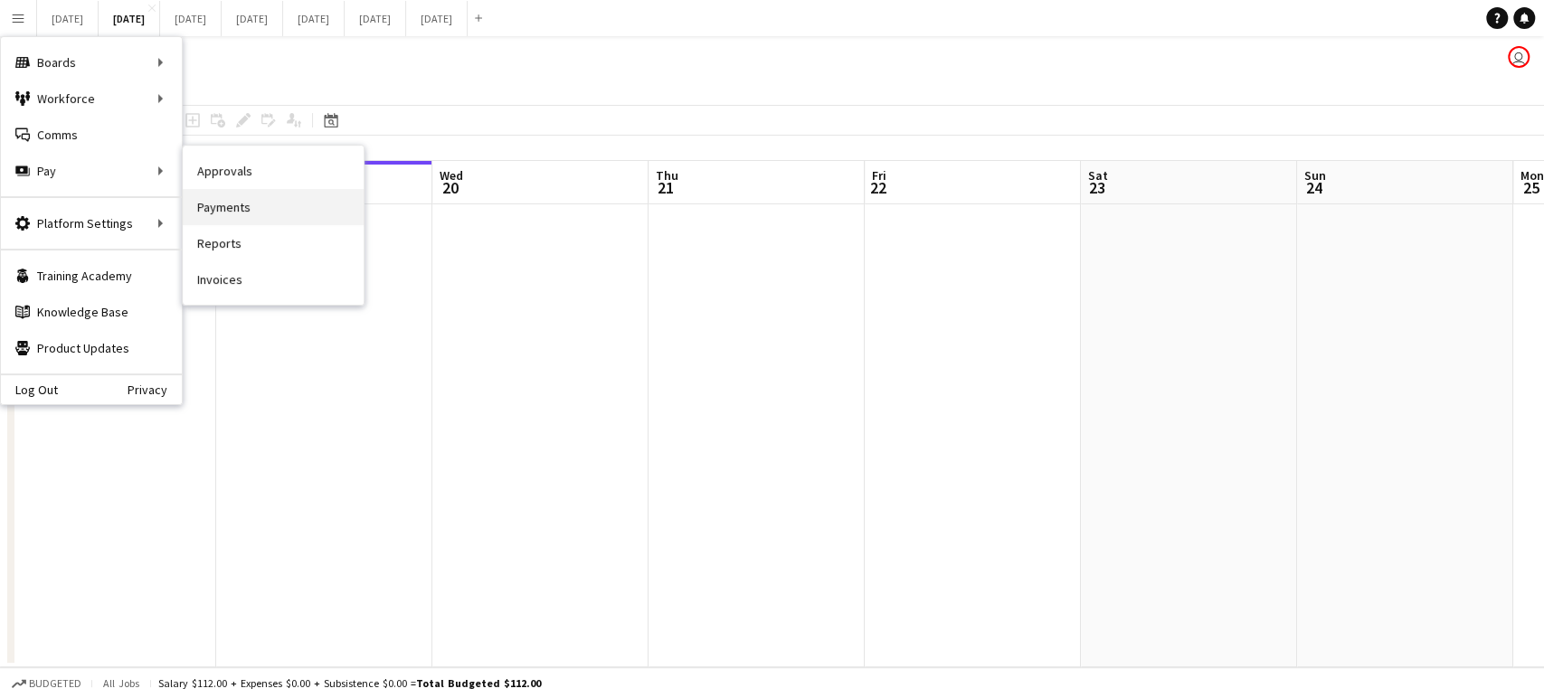
click at [202, 203] on link "Payments" at bounding box center [273, 207] width 181 height 36
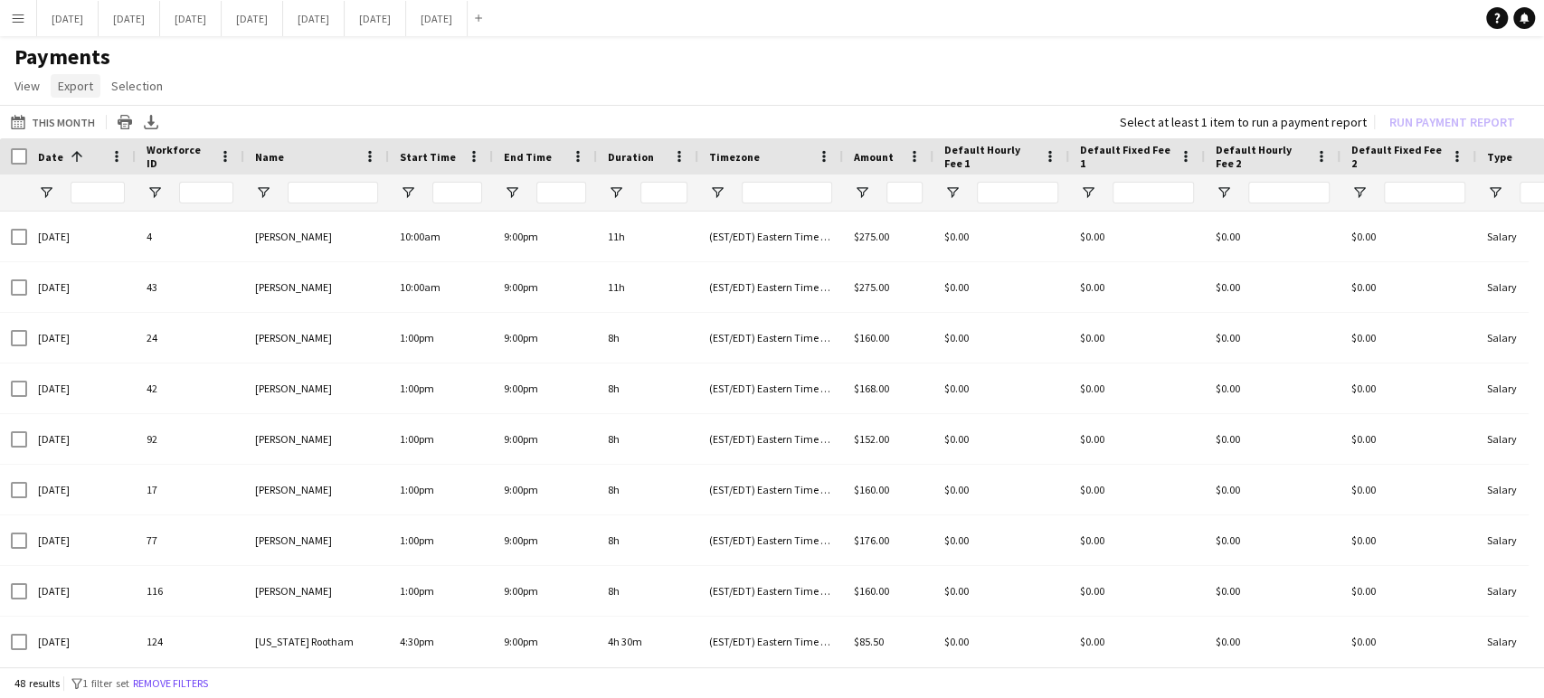
click at [73, 87] on span "Export" at bounding box center [75, 86] width 35 height 16
click at [116, 90] on span "Selection" at bounding box center [137, 86] width 52 height 16
click at [147, 130] on span "All for Date Range" at bounding box center [167, 125] width 97 height 16
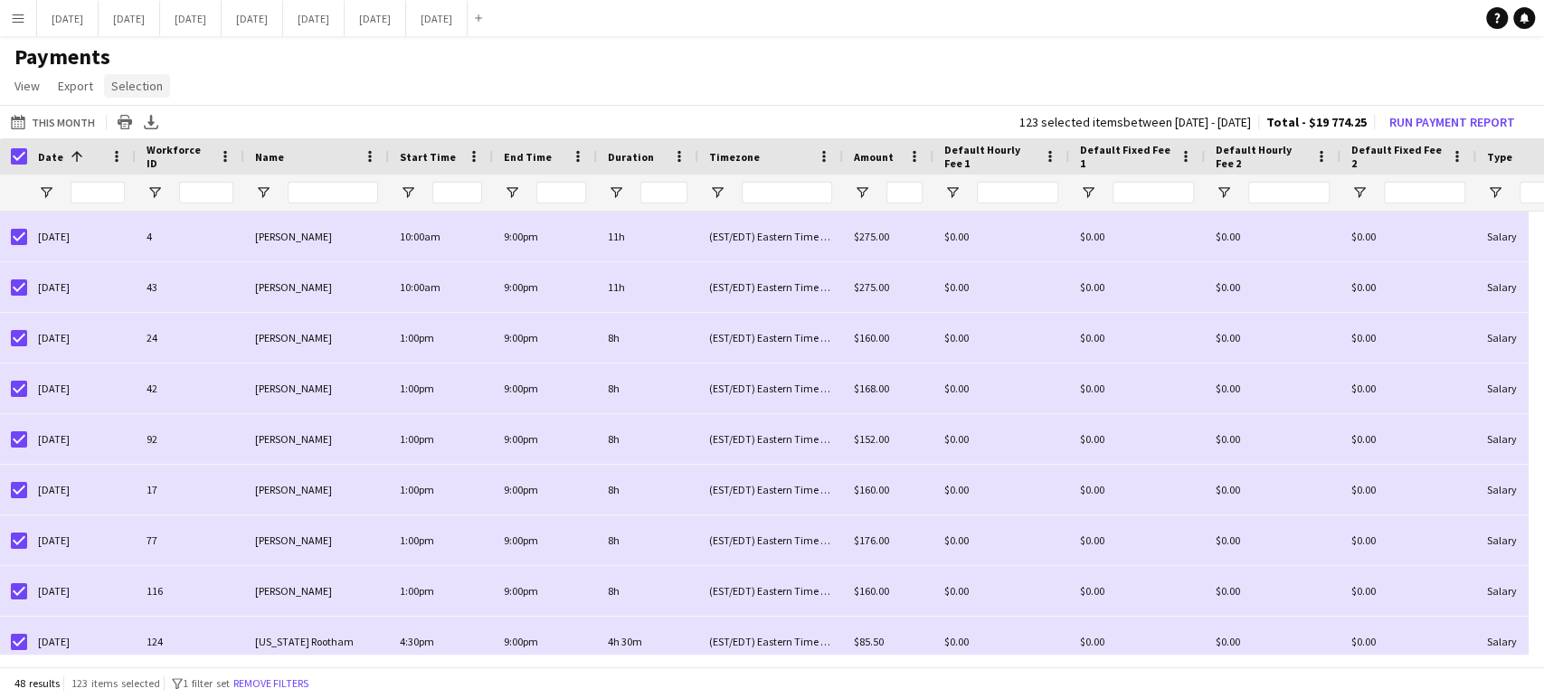
click at [138, 89] on span "Selection" at bounding box center [137, 86] width 52 height 16
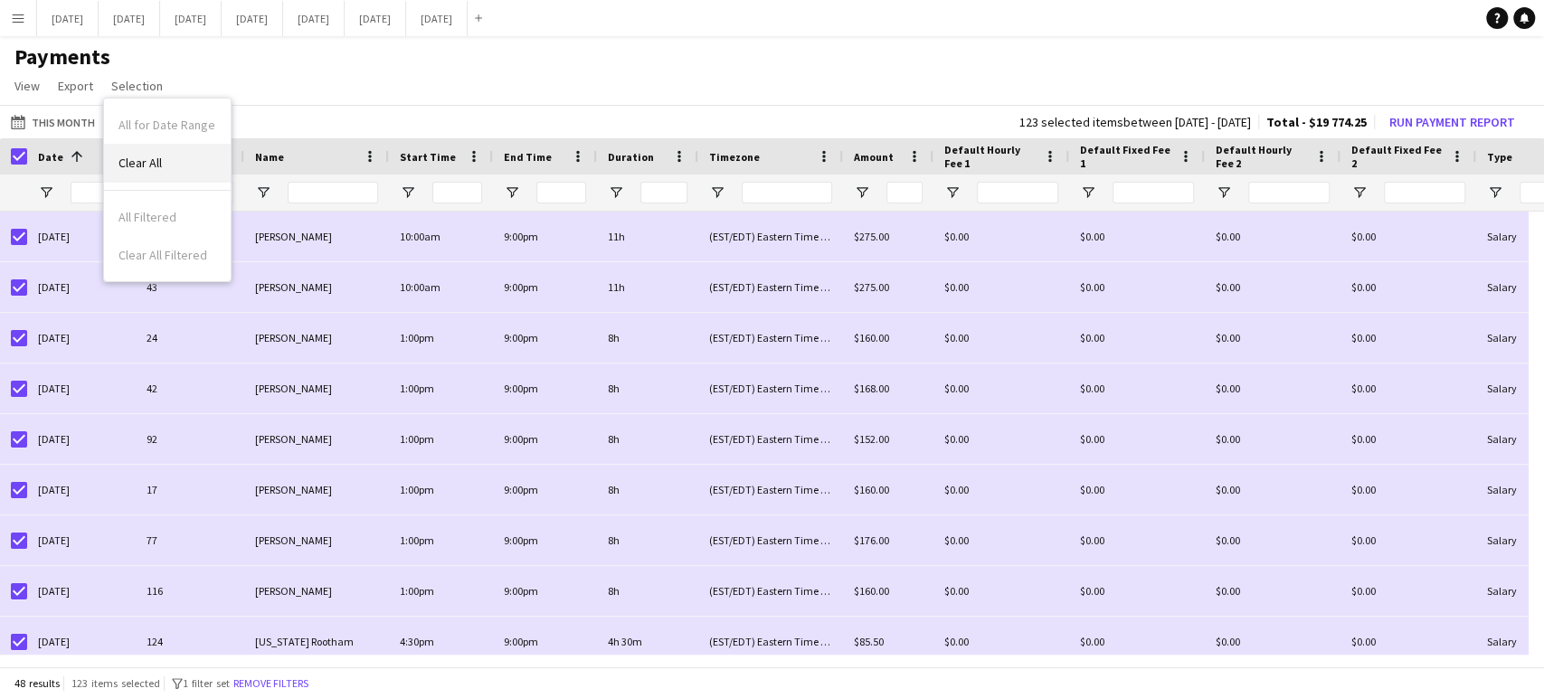
click at [156, 156] on span "Clear All" at bounding box center [140, 163] width 43 height 16
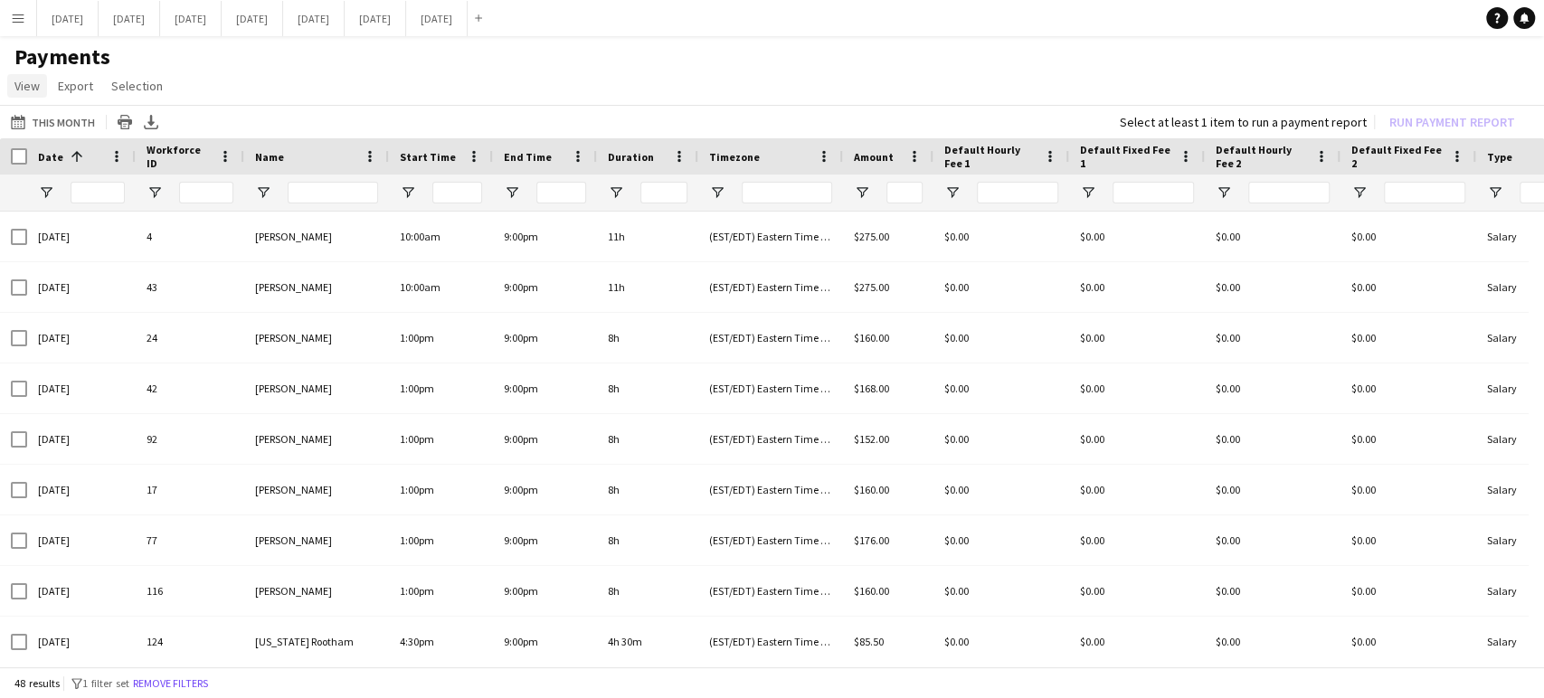
click at [24, 84] on span "View" at bounding box center [26, 86] width 25 height 16
click at [253, 103] on app-page-menu "View Customise view Customise filters Reset Filters Reset View Reset All Export…" at bounding box center [772, 88] width 1544 height 34
click at [90, 83] on span "Export" at bounding box center [75, 86] width 35 height 16
click at [333, 126] on div "This Month This Month [DATE] This Week This Month [DATE] Last Week Last Month […" at bounding box center [772, 121] width 1544 height 33
click at [61, 121] on button "This Month This Month" at bounding box center [52, 122] width 91 height 22
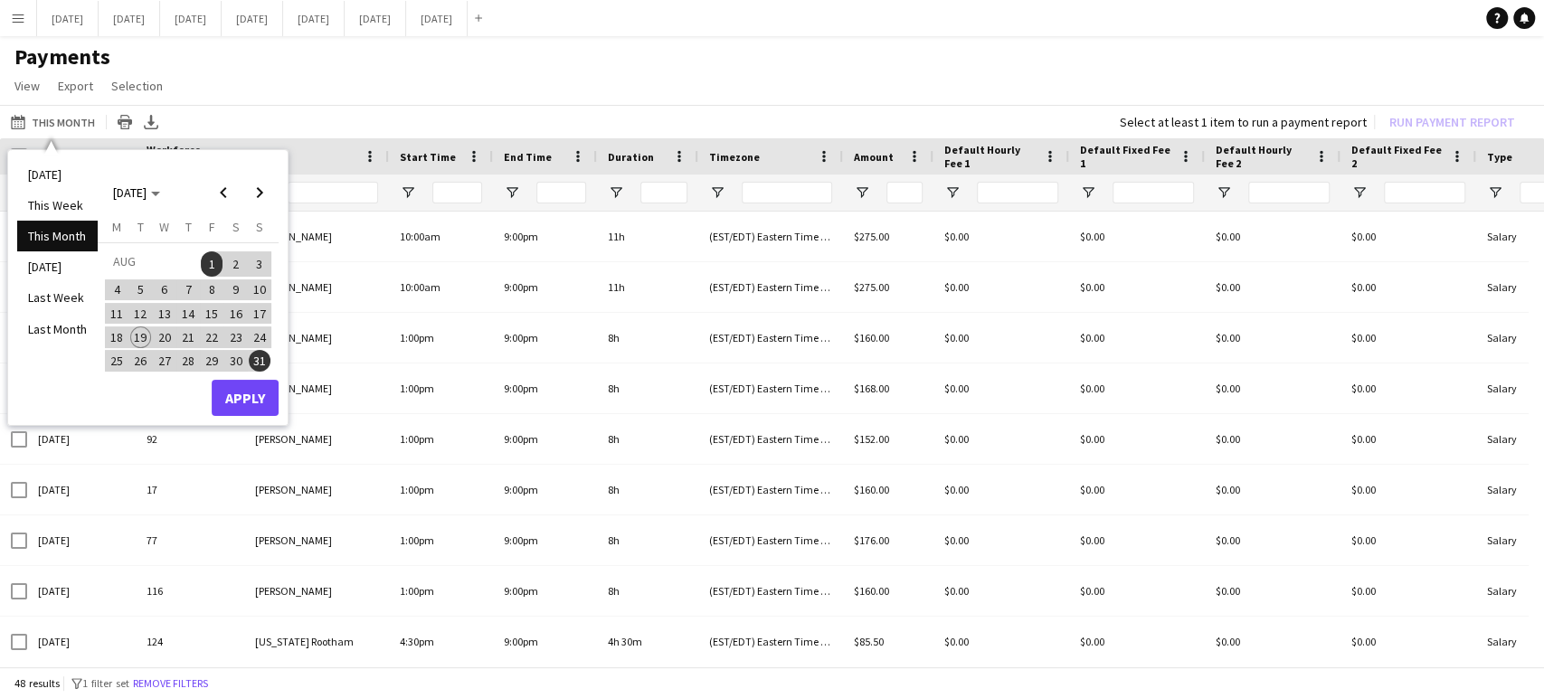
click at [202, 270] on button "1" at bounding box center [212, 264] width 24 height 28
click at [210, 270] on span "1" at bounding box center [212, 264] width 22 height 25
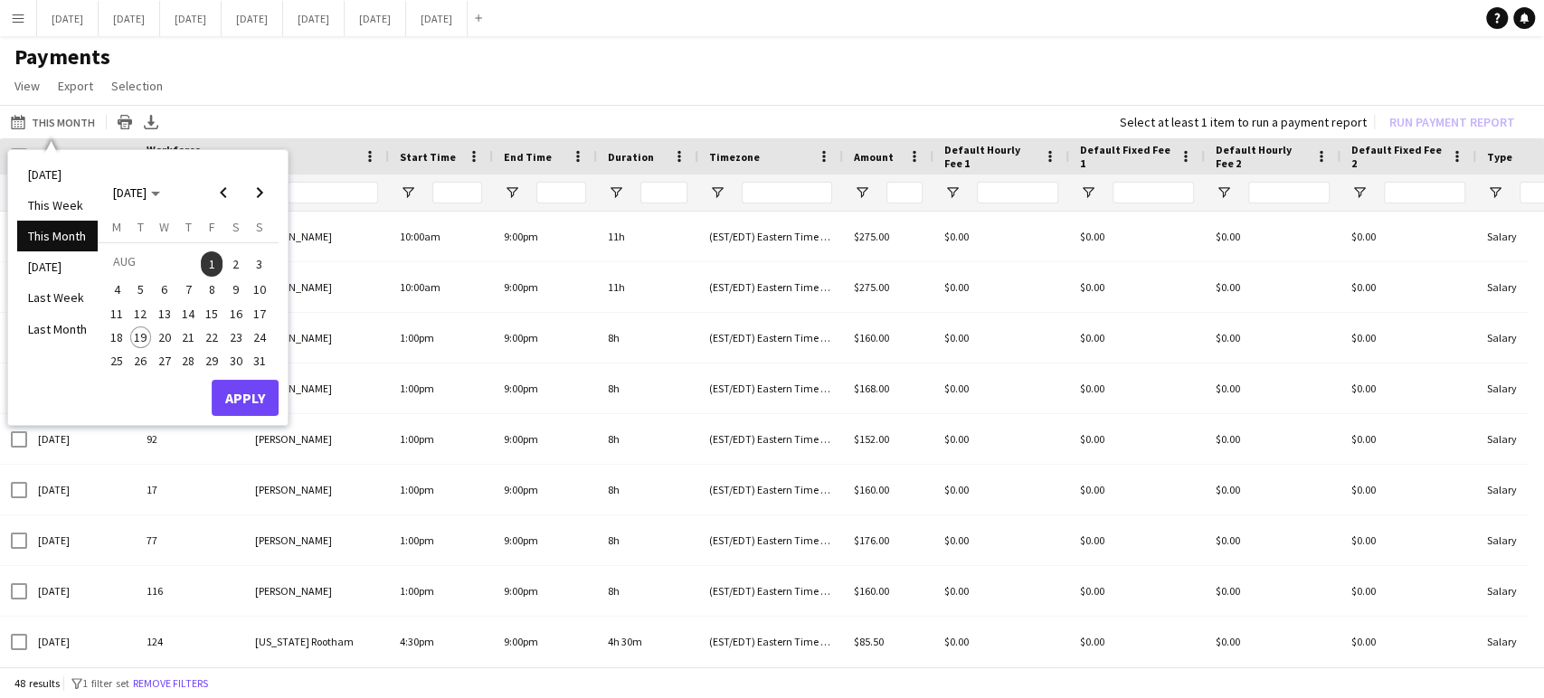
click at [210, 266] on span "1" at bounding box center [212, 264] width 22 height 25
click at [147, 338] on span "19" at bounding box center [141, 338] width 22 height 22
click at [118, 292] on span "4" at bounding box center [117, 291] width 22 height 22
click at [271, 404] on button "Apply" at bounding box center [245, 398] width 67 height 36
